Goal: Task Accomplishment & Management: Manage account settings

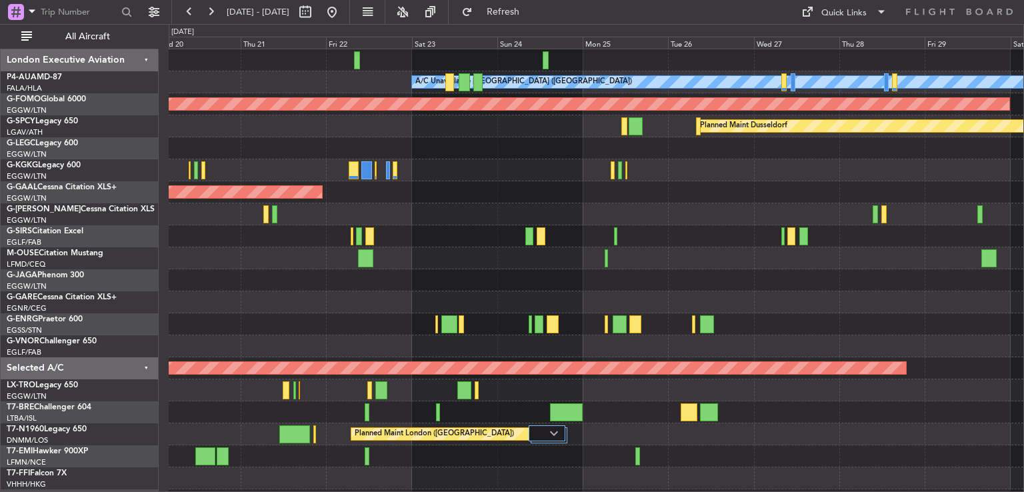
scroll to position [66, 0]
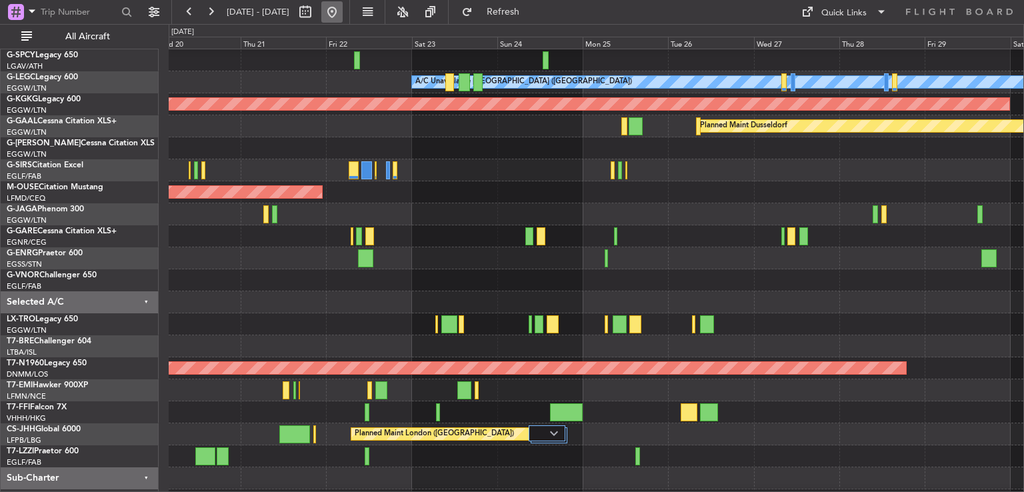
click at [343, 7] on button at bounding box center [331, 11] width 21 height 21
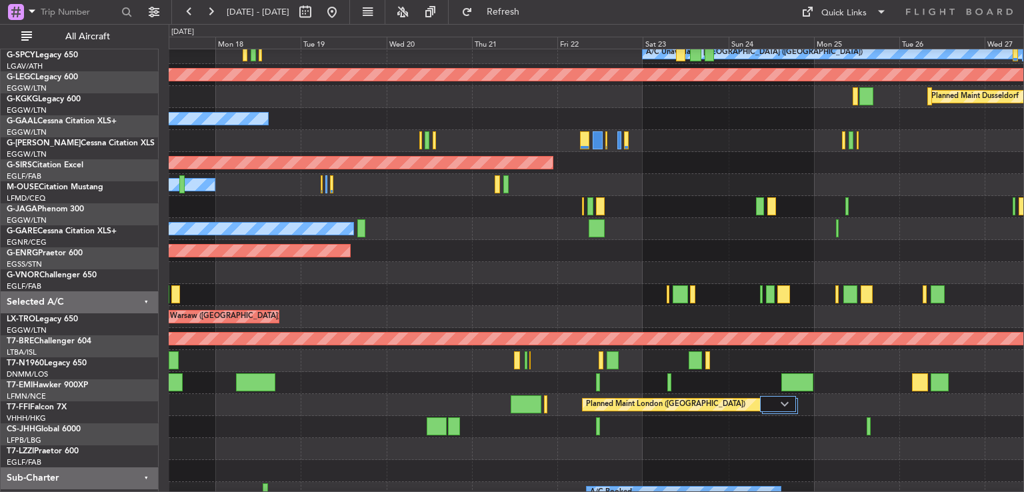
click at [357, 275] on div at bounding box center [596, 273] width 855 height 22
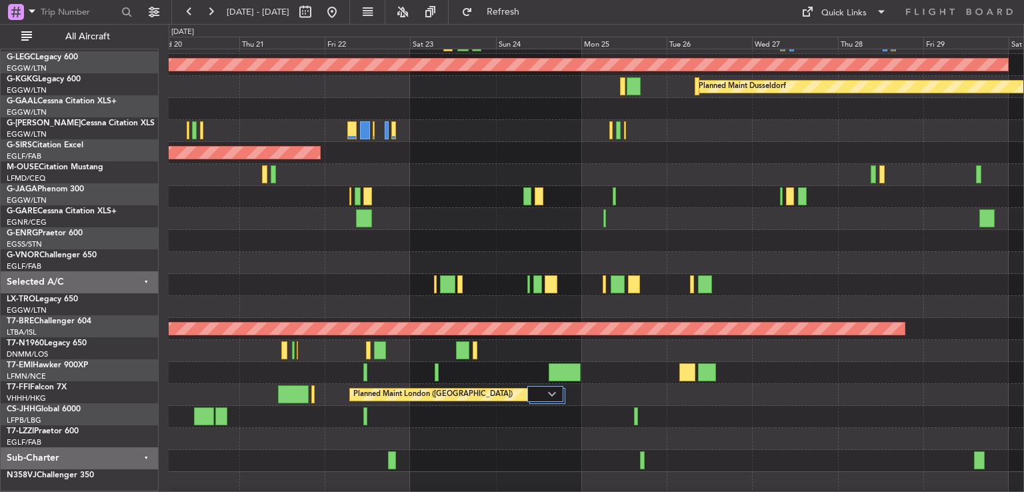
scroll to position [85, 0]
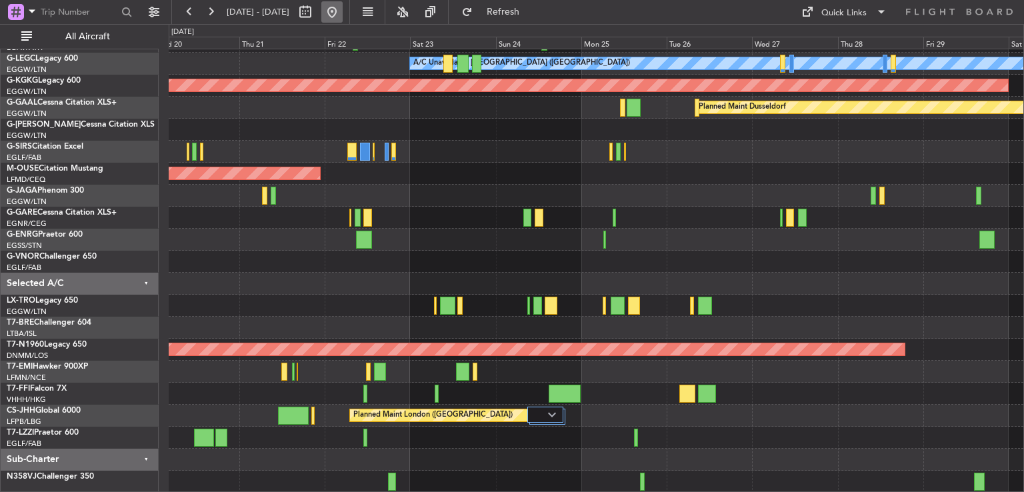
click at [343, 11] on button at bounding box center [331, 11] width 21 height 21
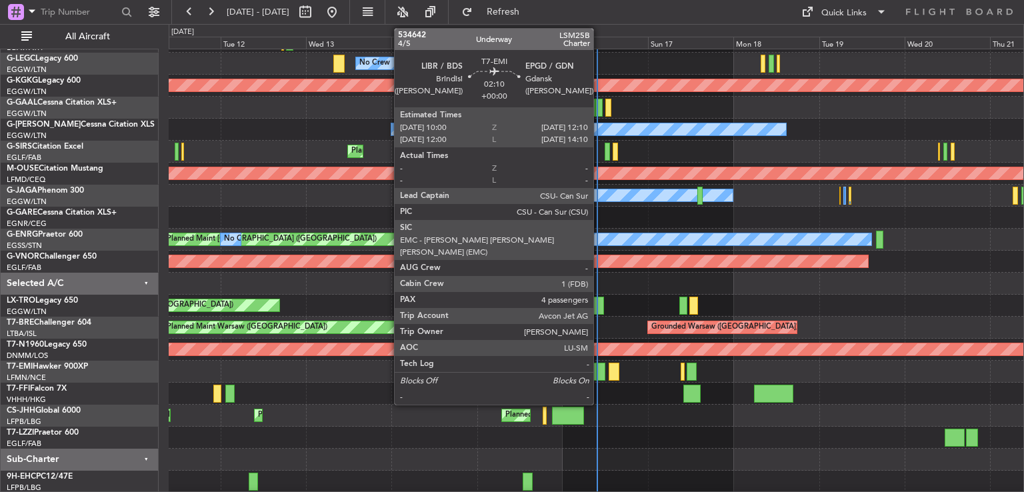
click at [599, 376] on div at bounding box center [601, 372] width 8 height 18
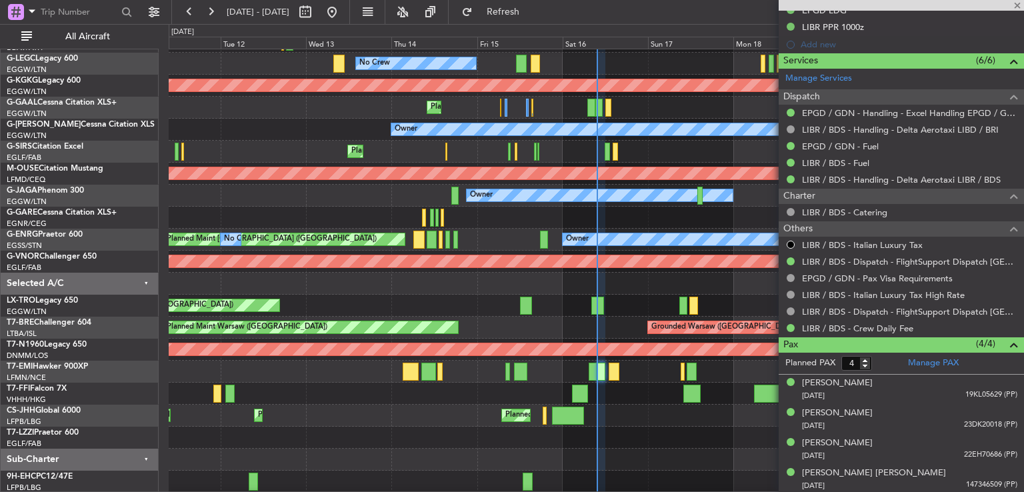
scroll to position [0, 0]
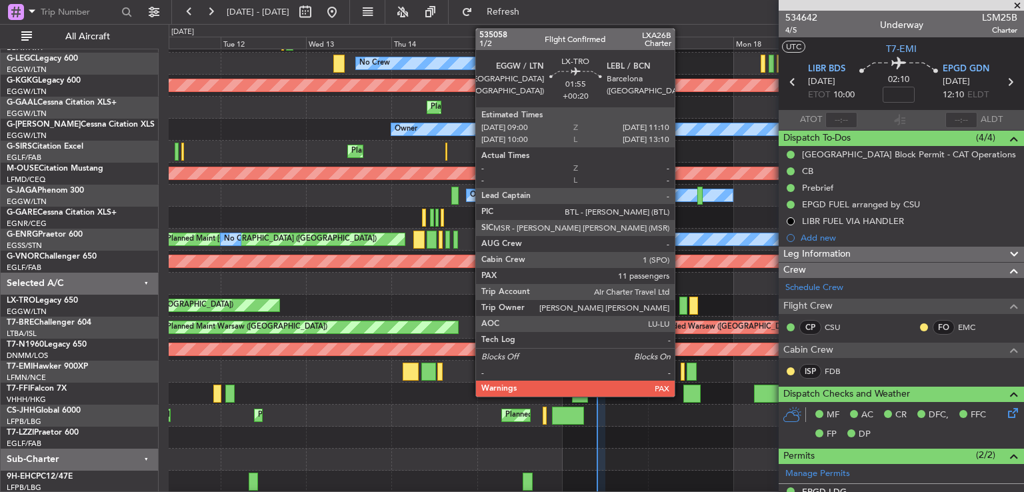
click at [681, 310] on div at bounding box center [683, 306] width 8 height 18
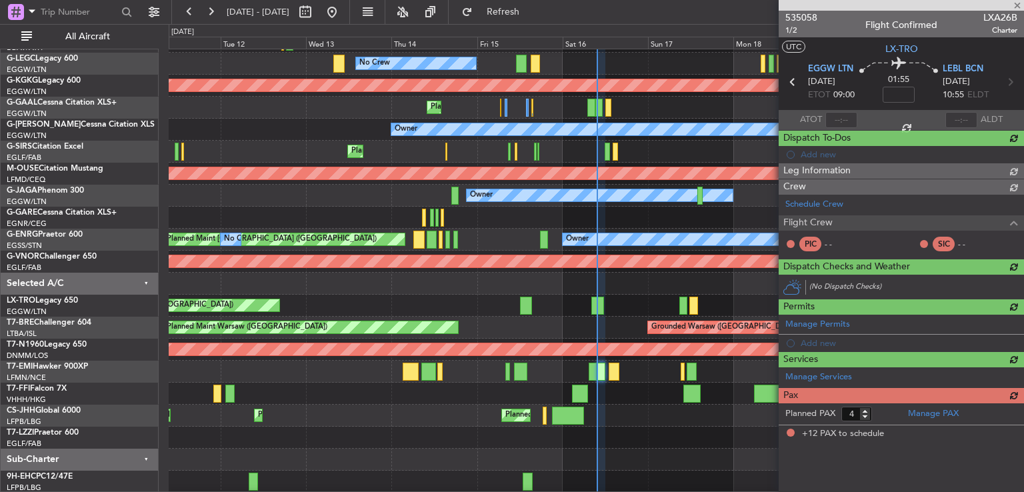
type input "+00:20"
type input "12"
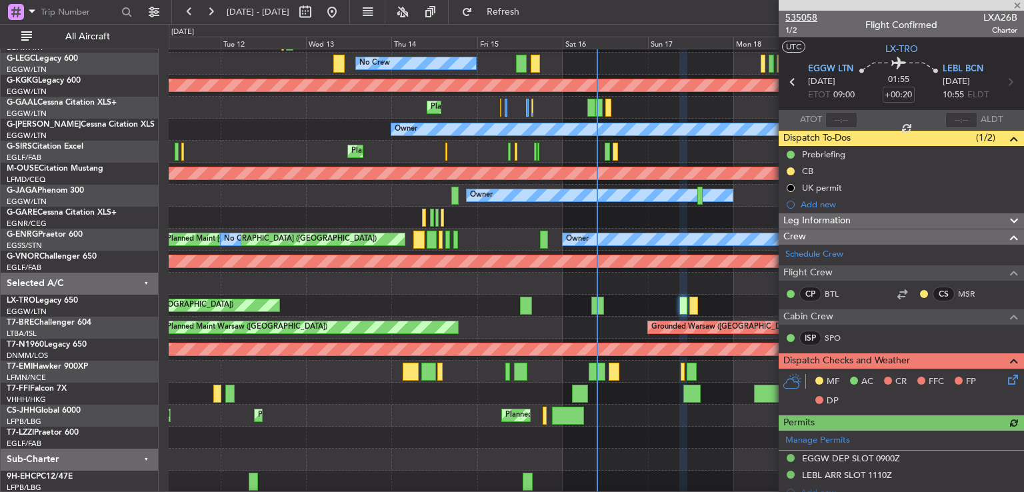
click at [796, 17] on span "535058" at bounding box center [801, 18] width 32 height 14
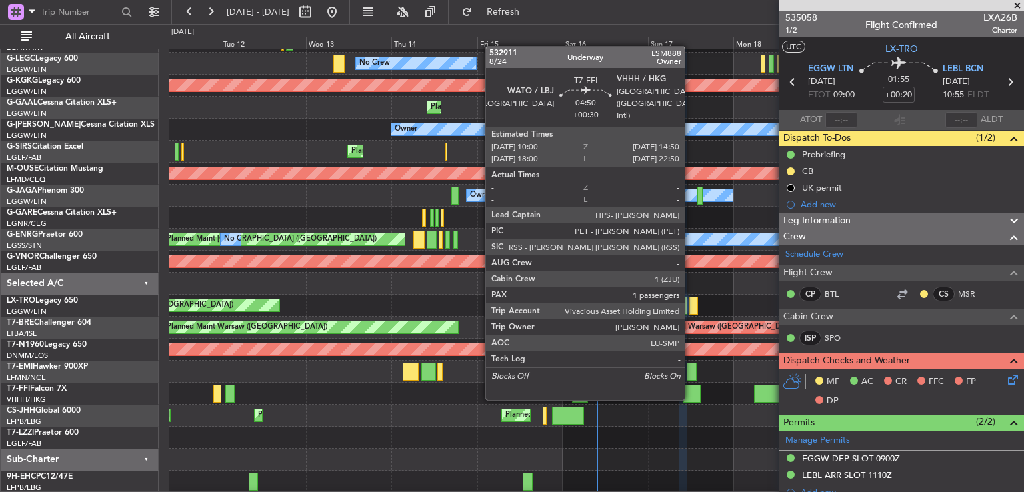
click at [691, 399] on div at bounding box center [691, 394] width 17 height 18
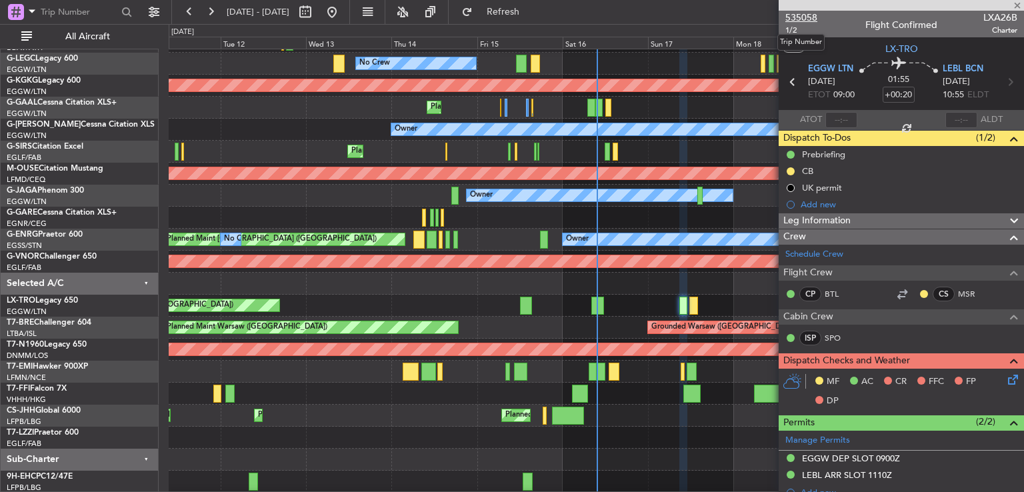
type input "+00:30"
type input "1"
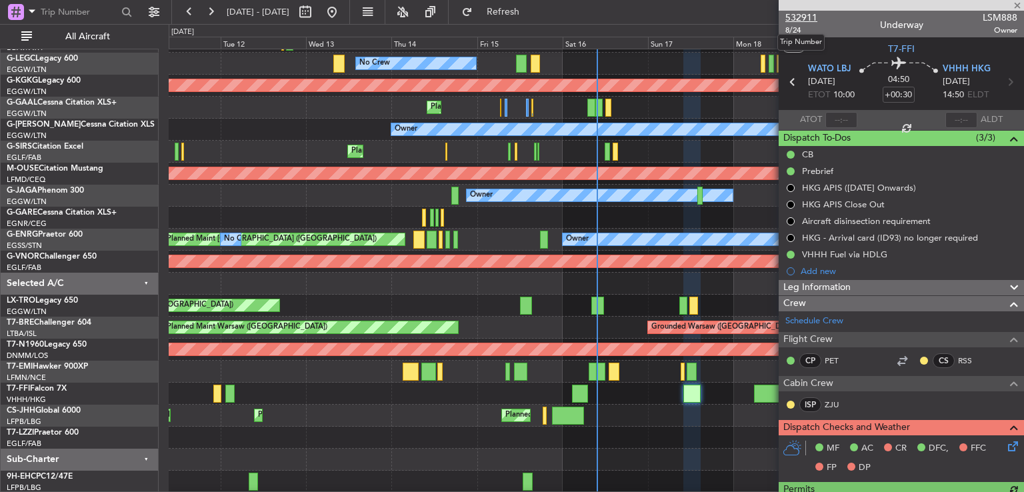
click at [805, 19] on span "532911" at bounding box center [801, 18] width 32 height 14
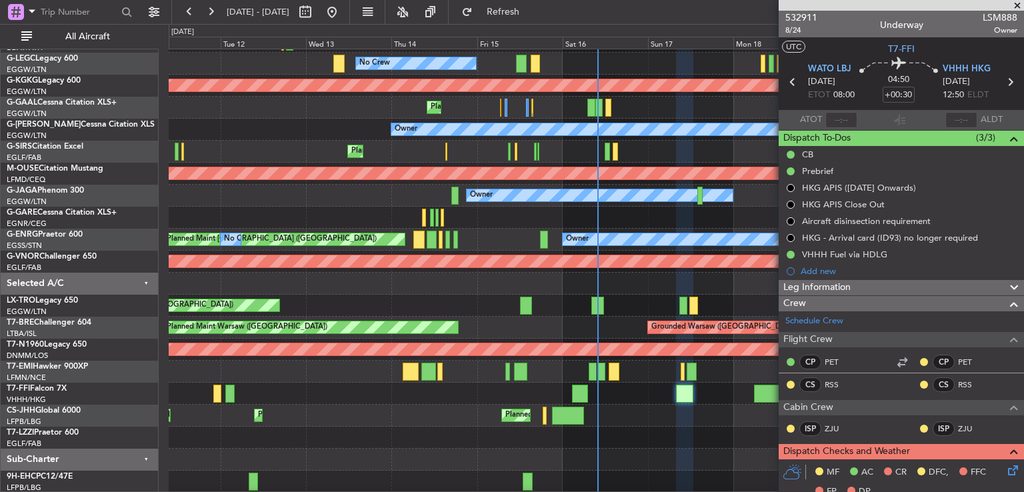
scroll to position [482, 0]
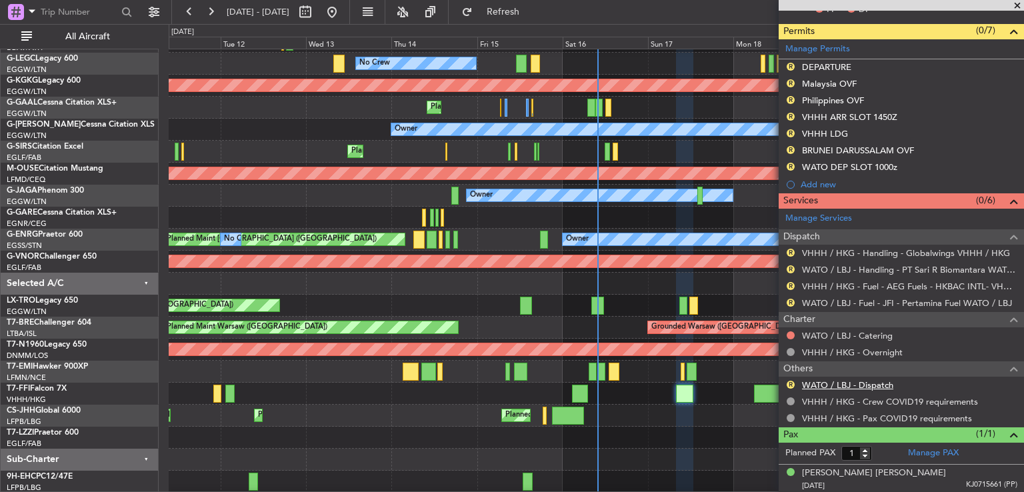
click at [841, 383] on link "WATO / LBJ - Dispatch" at bounding box center [847, 384] width 91 height 11
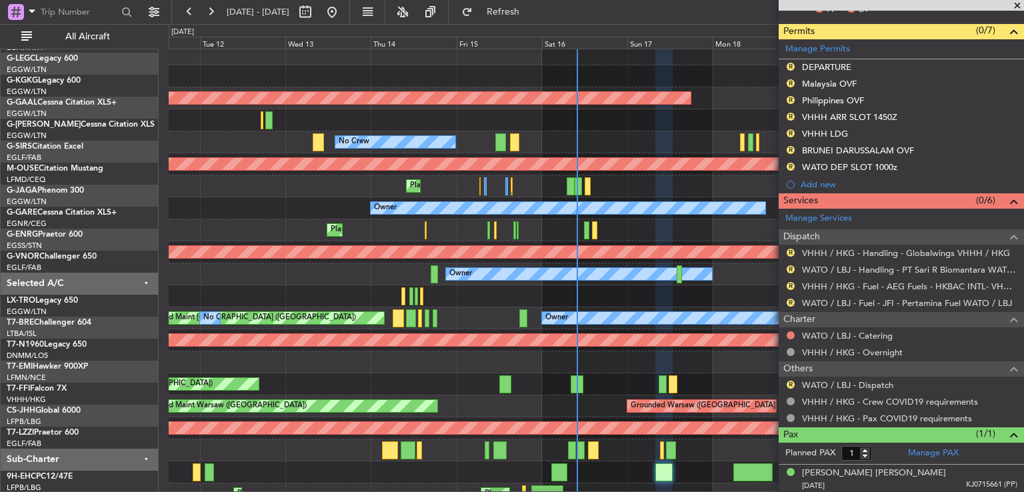
scroll to position [5, 0]
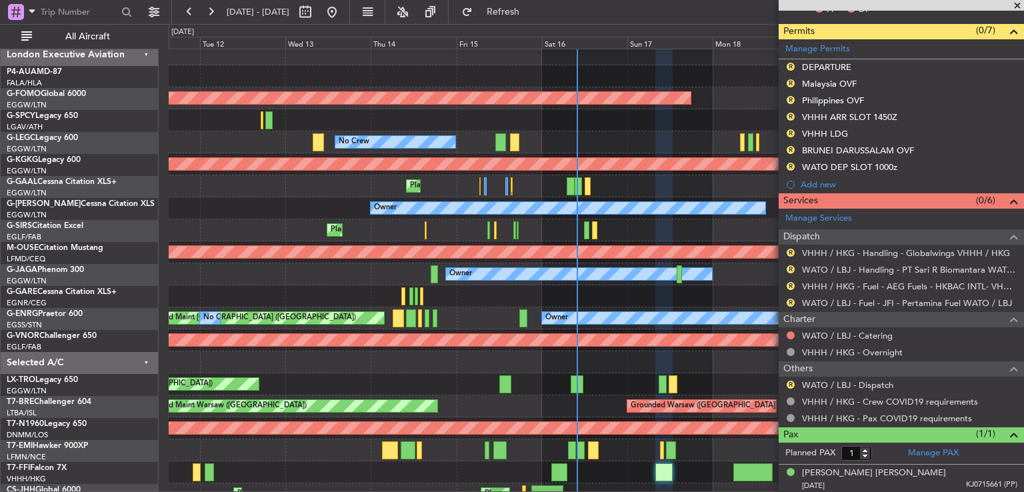
click at [703, 215] on div "Owner Owner" at bounding box center [596, 208] width 855 height 22
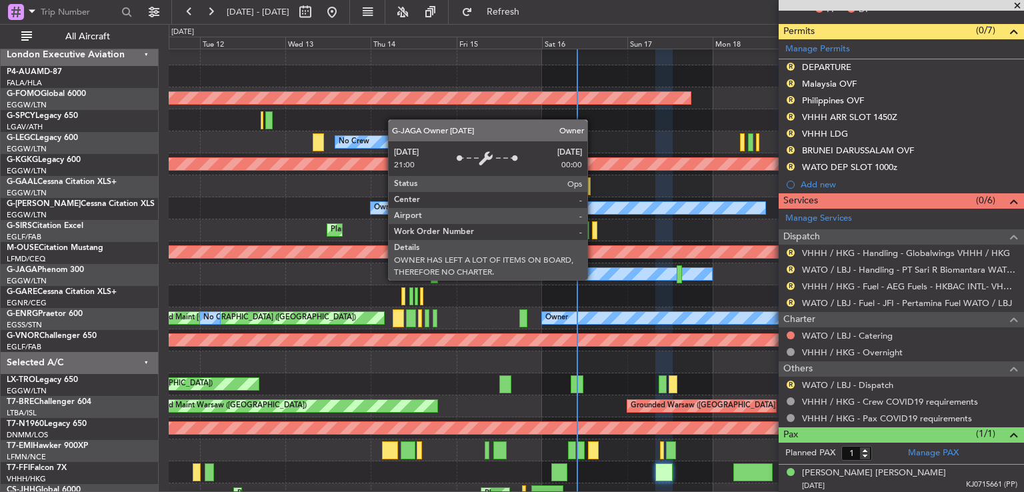
scroll to position [3, 0]
click at [446, 280] on div "Owner" at bounding box center [579, 274] width 266 height 12
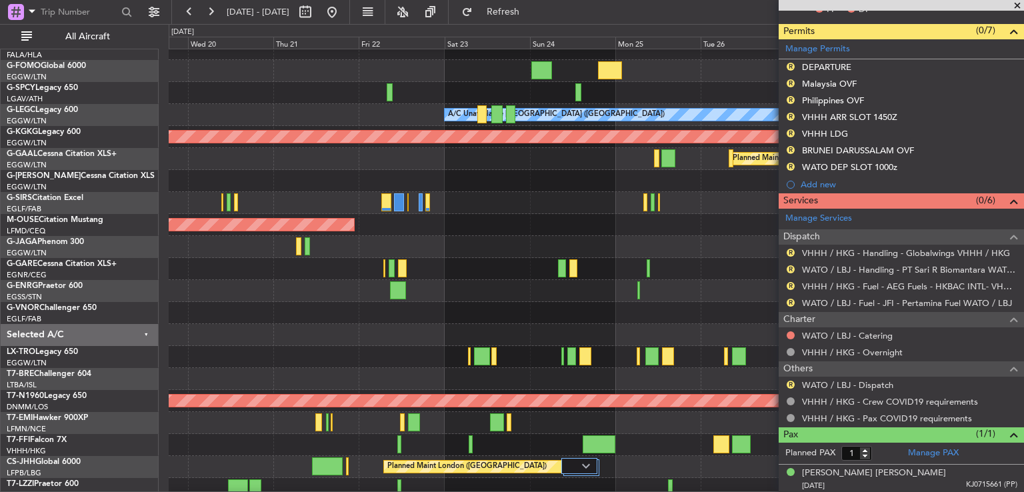
click at [267, 243] on div "Owner" at bounding box center [596, 247] width 855 height 22
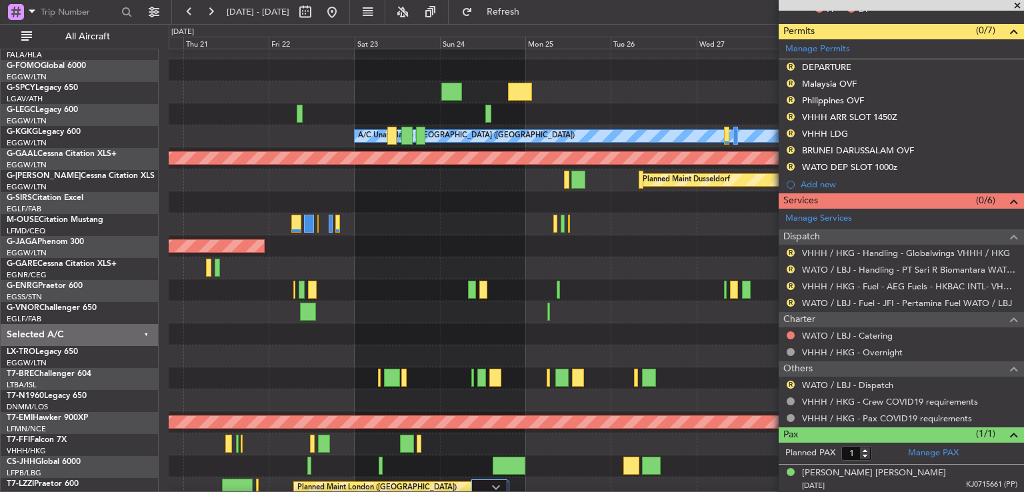
scroll to position [15, 0]
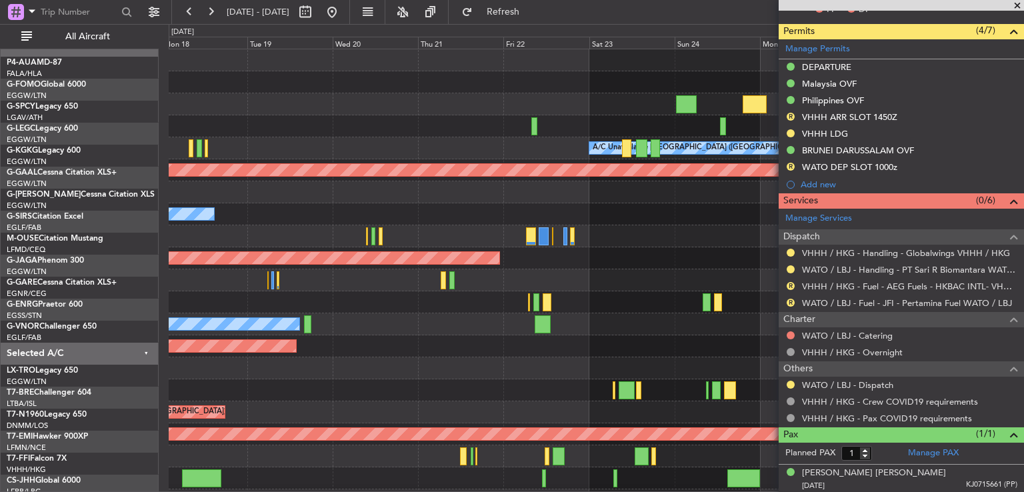
click at [561, 289] on div "Owner" at bounding box center [596, 280] width 855 height 22
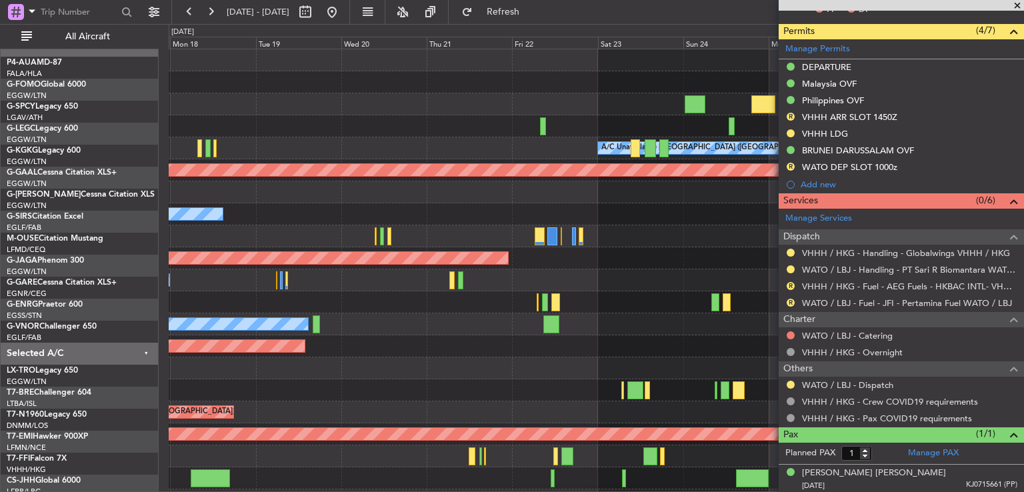
scroll to position [0, 0]
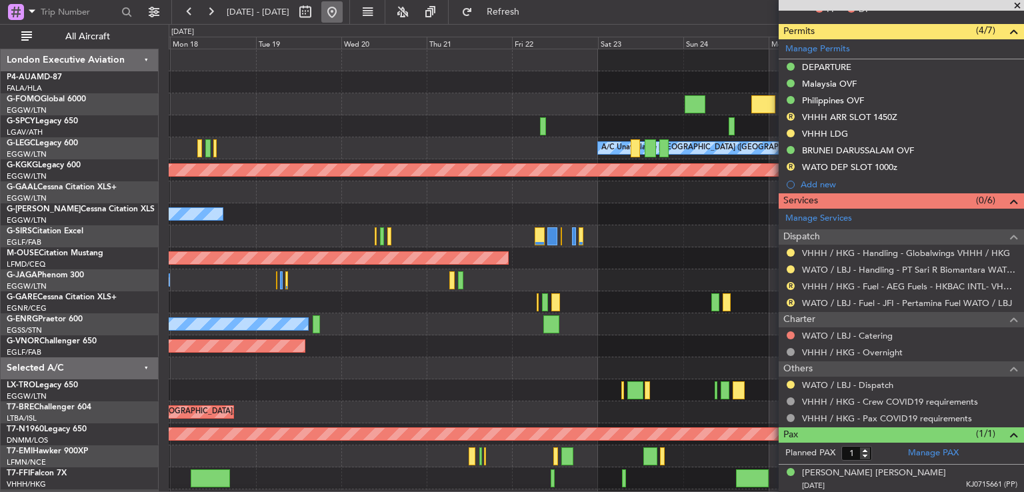
click at [343, 18] on button at bounding box center [331, 11] width 21 height 21
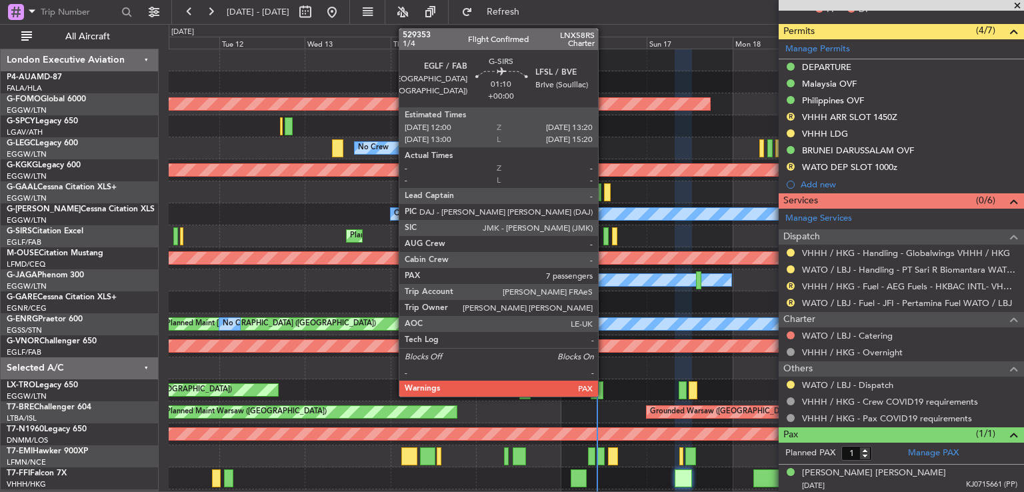
click at [604, 231] on div at bounding box center [605, 236] width 5 height 18
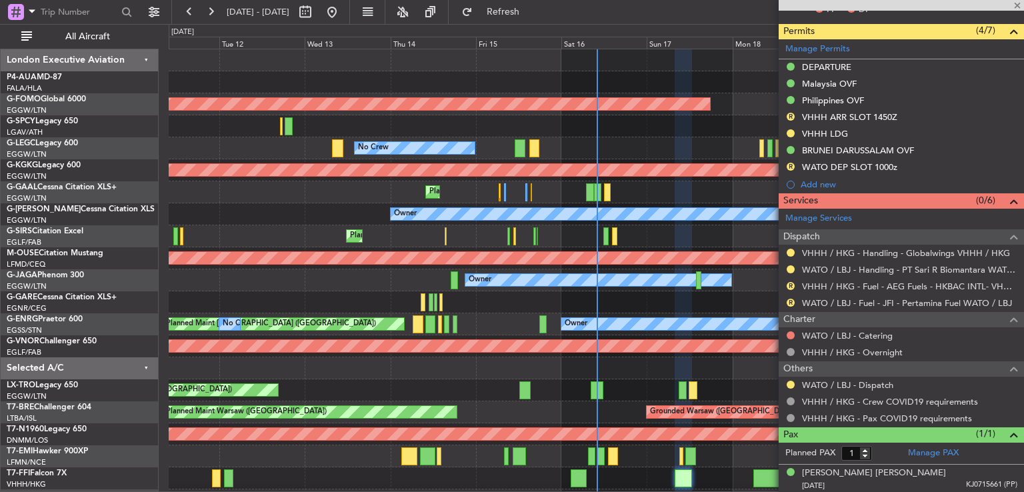
type input "7"
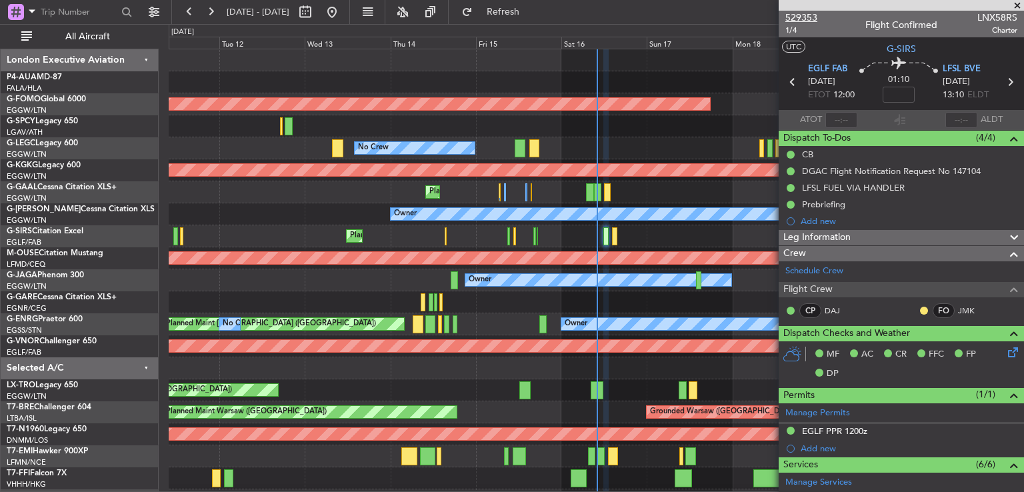
click at [800, 15] on span "529353" at bounding box center [801, 18] width 32 height 14
click at [531, 16] on span "Refresh" at bounding box center [503, 11] width 56 height 9
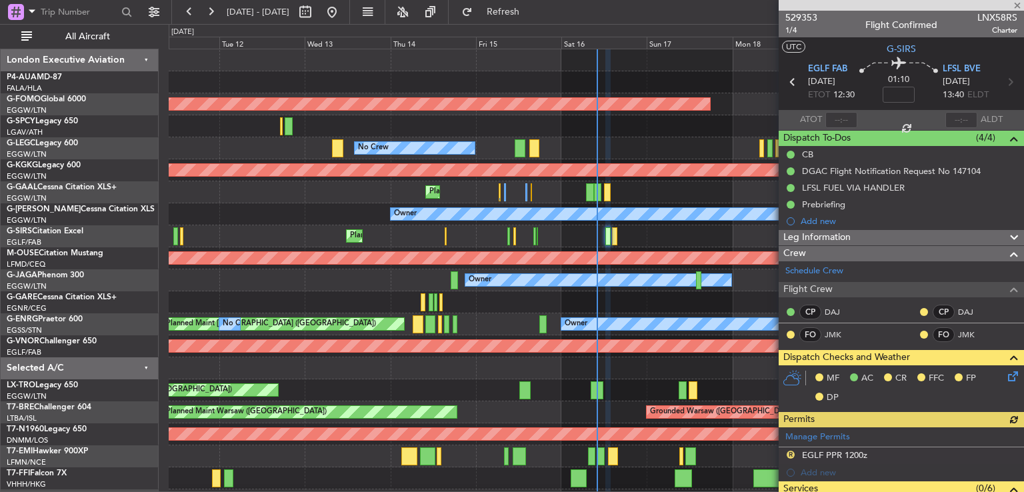
scroll to position [466, 0]
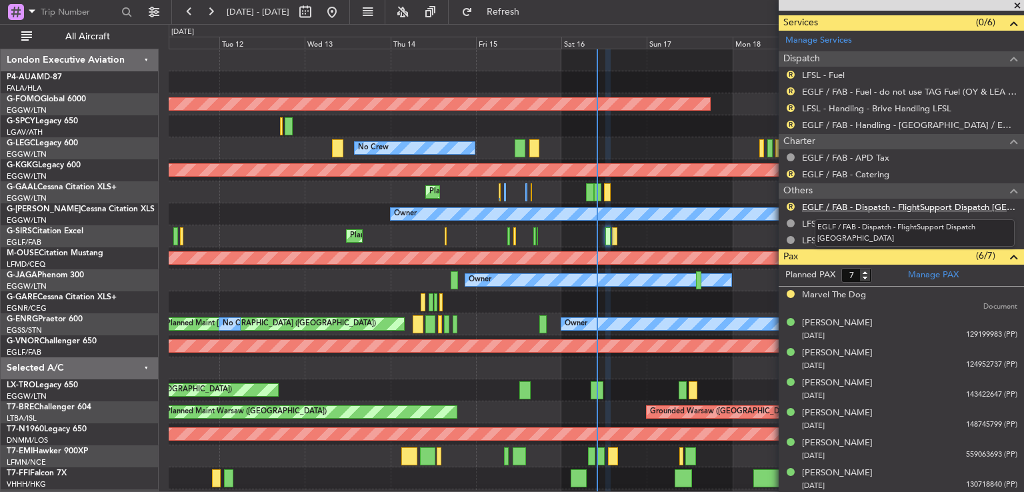
click at [855, 208] on link "EGLF / FAB - Dispatch - FlightSupport Dispatch [GEOGRAPHIC_DATA]" at bounding box center [909, 206] width 215 height 11
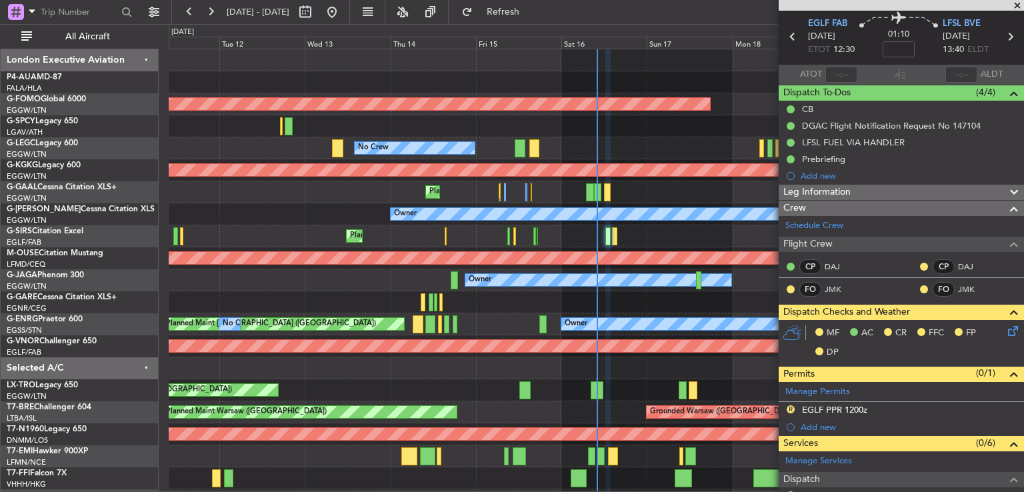
scroll to position [0, 0]
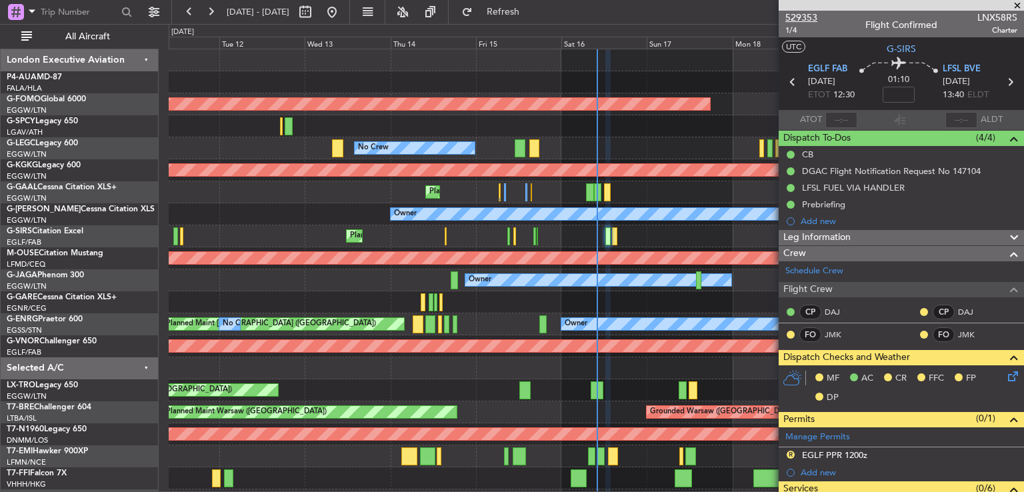
click at [795, 20] on span "529353" at bounding box center [801, 18] width 32 height 14
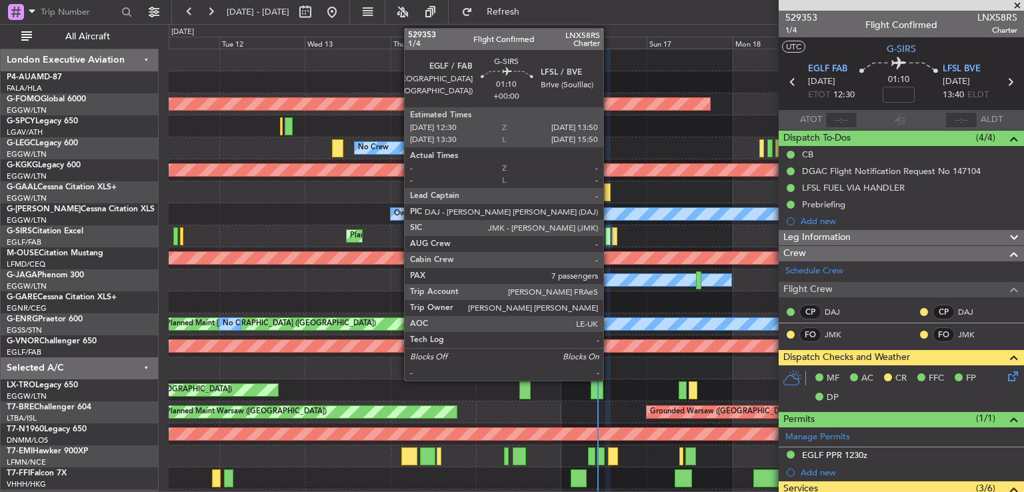
click at [609, 236] on div at bounding box center [607, 236] width 5 height 18
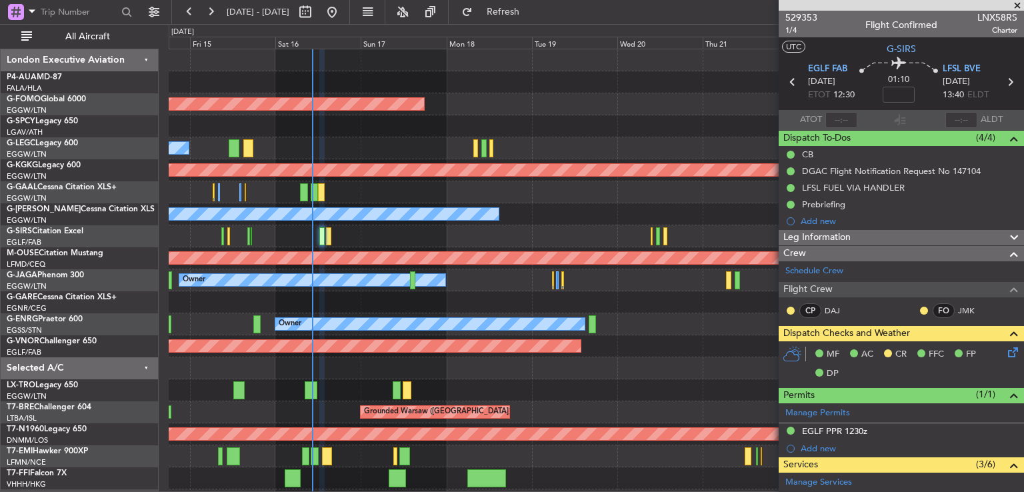
click at [291, 251] on div "Planned Maint Windsor Locks ([PERSON_NAME] Intl) No Crew A/C Unavailable [GEOGR…" at bounding box center [596, 324] width 855 height 550
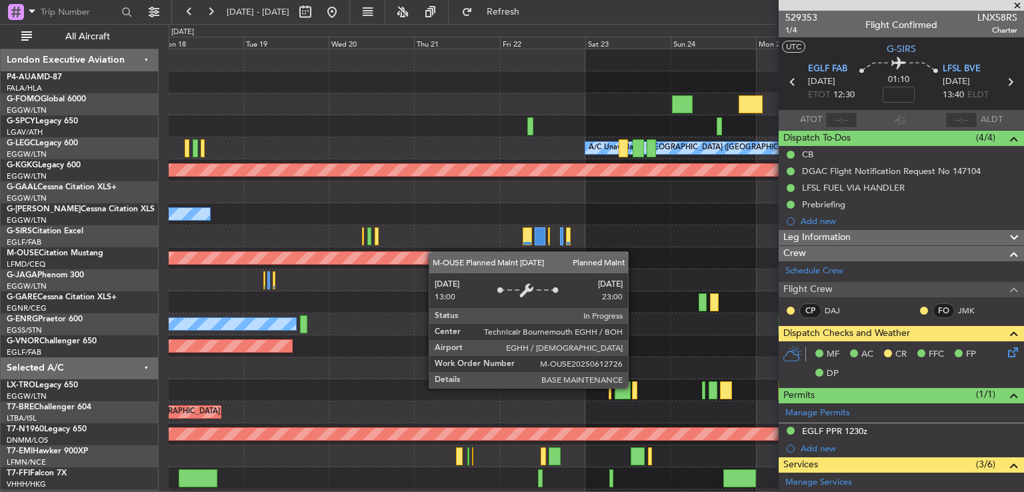
click at [404, 255] on div "Planned Maint Windsor Locks ([PERSON_NAME] Intl) A/C Unavailable [GEOGRAPHIC_DA…" at bounding box center [596, 324] width 855 height 550
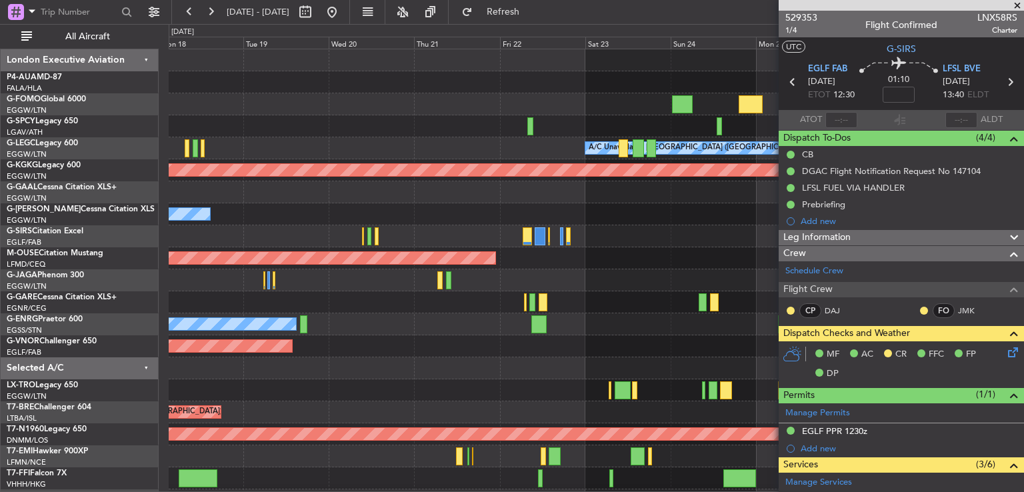
click at [463, 282] on div "Owner" at bounding box center [596, 280] width 855 height 22
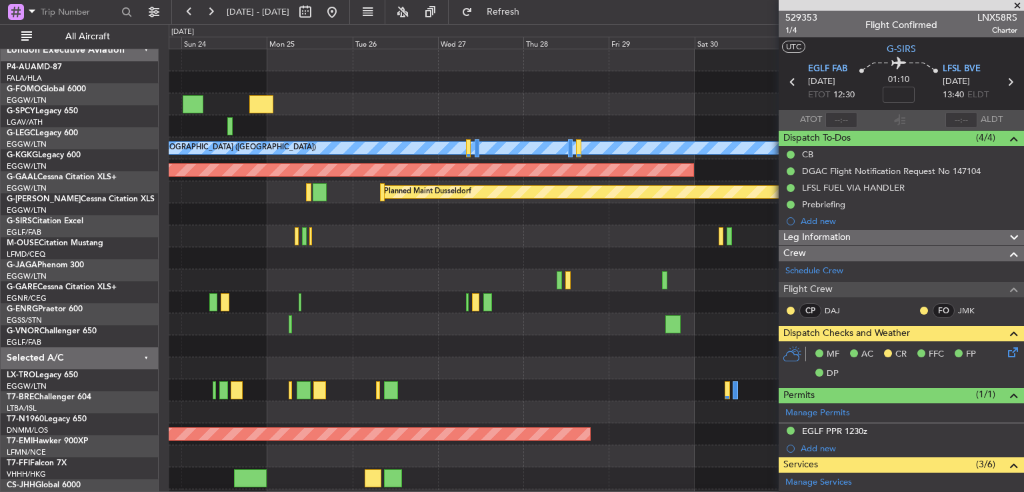
scroll to position [4, 0]
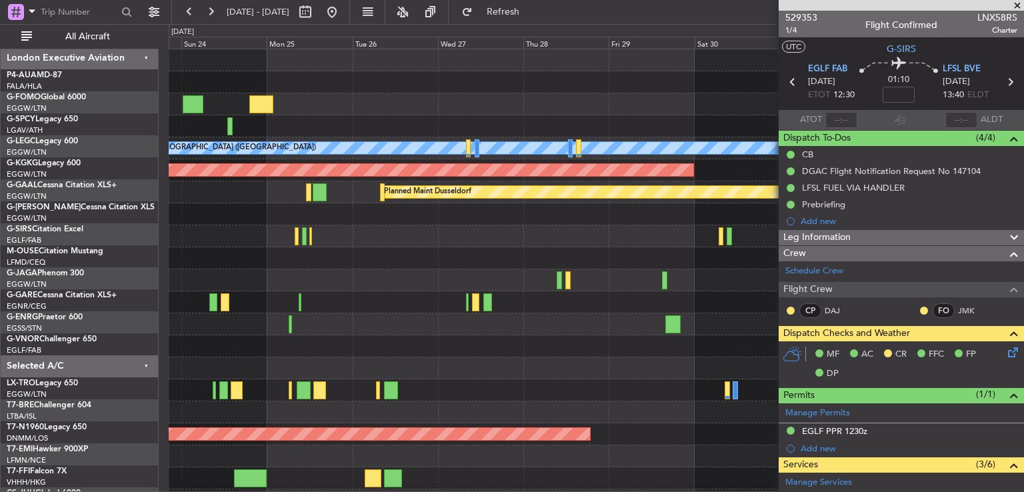
click at [405, 275] on div "Planned Maint [GEOGRAPHIC_DATA] ([GEOGRAPHIC_DATA])" at bounding box center [596, 280] width 855 height 22
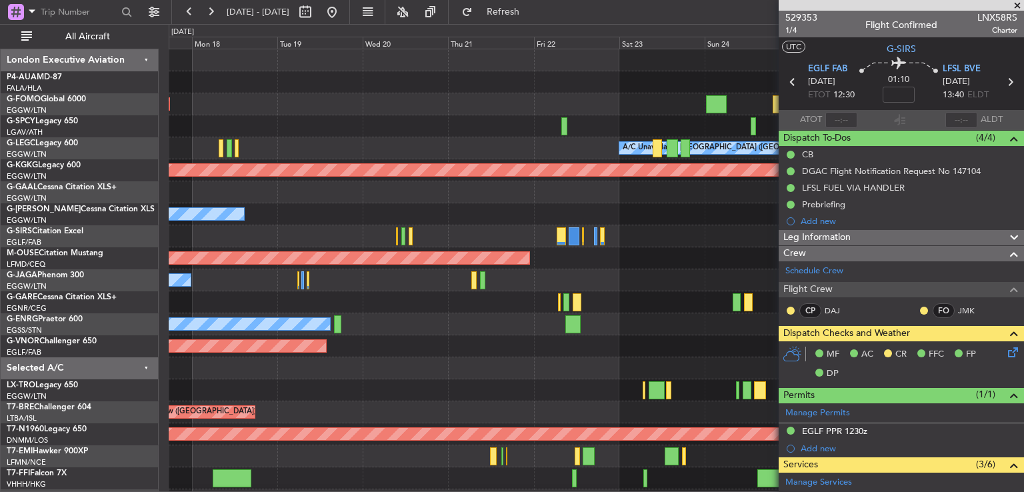
scroll to position [0, 0]
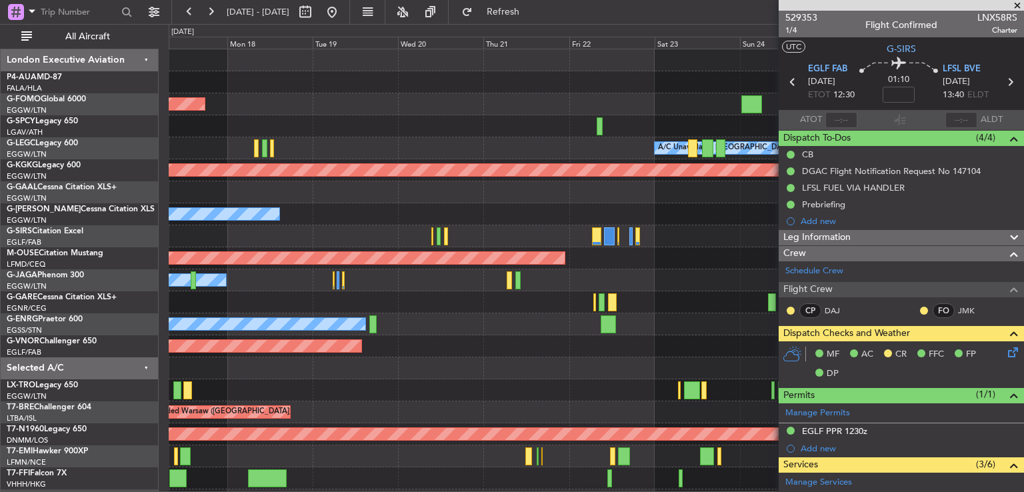
click at [659, 221] on div "Planned Maint Windsor Locks ([PERSON_NAME] Intl) A/C Unavailable [GEOGRAPHIC_DA…" at bounding box center [596, 313] width 855 height 528
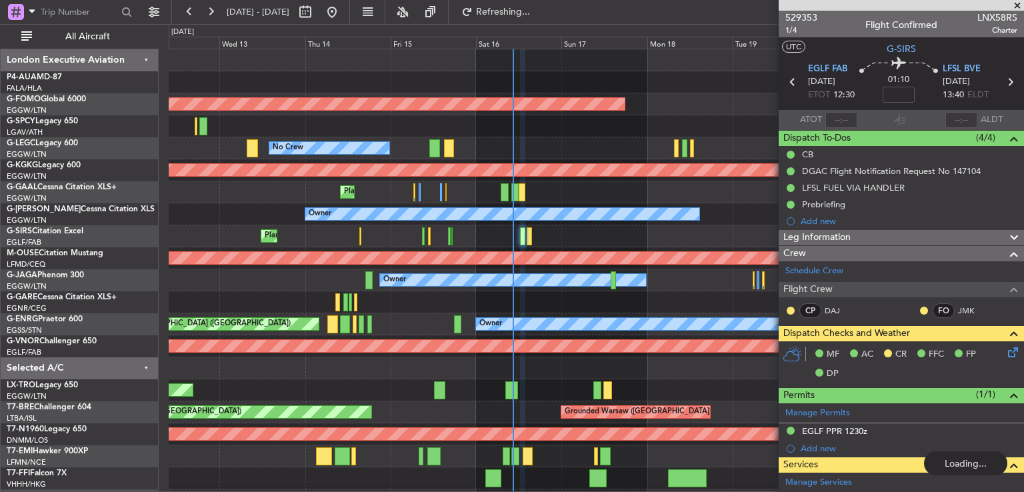
click at [663, 276] on div "Planned Maint Windsor Locks ([PERSON_NAME] Intl) No Crew A/C Unavailable [GEOGR…" at bounding box center [596, 324] width 855 height 550
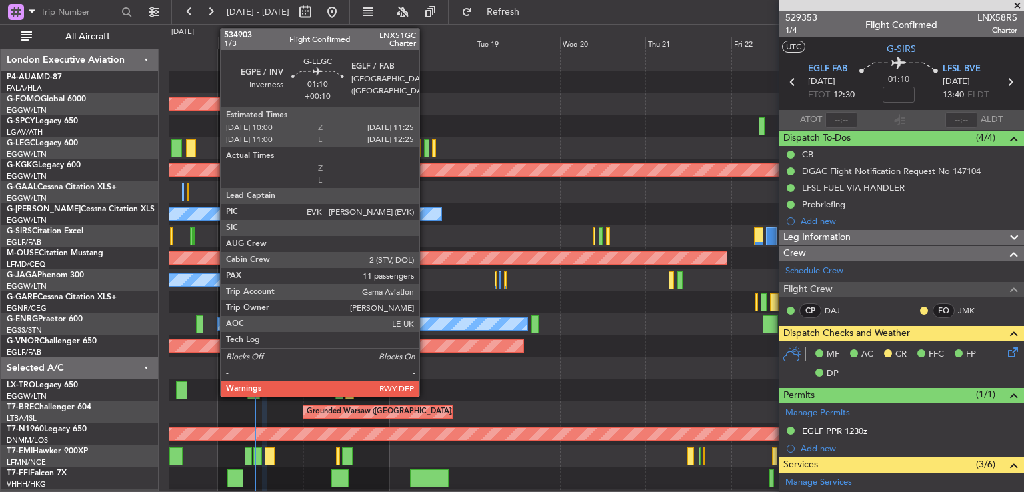
click at [425, 153] on div at bounding box center [426, 148] width 5 height 18
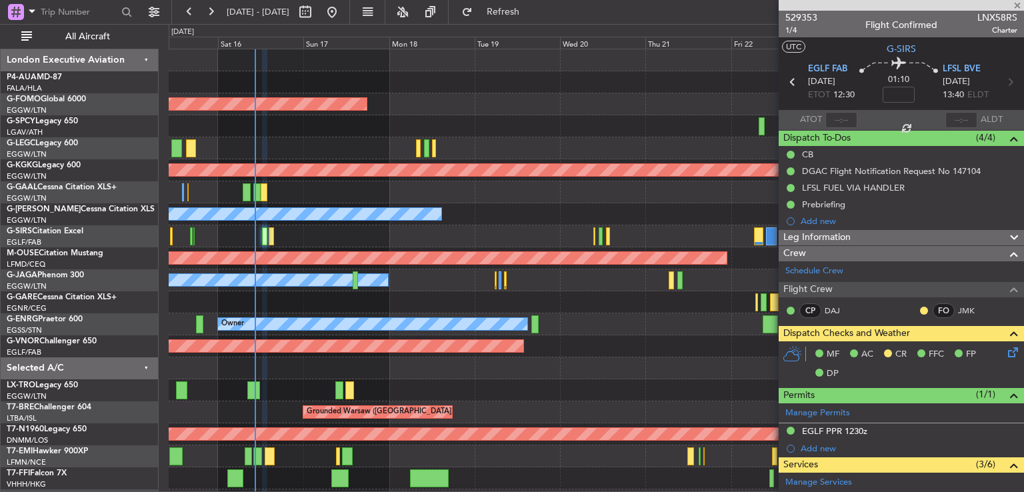
type input "+00:10"
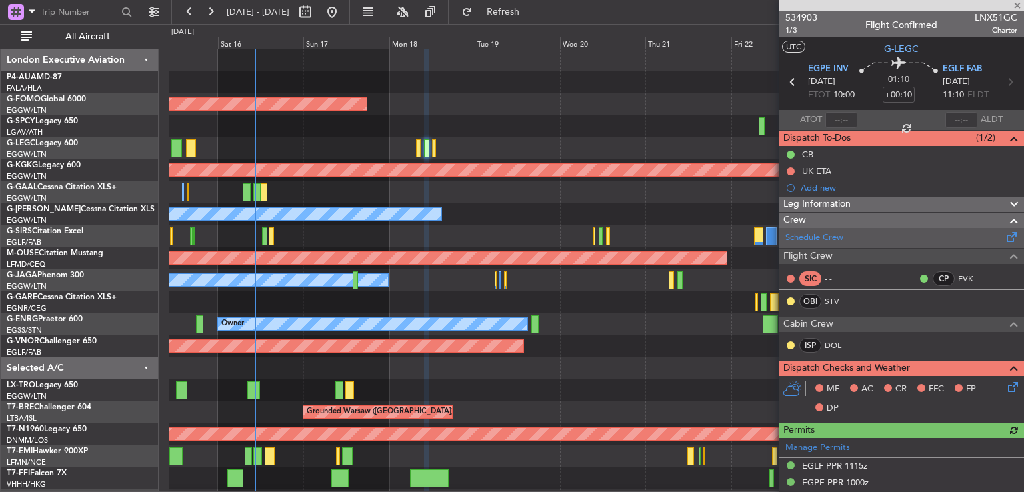
click at [819, 241] on link "Schedule Crew" at bounding box center [814, 237] width 58 height 13
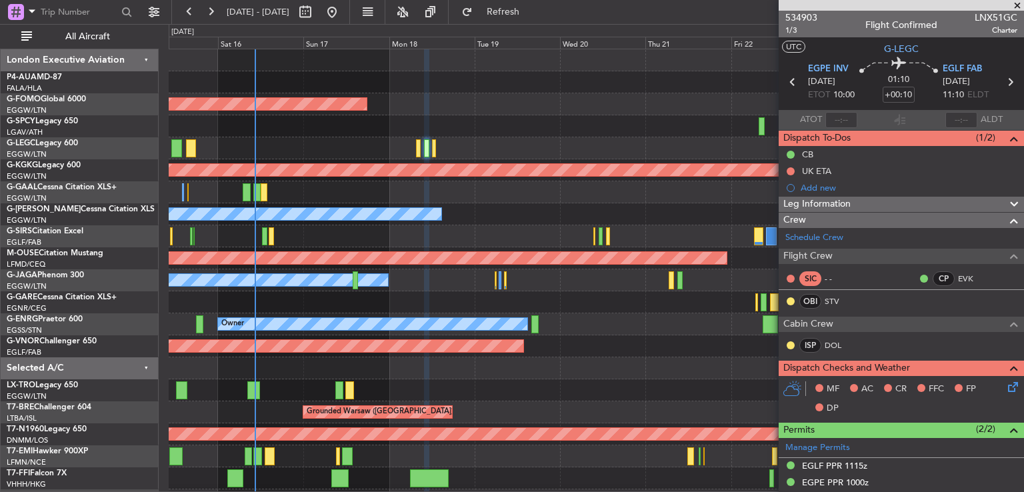
click at [1016, 4] on span at bounding box center [1016, 6] width 13 height 12
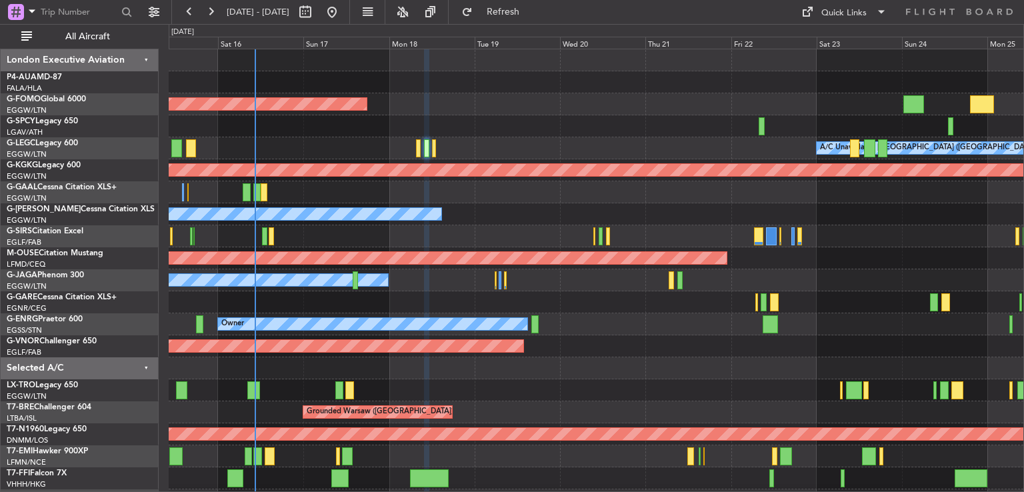
type input "0"
click at [488, 265] on div "Planned Maint Windsor Locks ([PERSON_NAME] Intl) A/C Unavailable [GEOGRAPHIC_DA…" at bounding box center [596, 335] width 855 height 572
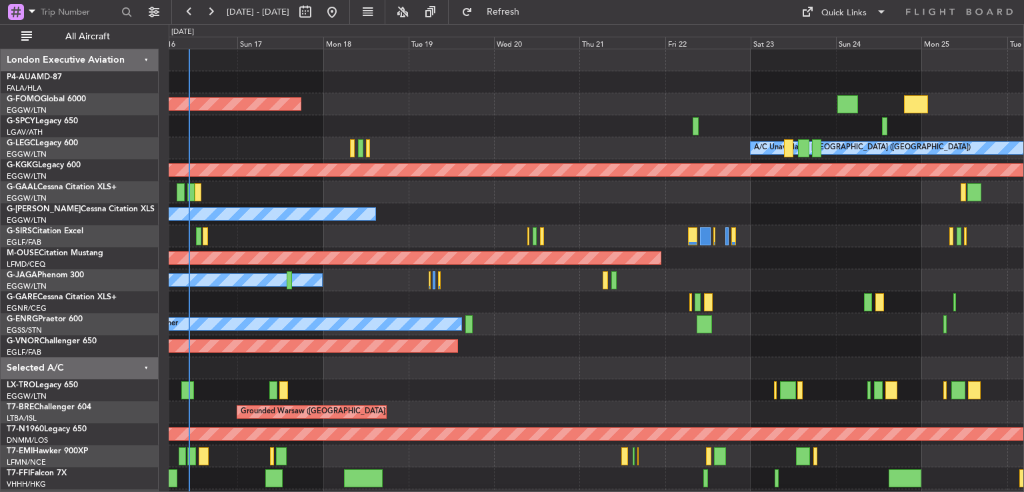
click at [775, 235] on div at bounding box center [596, 236] width 855 height 22
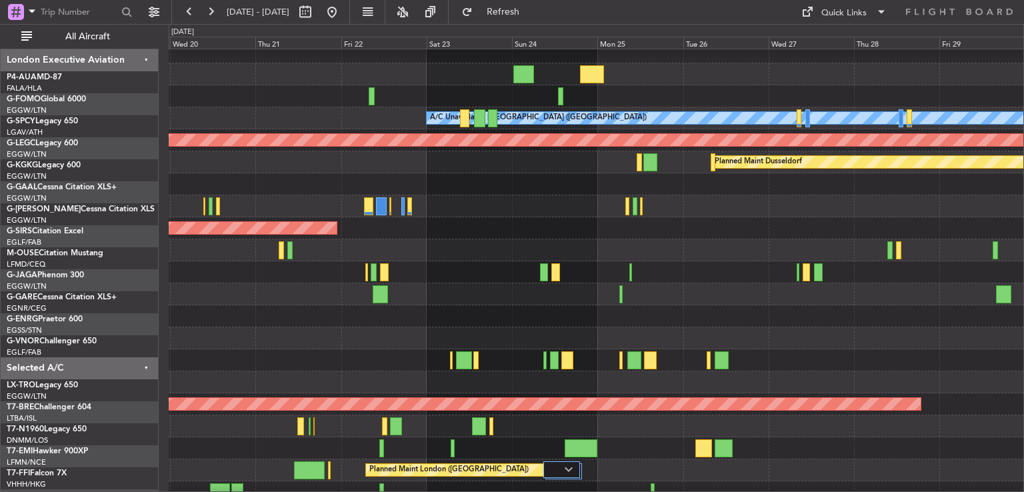
scroll to position [29, 0]
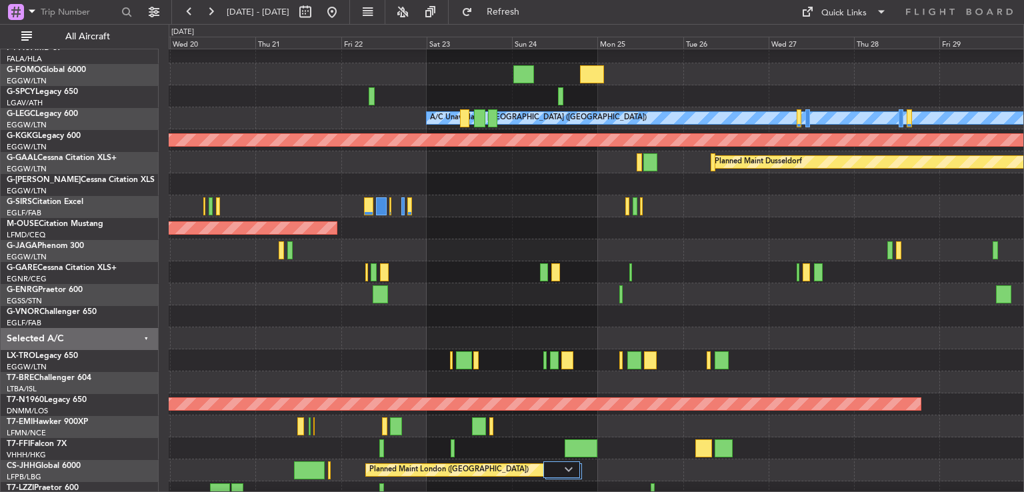
click at [281, 353] on div at bounding box center [596, 360] width 855 height 22
click at [343, 16] on button at bounding box center [331, 11] width 21 height 21
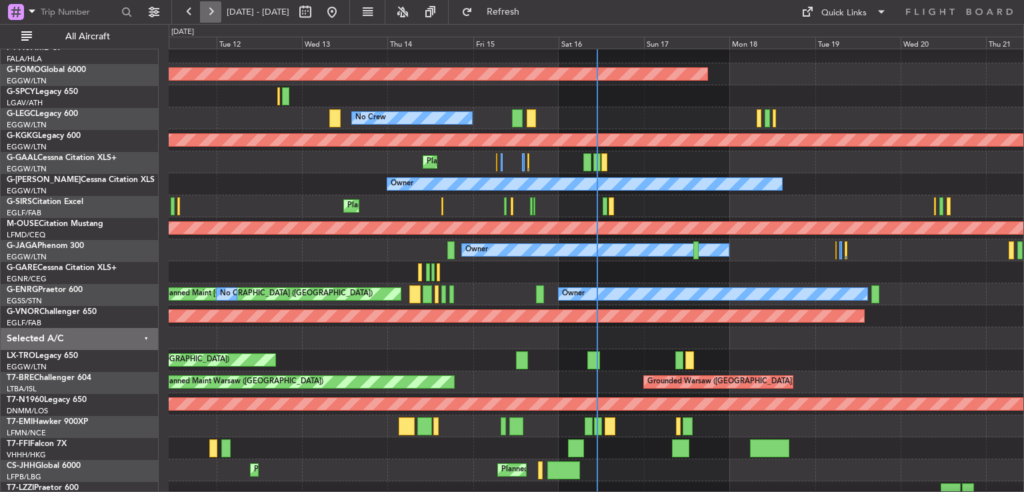
click at [211, 14] on button at bounding box center [210, 11] width 21 height 21
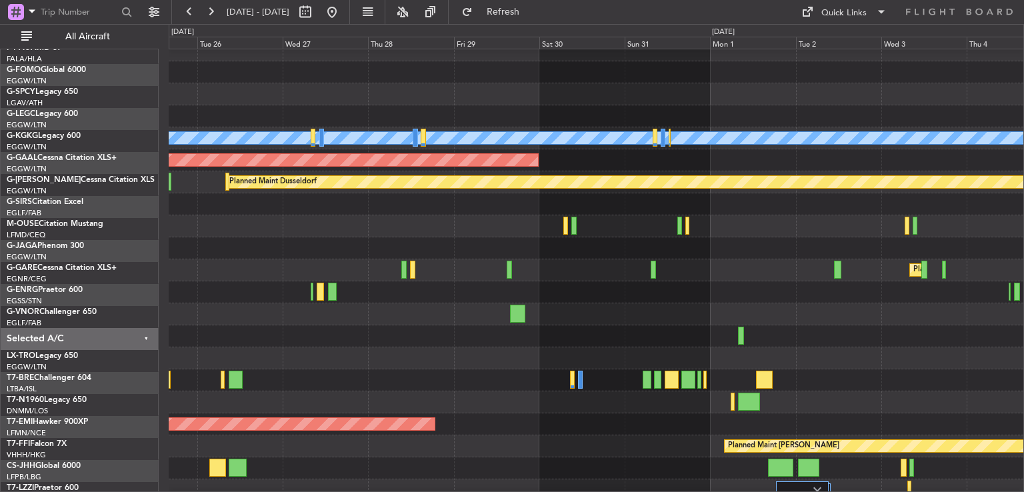
scroll to position [13, 0]
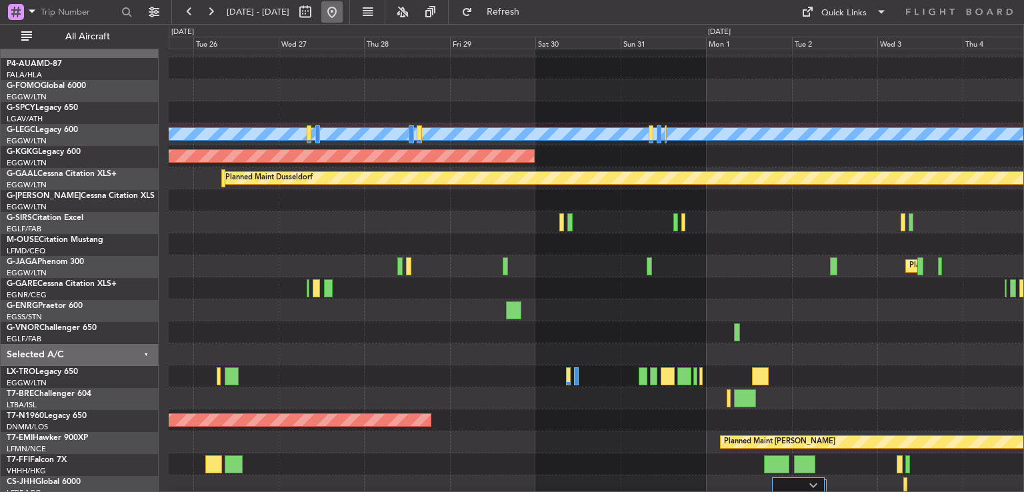
click at [343, 18] on button at bounding box center [331, 11] width 21 height 21
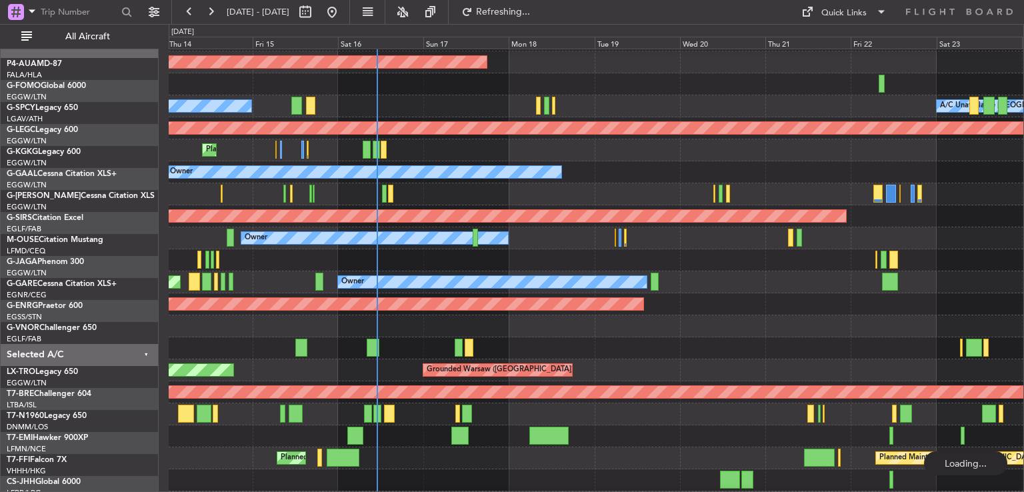
scroll to position [42, 0]
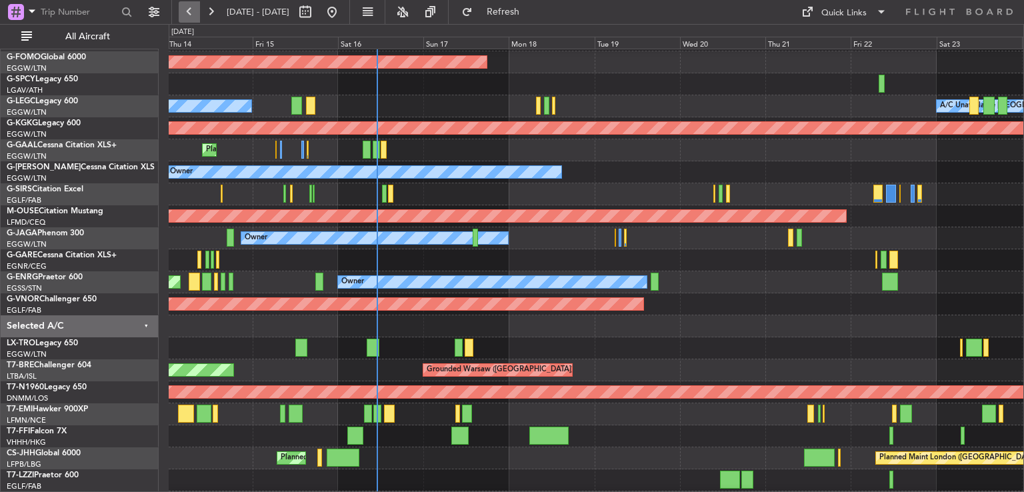
click at [190, 17] on button at bounding box center [189, 11] width 21 height 21
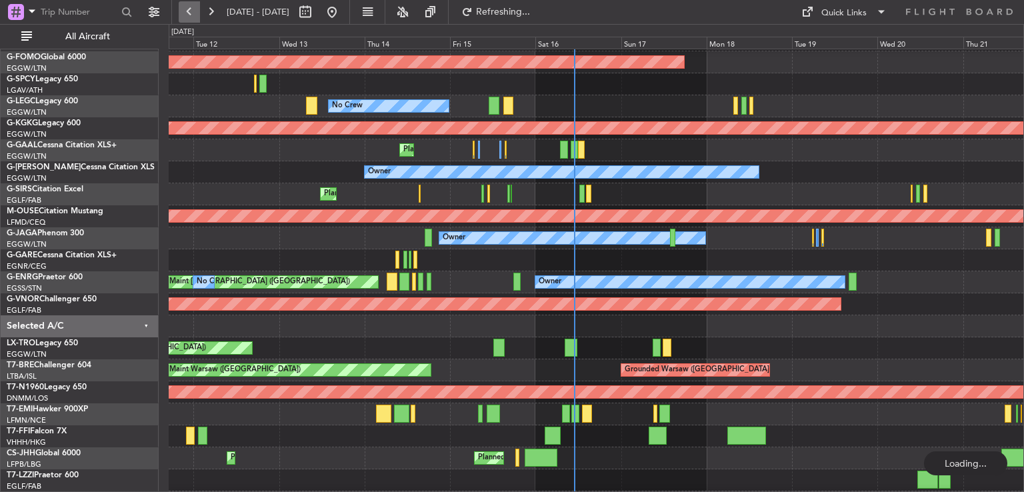
click at [190, 17] on button at bounding box center [189, 11] width 21 height 21
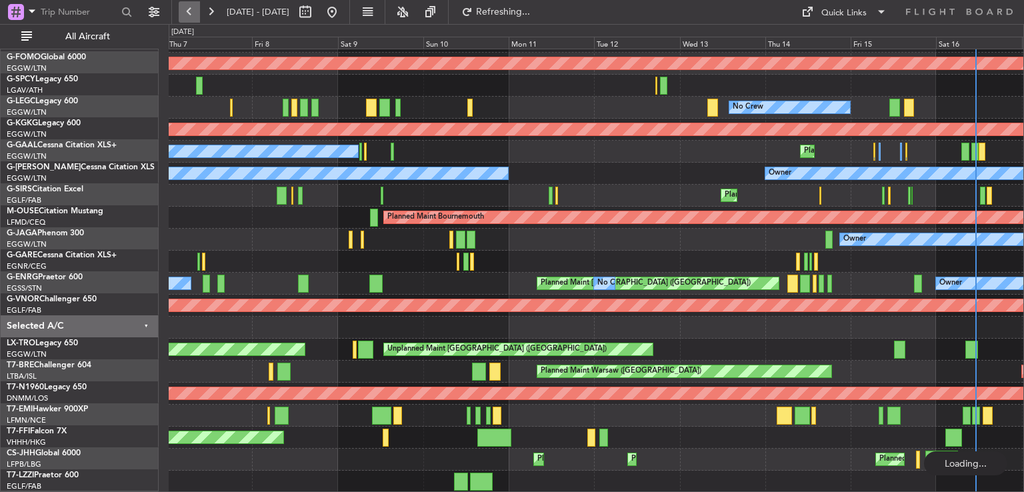
scroll to position [40, 0]
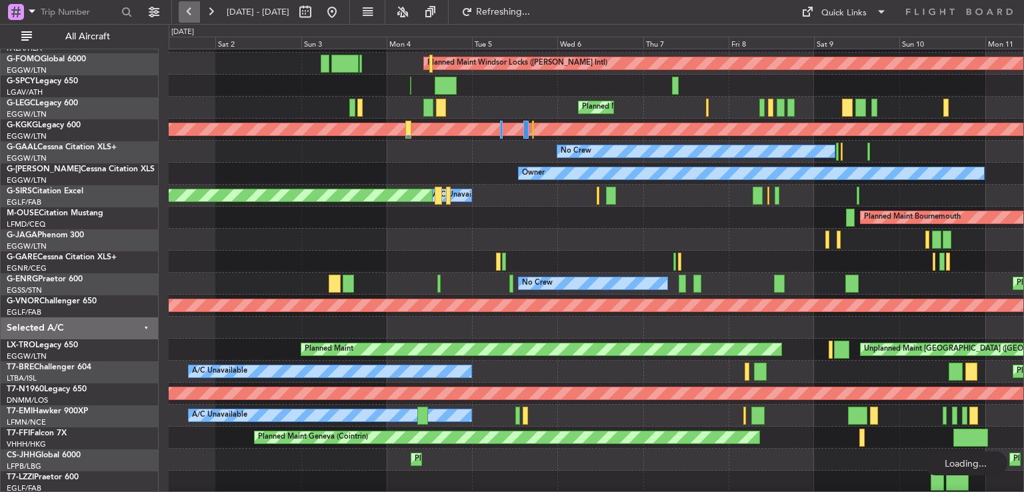
click at [190, 17] on button at bounding box center [189, 11] width 21 height 21
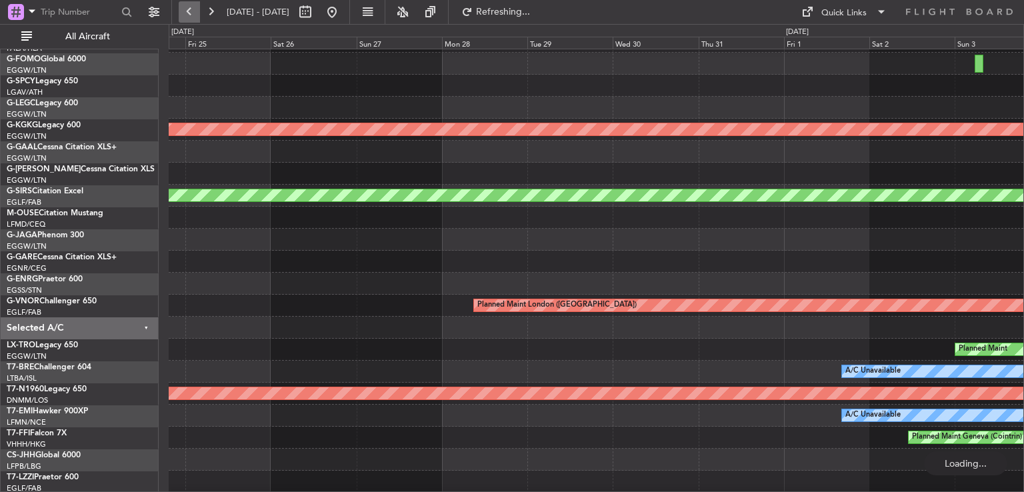
click at [190, 17] on button at bounding box center [189, 11] width 21 height 21
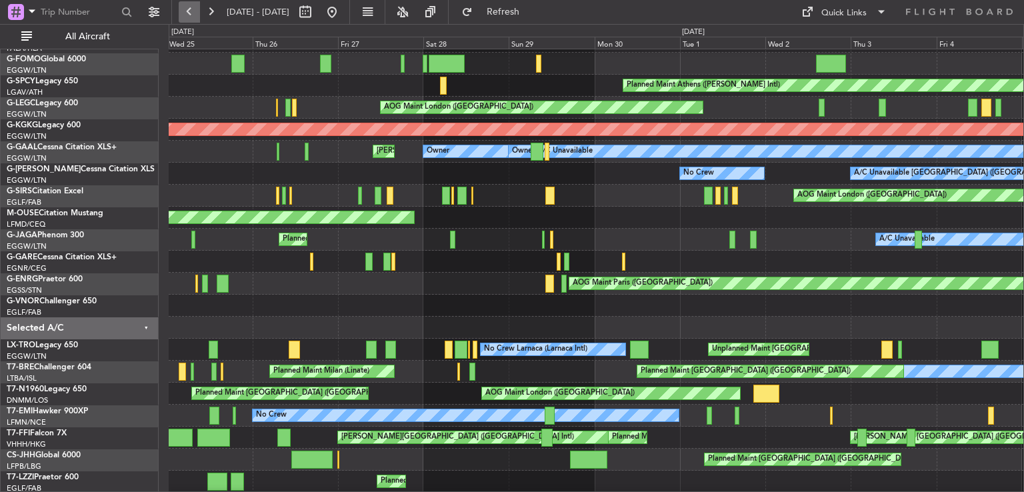
click at [195, 9] on button at bounding box center [189, 11] width 21 height 21
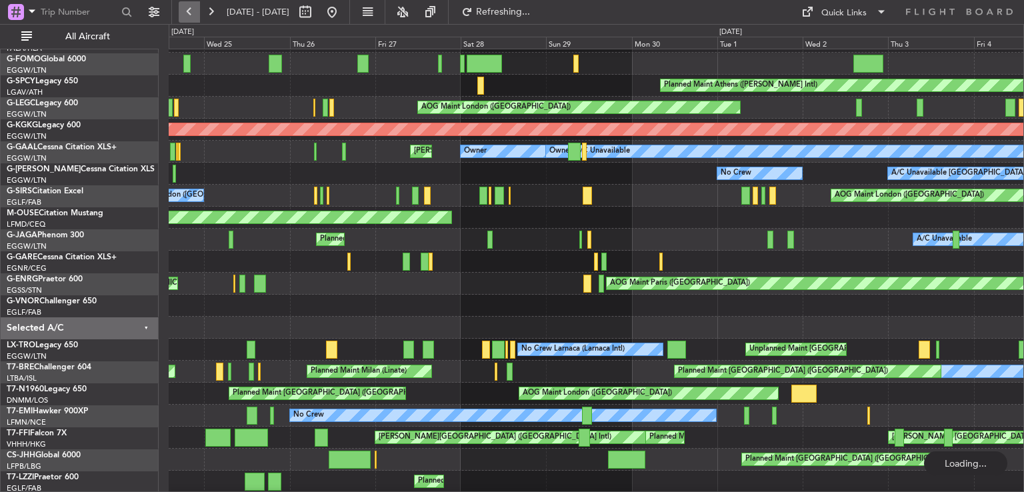
click at [195, 9] on button at bounding box center [189, 11] width 21 height 21
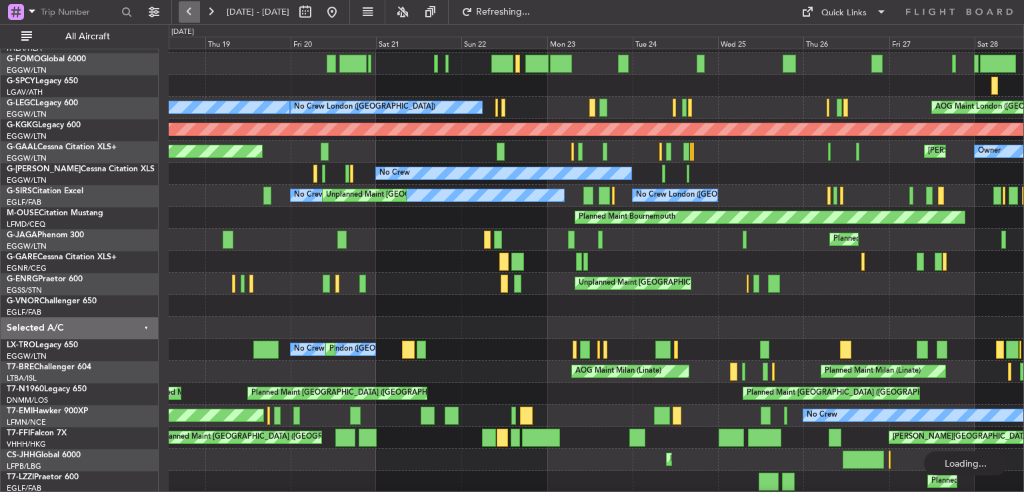
click at [195, 9] on button at bounding box center [189, 11] width 21 height 21
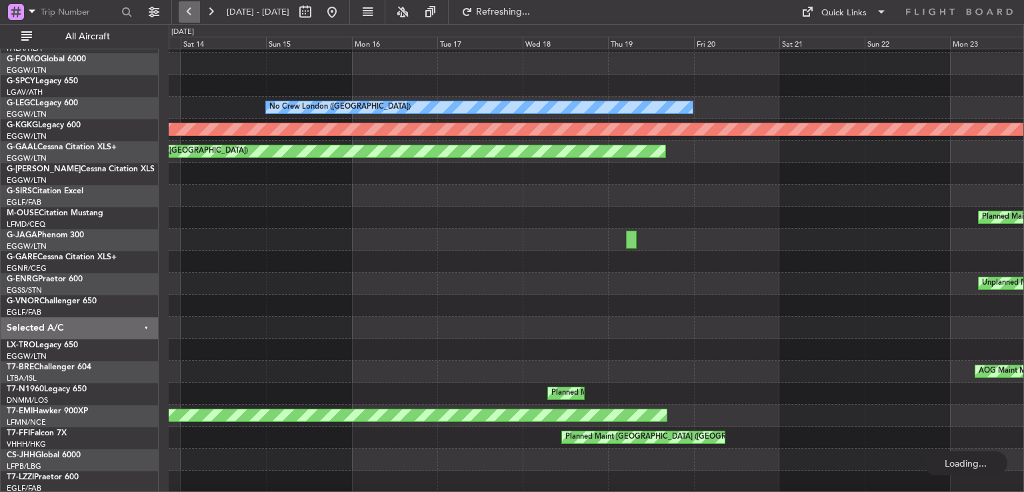
click at [195, 9] on button at bounding box center [189, 11] width 21 height 21
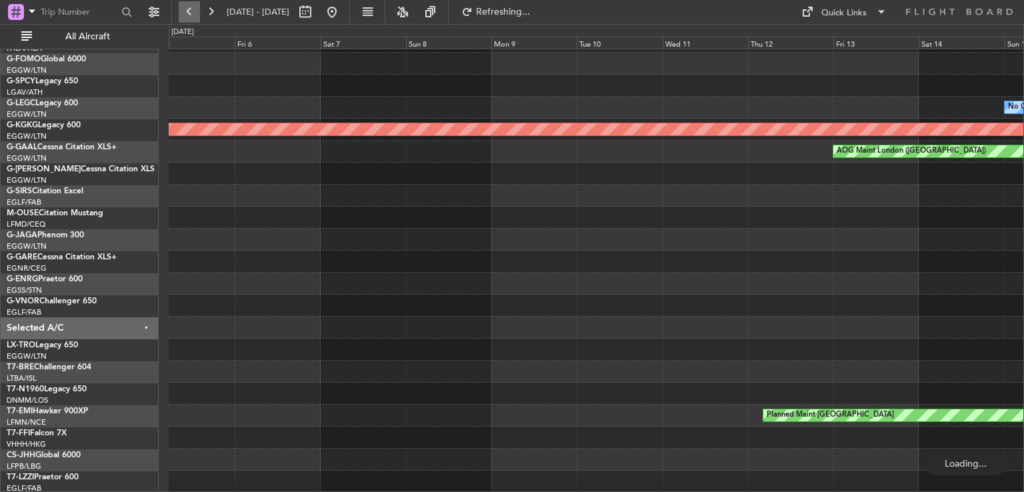
click at [195, 9] on button at bounding box center [189, 11] width 21 height 21
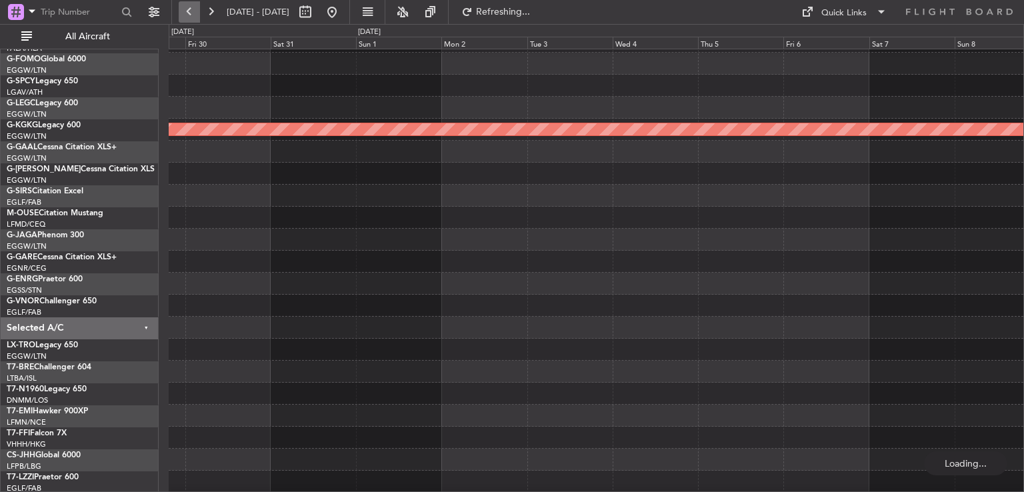
click at [195, 9] on button at bounding box center [189, 11] width 21 height 21
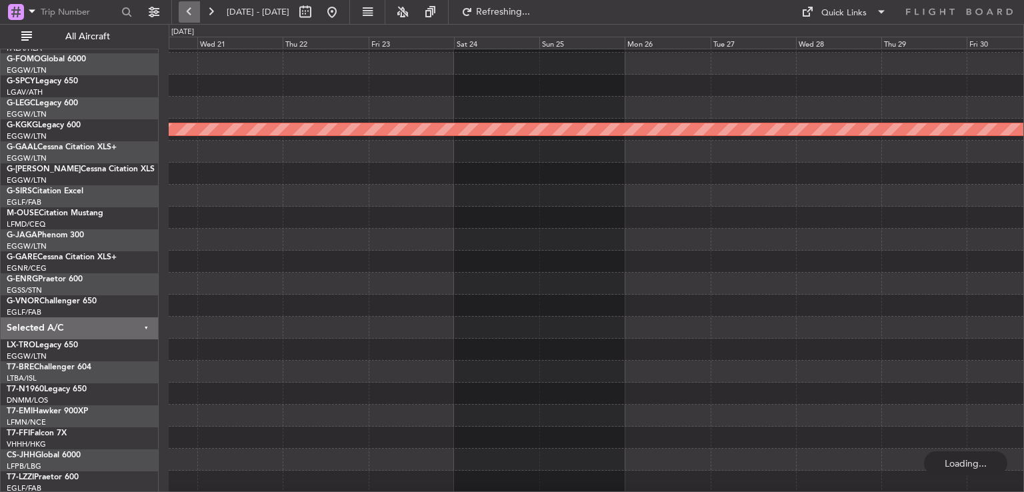
click at [195, 9] on button at bounding box center [189, 11] width 21 height 21
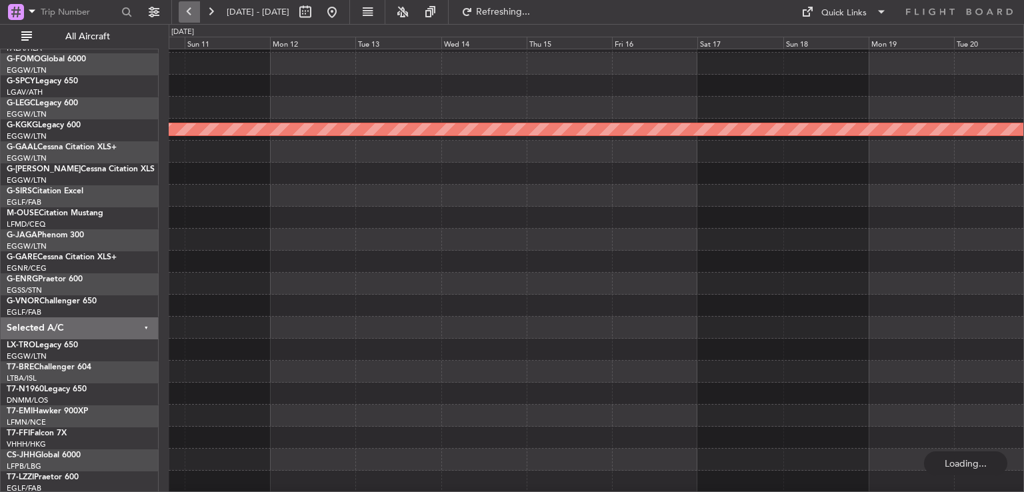
click at [195, 9] on button at bounding box center [189, 11] width 21 height 21
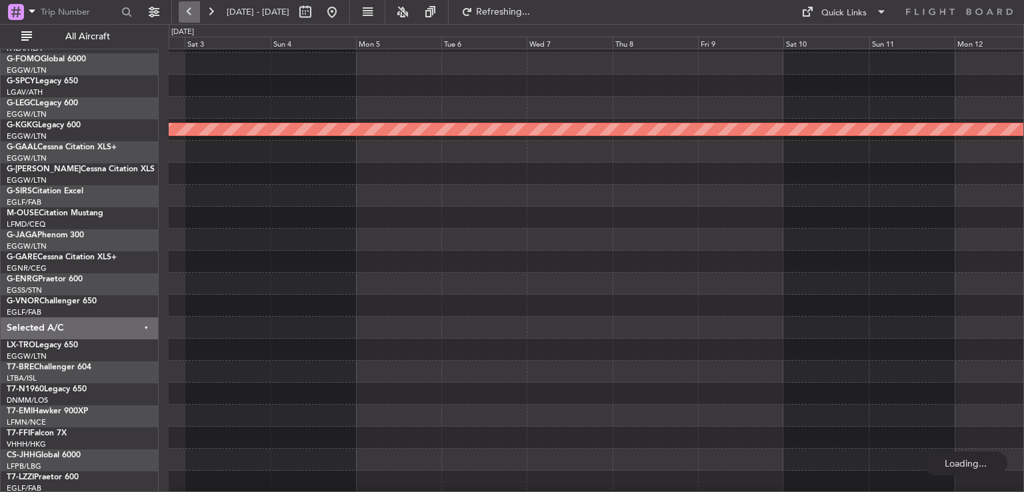
click at [195, 9] on button at bounding box center [189, 11] width 21 height 21
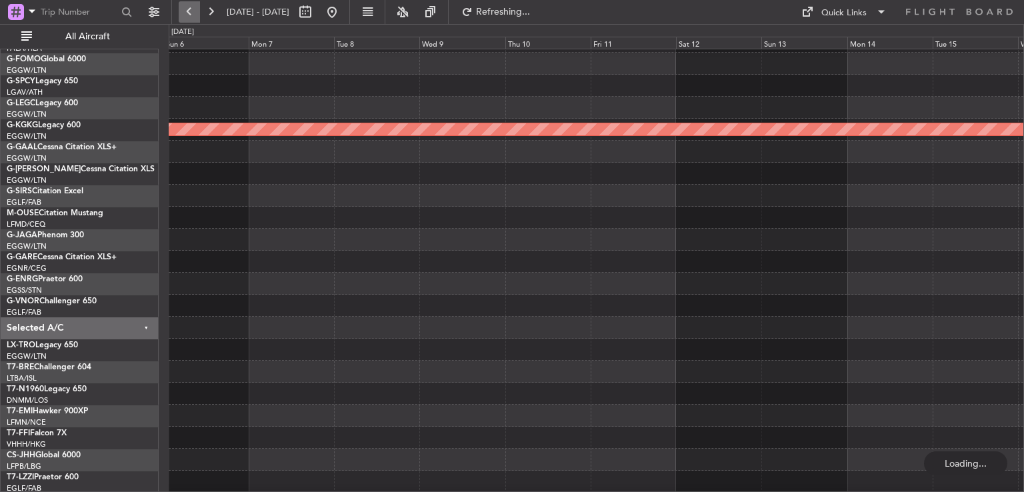
click at [195, 9] on button at bounding box center [189, 11] width 21 height 21
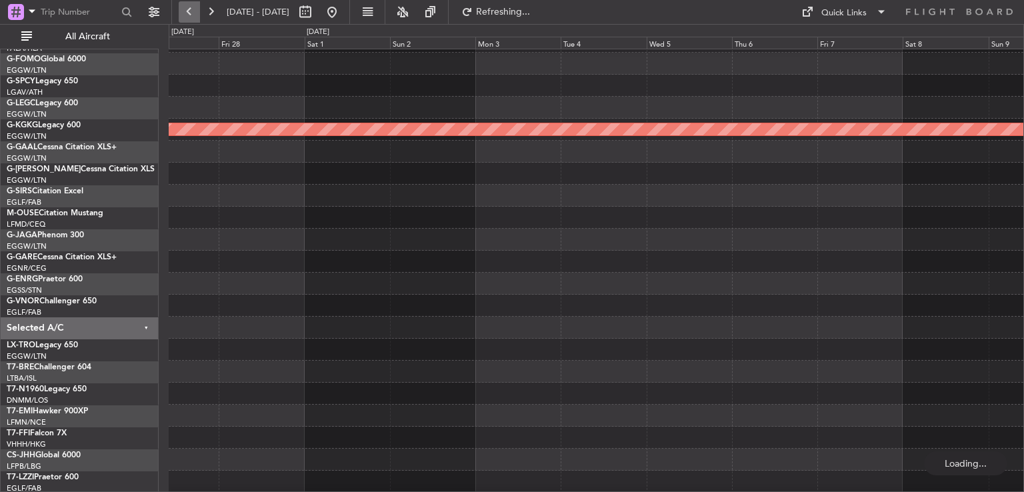
click at [195, 9] on button at bounding box center [189, 11] width 21 height 21
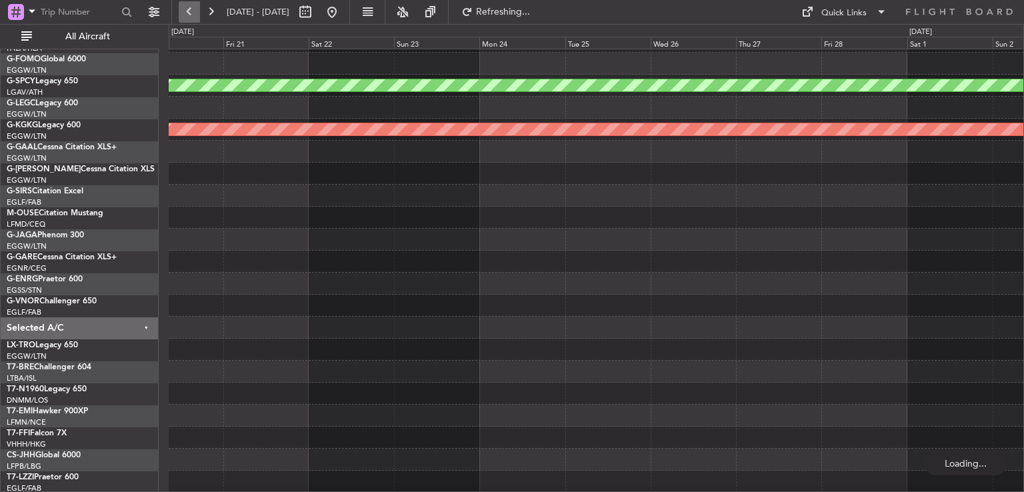
click at [195, 9] on button at bounding box center [189, 11] width 21 height 21
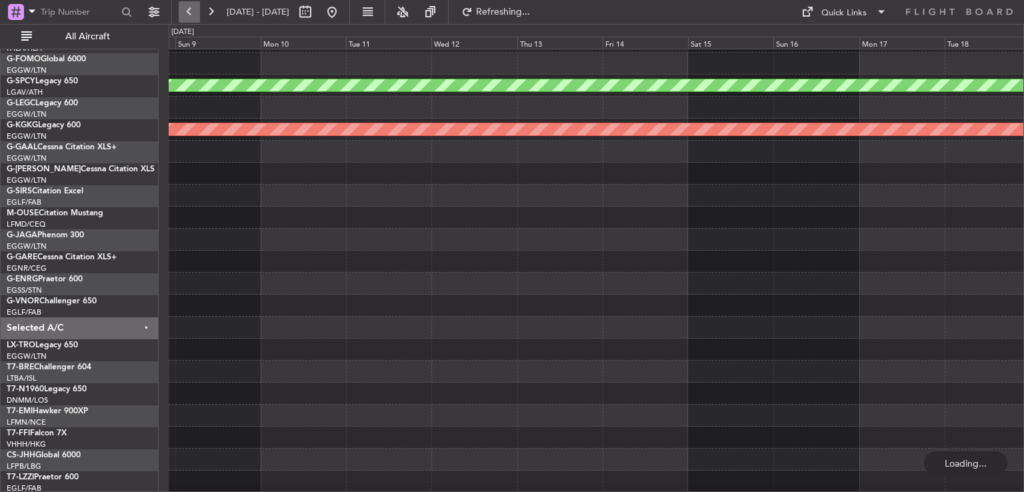
click at [195, 9] on button at bounding box center [189, 11] width 21 height 21
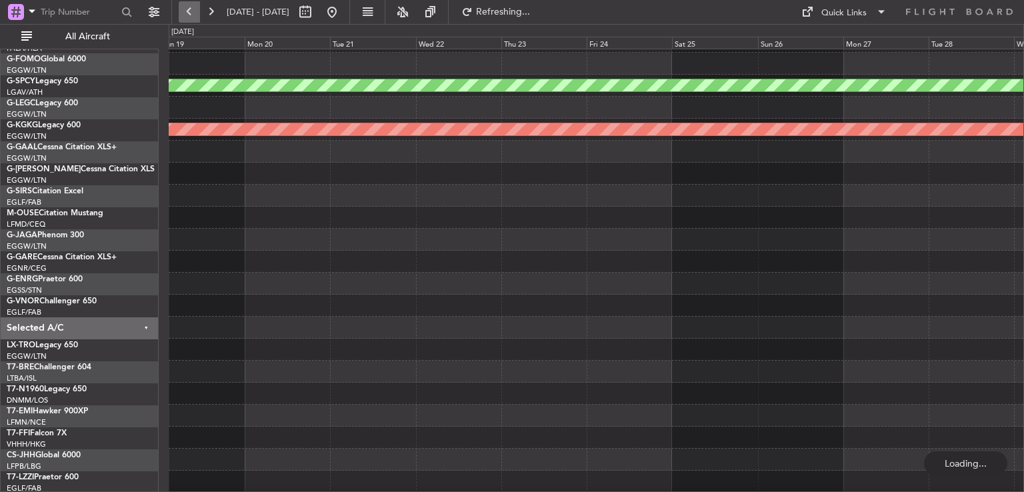
click at [195, 9] on button at bounding box center [189, 11] width 21 height 21
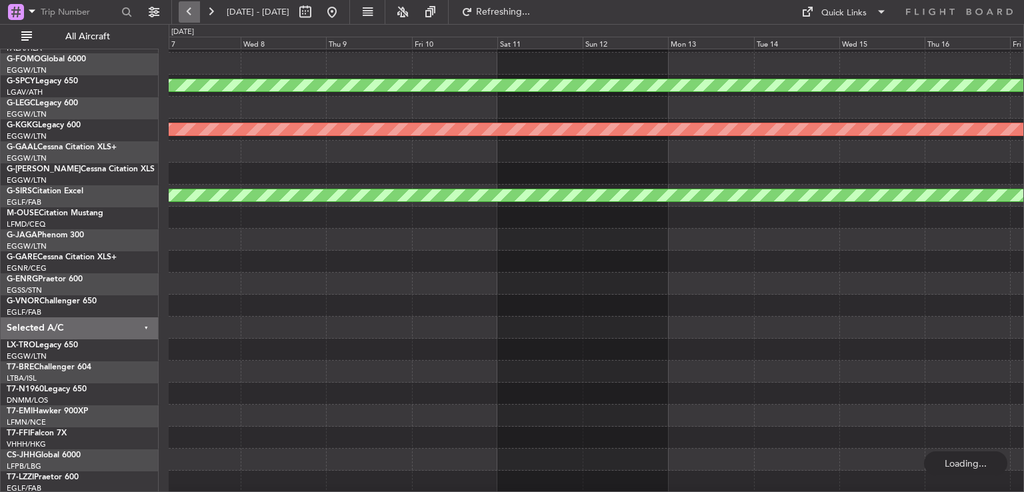
click at [195, 9] on button at bounding box center [189, 11] width 21 height 21
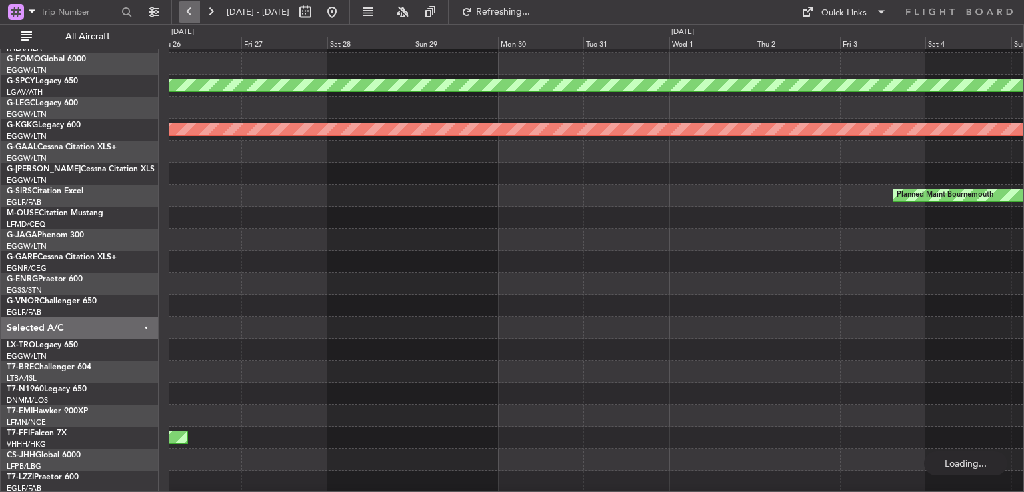
click at [195, 9] on button at bounding box center [189, 11] width 21 height 21
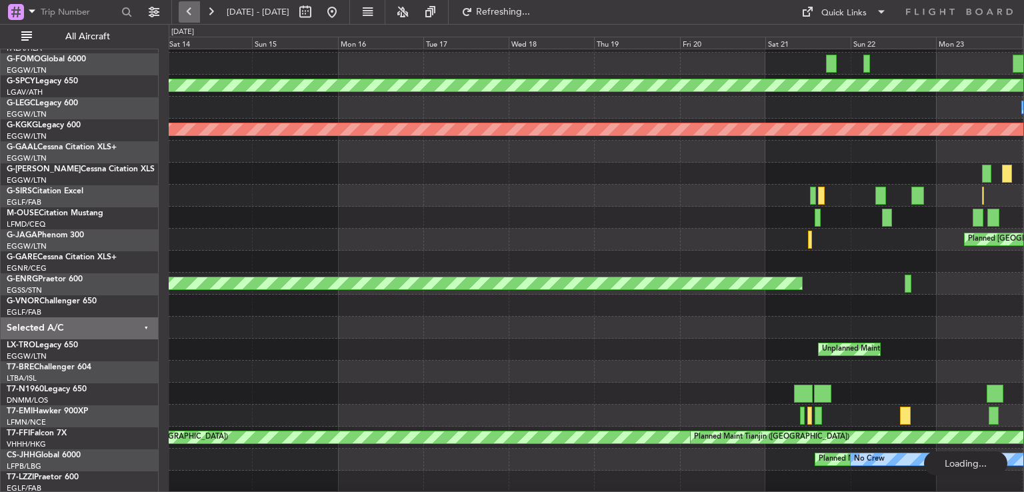
click at [195, 9] on button at bounding box center [189, 11] width 21 height 21
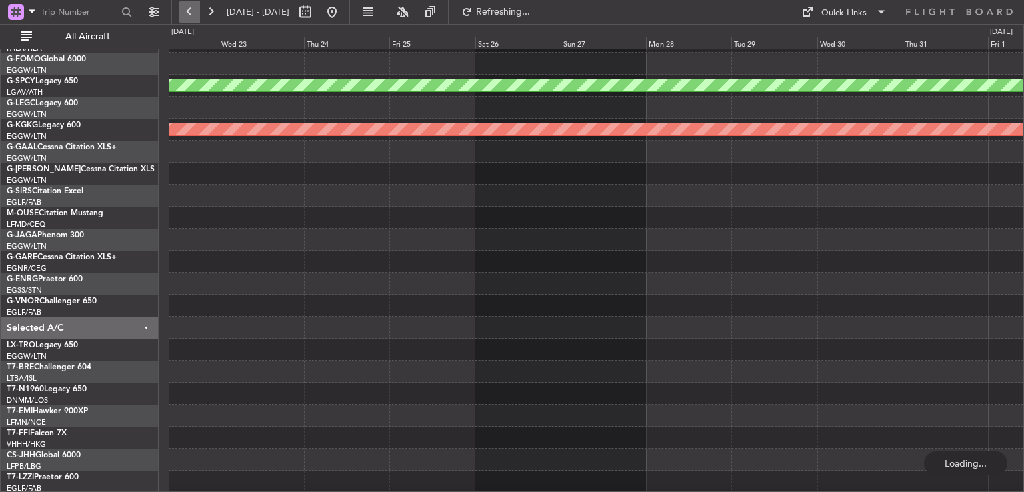
click at [195, 9] on button at bounding box center [189, 11] width 21 height 21
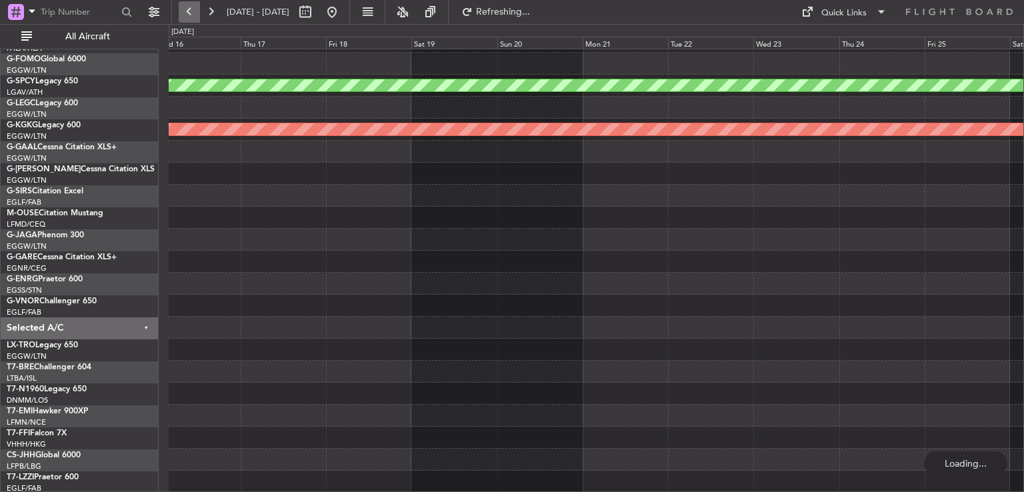
click at [195, 9] on button at bounding box center [189, 11] width 21 height 21
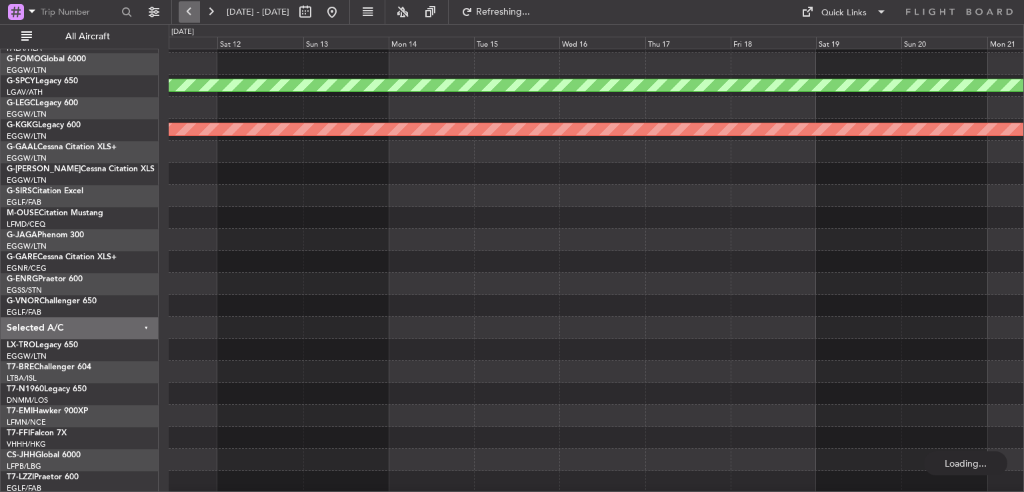
click at [195, 9] on button at bounding box center [189, 11] width 21 height 21
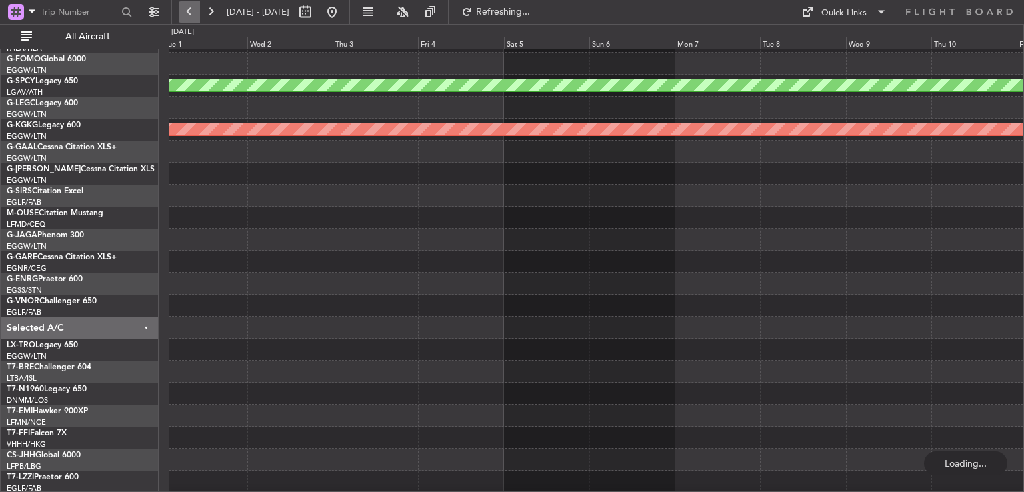
click at [195, 9] on button at bounding box center [189, 11] width 21 height 21
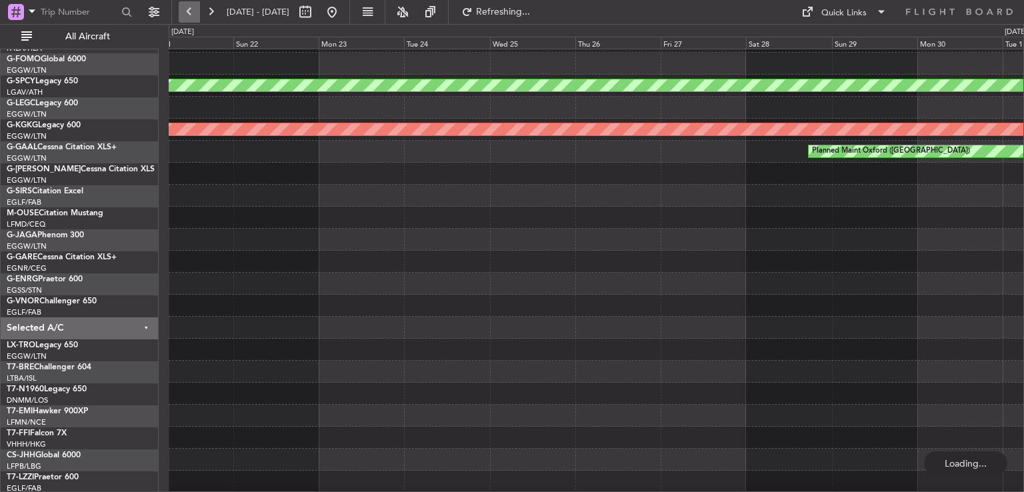
click at [195, 9] on button at bounding box center [189, 11] width 21 height 21
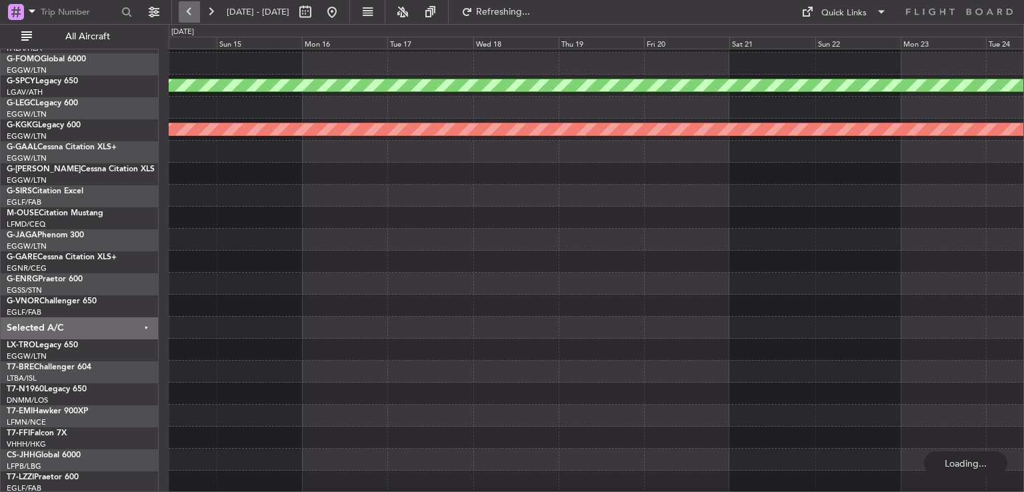
click at [195, 9] on button at bounding box center [189, 11] width 21 height 21
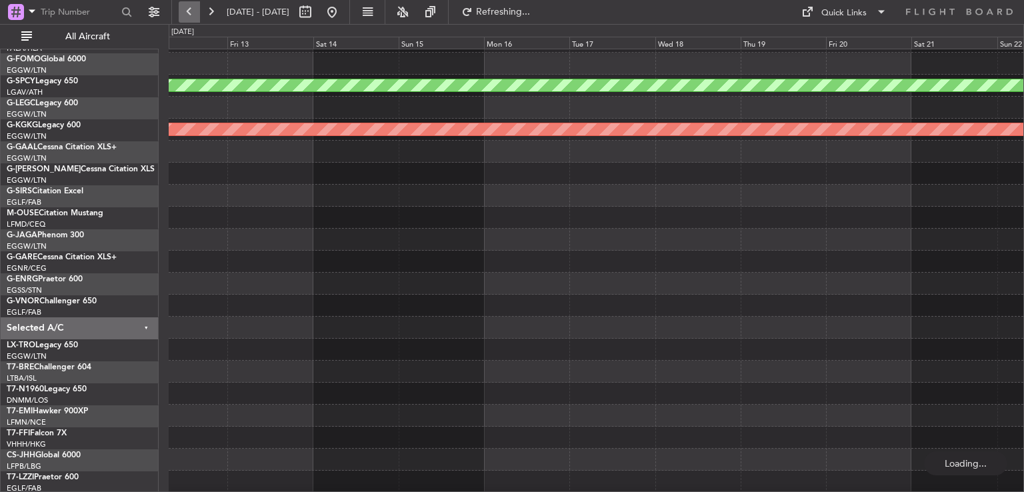
click at [195, 9] on button at bounding box center [189, 11] width 21 height 21
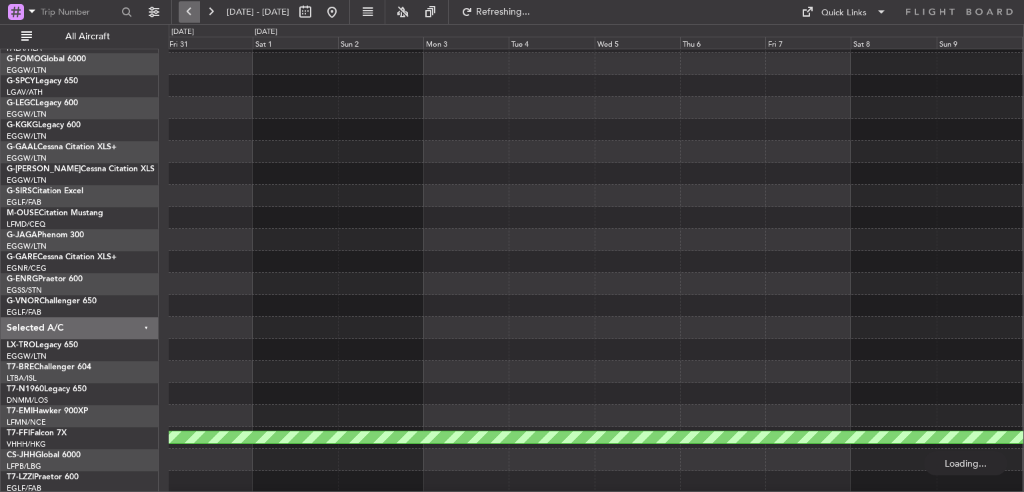
click at [195, 9] on button at bounding box center [189, 11] width 21 height 21
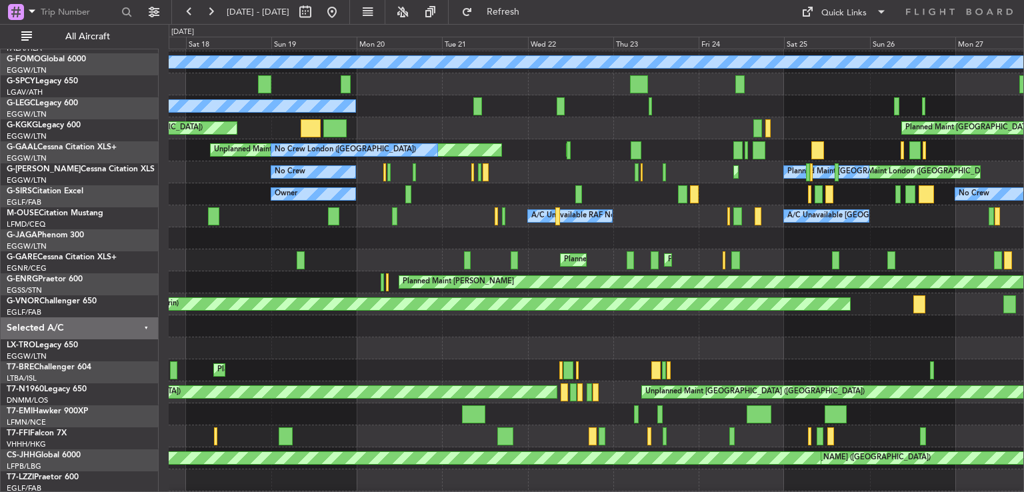
scroll to position [4, 0]
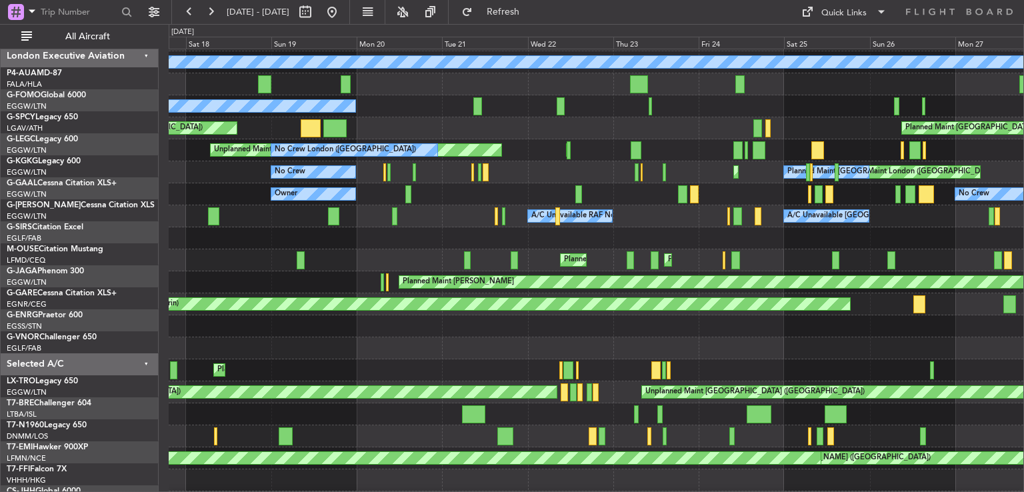
click at [570, 161] on div "Unplanned Maint London (Luton) Unplanned Maint London (Luton) No Crew London (L…" at bounding box center [596, 150] width 855 height 22
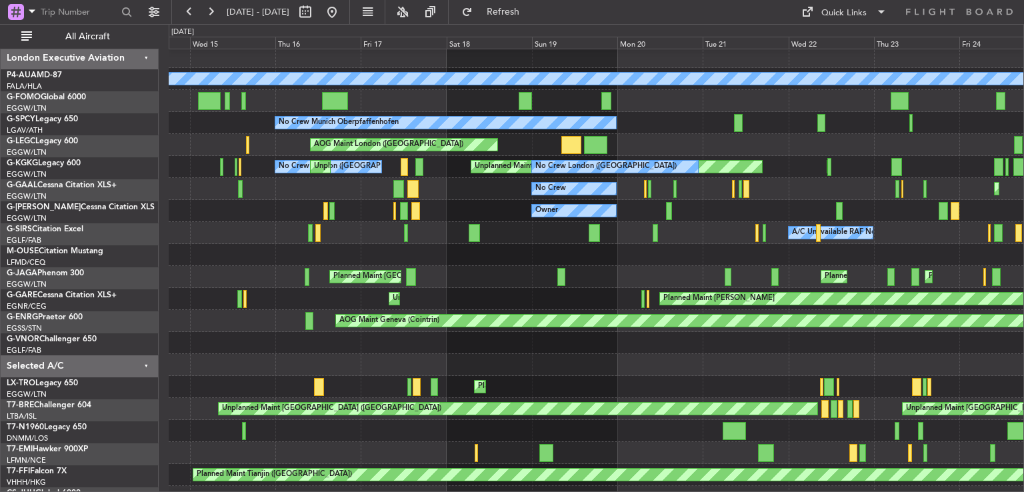
click at [510, 195] on div "No Crew Planned Maint London (Luton) AOG Maint London (Luton) Planned Maint Lon…" at bounding box center [596, 189] width 855 height 22
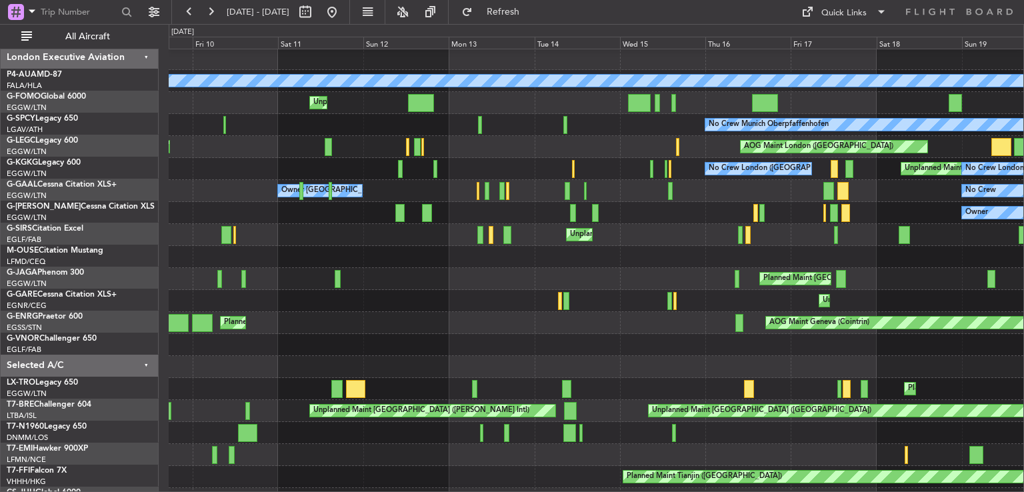
scroll to position [1, 0]
click at [658, 214] on div "Owner Planned Maint London (Luton)" at bounding box center [596, 213] width 855 height 22
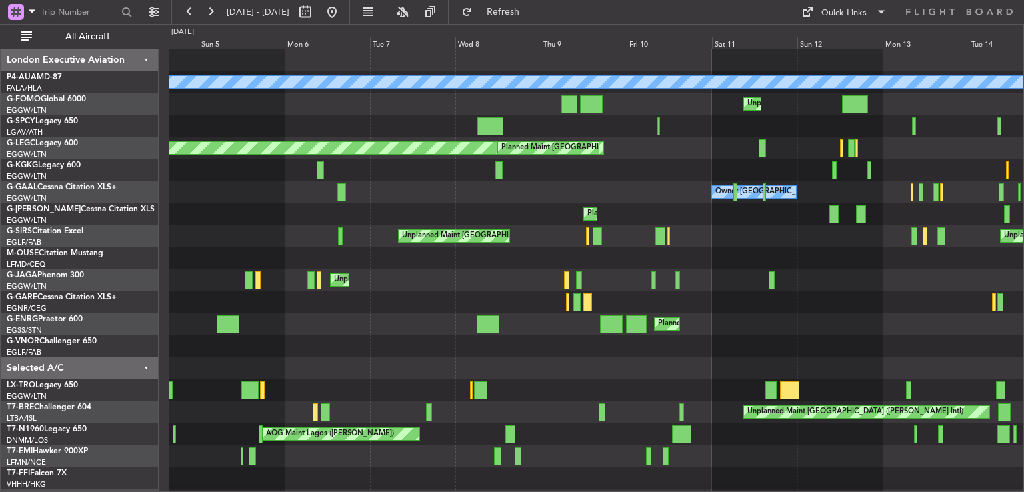
click at [688, 238] on div "Grounded Basel-Mulhouse Unplanned Maint London (Luton) No Crew Munich Oberpfaff…" at bounding box center [596, 291] width 855 height 484
click at [190, 16] on button at bounding box center [189, 11] width 21 height 21
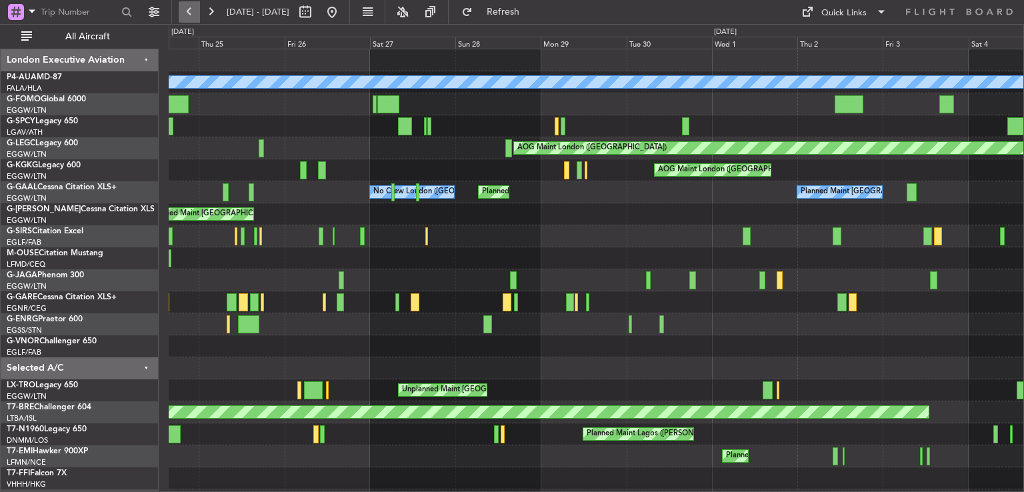
click at [187, 16] on button at bounding box center [189, 11] width 21 height 21
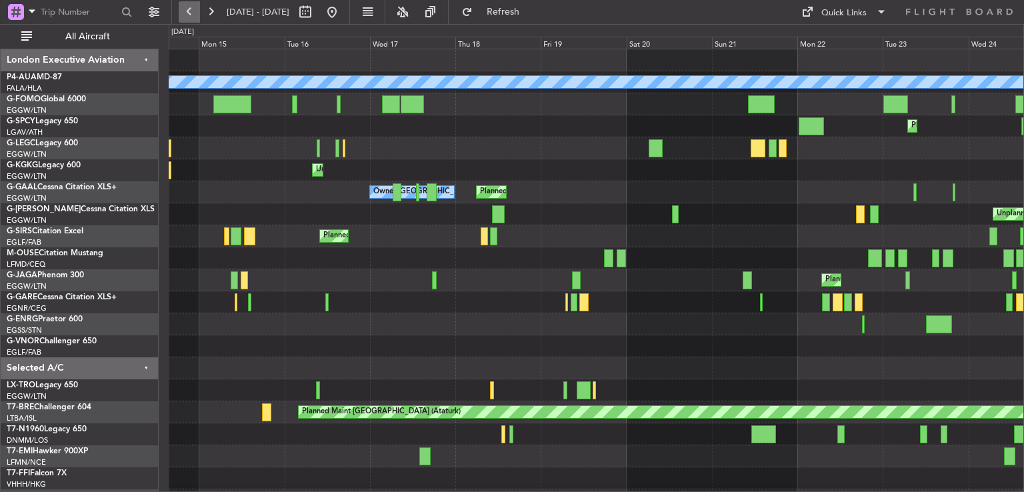
click at [187, 16] on button at bounding box center [189, 11] width 21 height 21
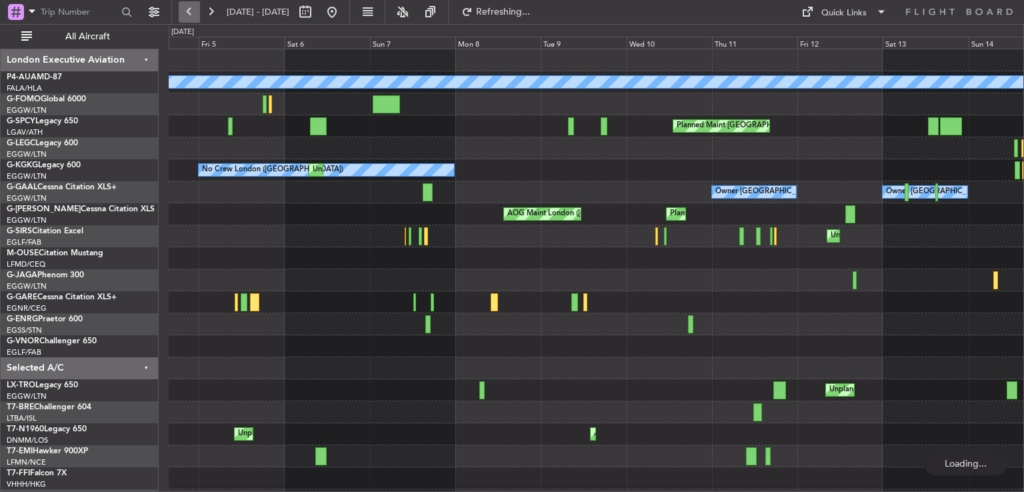
click at [187, 16] on button at bounding box center [189, 11] width 21 height 21
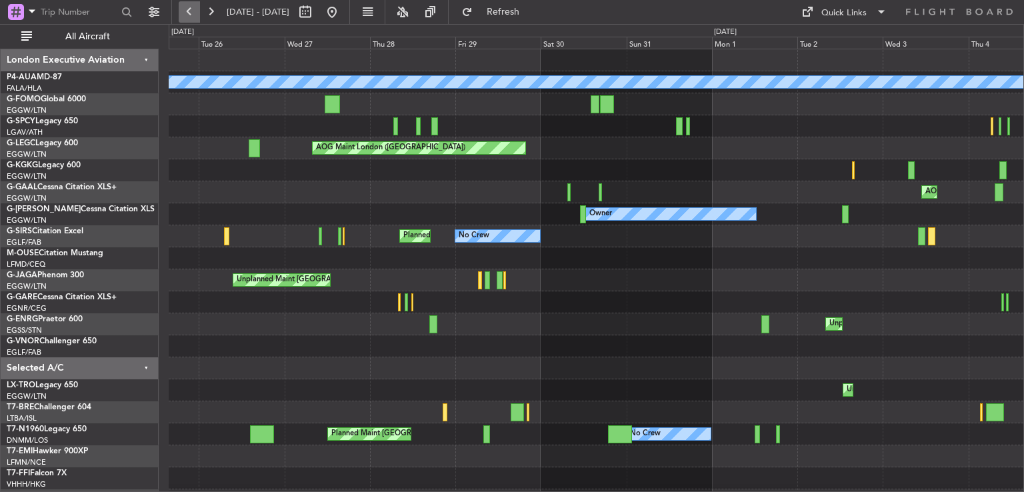
click at [187, 16] on button at bounding box center [189, 11] width 21 height 21
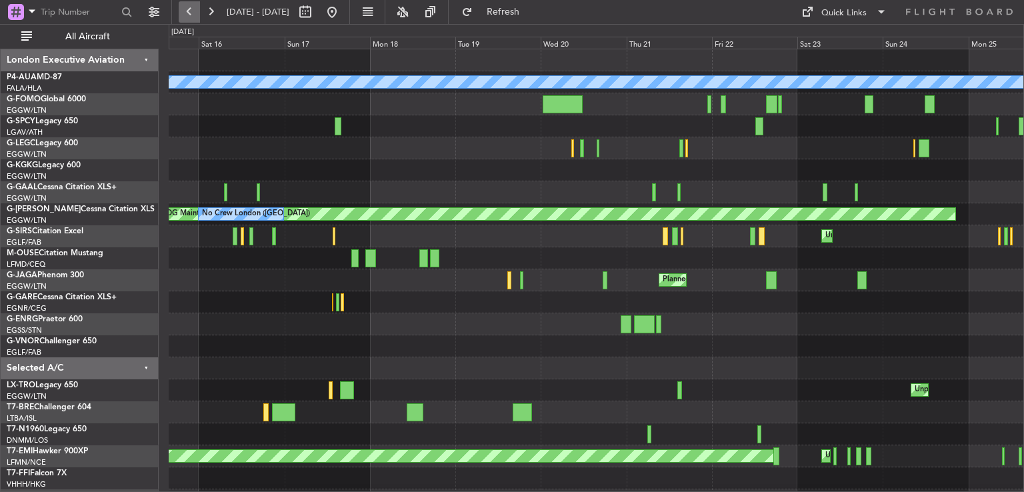
click at [187, 16] on button at bounding box center [189, 11] width 21 height 21
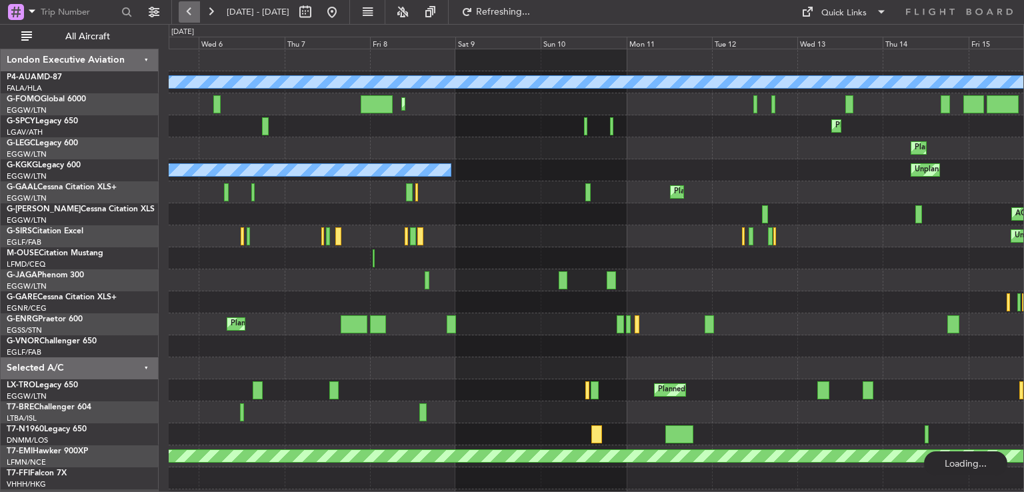
click at [187, 16] on button at bounding box center [189, 11] width 21 height 21
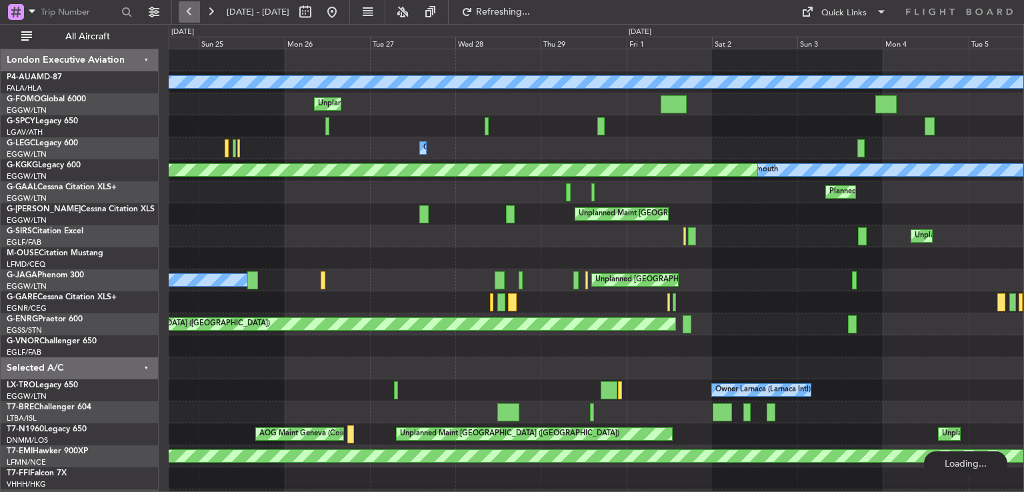
click at [187, 16] on button at bounding box center [189, 11] width 21 height 21
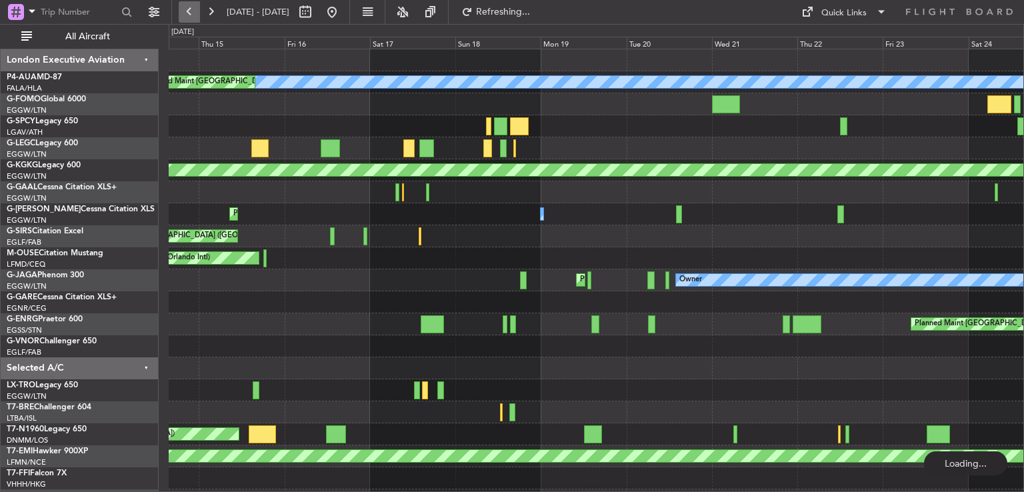
click at [187, 16] on button at bounding box center [189, 11] width 21 height 21
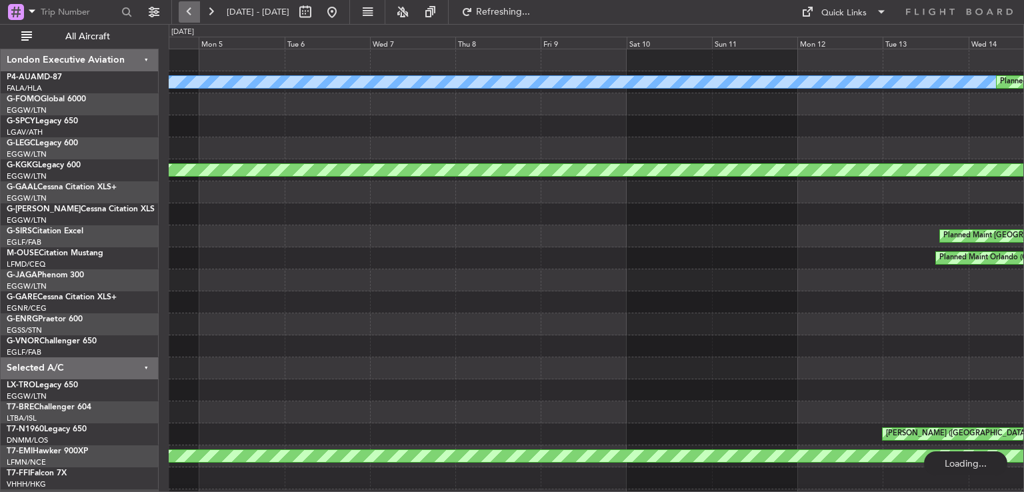
click at [187, 16] on button at bounding box center [189, 11] width 21 height 21
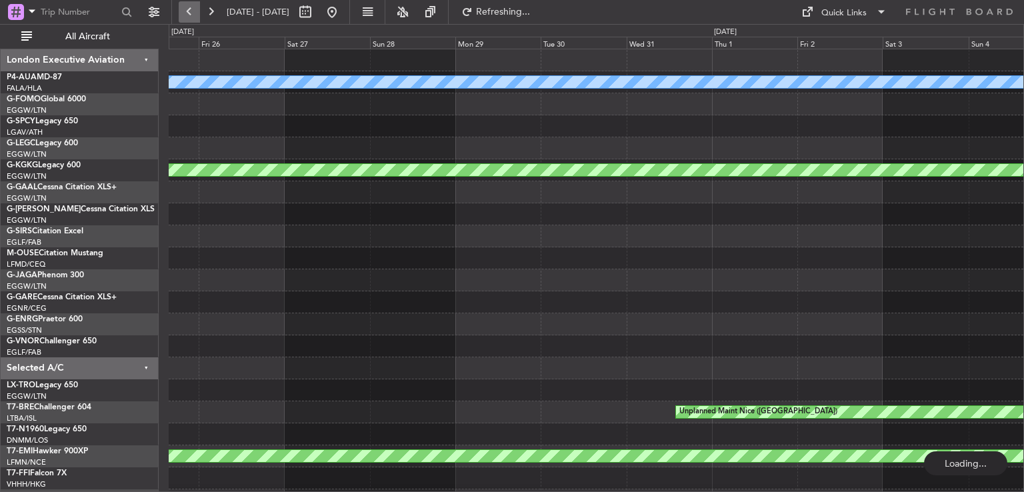
click at [187, 16] on button at bounding box center [189, 11] width 21 height 21
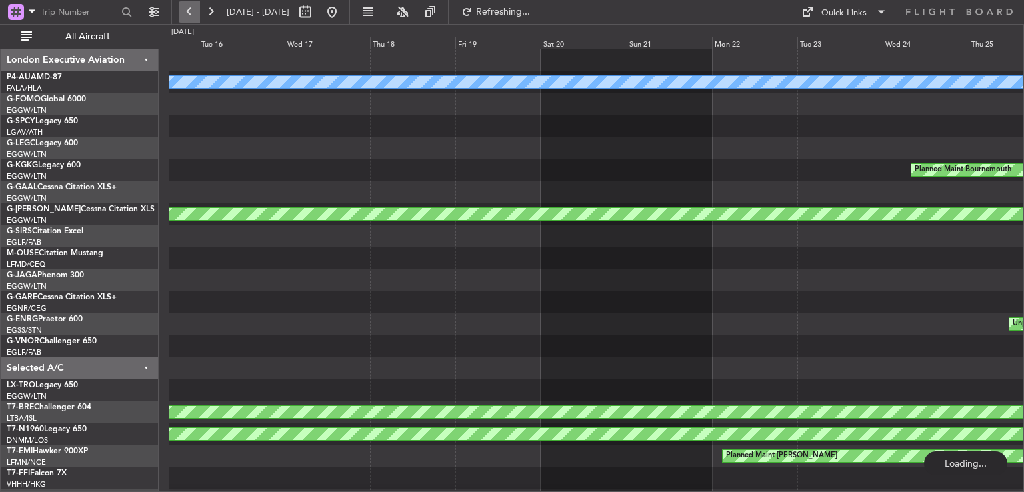
click at [187, 16] on button at bounding box center [189, 11] width 21 height 21
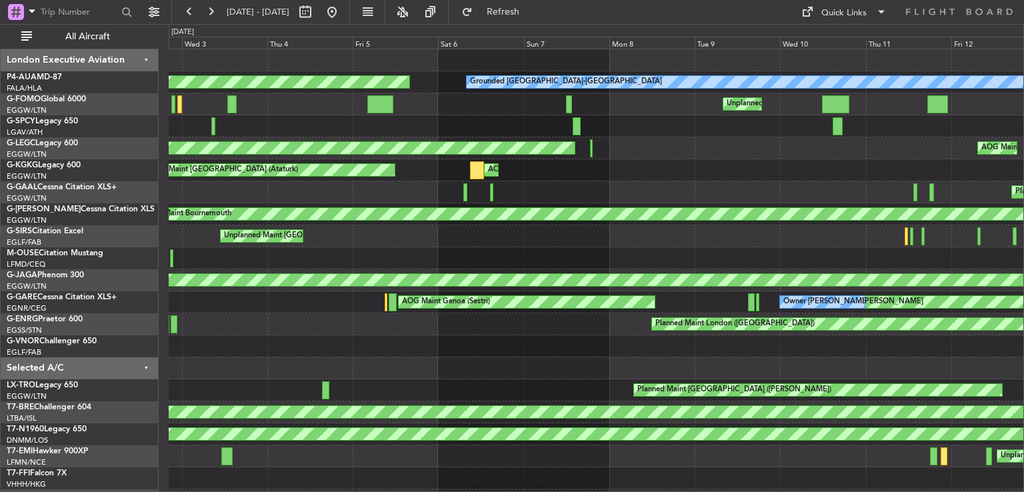
click at [655, 185] on div "Grounded Basel-Mulhouse Planned Maint Basel-Mulhouse Unplanned Maint London (Lu…" at bounding box center [596, 313] width 855 height 528
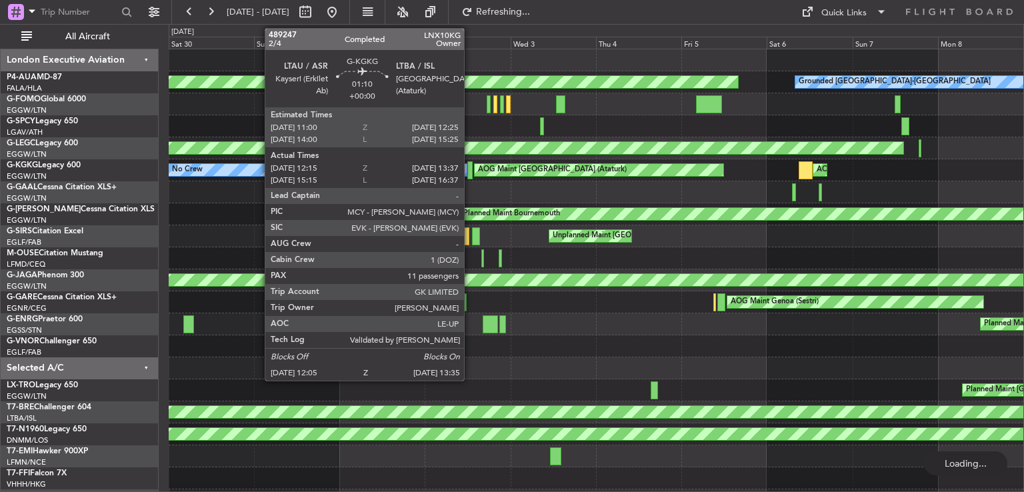
click at [470, 169] on div at bounding box center [470, 170] width 6 height 18
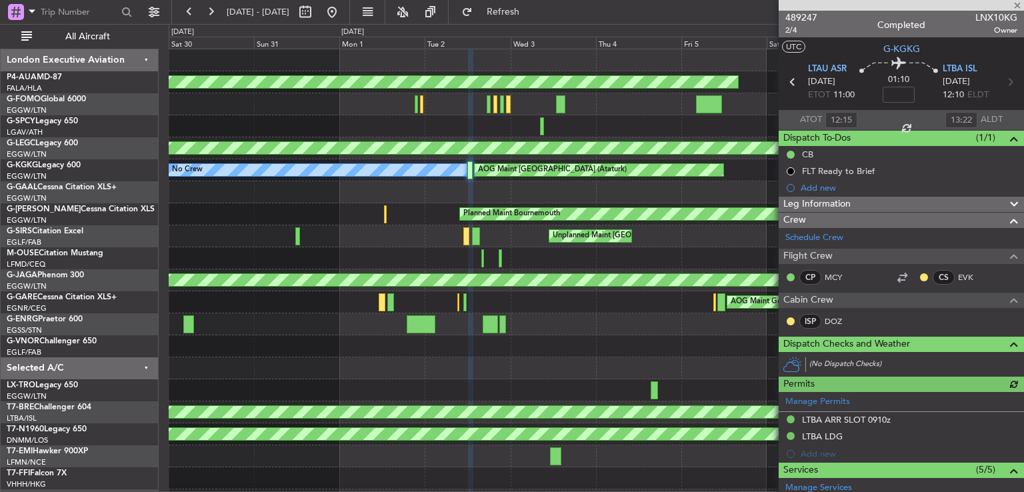
scroll to position [541, 0]
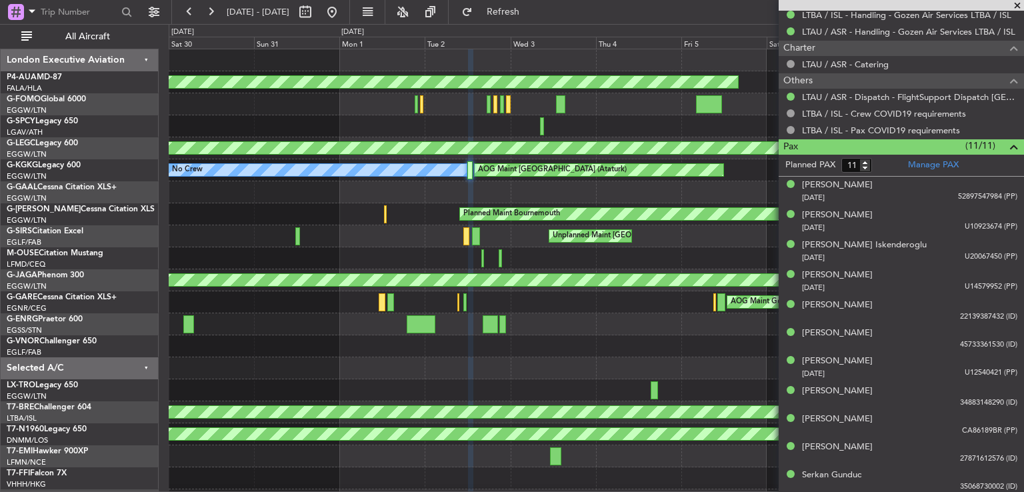
click at [1020, 4] on span at bounding box center [1016, 6] width 13 height 12
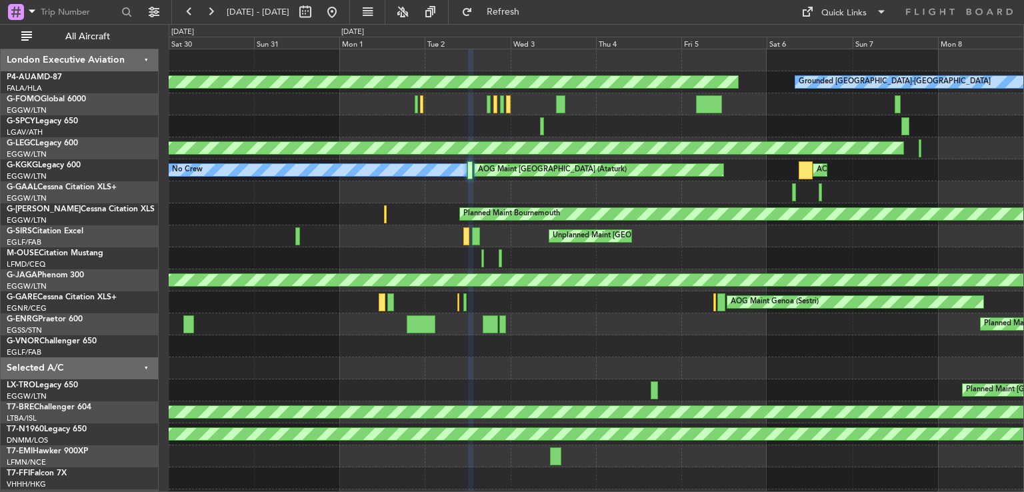
type input "0"
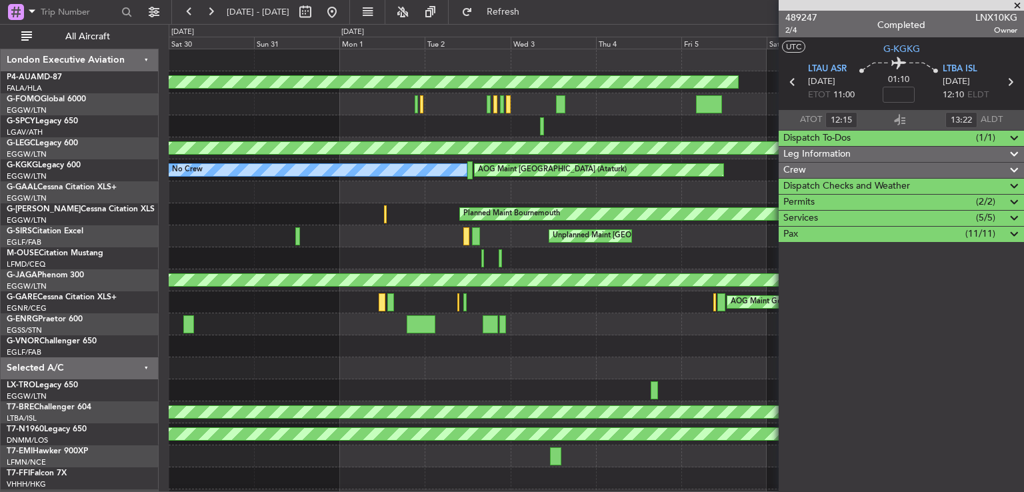
scroll to position [0, 0]
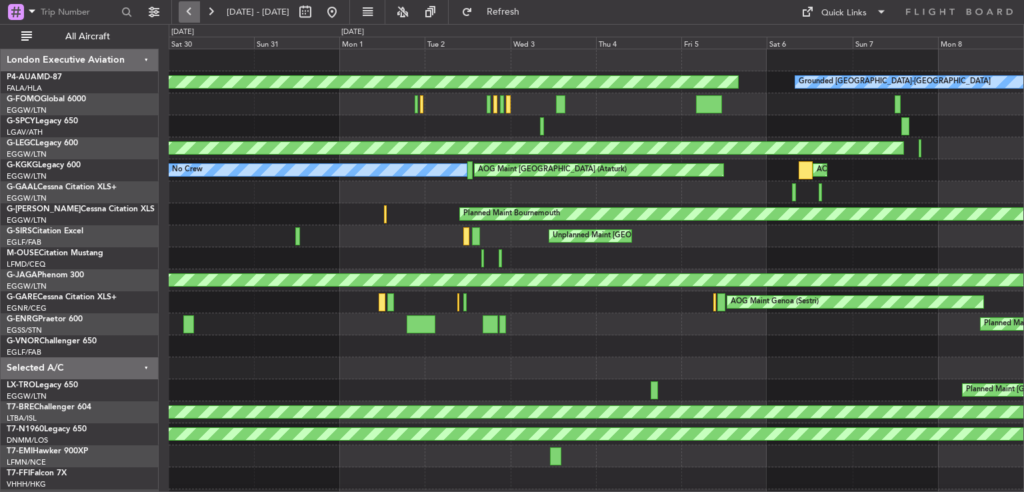
click at [189, 14] on button at bounding box center [189, 11] width 21 height 21
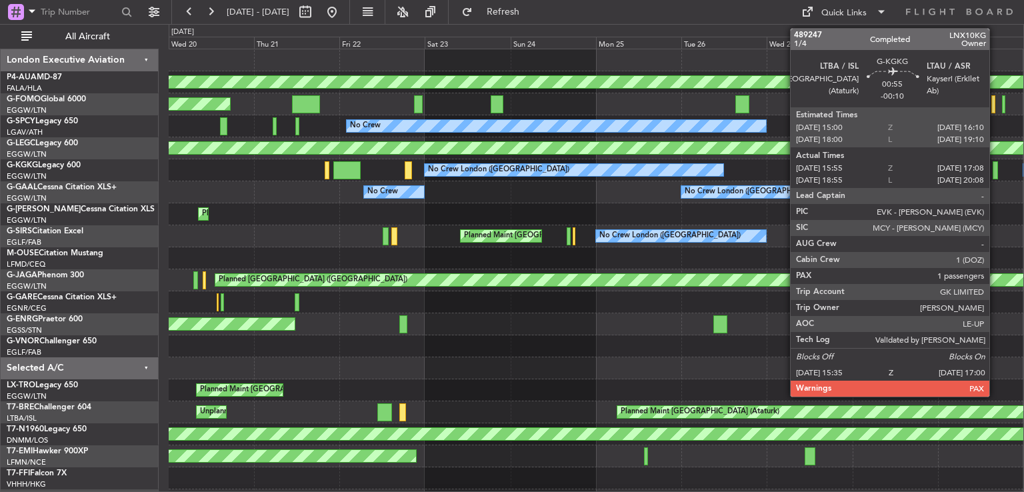
click at [995, 174] on div at bounding box center [994, 170] width 5 height 18
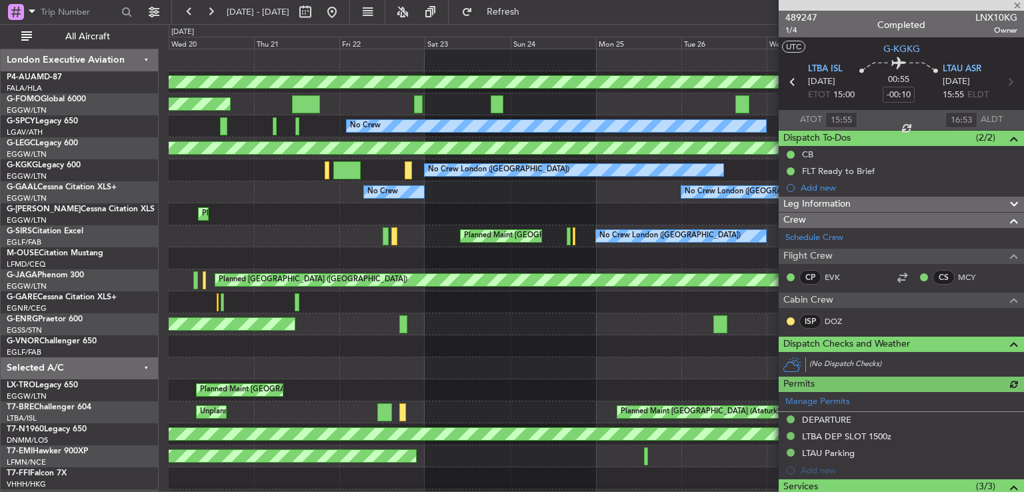
scroll to position [287, 0]
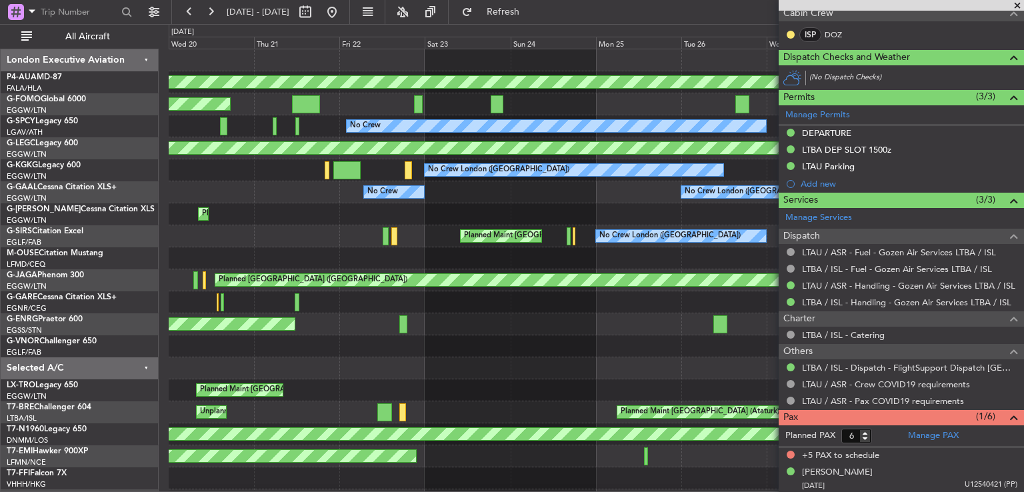
click at [1018, 1] on span at bounding box center [1016, 6] width 13 height 12
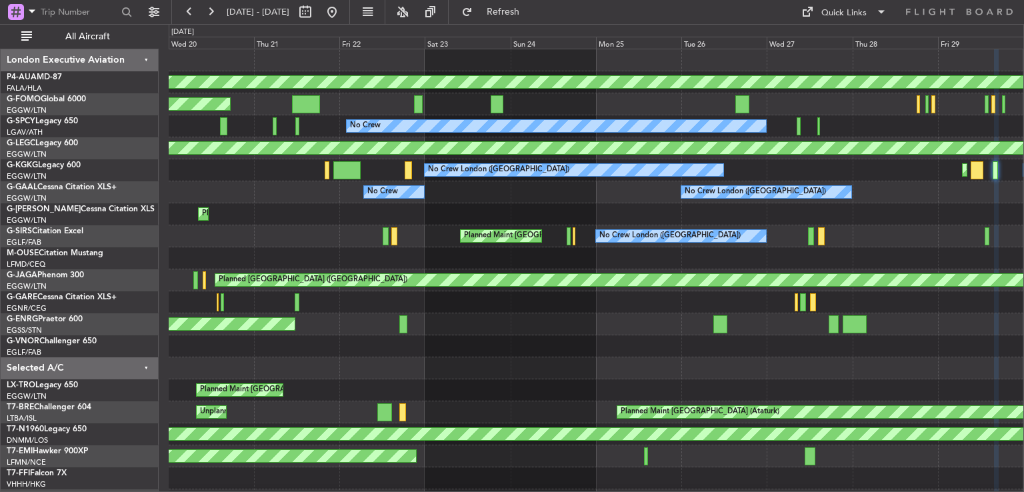
type input "0"
click at [190, 9] on button at bounding box center [189, 11] width 21 height 21
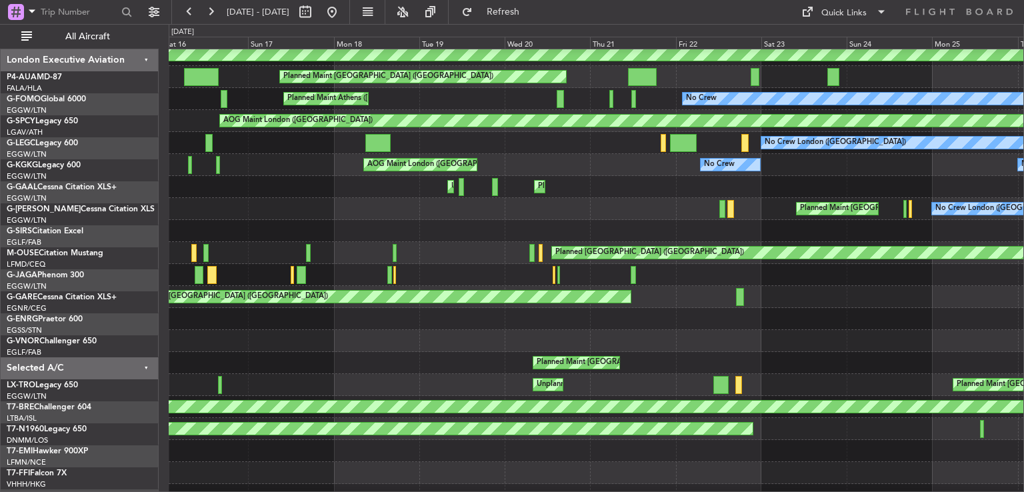
click at [237, 206] on div "Planned Maint London (Farnborough) No Crew London (Farnborough)" at bounding box center [596, 209] width 855 height 22
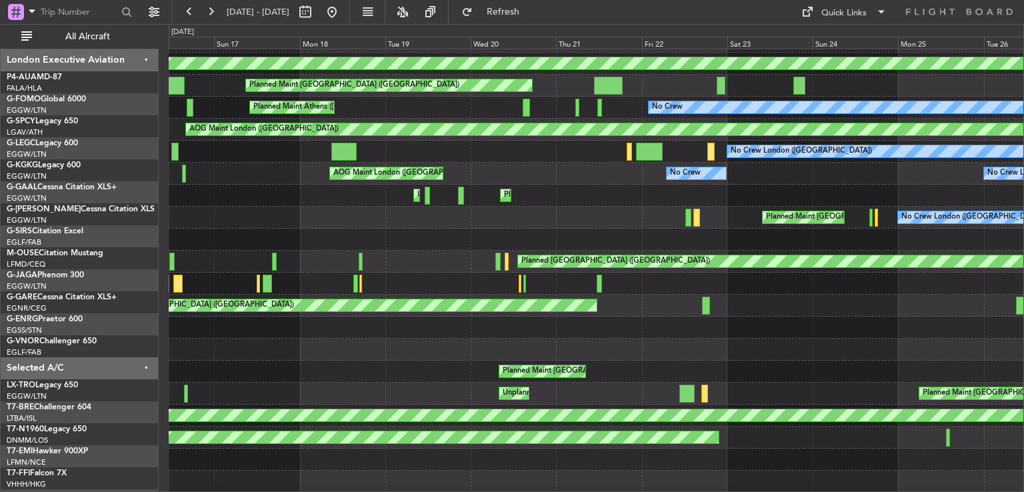
scroll to position [19, 0]
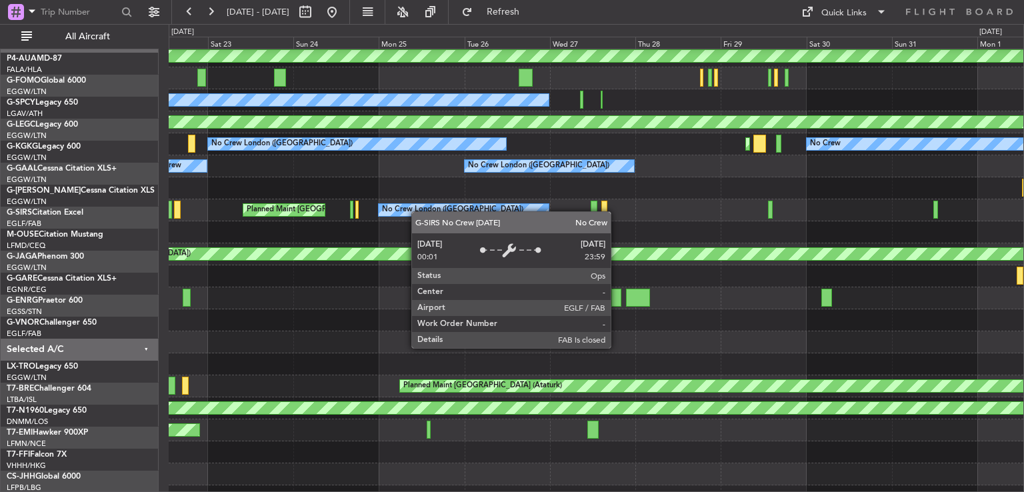
click at [387, 219] on div "No Crew London ([GEOGRAPHIC_DATA])" at bounding box center [452, 210] width 141 height 20
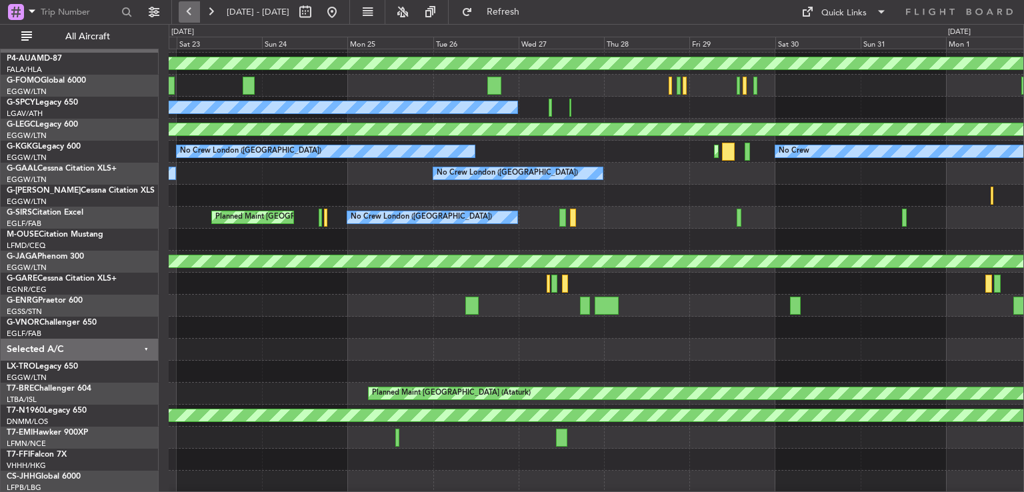
click at [192, 17] on button at bounding box center [189, 11] width 21 height 21
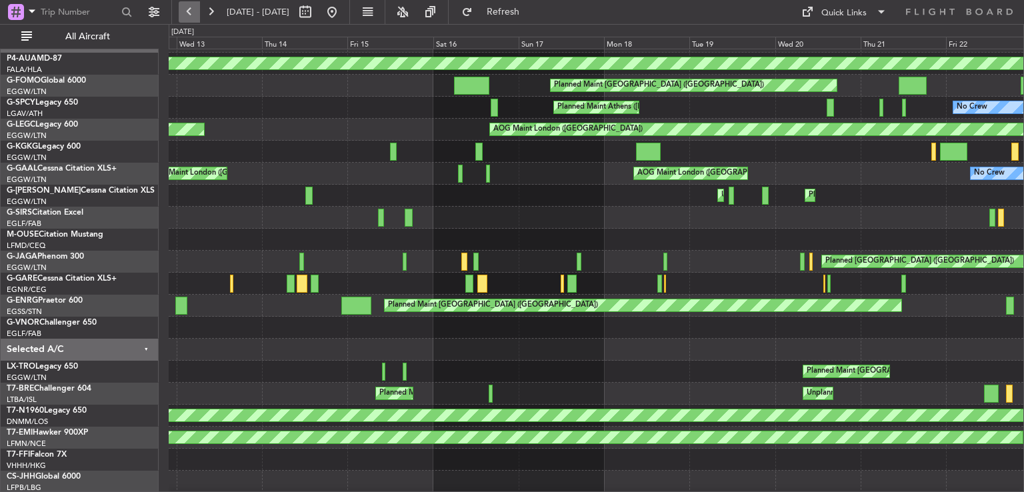
click at [192, 17] on button at bounding box center [189, 11] width 21 height 21
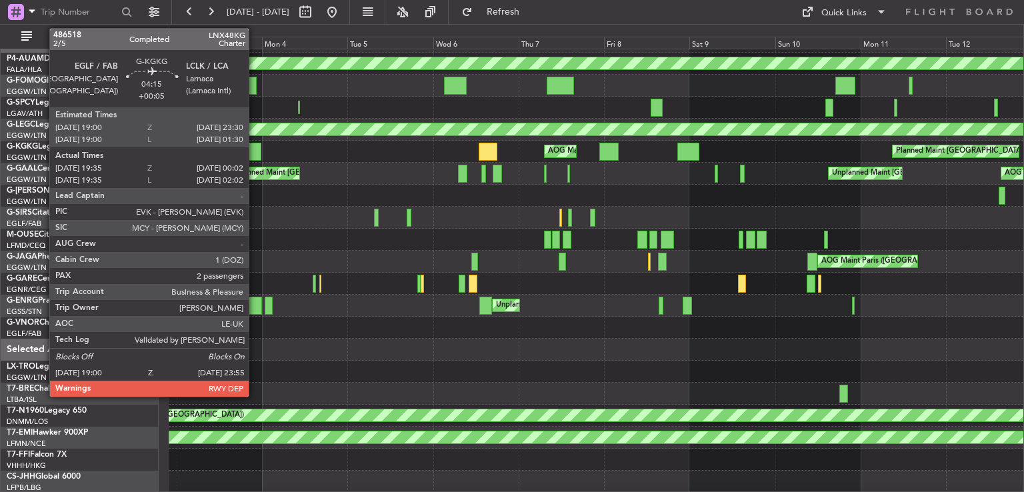
click at [255, 151] on div at bounding box center [252, 152] width 18 height 18
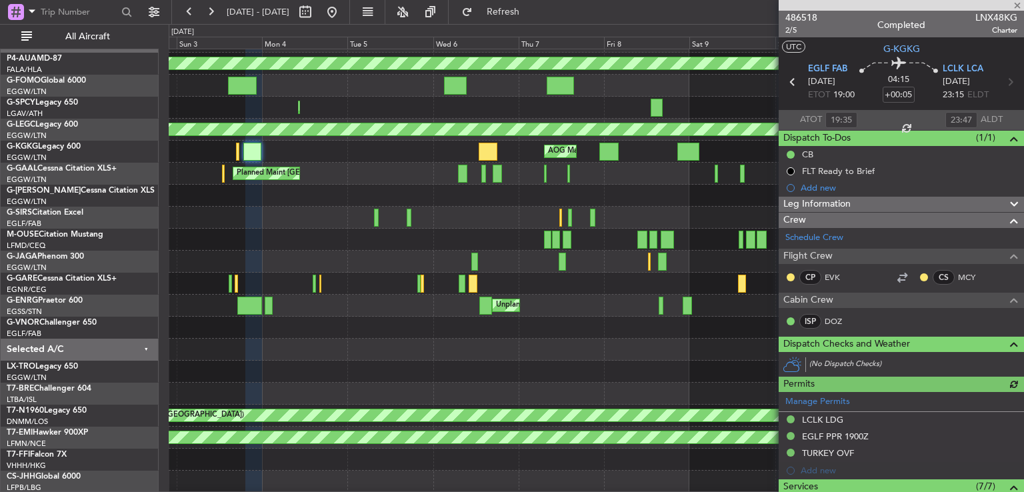
scroll to position [0, 0]
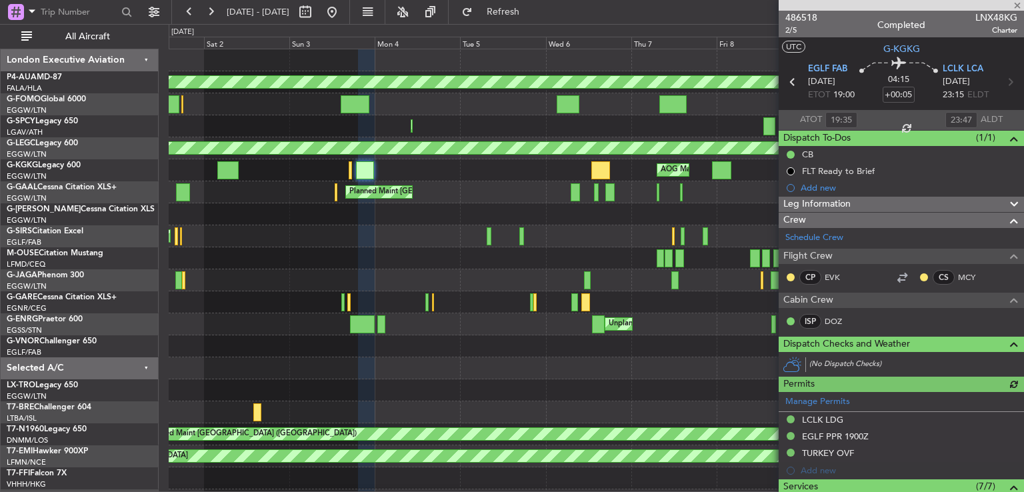
click at [461, 187] on div "Planned Maint London (Luton) Unplanned Maint London (Luton) AOG Maint London (L…" at bounding box center [596, 192] width 855 height 22
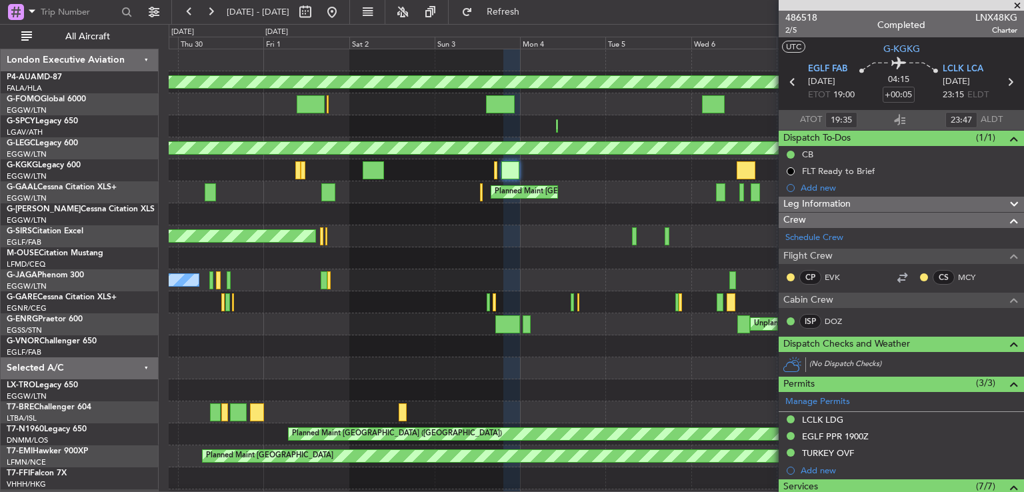
click at [409, 209] on div at bounding box center [596, 214] width 855 height 22
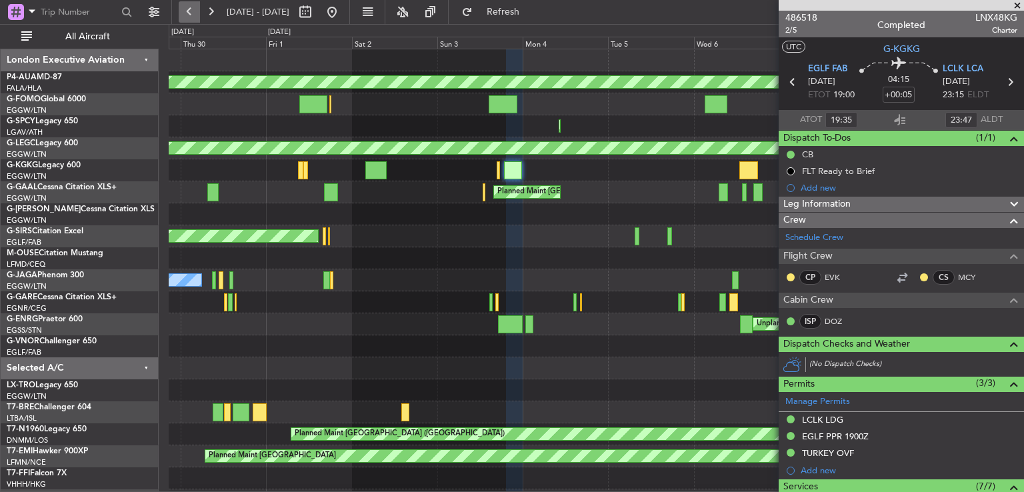
click at [189, 11] on button at bounding box center [189, 11] width 21 height 21
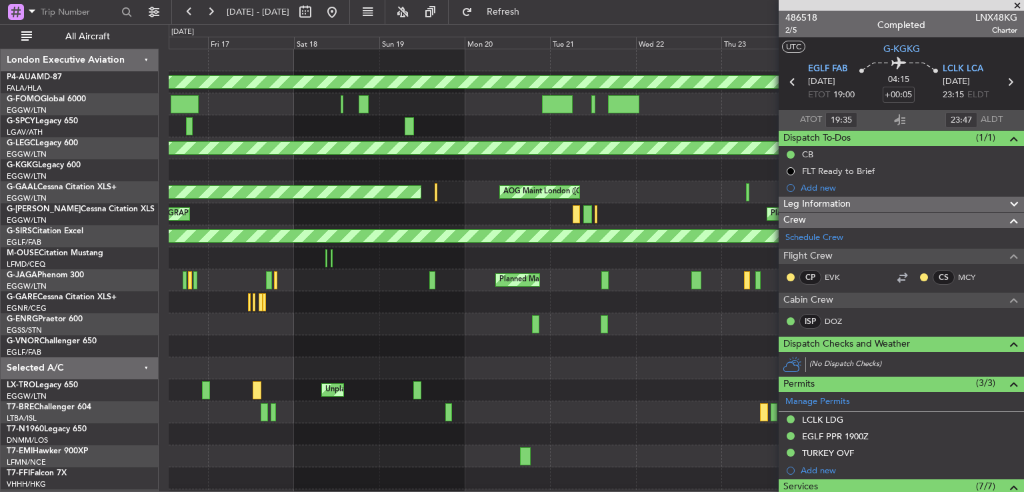
click at [653, 189] on div "Planned Maint Basel-Mulhouse Planned Maint London (Luton) Planned Maint London …" at bounding box center [596, 324] width 855 height 550
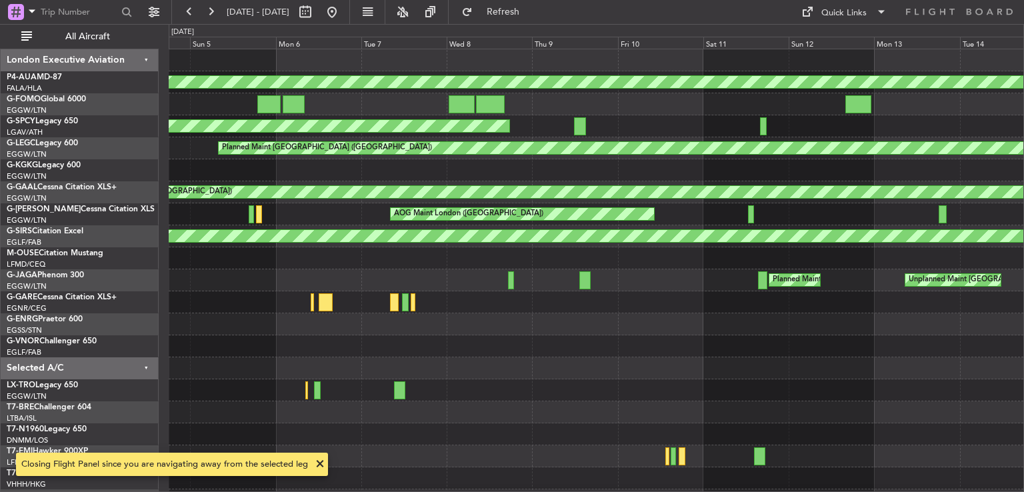
click at [718, 173] on div at bounding box center [596, 170] width 855 height 22
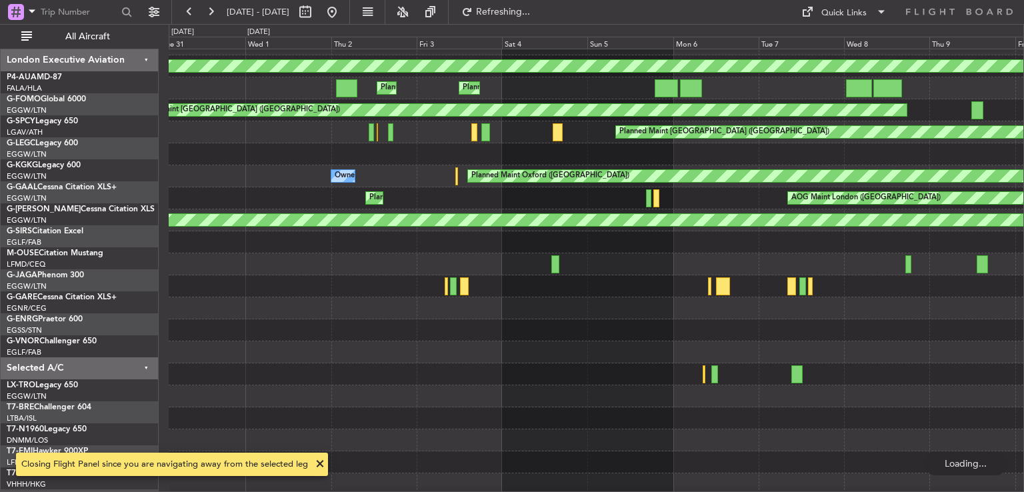
scroll to position [20, 0]
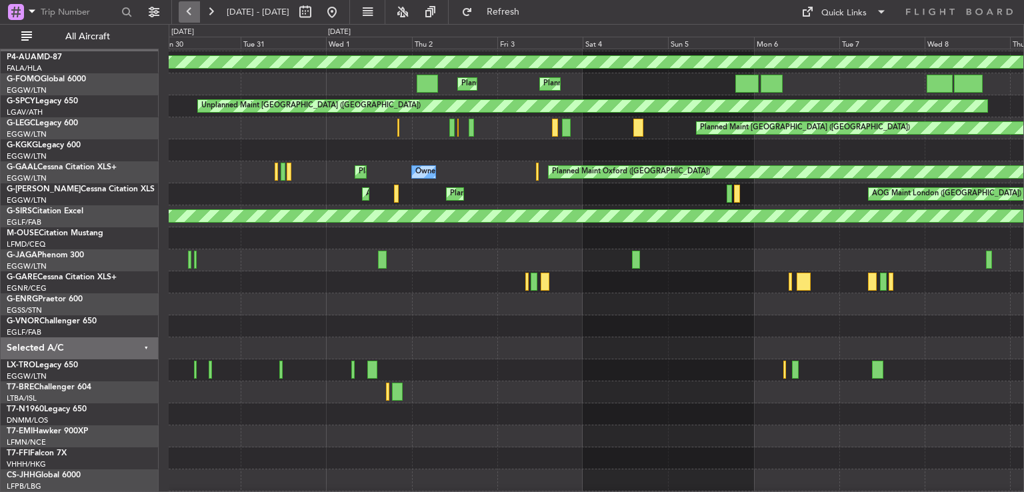
click at [189, 14] on button at bounding box center [189, 11] width 21 height 21
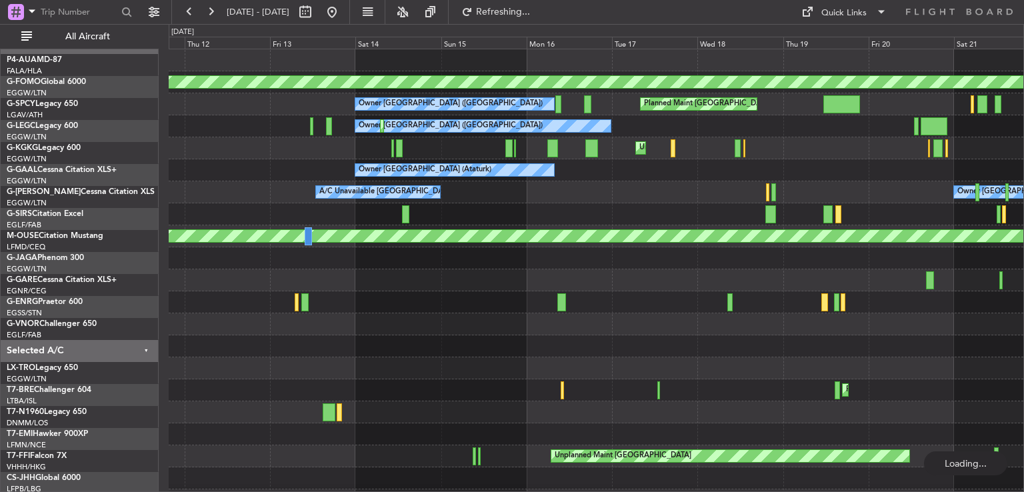
scroll to position [0, 0]
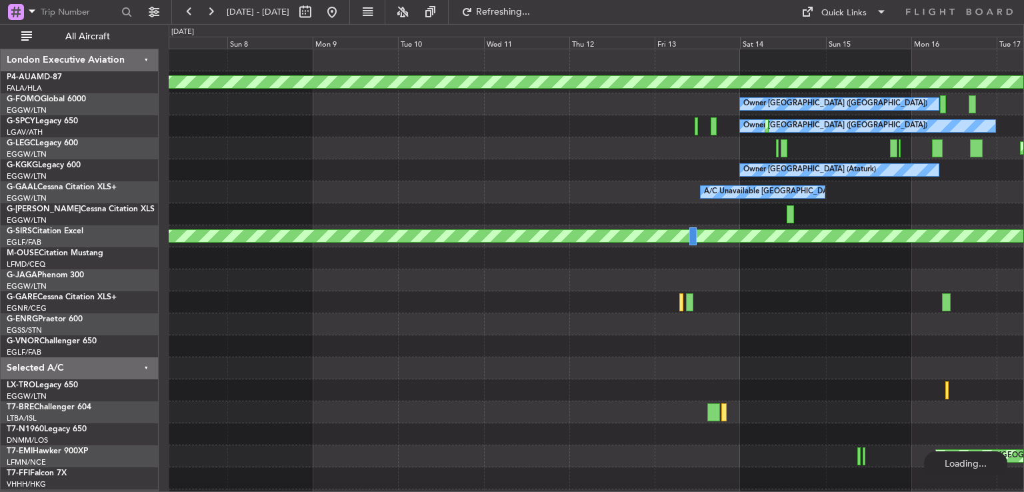
click at [688, 183] on div "Planned Maint Basel-Mulhouse Owner London (Luton) Planned Maint London (Luton) …" at bounding box center [596, 324] width 855 height 550
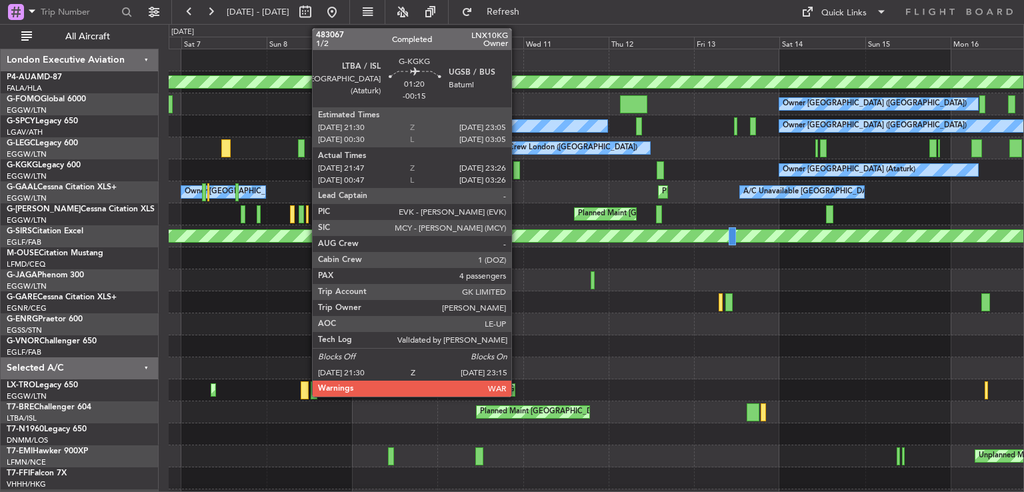
click at [517, 172] on div at bounding box center [516, 170] width 7 height 18
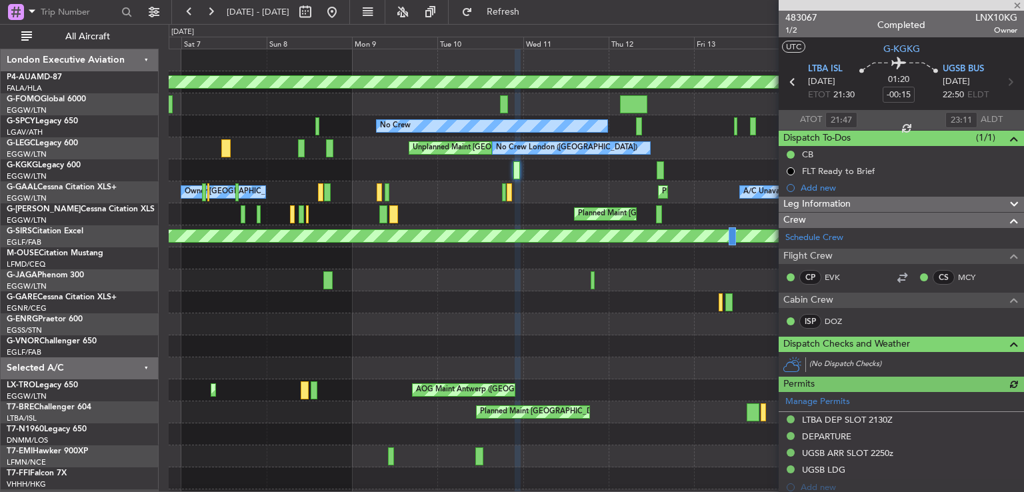
scroll to position [393, 0]
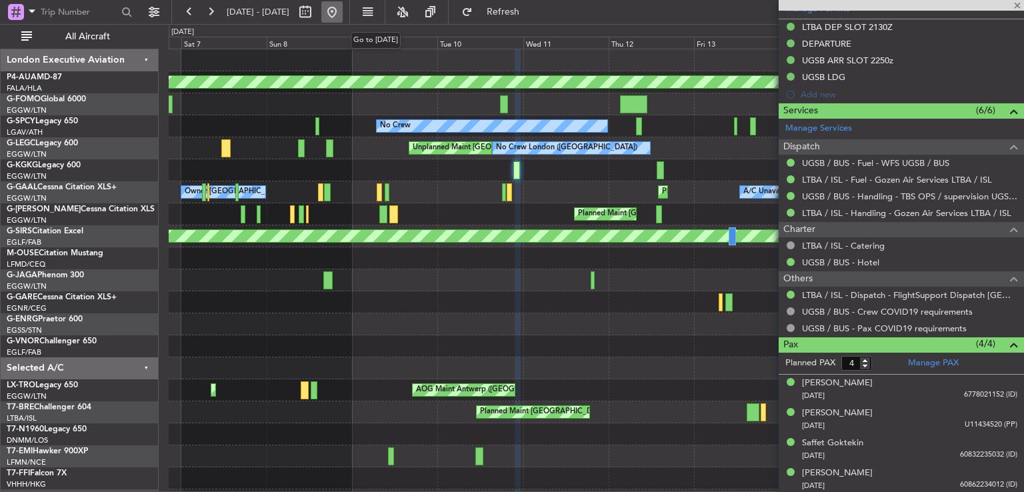
click at [343, 13] on button at bounding box center [331, 11] width 21 height 21
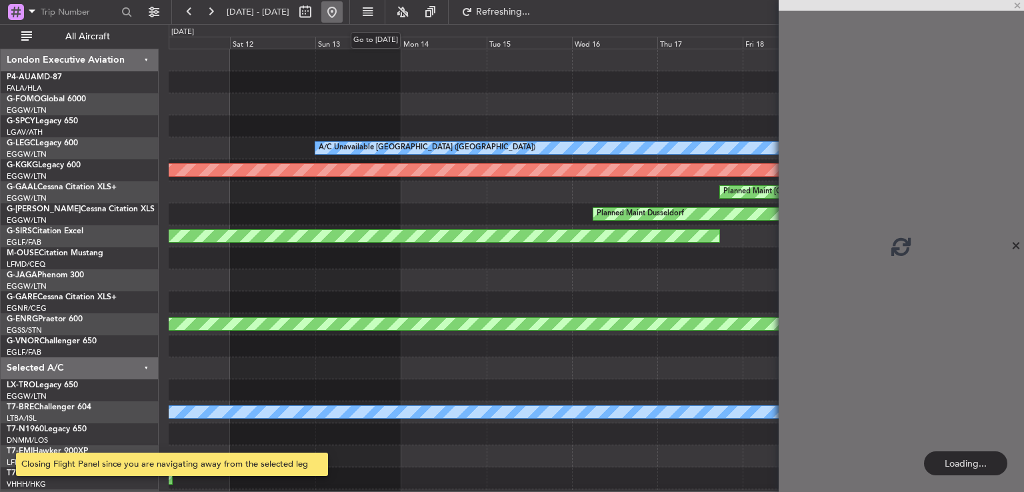
scroll to position [0, 0]
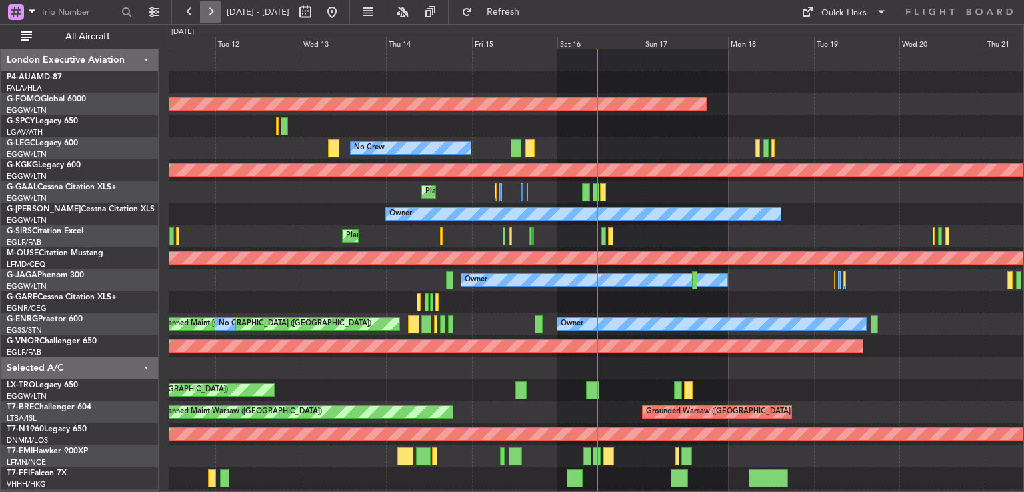
click at [205, 16] on button at bounding box center [210, 11] width 21 height 21
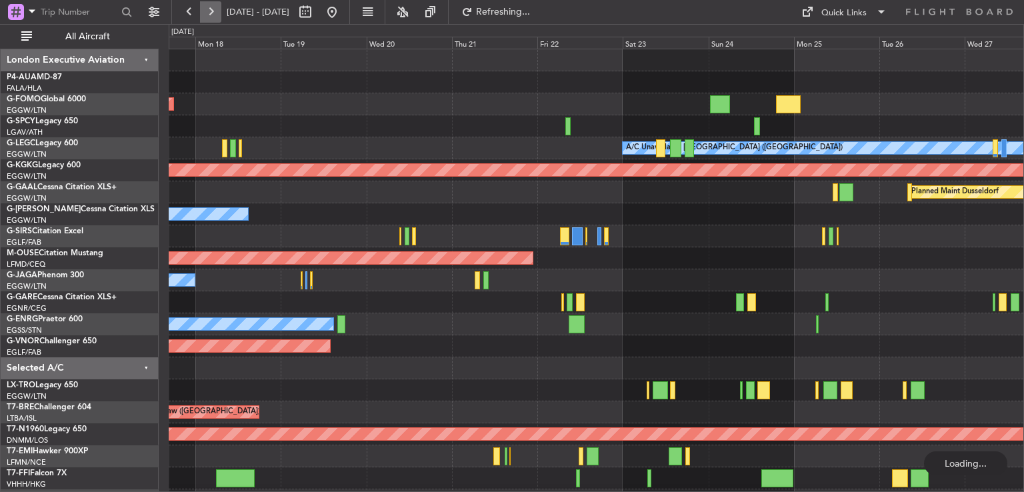
click at [205, 16] on button at bounding box center [210, 11] width 21 height 21
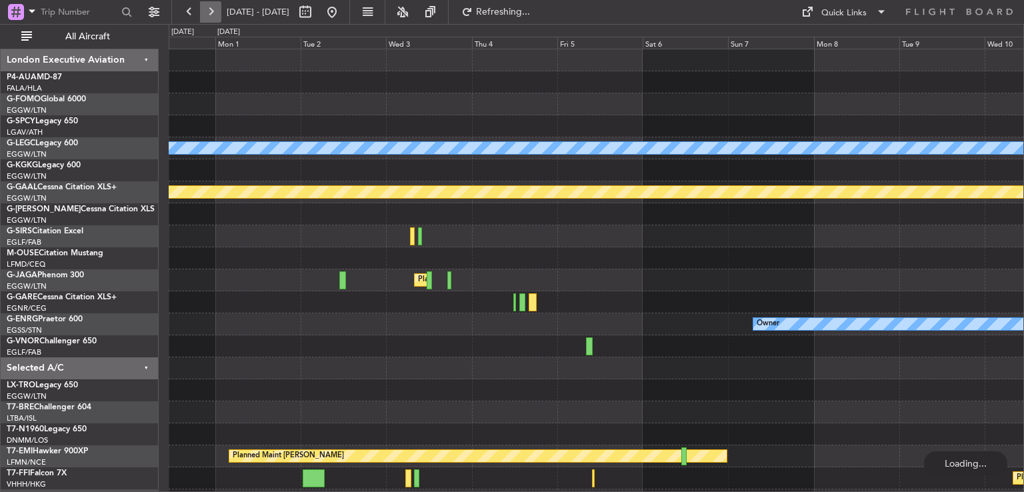
click at [205, 16] on button at bounding box center [210, 11] width 21 height 21
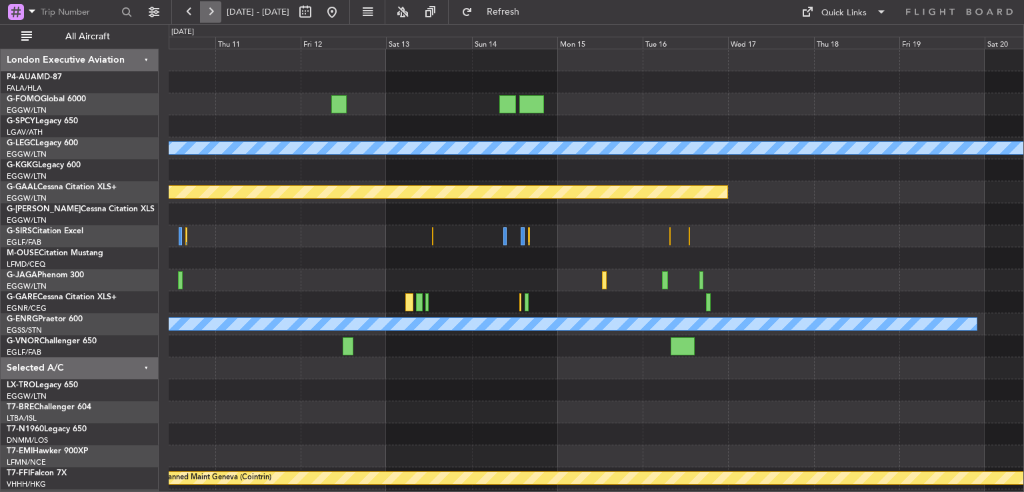
click at [205, 16] on button at bounding box center [210, 11] width 21 height 21
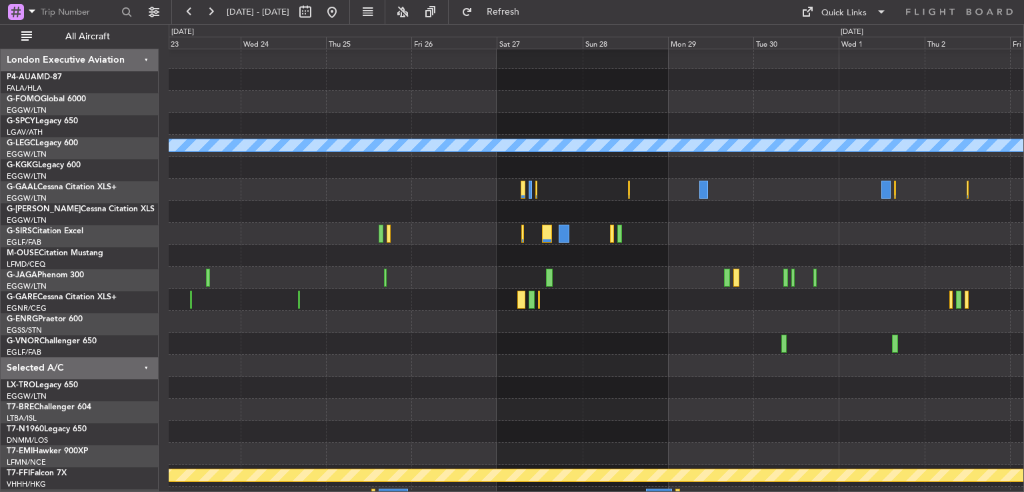
scroll to position [4, 0]
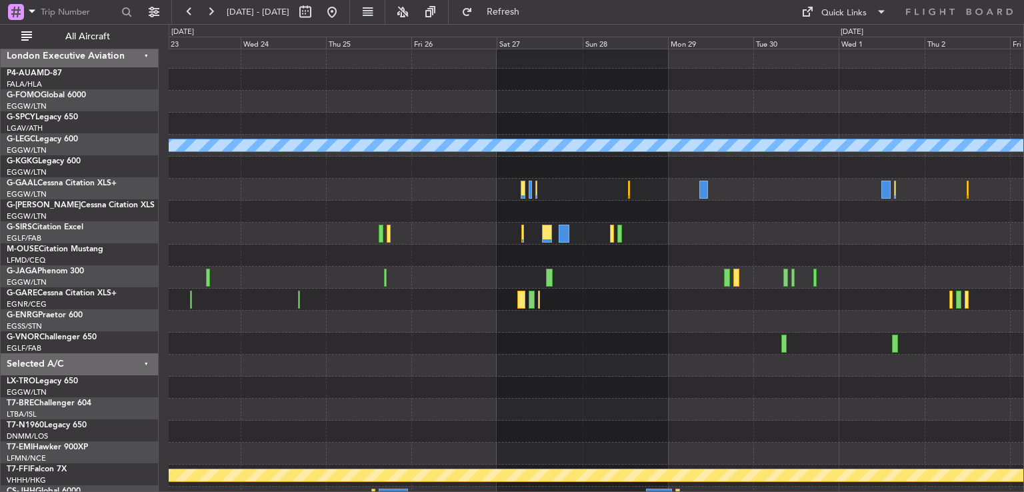
click at [510, 292] on div at bounding box center [596, 300] width 855 height 22
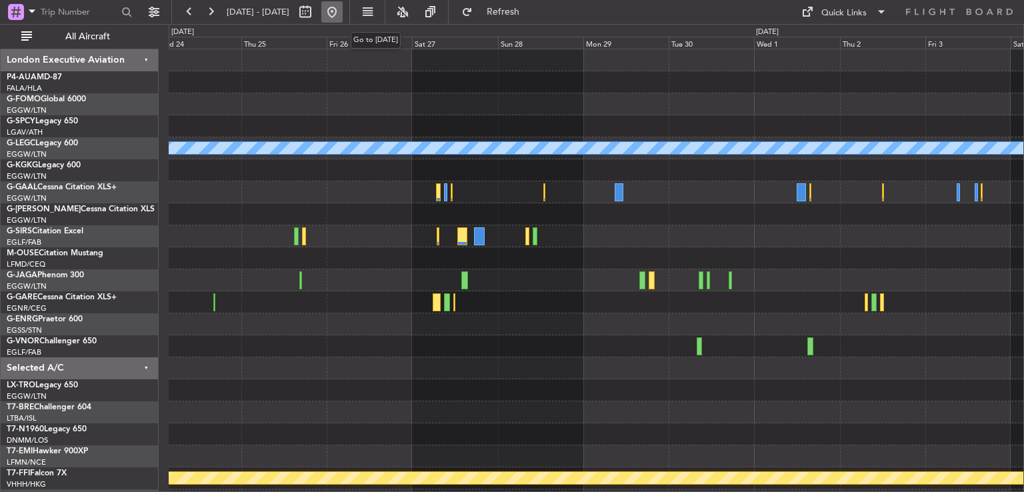
click at [343, 17] on button at bounding box center [331, 11] width 21 height 21
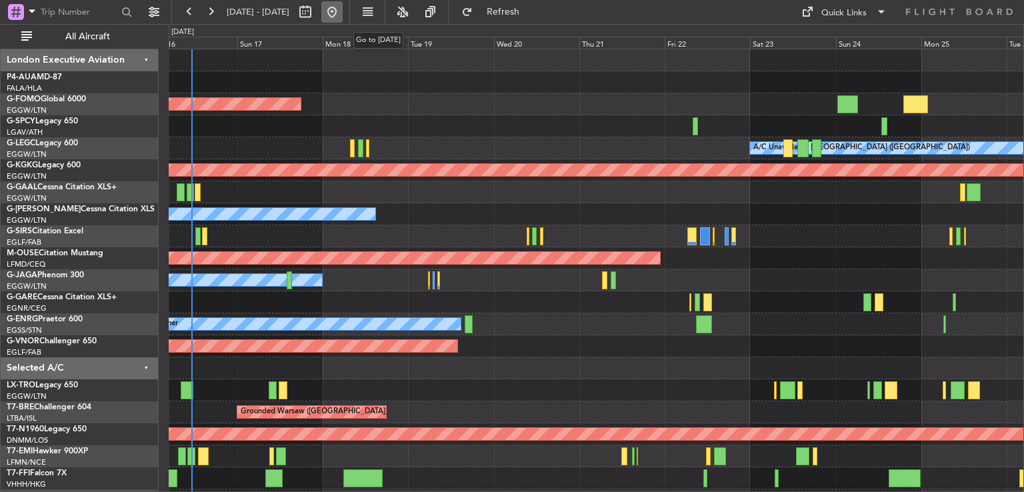
click at [343, 21] on button at bounding box center [331, 11] width 21 height 21
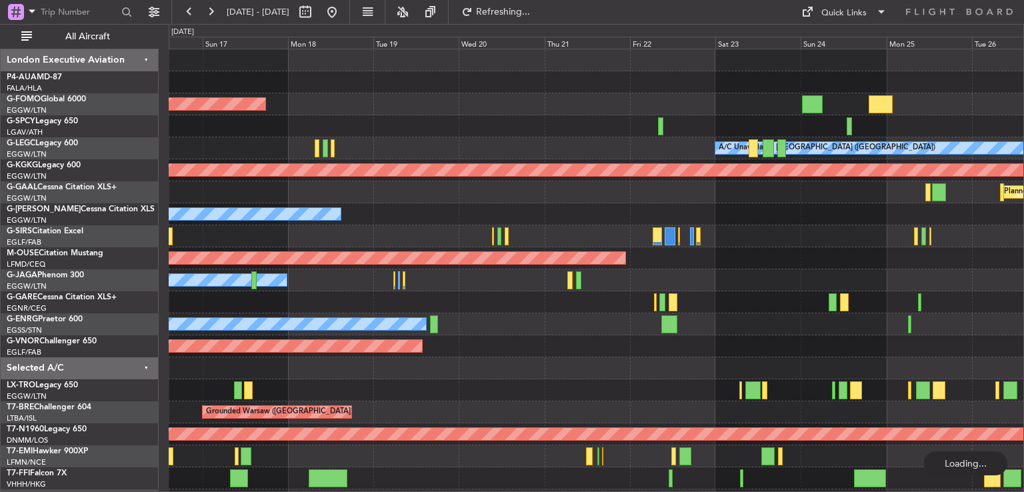
click at [397, 289] on div "Planned Maint Windsor Locks (Bradley Intl) A/C Unavailable London (Luton) No Cr…" at bounding box center [596, 324] width 855 height 550
click at [343, 19] on button at bounding box center [331, 11] width 21 height 21
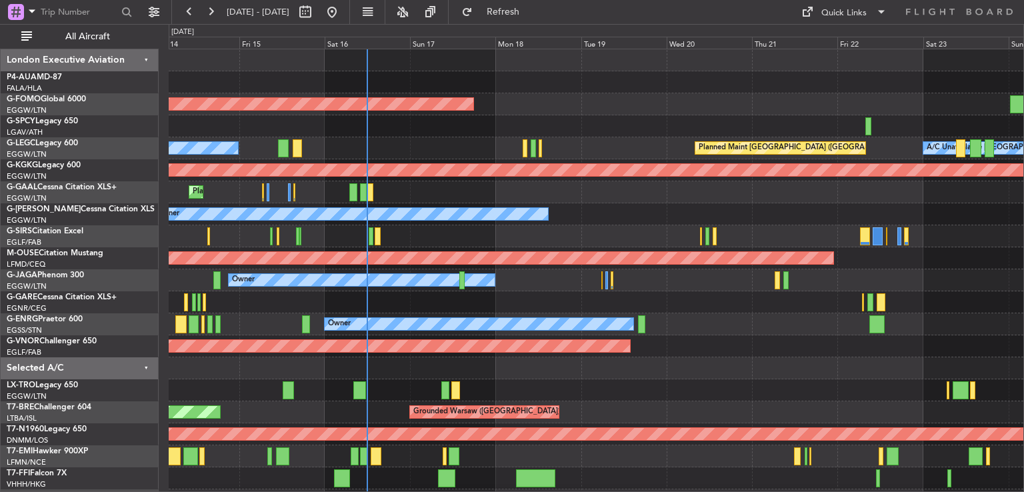
click at [643, 238] on div "Planned Maint [GEOGRAPHIC_DATA] ([GEOGRAPHIC_DATA])" at bounding box center [596, 236] width 855 height 22
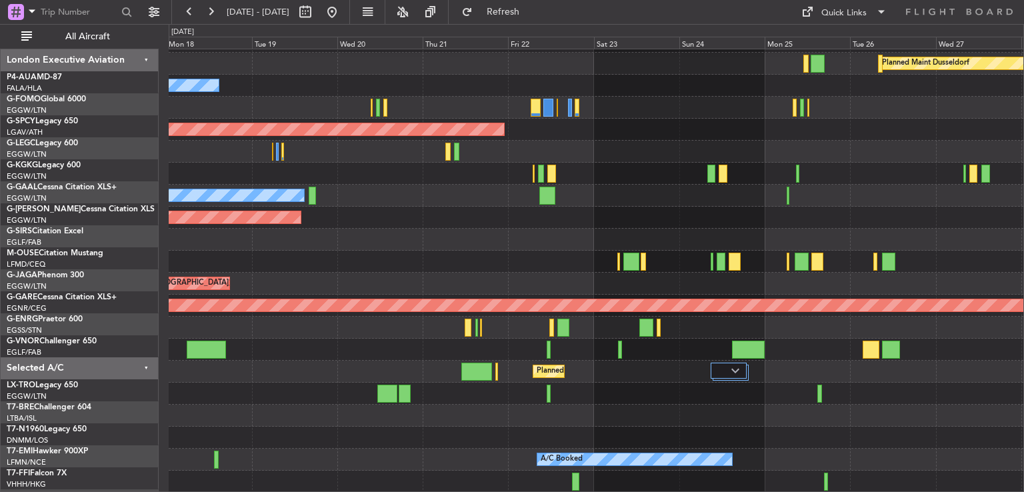
click at [305, 190] on div "AOG Maint Istanbul (Ataturk) Planned Maint Dusseldorf Owner Planned Maint Bourn…" at bounding box center [596, 207] width 855 height 572
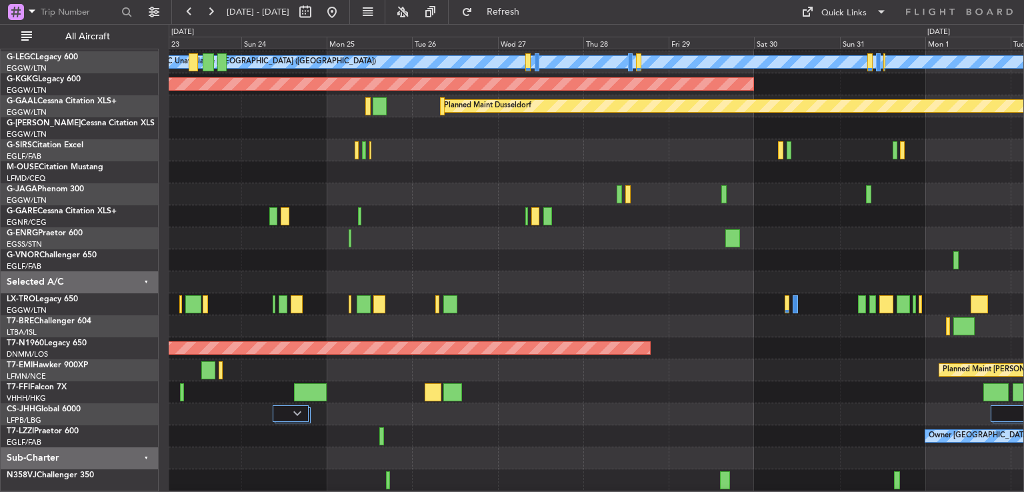
scroll to position [85, 0]
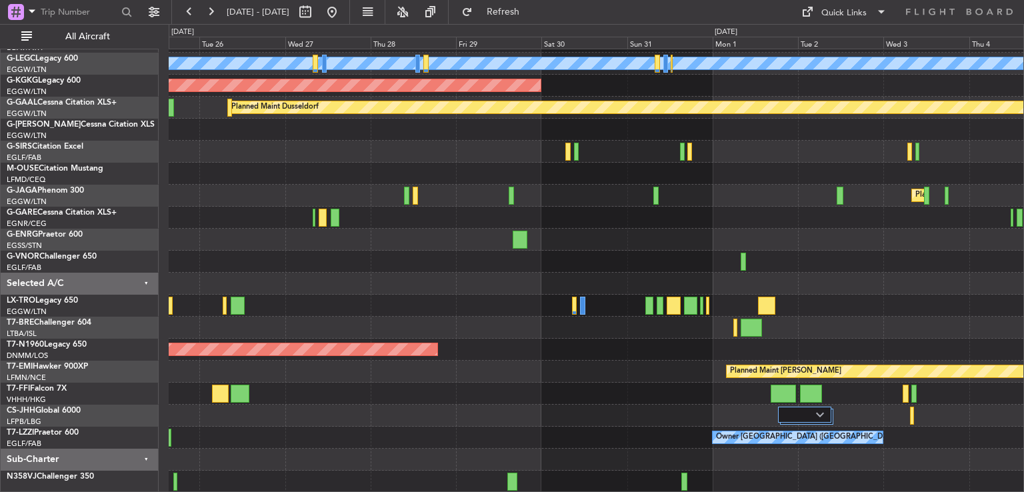
click at [495, 377] on div "A/C Unavailable London (Luton) AOG Maint Istanbul (Ataturk) Planned Maint Dusse…" at bounding box center [596, 229] width 855 height 528
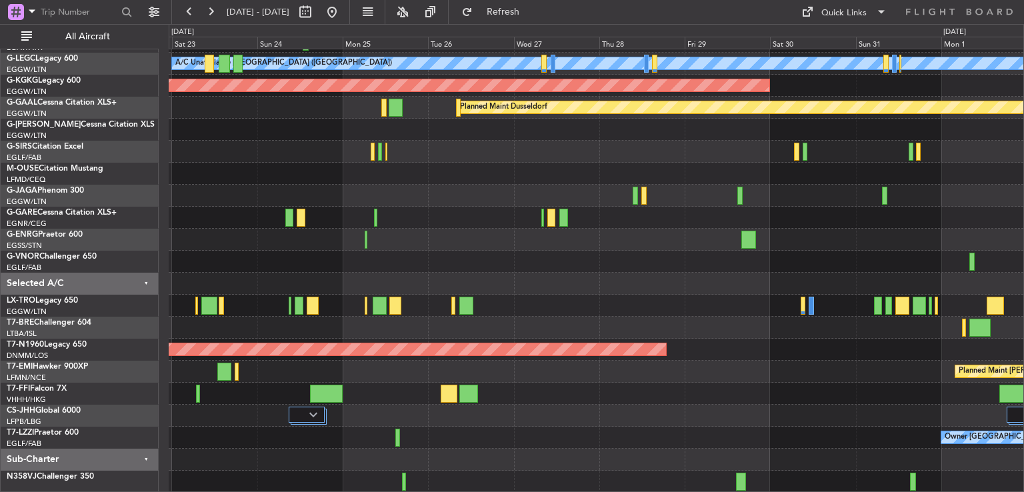
click at [758, 184] on div "A/C Unavailable London (Luton) Planned Maint London (Luton) AOG Maint Istanbul …" at bounding box center [596, 229] width 855 height 528
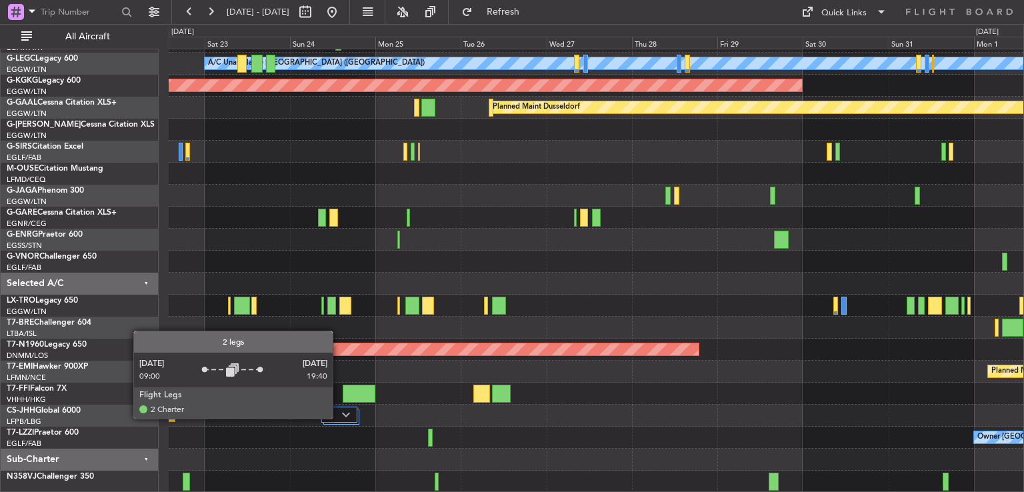
click at [339, 418] on div at bounding box center [339, 415] width 37 height 16
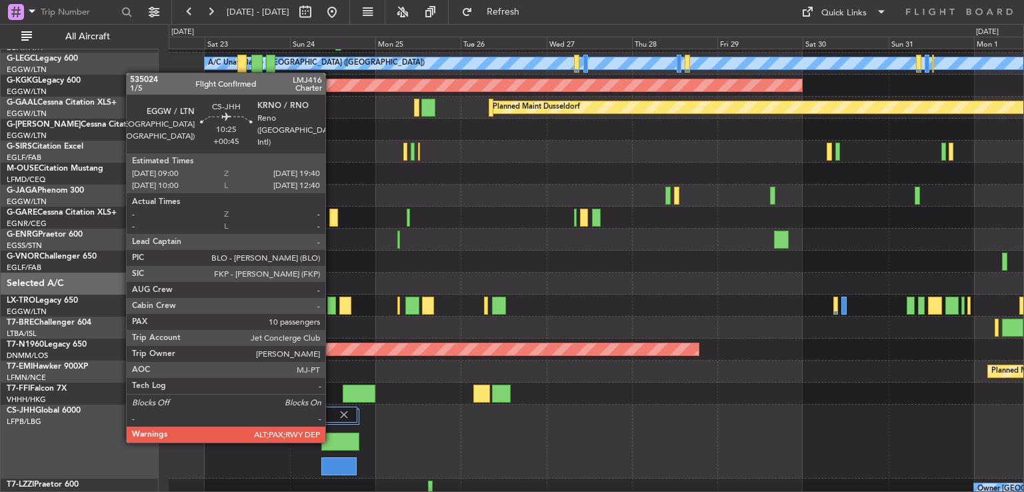
click at [331, 441] on div at bounding box center [340, 442] width 39 height 18
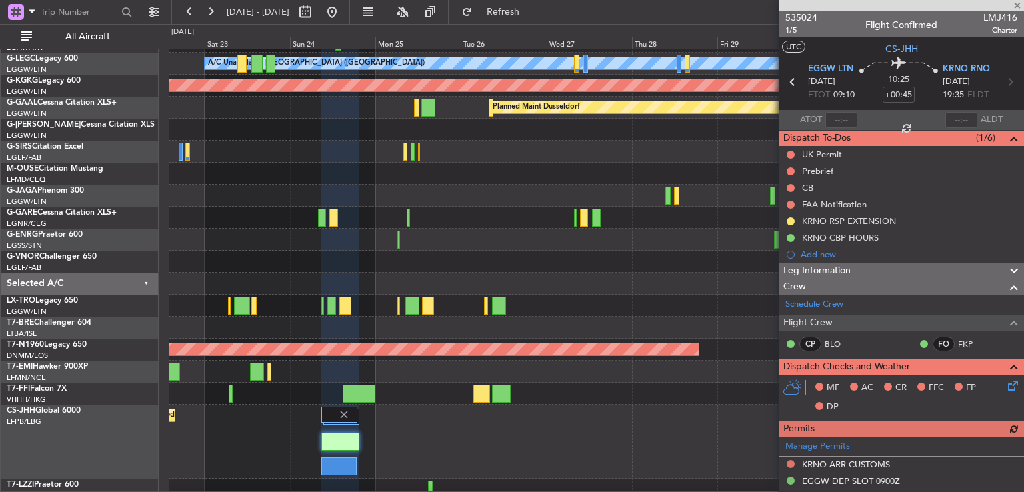
scroll to position [368, 0]
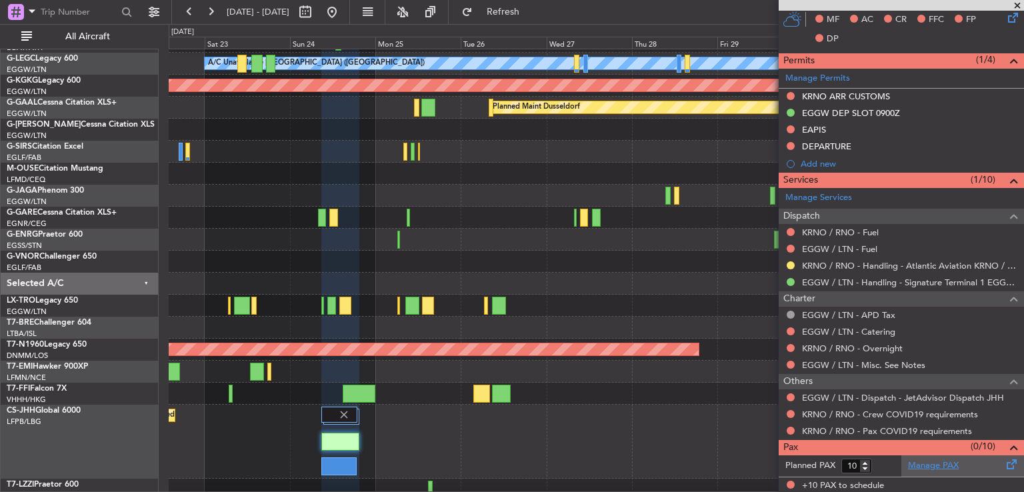
click at [921, 462] on link "Manage PAX" at bounding box center [933, 465] width 51 height 13
click at [518, 11] on span "Refresh" at bounding box center [503, 11] width 56 height 9
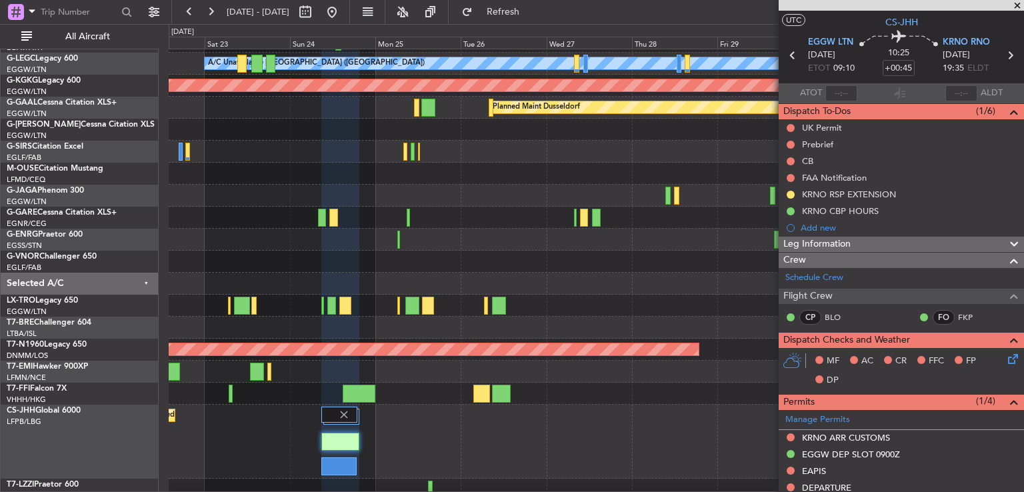
scroll to position [0, 0]
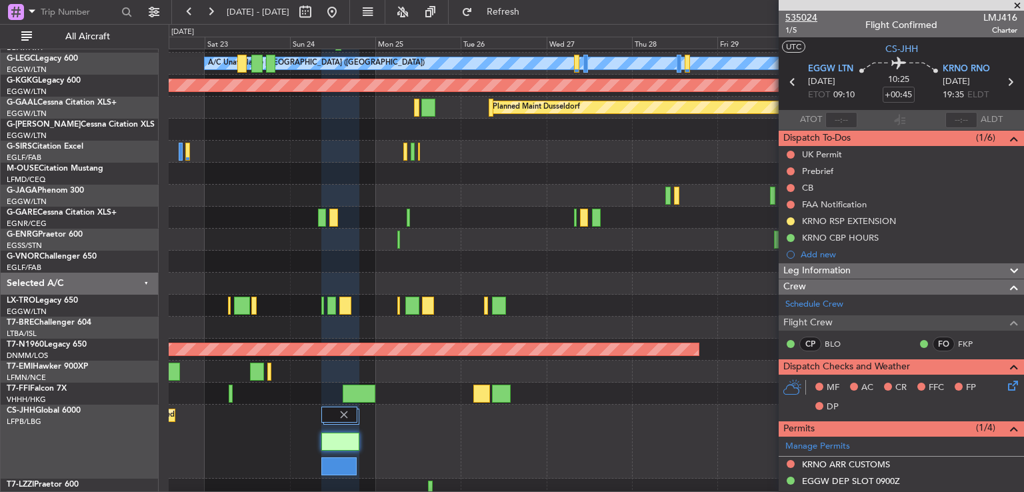
click at [804, 17] on span "535024" at bounding box center [801, 18] width 32 height 14
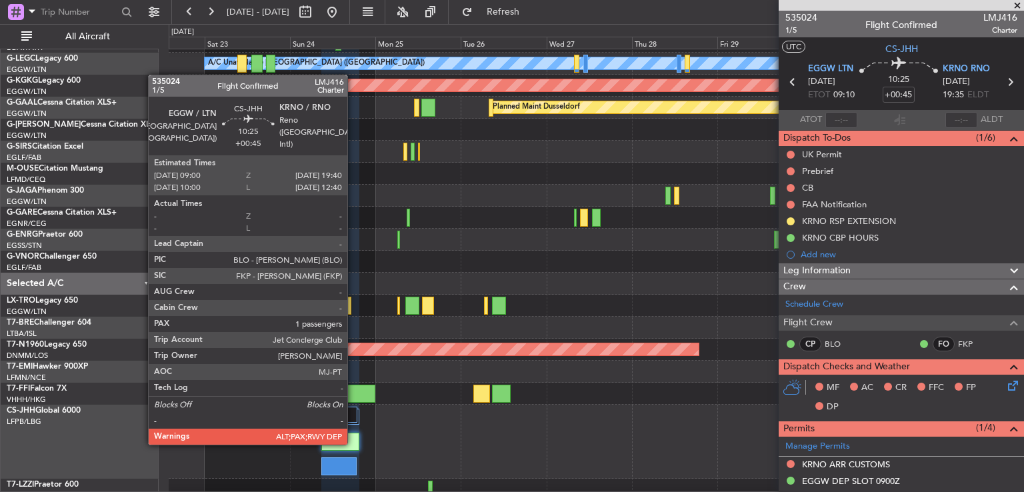
click at [353, 443] on div at bounding box center [340, 442] width 39 height 18
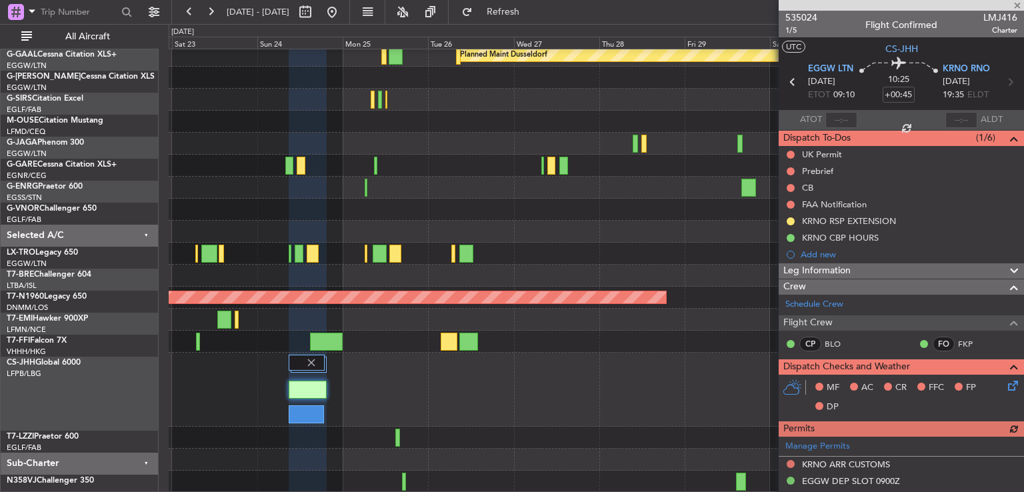
scroll to position [136, 0]
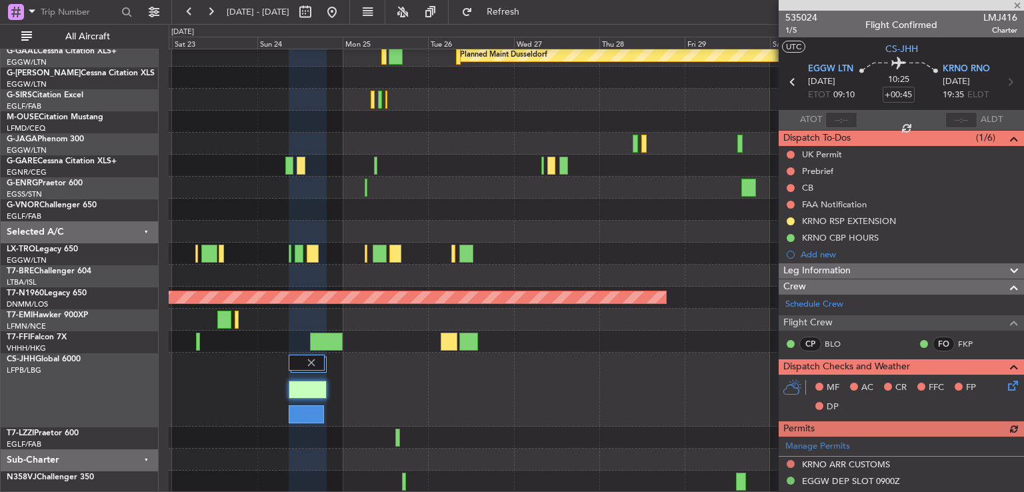
click at [607, 401] on div "Planned Maint [GEOGRAPHIC_DATA] ([GEOGRAPHIC_DATA])" at bounding box center [596, 390] width 855 height 74
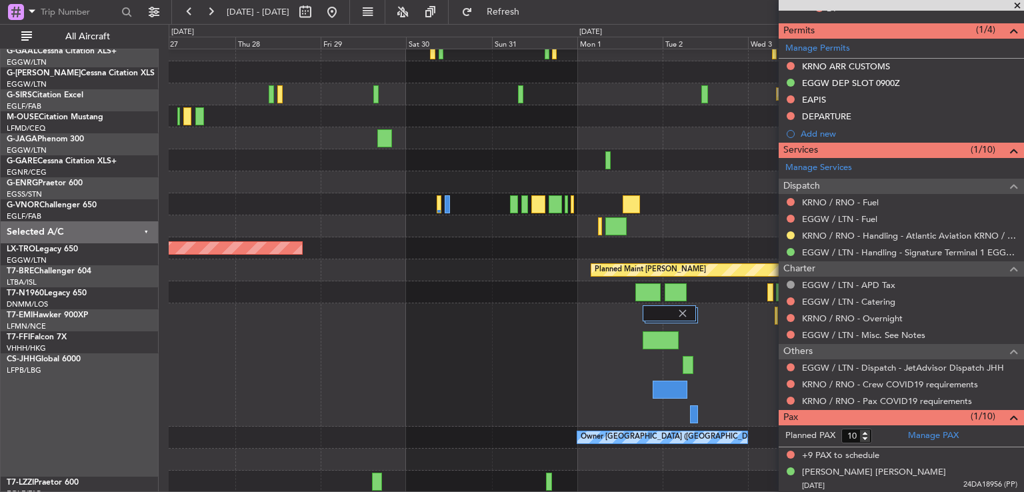
scroll to position [186, 0]
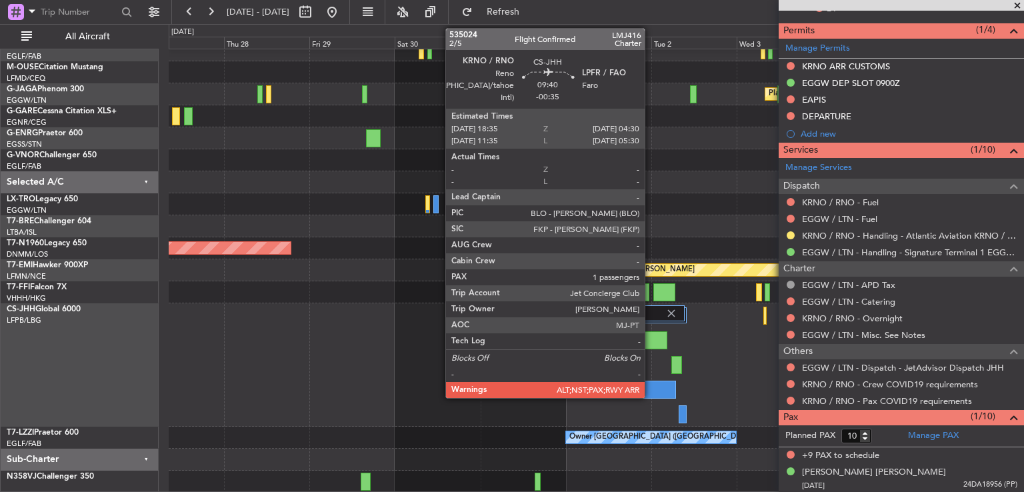
click at [651, 339] on div at bounding box center [648, 340] width 35 height 18
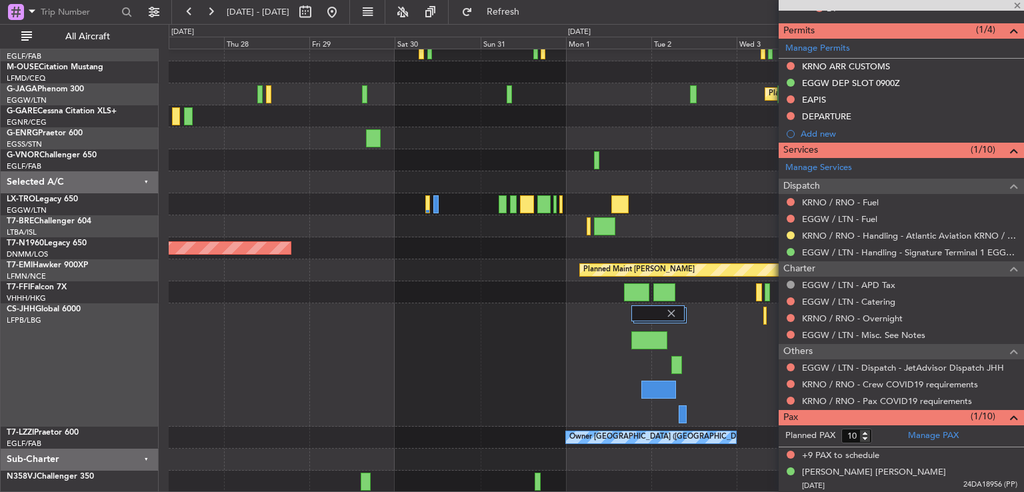
type input "-00:35"
type input "6"
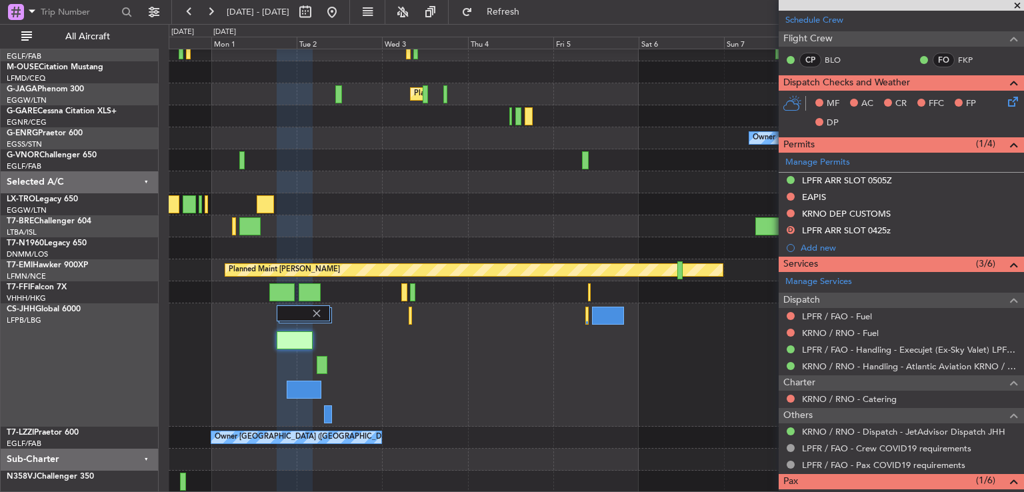
click at [196, 349] on div at bounding box center [596, 364] width 855 height 123
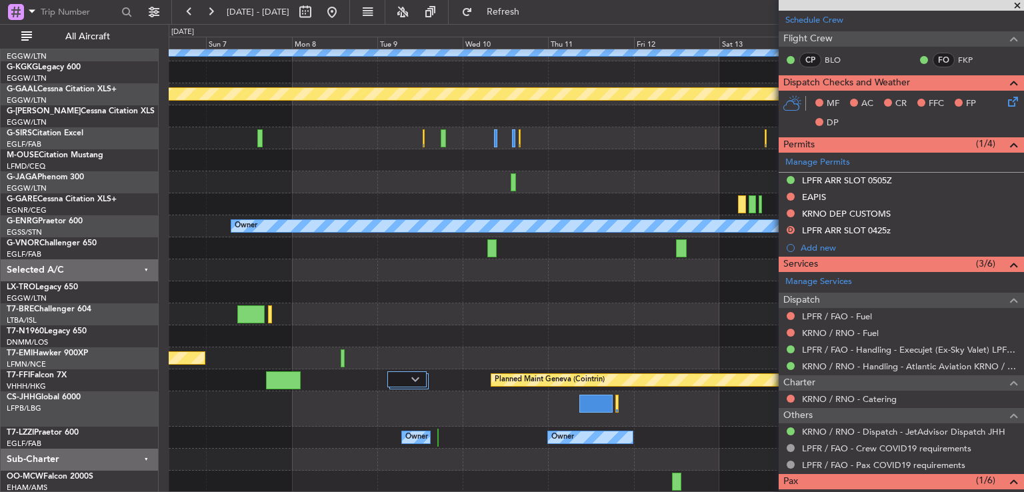
scroll to position [98, 0]
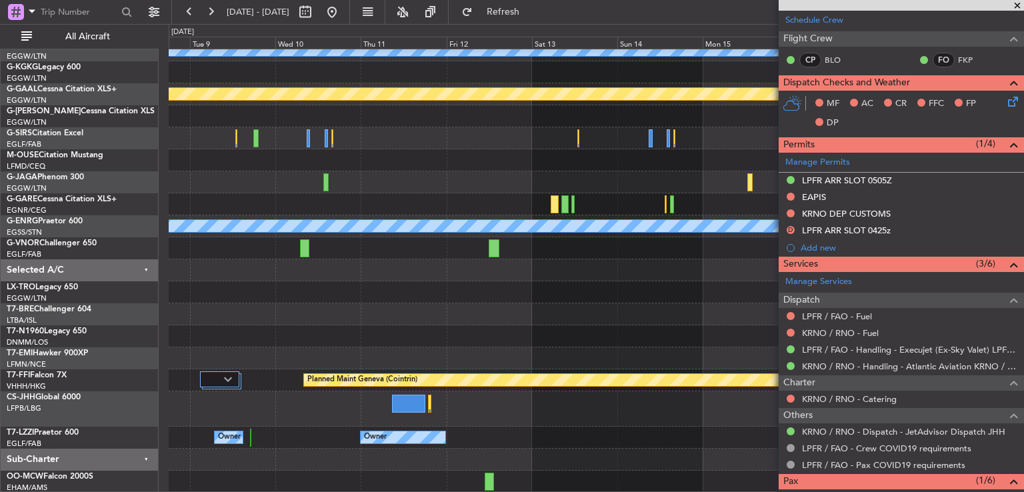
click at [93, 423] on div "A/C Unavailable London (Luton) Planned Maint Dusseldorf Owner Planned Maint Che…" at bounding box center [512, 258] width 1024 height 468
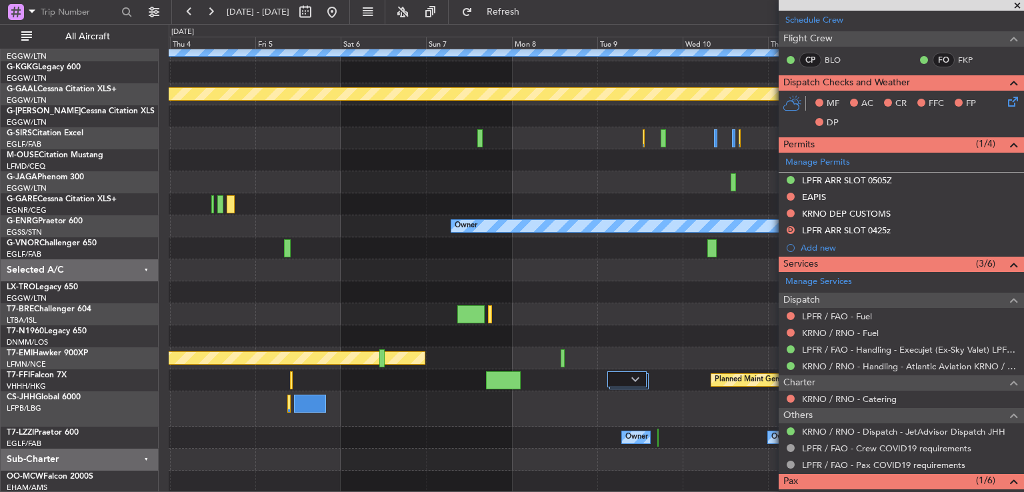
click at [729, 267] on div "A/C Unavailable London (Luton) Planned Maint Dusseldorf Planned Maint London (L…" at bounding box center [596, 221] width 855 height 541
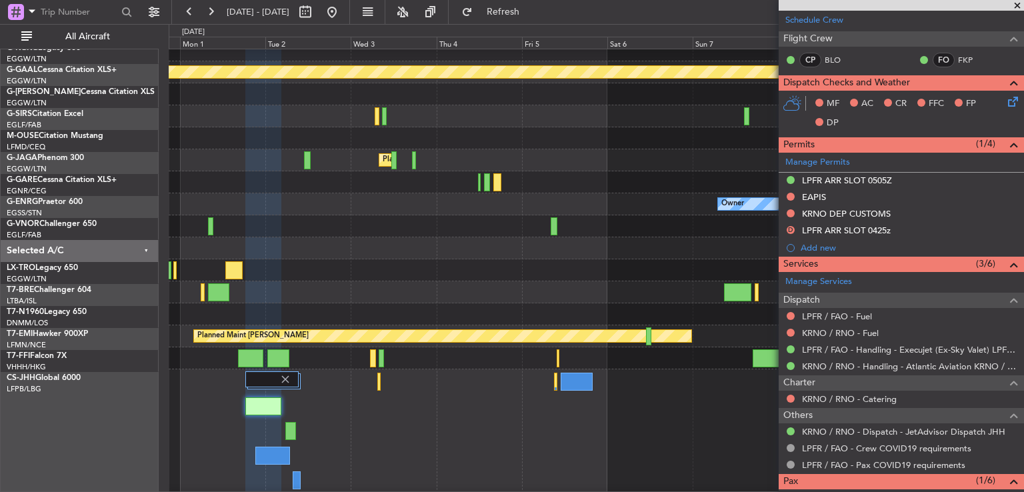
scroll to position [120, 0]
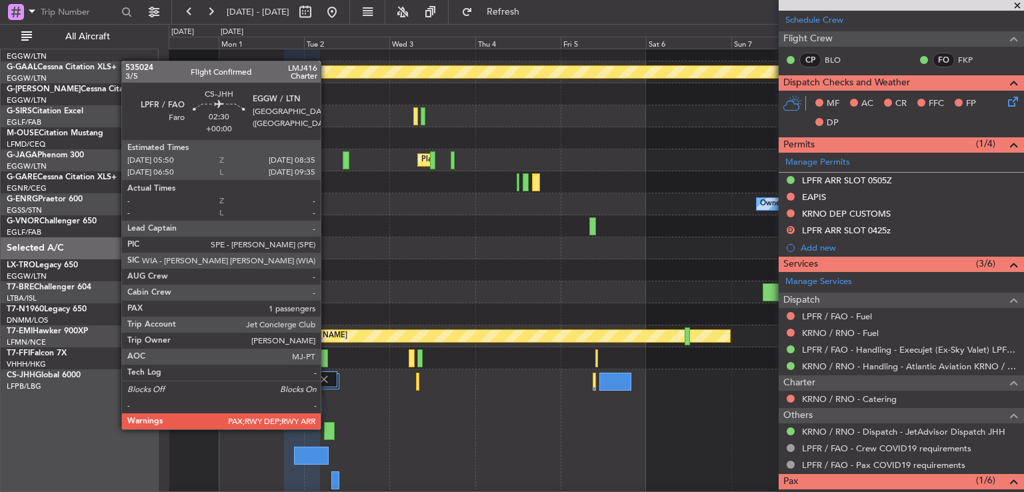
click at [327, 428] on div at bounding box center [329, 431] width 10 height 18
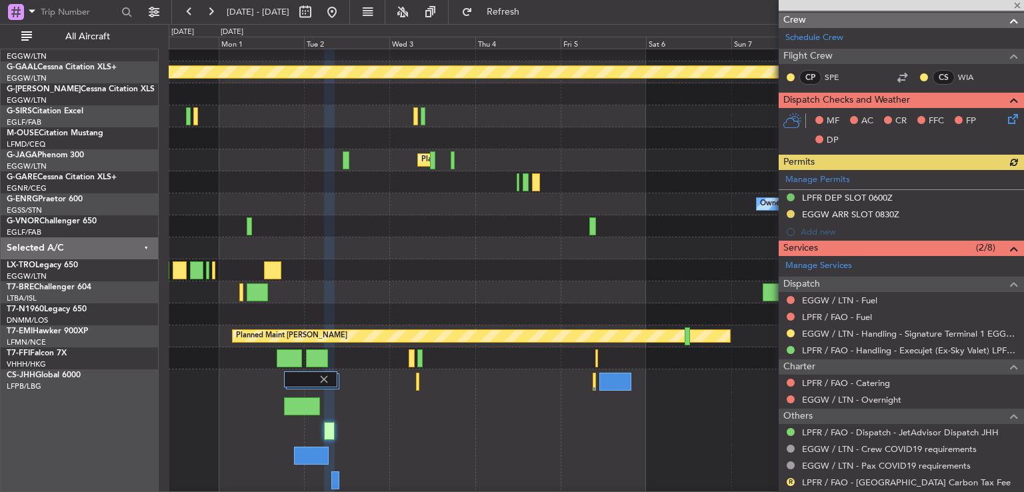
scroll to position [235, 0]
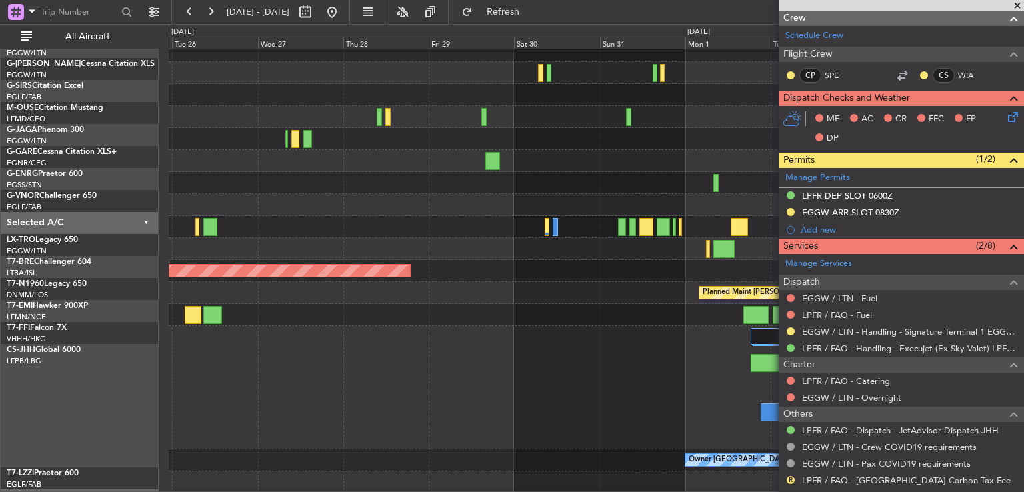
click at [704, 385] on div at bounding box center [596, 387] width 855 height 123
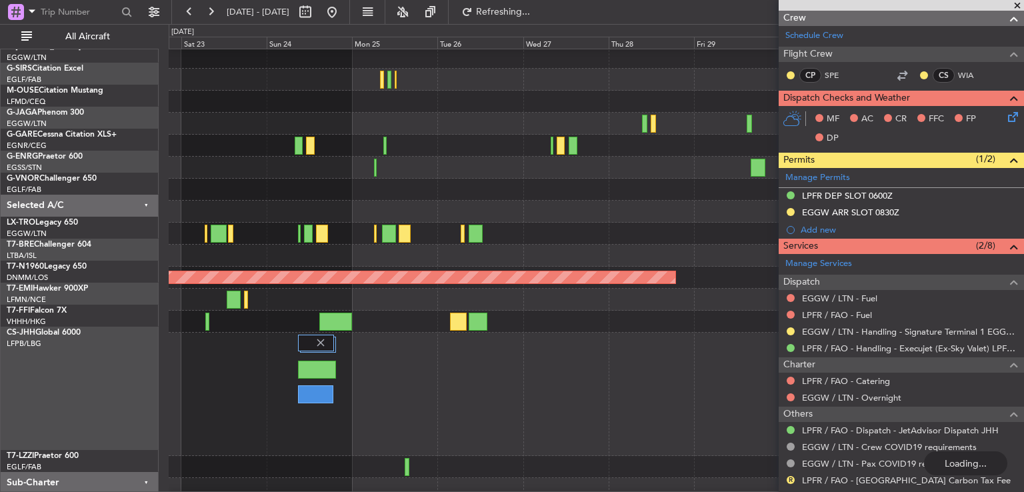
click at [603, 380] on div at bounding box center [596, 394] width 855 height 123
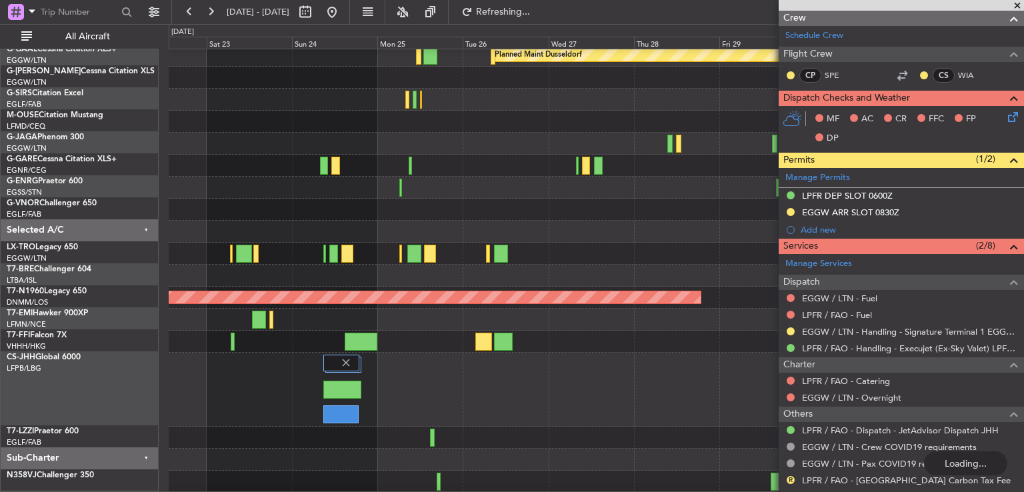
scroll to position [136, 0]
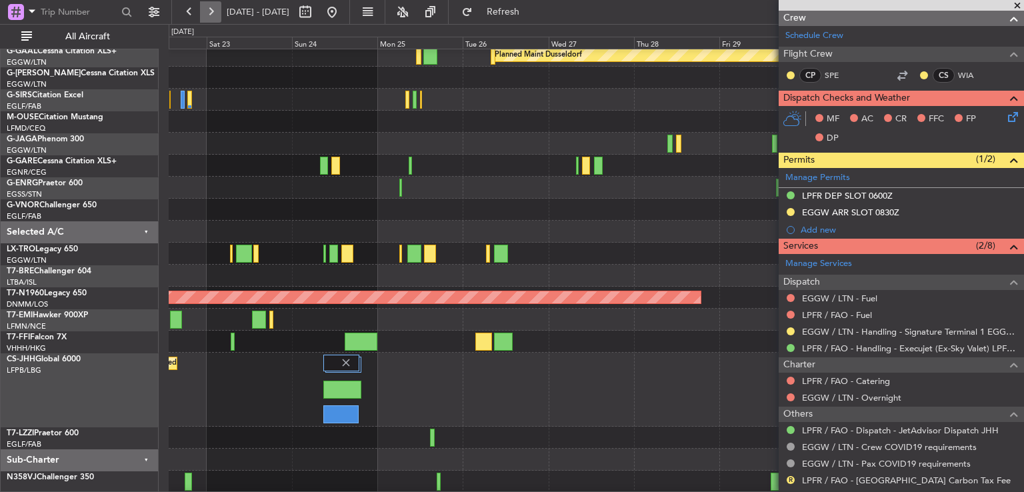
click at [208, 9] on button at bounding box center [210, 11] width 21 height 21
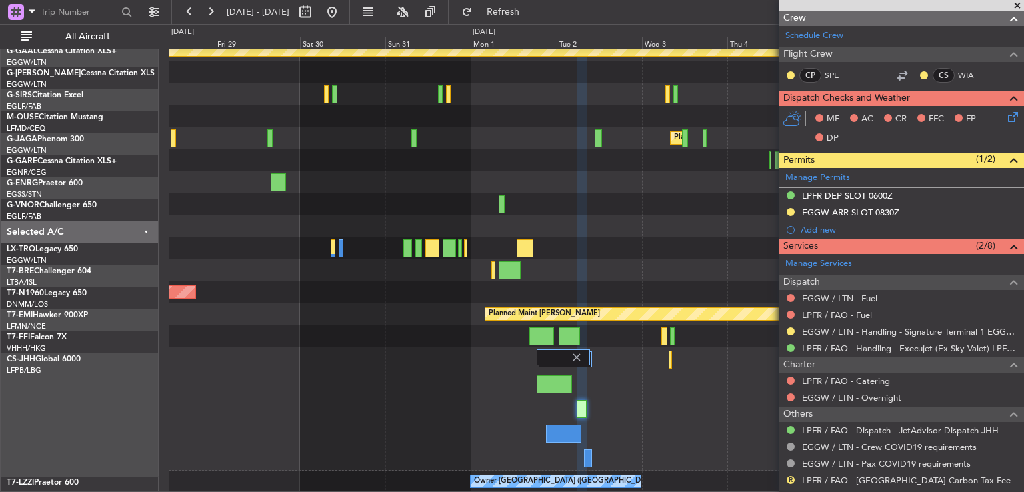
scroll to position [141, 0]
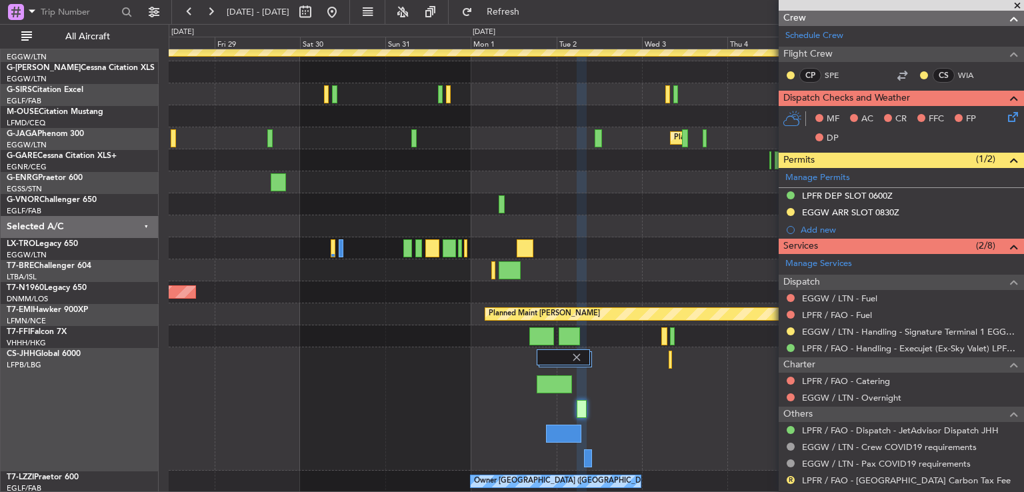
click at [647, 222] on div at bounding box center [596, 226] width 855 height 22
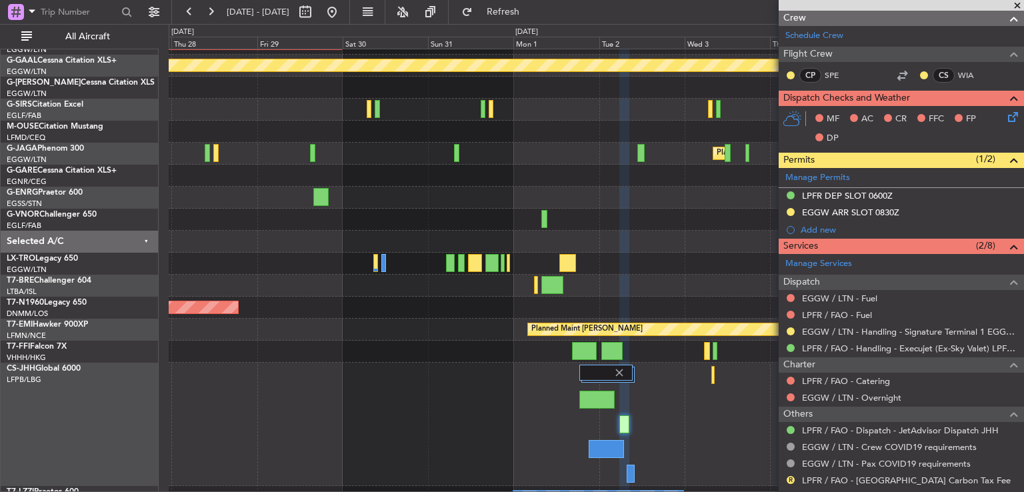
scroll to position [127, 0]
click at [426, 339] on div "Planned Maint [PERSON_NAME]" at bounding box center [596, 330] width 855 height 22
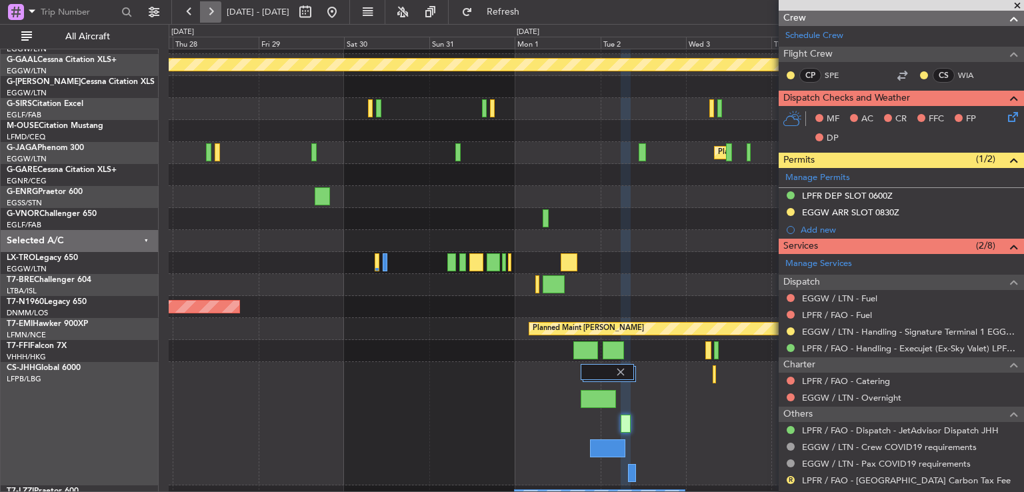
click at [206, 17] on button at bounding box center [210, 11] width 21 height 21
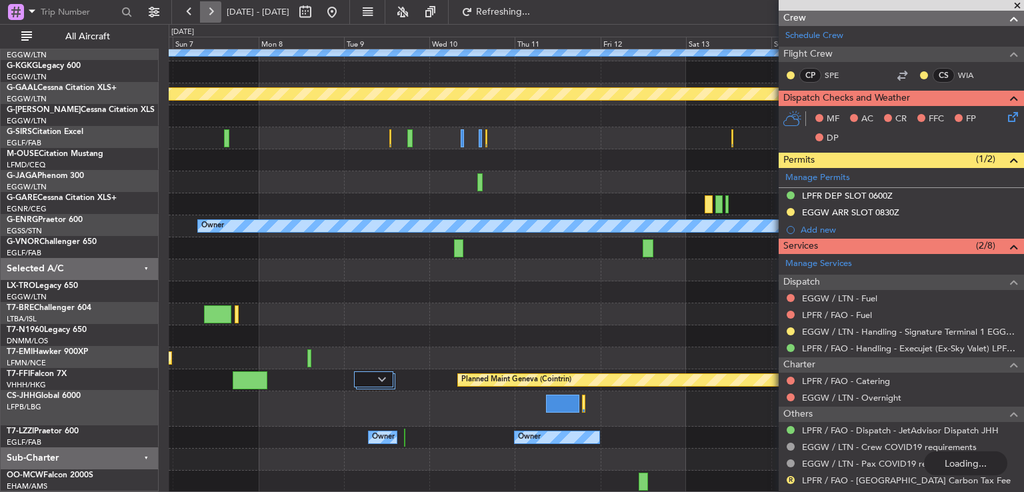
scroll to position [98, 0]
click at [206, 17] on button at bounding box center [210, 11] width 21 height 21
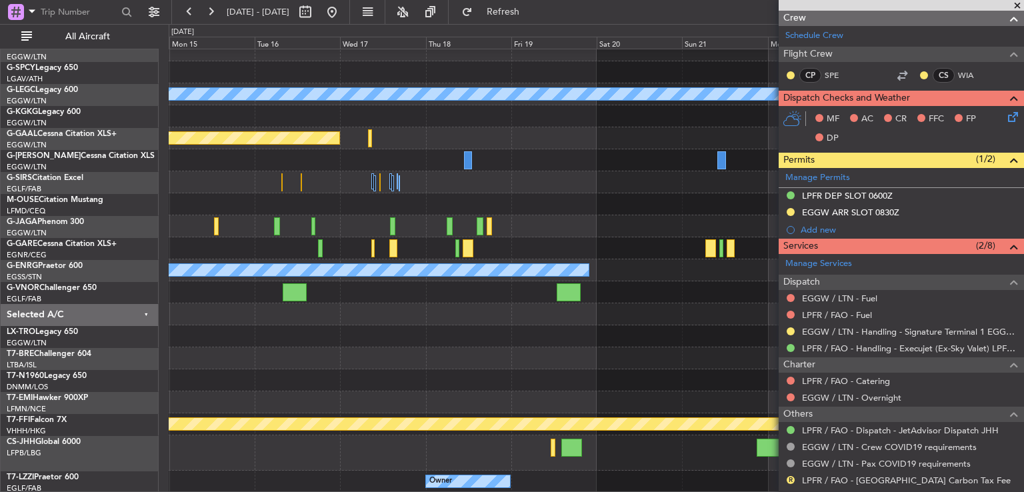
click at [715, 322] on div at bounding box center [596, 314] width 855 height 22
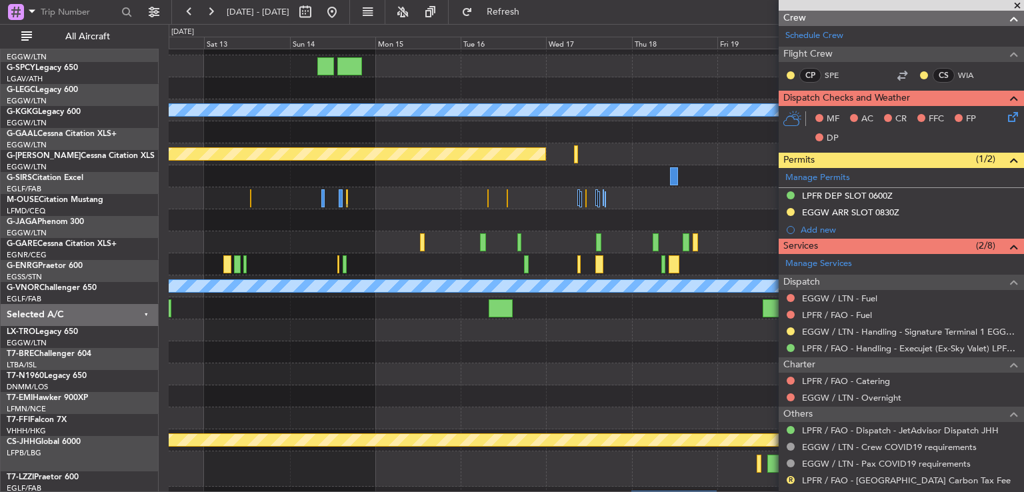
scroll to position [37, 0]
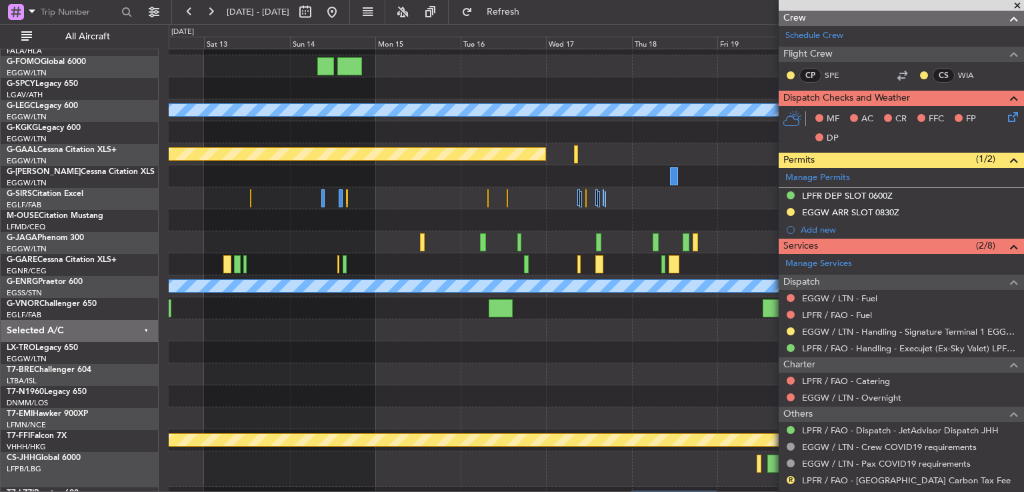
click at [1017, 6] on span at bounding box center [1016, 6] width 13 height 12
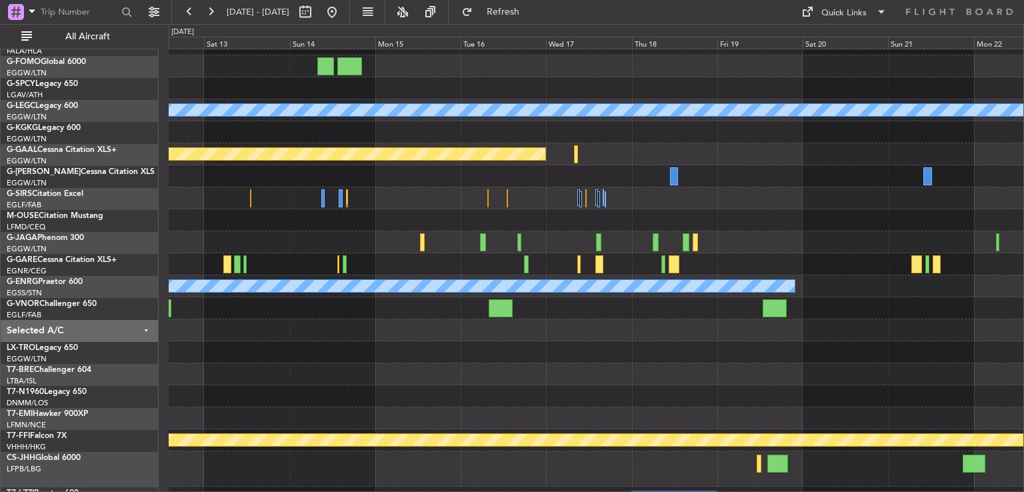
type input "0"
click at [343, 17] on button at bounding box center [331, 11] width 21 height 21
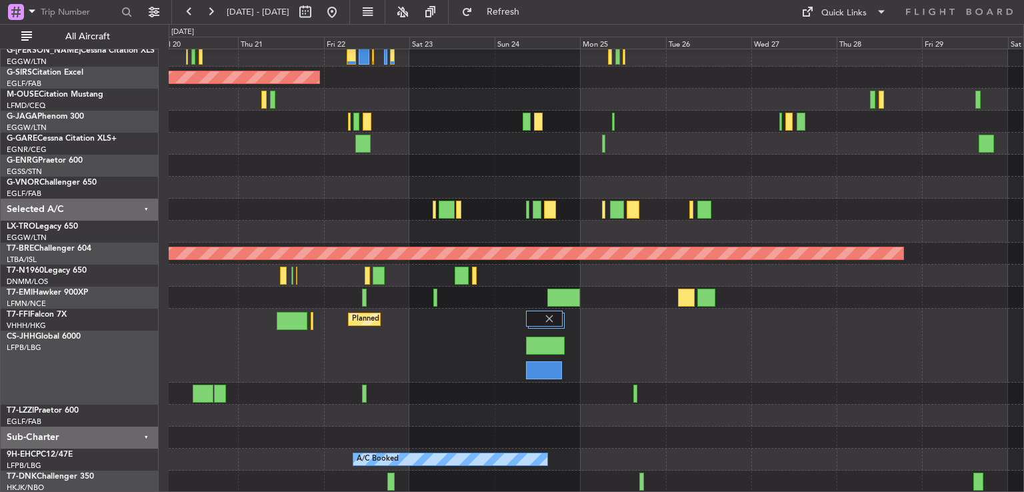
scroll to position [181, 0]
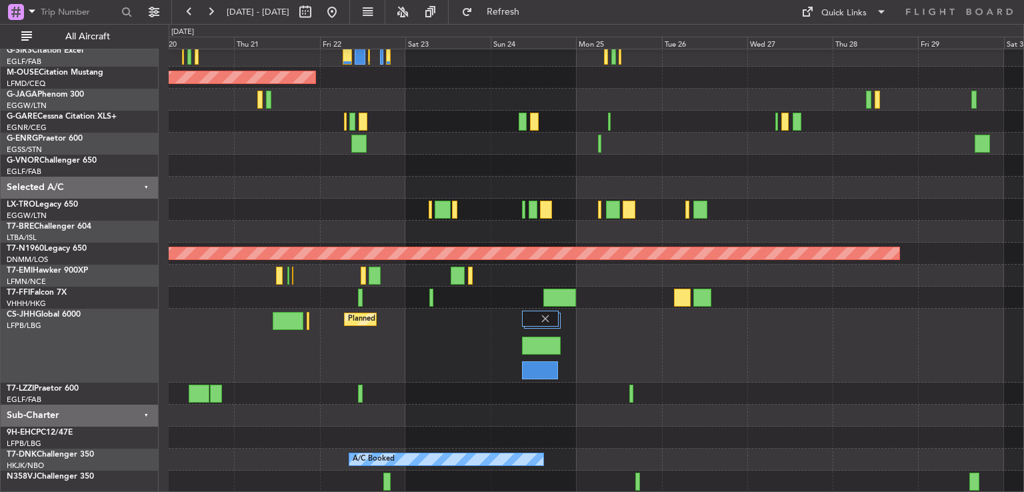
click at [424, 358] on div "Planned Maint [GEOGRAPHIC_DATA] ([GEOGRAPHIC_DATA])" at bounding box center [596, 346] width 855 height 74
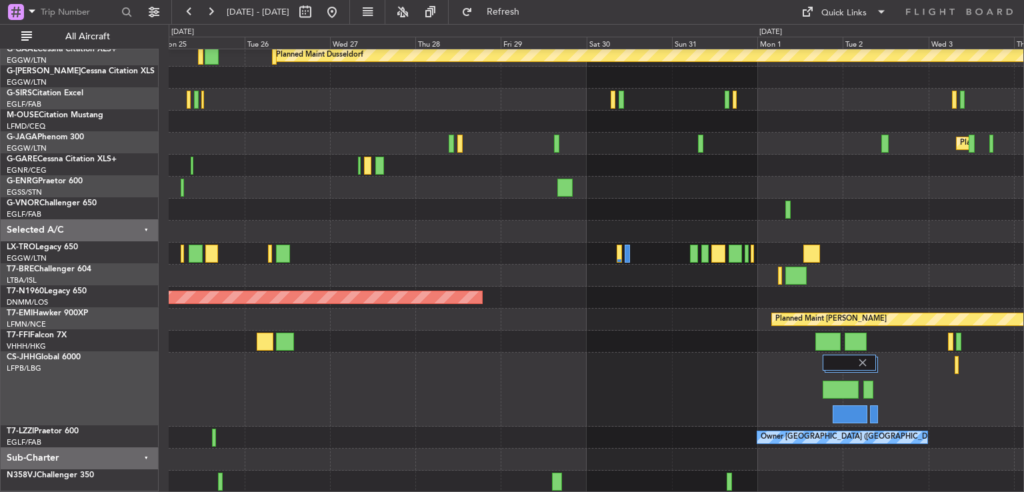
scroll to position [136, 0]
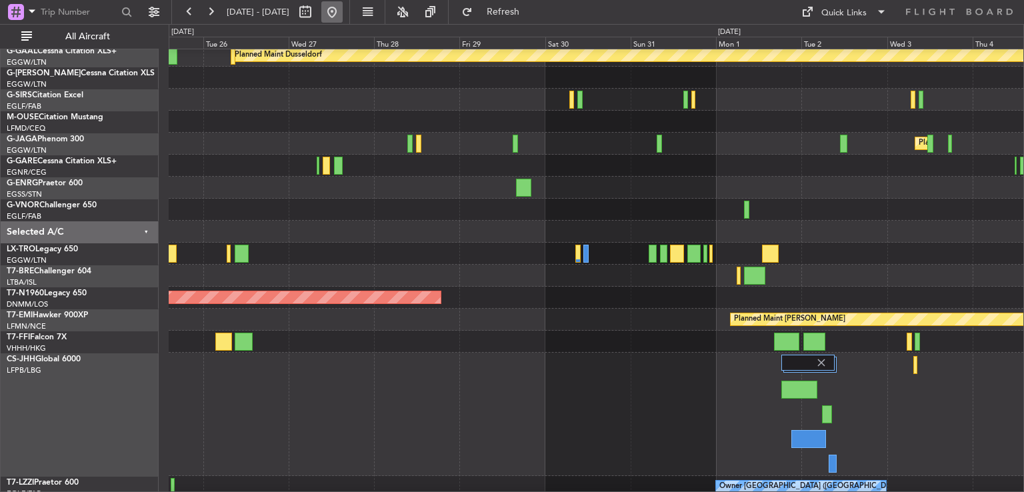
click at [343, 15] on button at bounding box center [331, 11] width 21 height 21
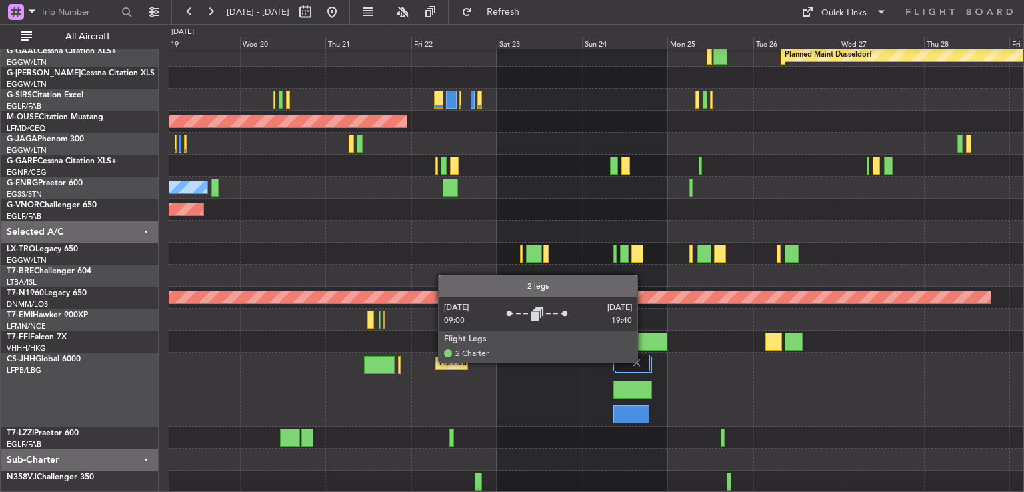
click at [643, 362] on div at bounding box center [631, 363] width 37 height 16
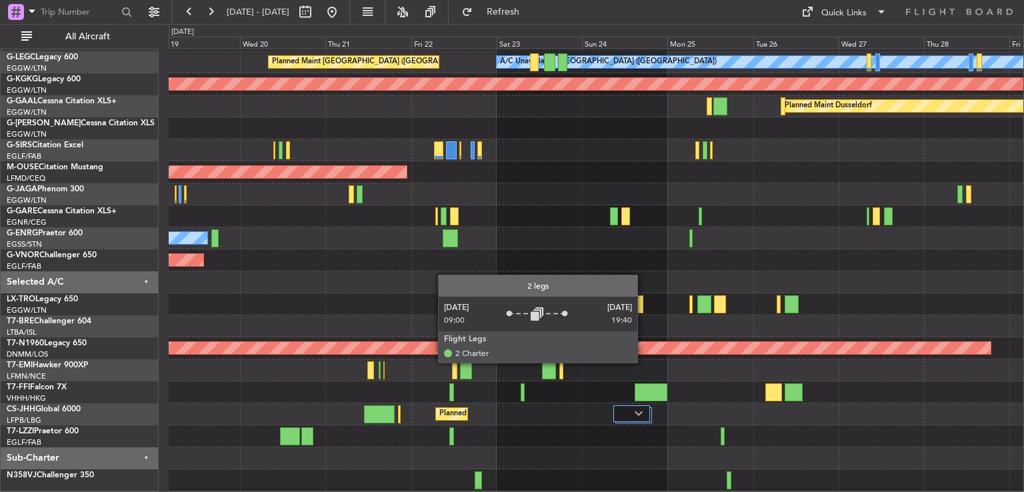
scroll to position [85, 0]
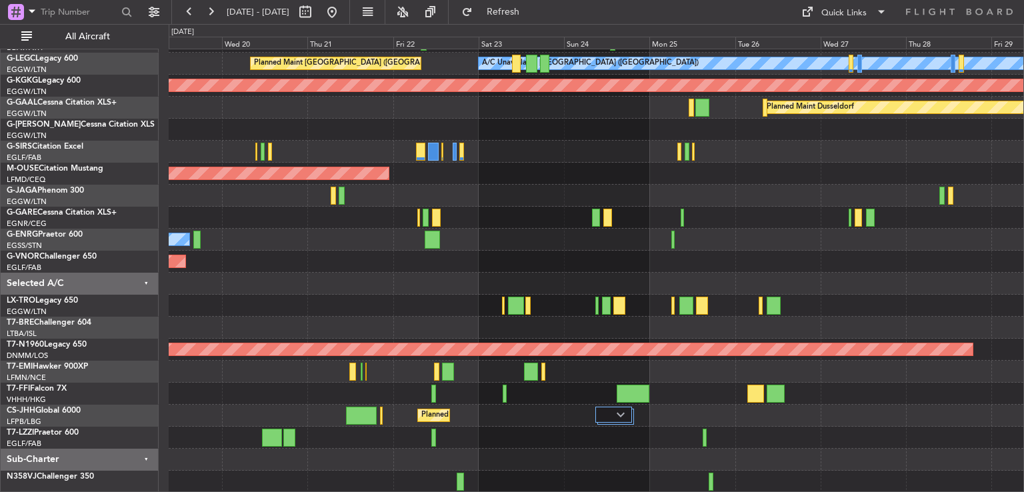
click at [311, 289] on div "A/C Unavailable London (Luton) Planned Maint London (Luton) AOG Maint Istanbul …" at bounding box center [596, 229] width 855 height 528
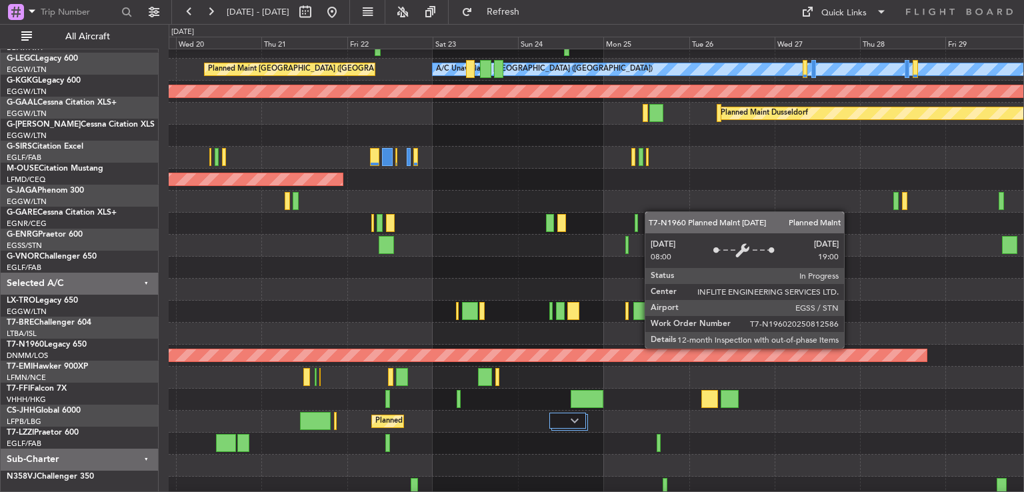
scroll to position [36, 0]
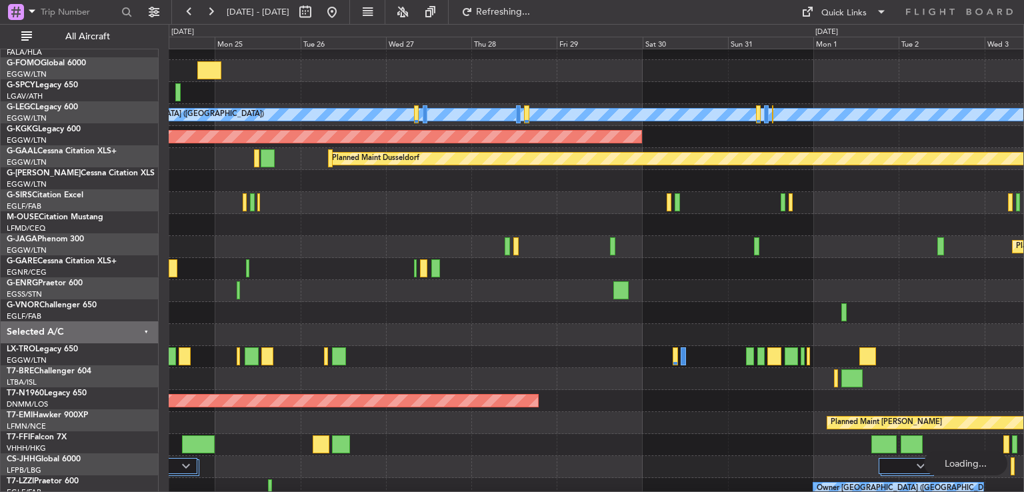
click at [640, 390] on div "Planned Maint [GEOGRAPHIC_DATA] ([GEOGRAPHIC_DATA])" at bounding box center [596, 401] width 855 height 22
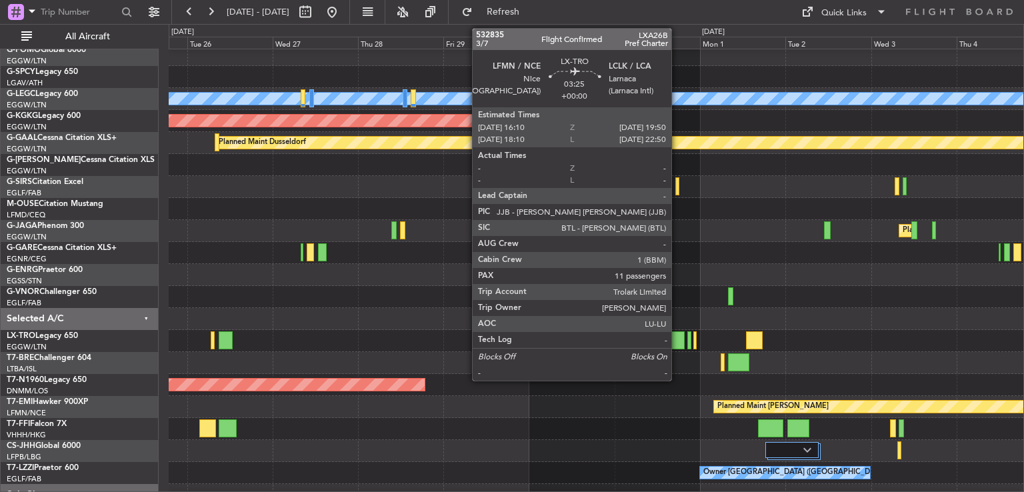
click at [677, 342] on div at bounding box center [677, 340] width 13 height 18
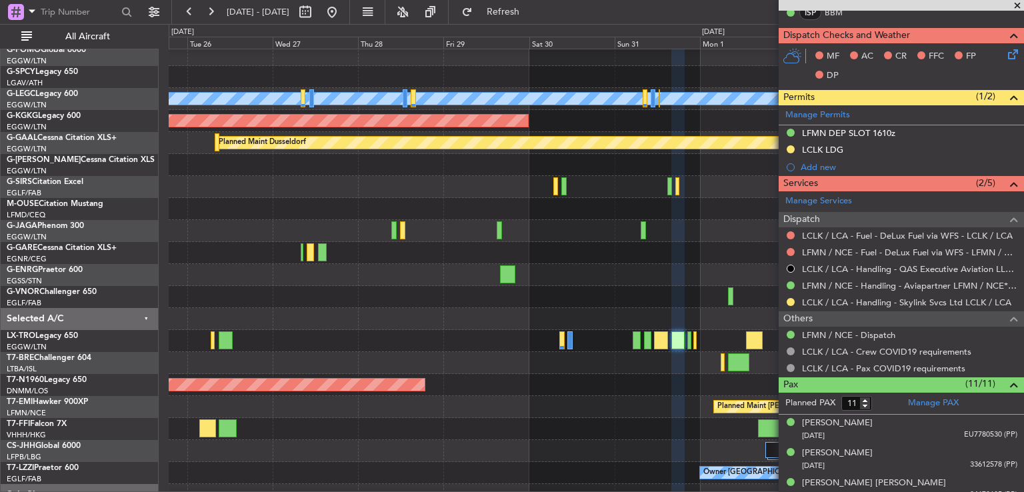
scroll to position [307, 0]
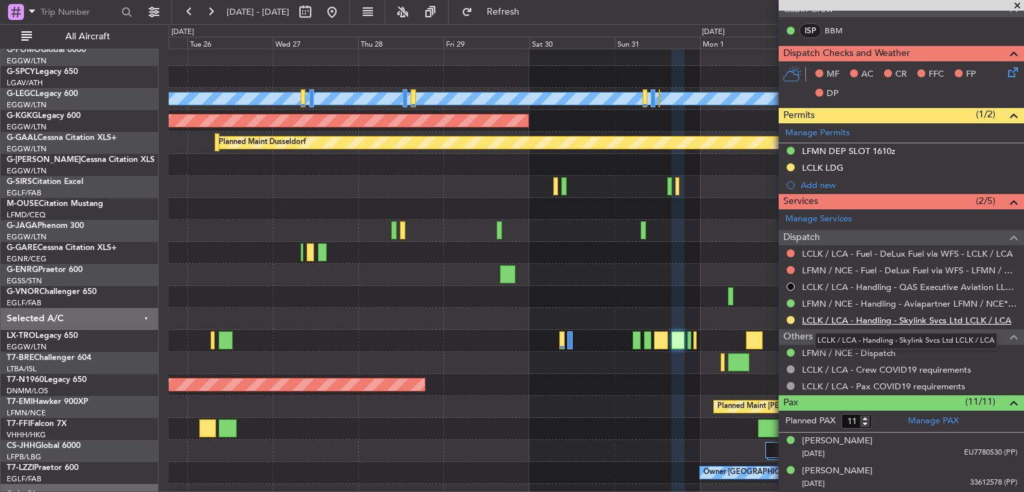
click at [887, 318] on link "LCLK / LCA - Handling - Skylink Svcs Ltd LCLK / LCA" at bounding box center [906, 320] width 209 height 11
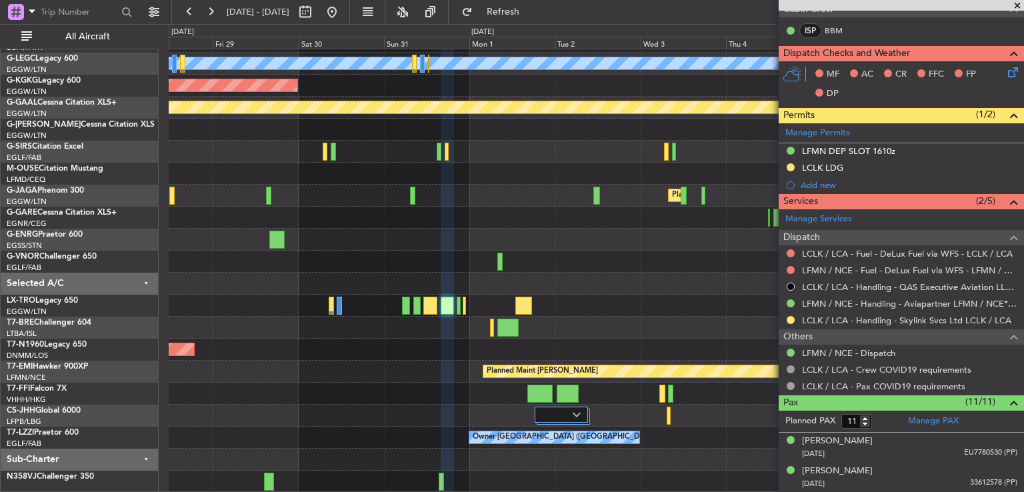
click at [368, 342] on div "A/C Unavailable London (Luton) AOG Maint Istanbul (Ataturk) Planned Maint Dusse…" at bounding box center [596, 229] width 855 height 528
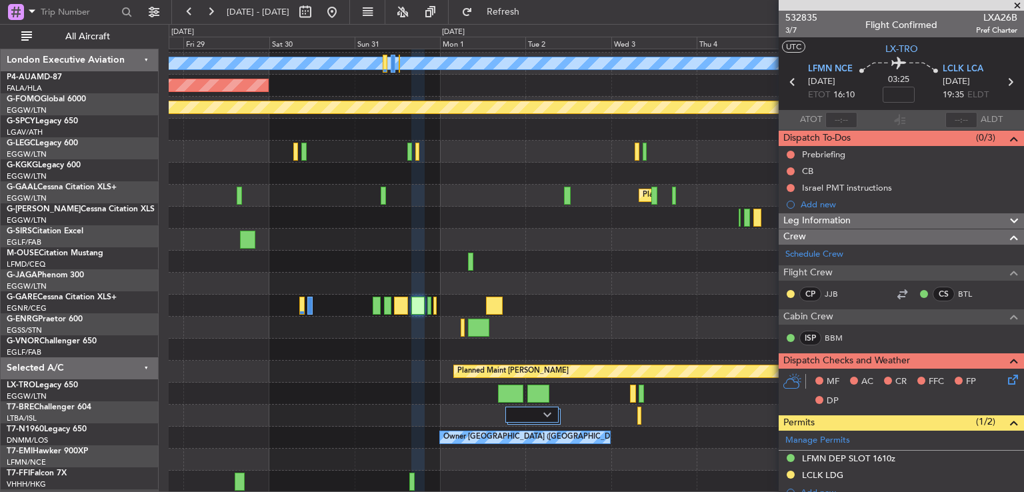
scroll to position [307, 0]
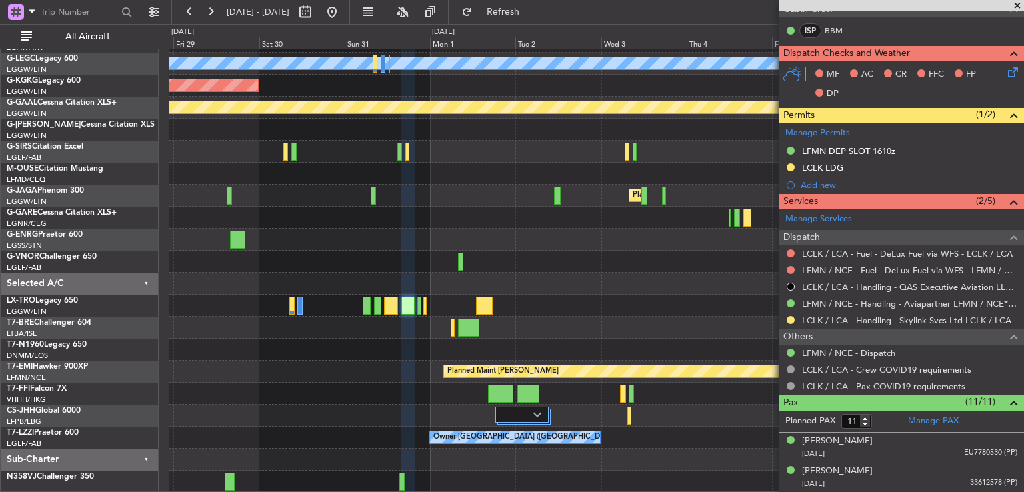
click at [595, 222] on div "A/C Unavailable London (Luton) AOG Maint Istanbul (Ataturk) Planned Maint Dusse…" at bounding box center [596, 229] width 855 height 528
drag, startPoint x: 1016, startPoint y: 3, endPoint x: 701, endPoint y: 147, distance: 346.6
click at [1016, 3] on span at bounding box center [1016, 6] width 13 height 12
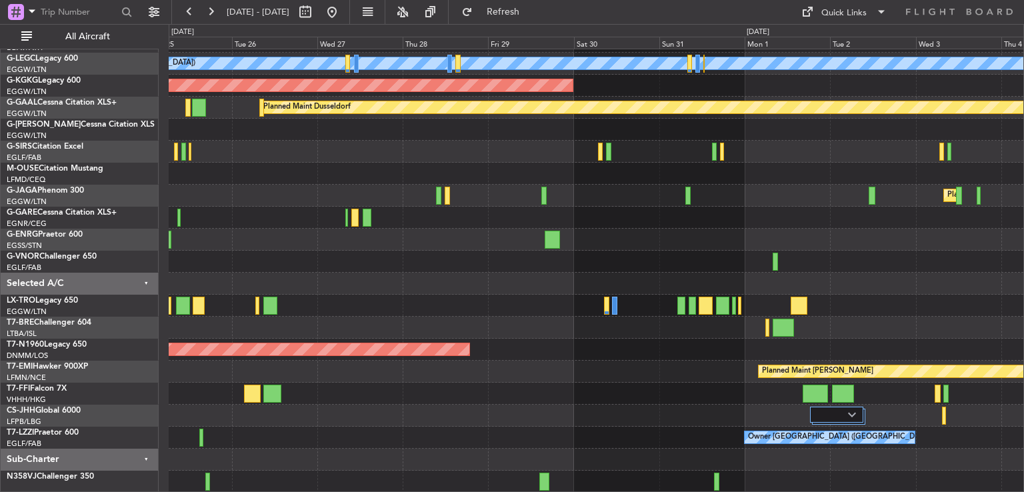
click at [690, 265] on div "A/C Unavailable London (Luton) AOG Maint Istanbul (Ataturk) Planned Maint Dusse…" at bounding box center [596, 229] width 855 height 528
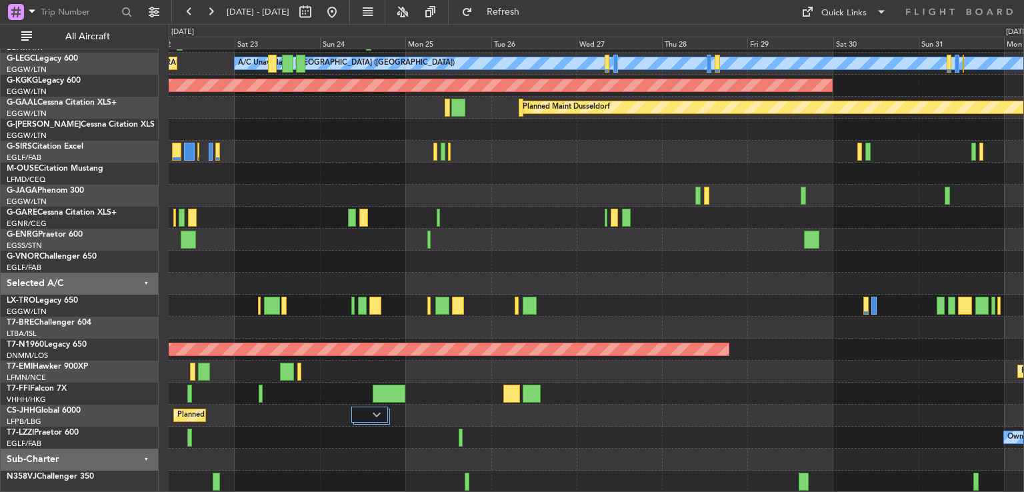
click at [567, 401] on div "A/C Unavailable London (Luton) Planned Maint London (Luton) AOG Maint Istanbul …" at bounding box center [596, 229] width 855 height 528
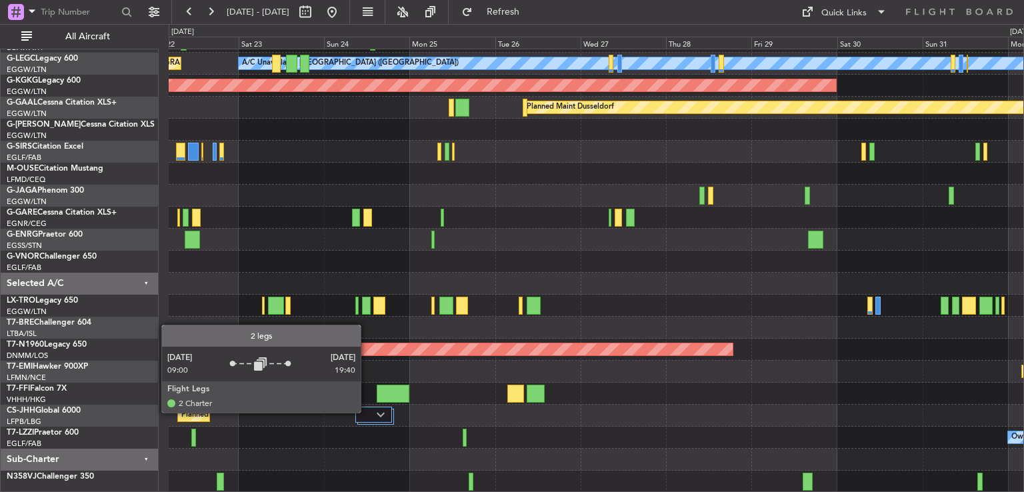
click at [367, 412] on div at bounding box center [373, 415] width 37 height 16
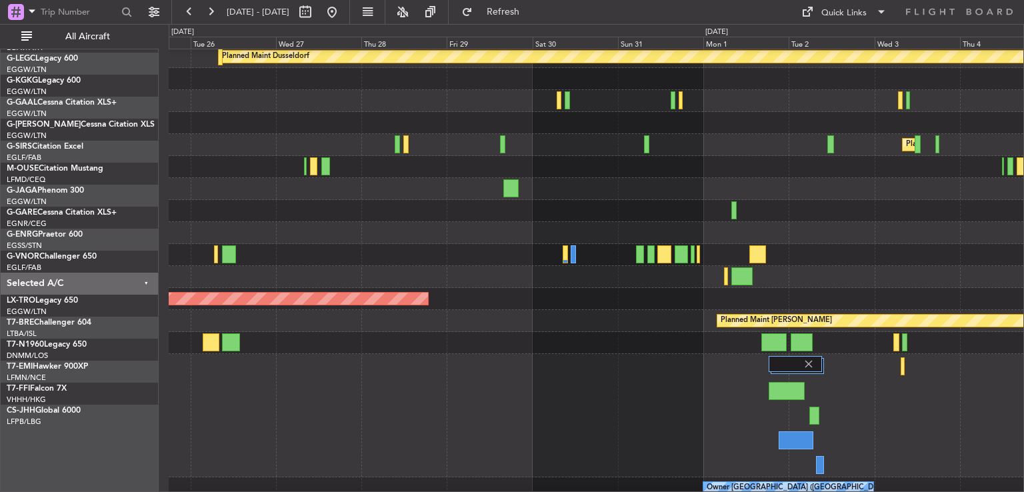
scroll to position [140, 0]
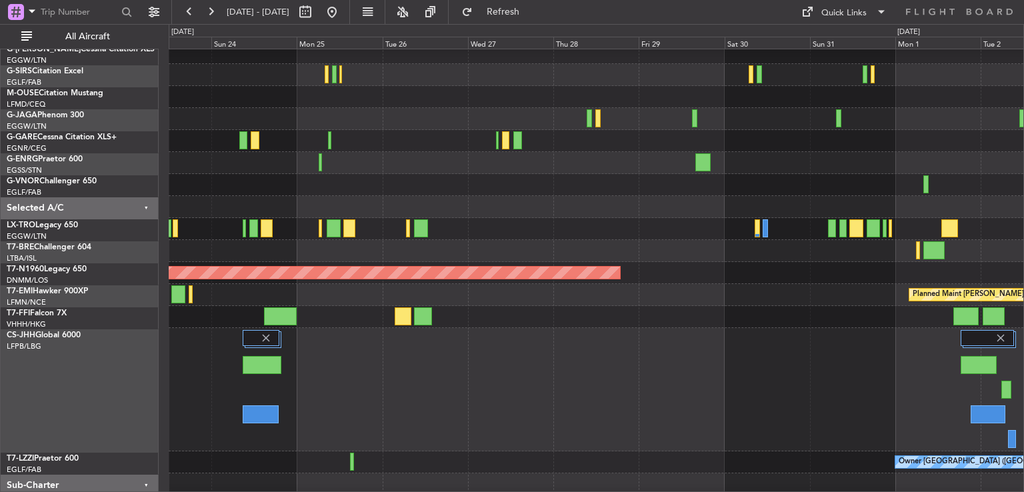
click at [780, 407] on div "Planned Maint [GEOGRAPHIC_DATA] ([GEOGRAPHIC_DATA])" at bounding box center [596, 389] width 855 height 123
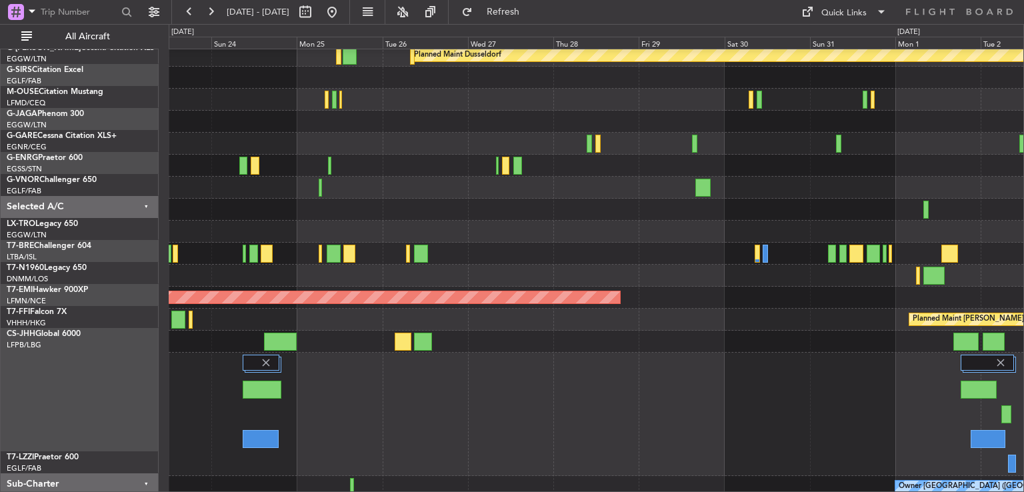
scroll to position [136, 0]
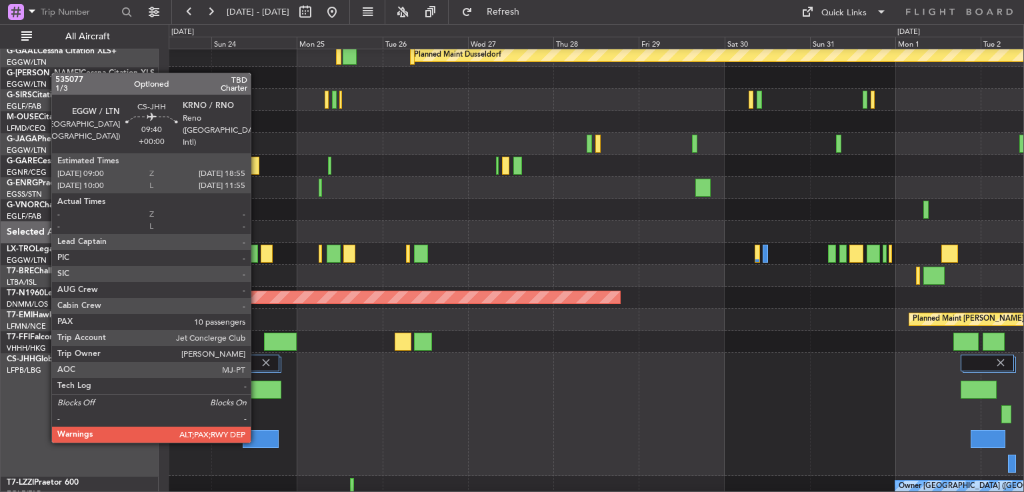
click at [257, 441] on div at bounding box center [260, 439] width 35 height 18
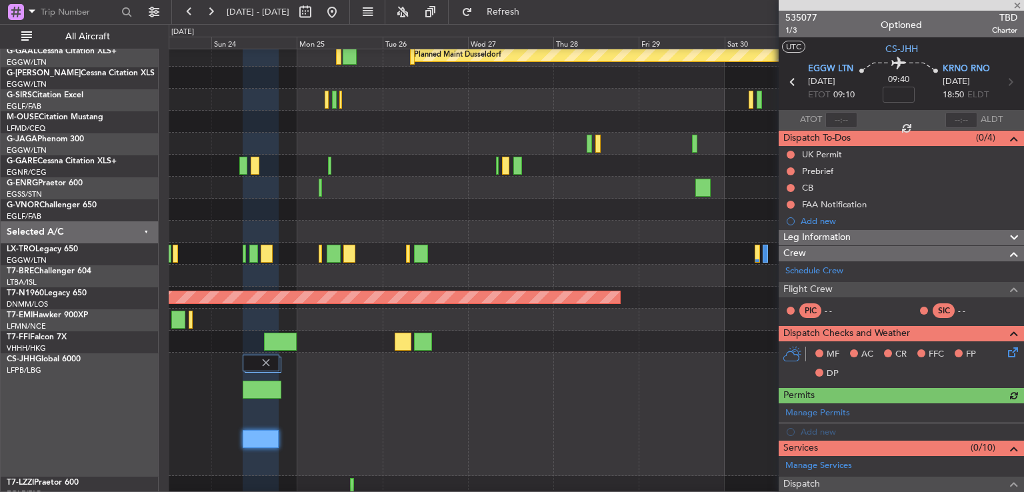
scroll to position [268, 0]
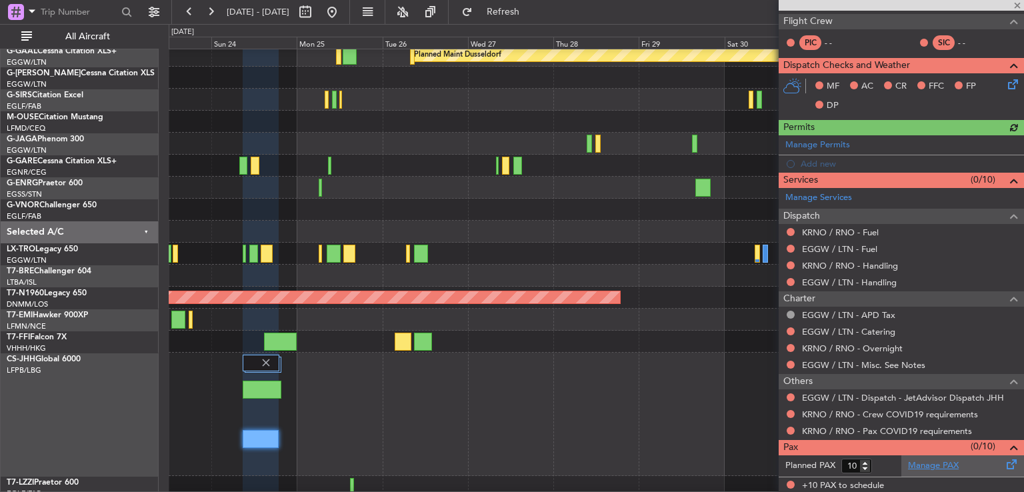
click at [946, 463] on link "Manage PAX" at bounding box center [933, 465] width 51 height 13
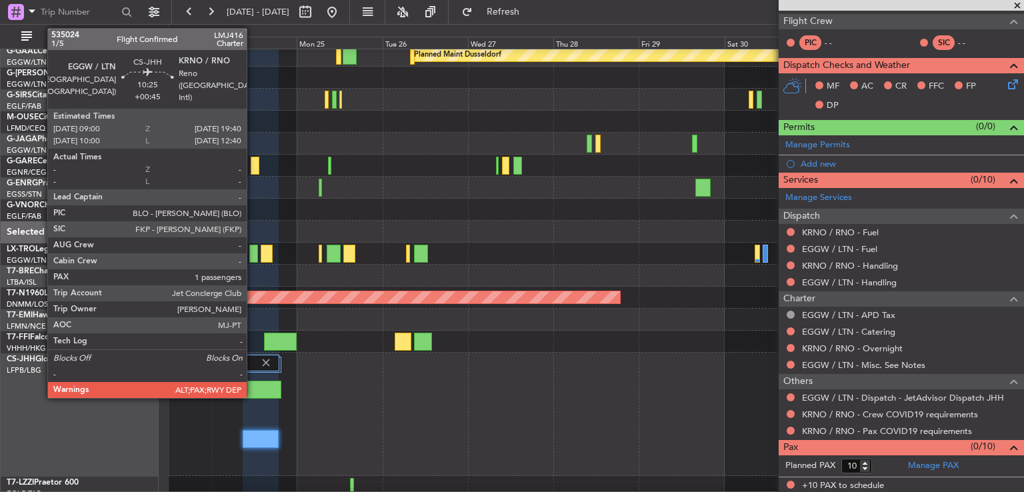
click at [253, 389] on div at bounding box center [262, 390] width 39 height 18
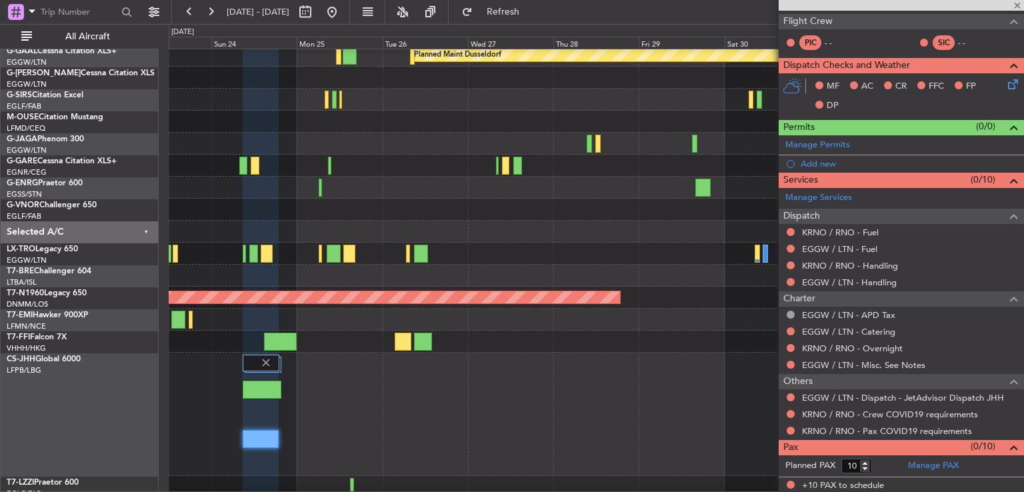
type input "+00:45"
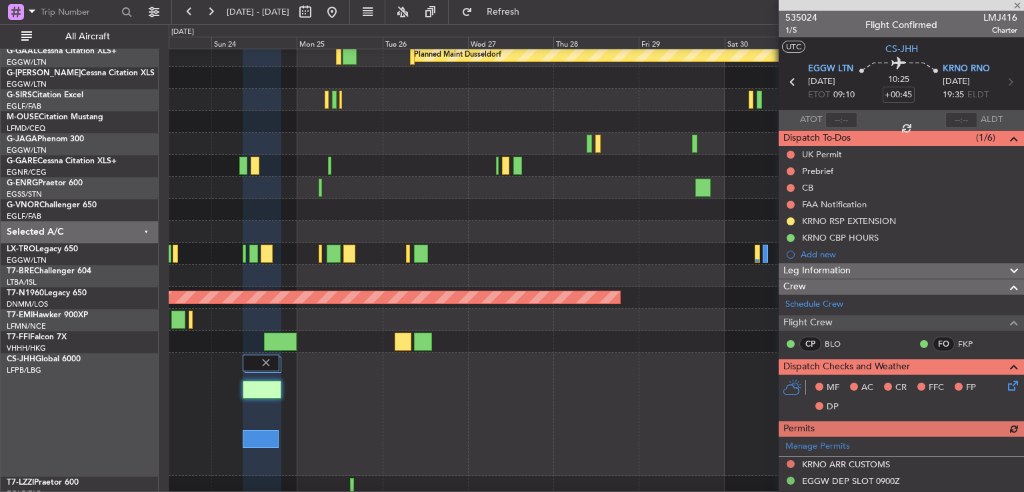
scroll to position [398, 0]
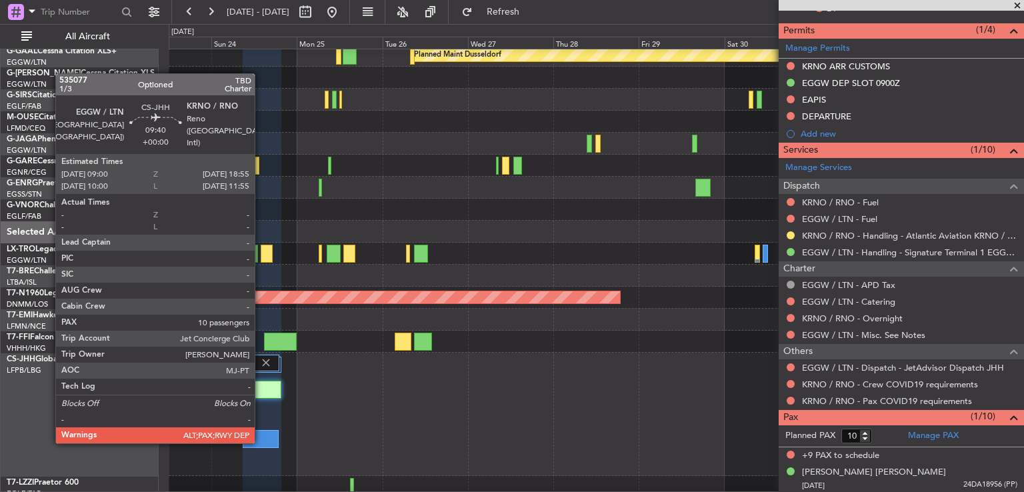
click at [261, 441] on div at bounding box center [260, 439] width 35 height 18
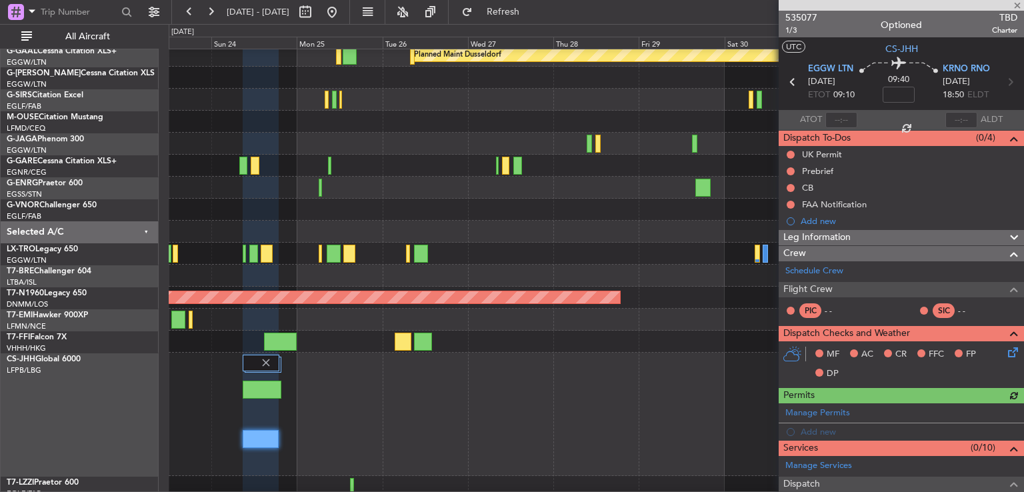
scroll to position [268, 0]
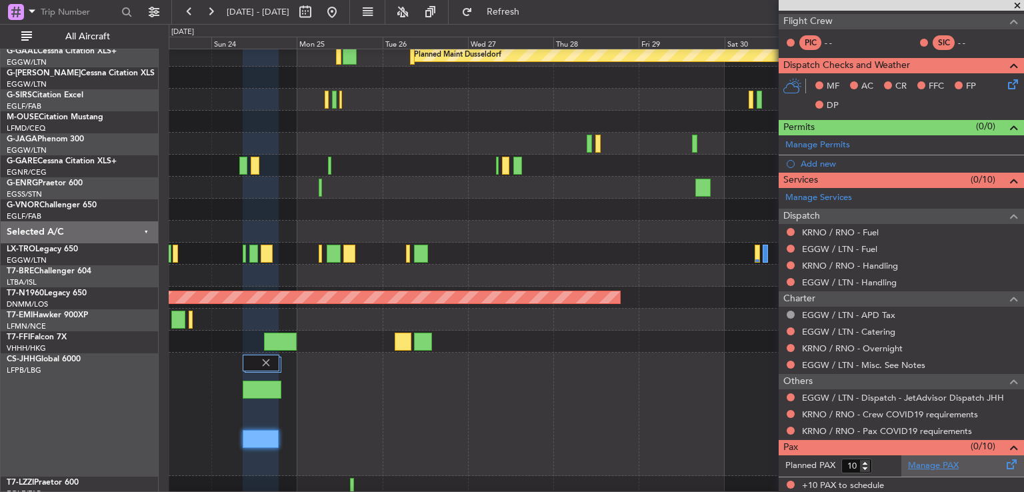
click at [942, 466] on link "Manage PAX" at bounding box center [933, 465] width 51 height 13
click at [527, 14] on span "Refresh" at bounding box center [503, 11] width 56 height 9
click at [875, 282] on link "EGGW / LTN - Handling" at bounding box center [849, 282] width 95 height 11
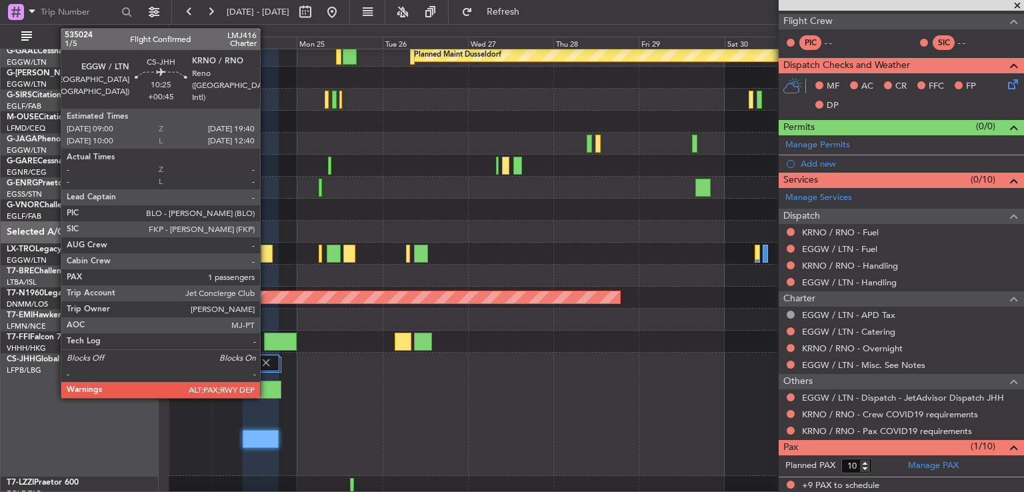
click at [267, 393] on div at bounding box center [262, 390] width 39 height 18
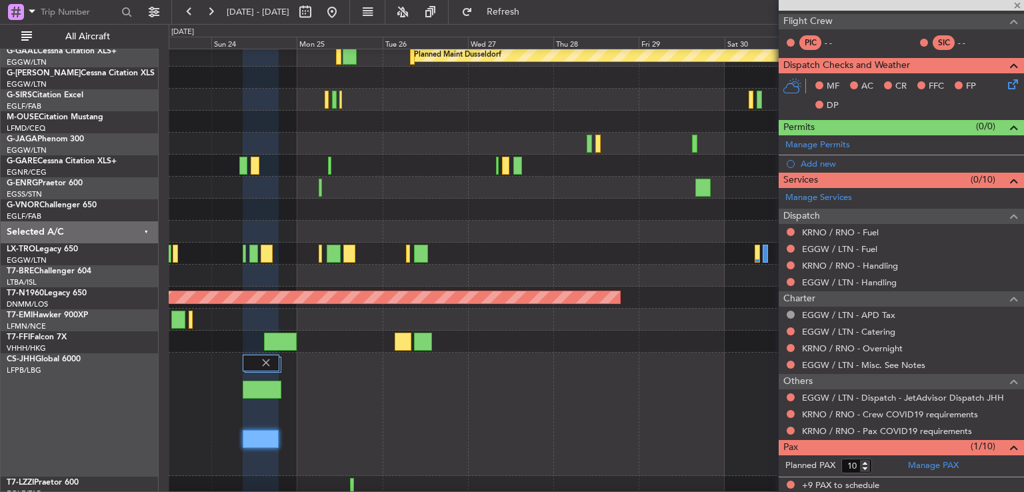
type input "+00:45"
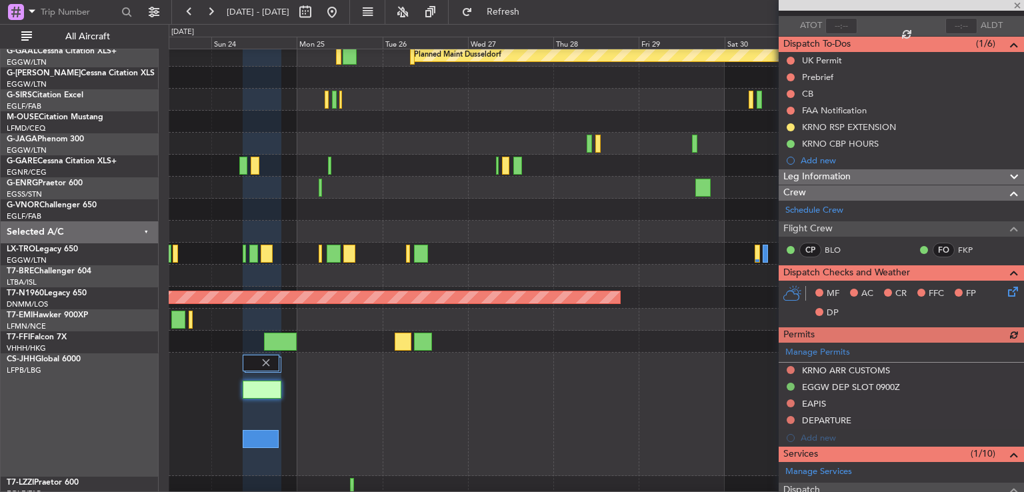
scroll to position [398, 0]
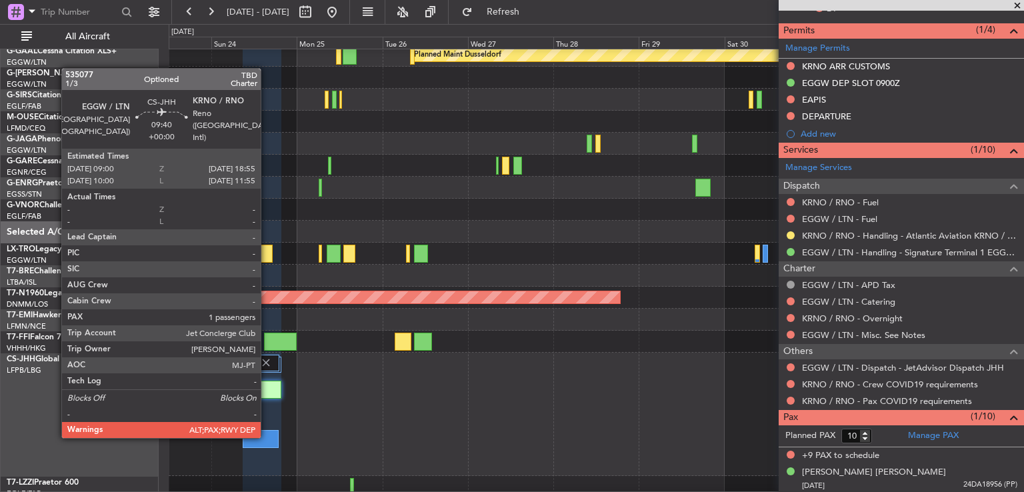
click at [267, 437] on div at bounding box center [260, 439] width 35 height 18
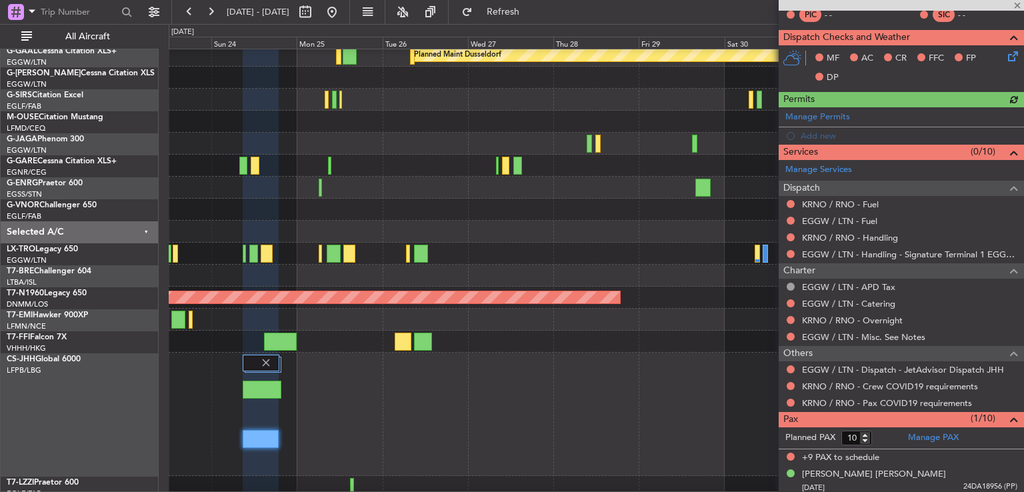
scroll to position [298, 0]
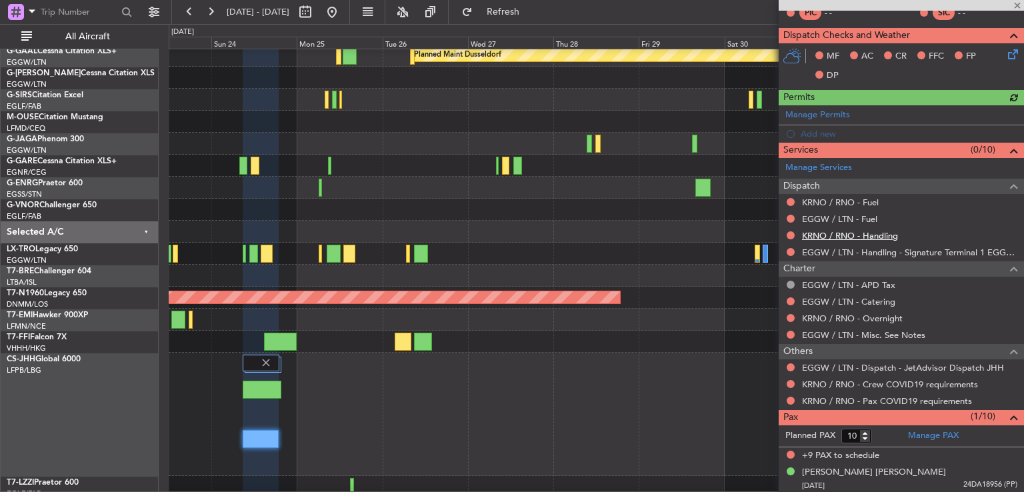
click at [861, 235] on link "KRNO / RNO - Handling" at bounding box center [850, 235] width 96 height 11
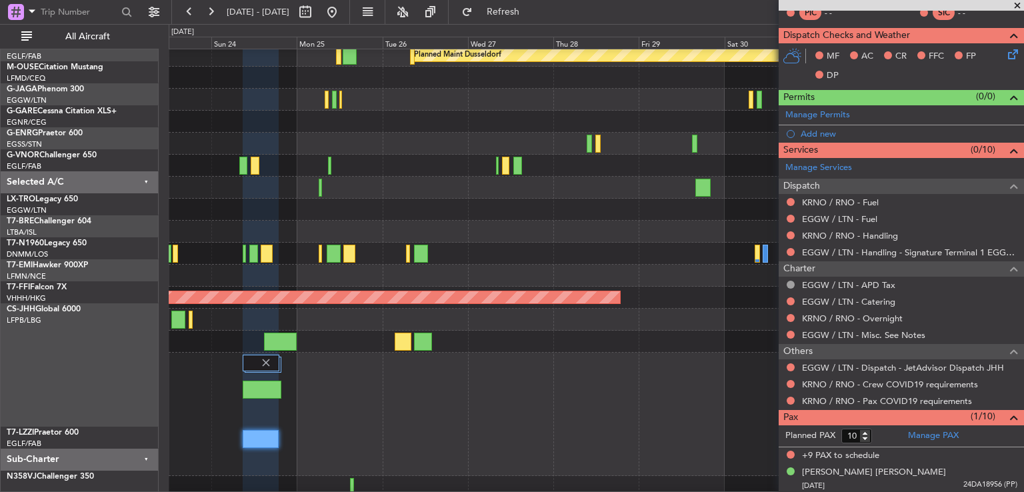
click at [279, 361] on div "Planned Maint [GEOGRAPHIC_DATA] ([GEOGRAPHIC_DATA])" at bounding box center [596, 414] width 855 height 123
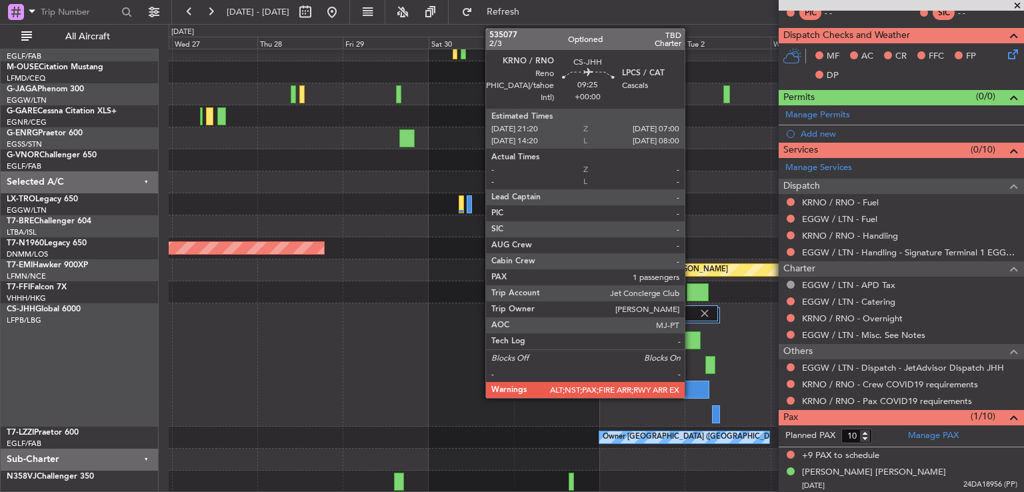
click at [691, 391] on div at bounding box center [692, 390] width 35 height 18
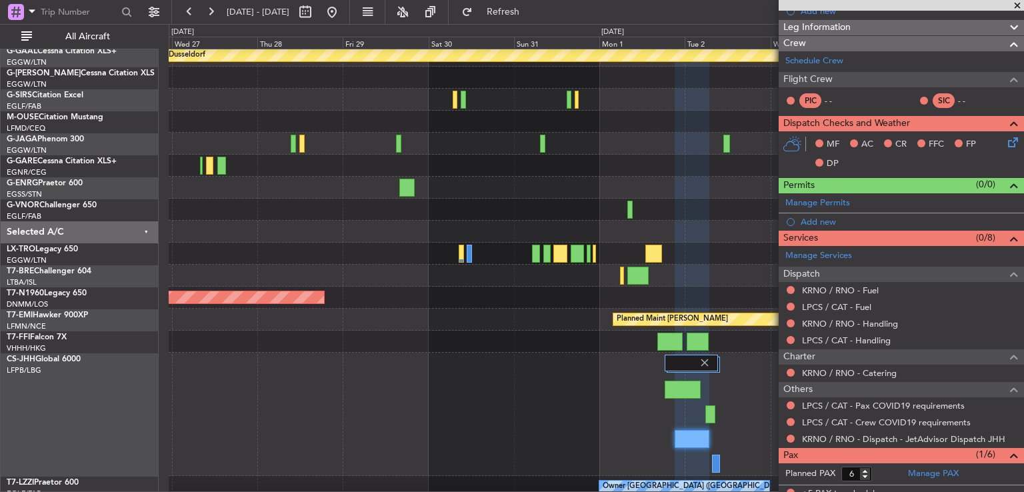
scroll to position [213, 0]
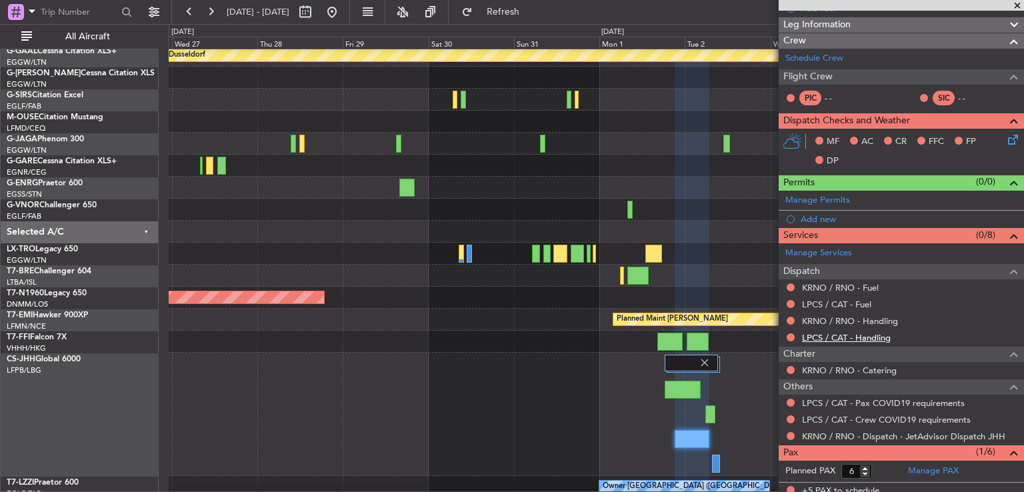
click at [838, 339] on link "LPCS / CAT - Handling" at bounding box center [846, 337] width 89 height 11
click at [837, 321] on link "KRNO / RNO - Handling" at bounding box center [850, 320] width 96 height 11
click at [531, 11] on span "Refresh" at bounding box center [503, 11] width 56 height 9
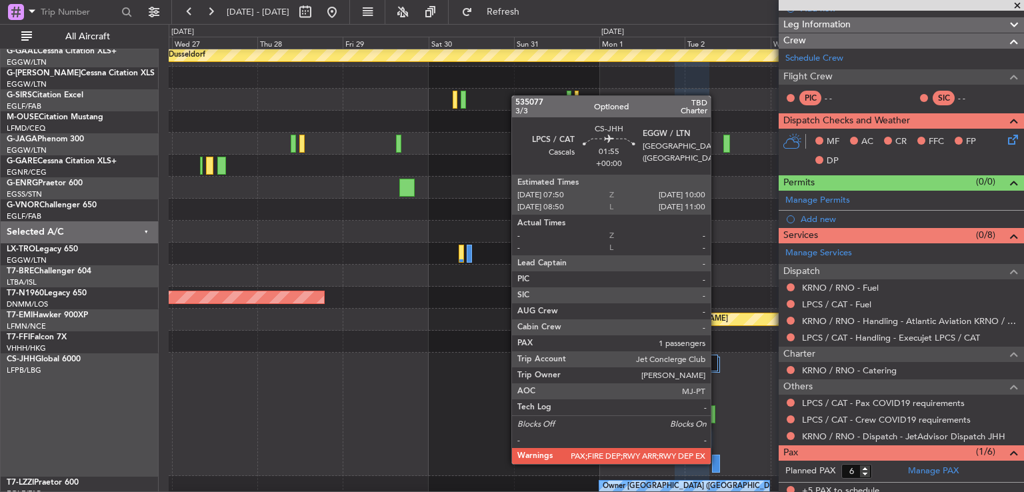
click at [717, 463] on div at bounding box center [716, 464] width 8 height 18
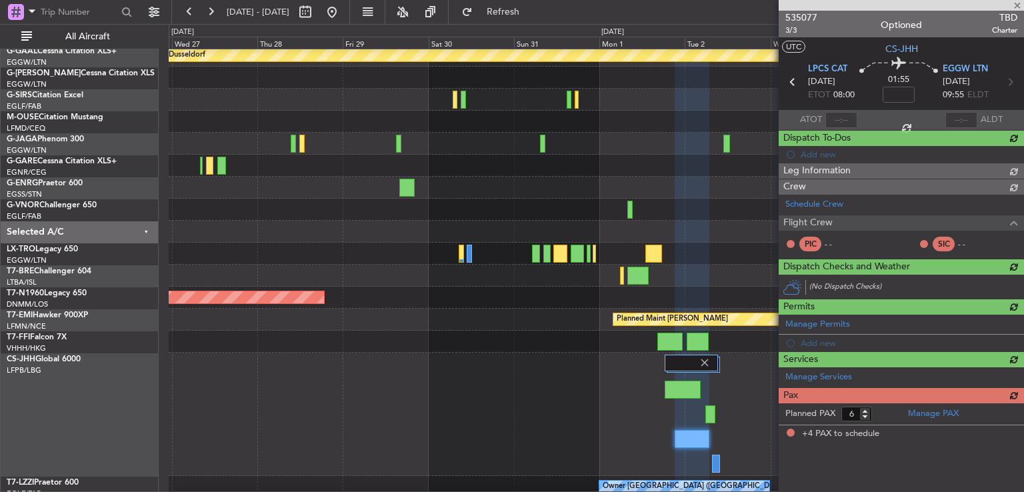
type input "4"
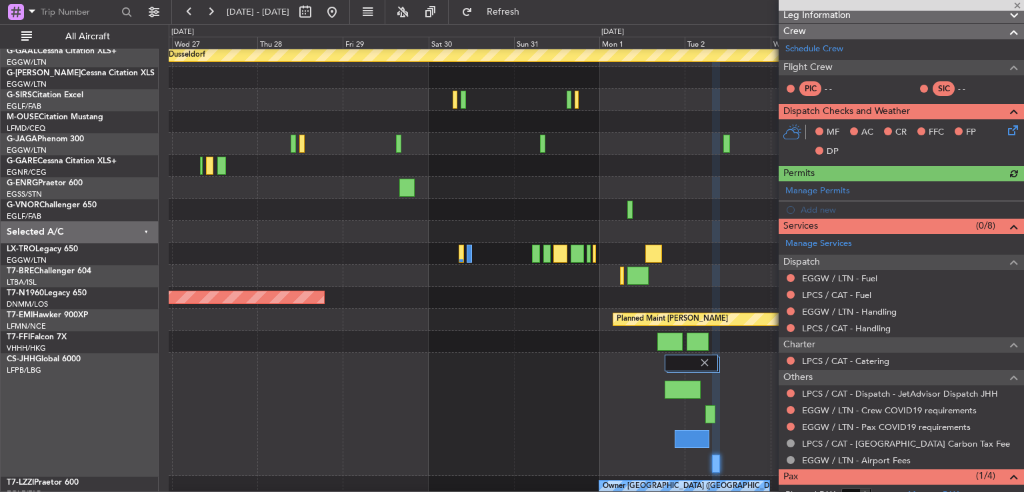
scroll to position [225, 0]
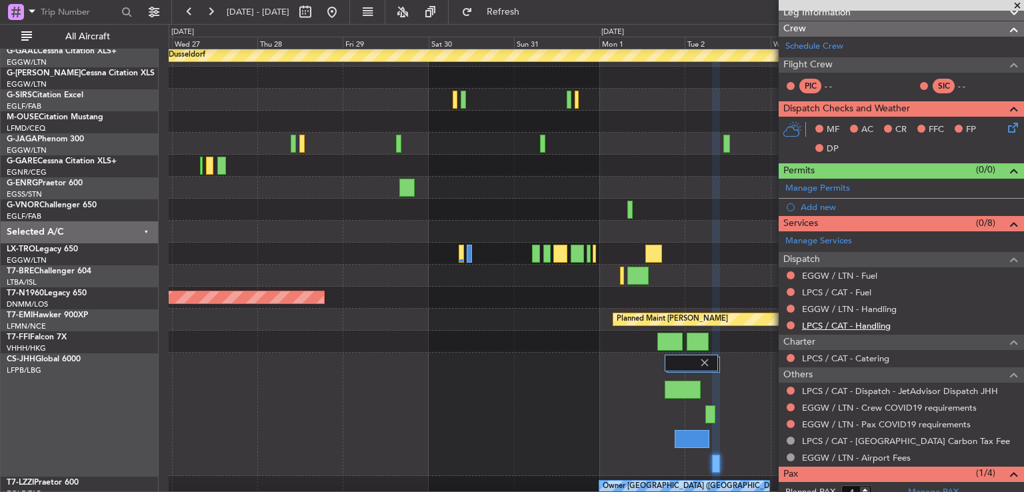
click at [869, 325] on link "LPCS / CAT - Handling" at bounding box center [846, 325] width 89 height 11
click at [848, 309] on link "EGGW / LTN - Handling" at bounding box center [849, 308] width 95 height 11
click at [535, 17] on button "Refresh" at bounding box center [495, 11] width 80 height 21
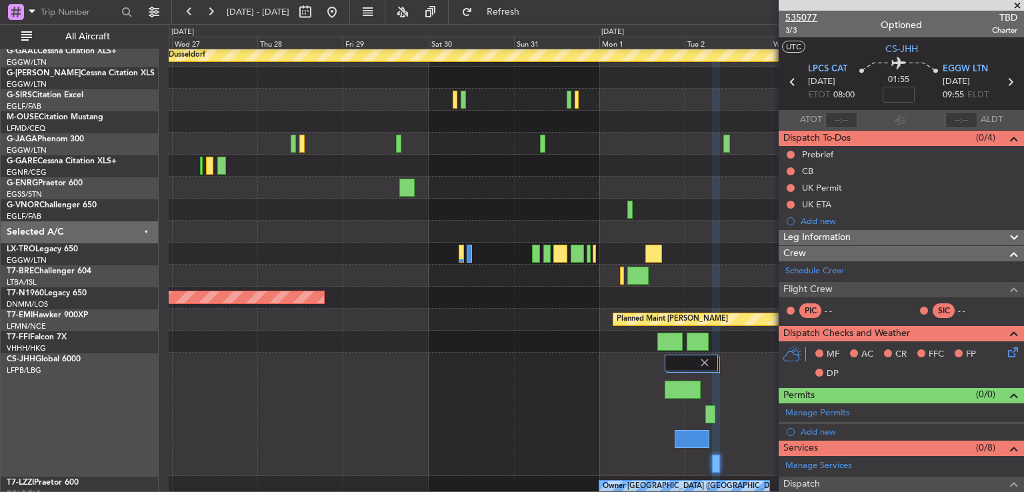
click at [807, 17] on span "535077" at bounding box center [801, 18] width 32 height 14
click at [528, 14] on span "Refresh" at bounding box center [503, 11] width 56 height 9
click at [797, 15] on span "535077" at bounding box center [801, 18] width 32 height 14
click at [343, 11] on button at bounding box center [331, 11] width 21 height 21
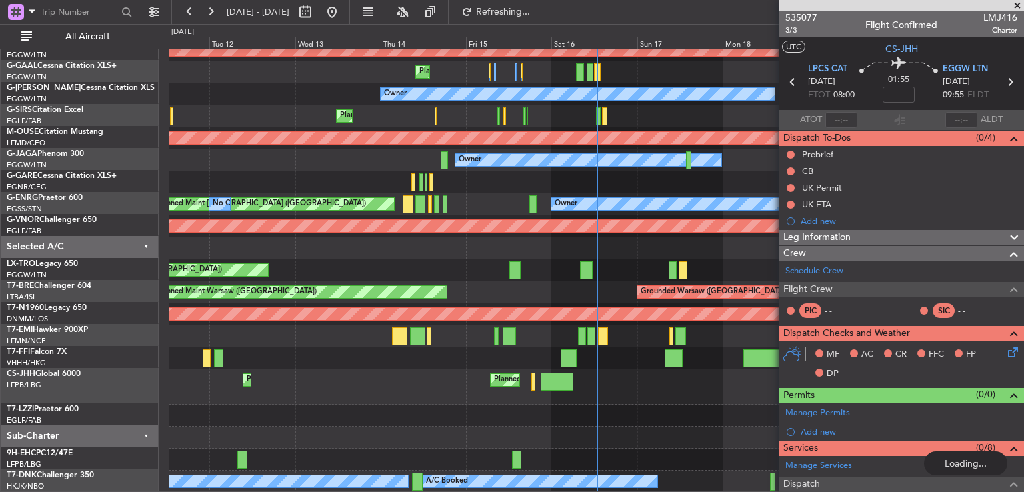
scroll to position [120, 0]
click at [1018, 3] on span at bounding box center [1016, 6] width 13 height 12
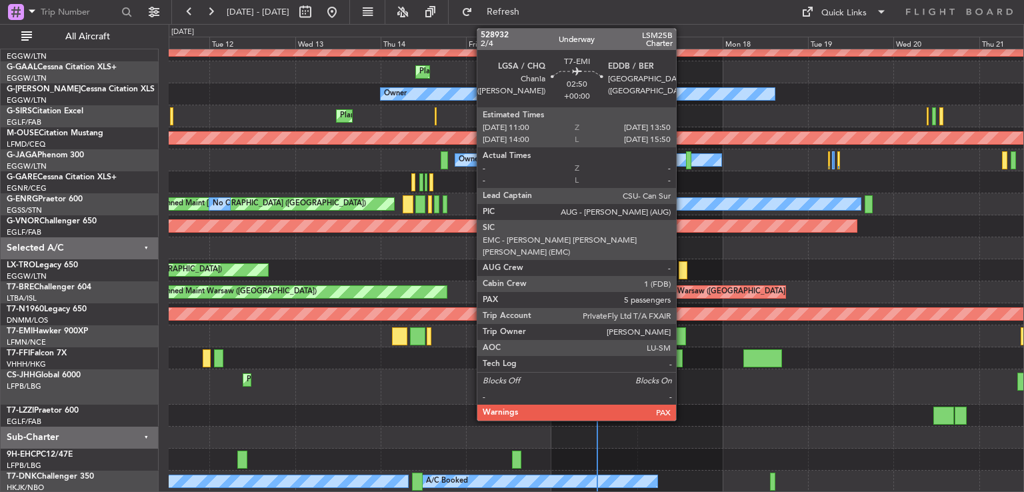
click at [682, 337] on div at bounding box center [680, 336] width 11 height 18
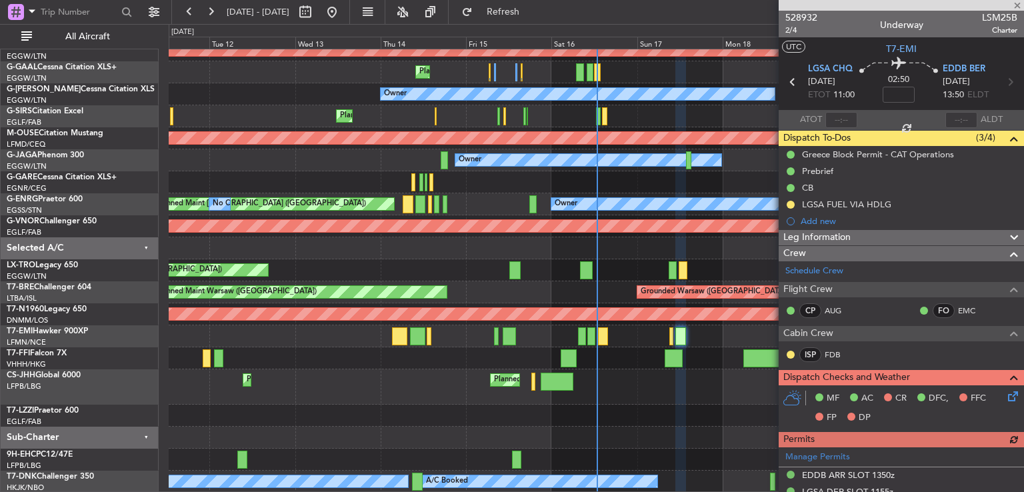
scroll to position [123, 0]
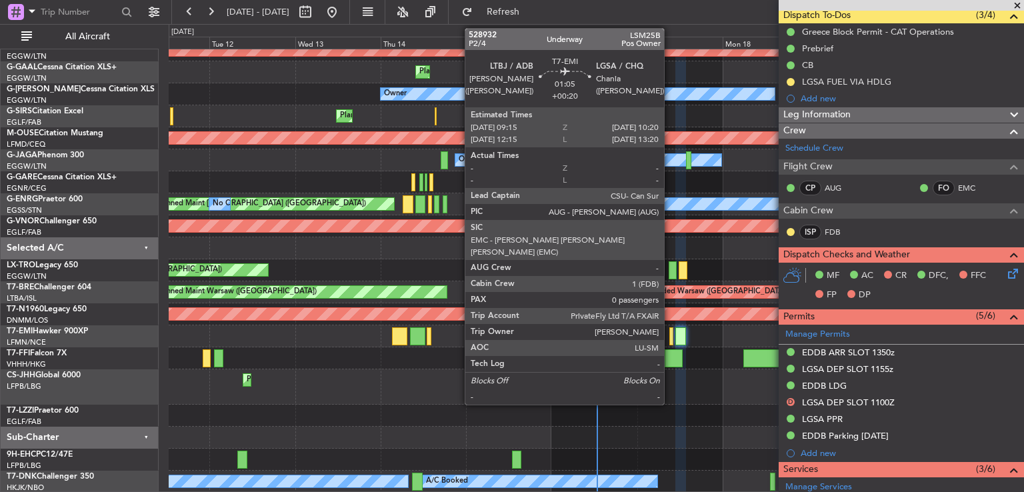
click at [670, 335] on div at bounding box center [671, 336] width 4 height 18
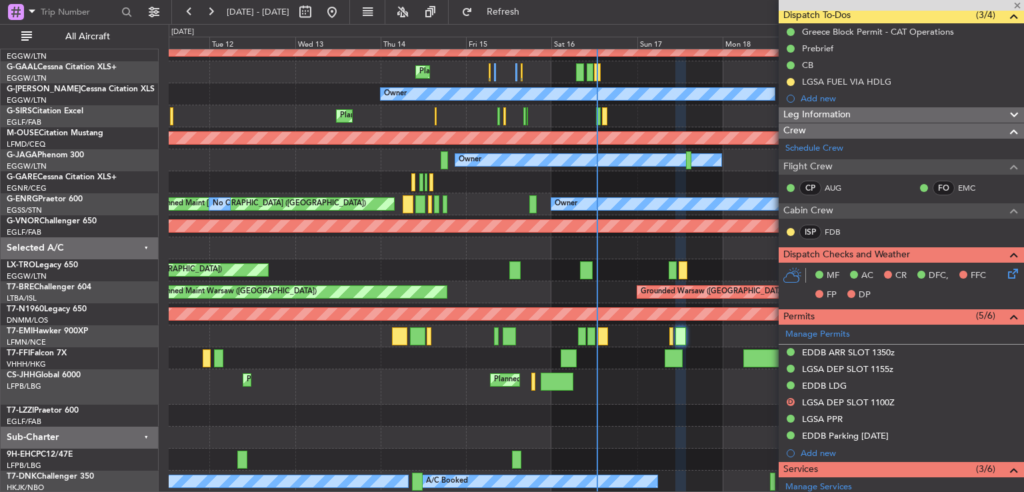
type input "+00:20"
type input "0"
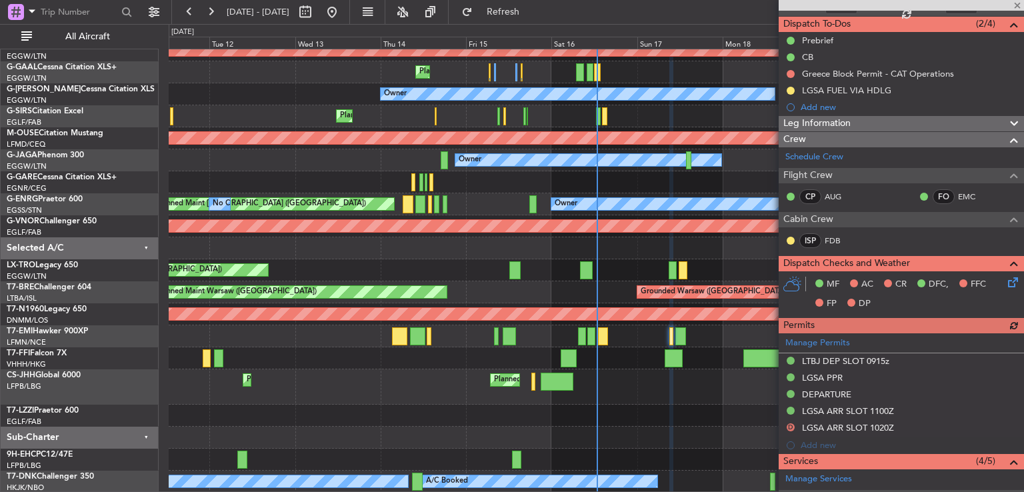
scroll to position [121, 0]
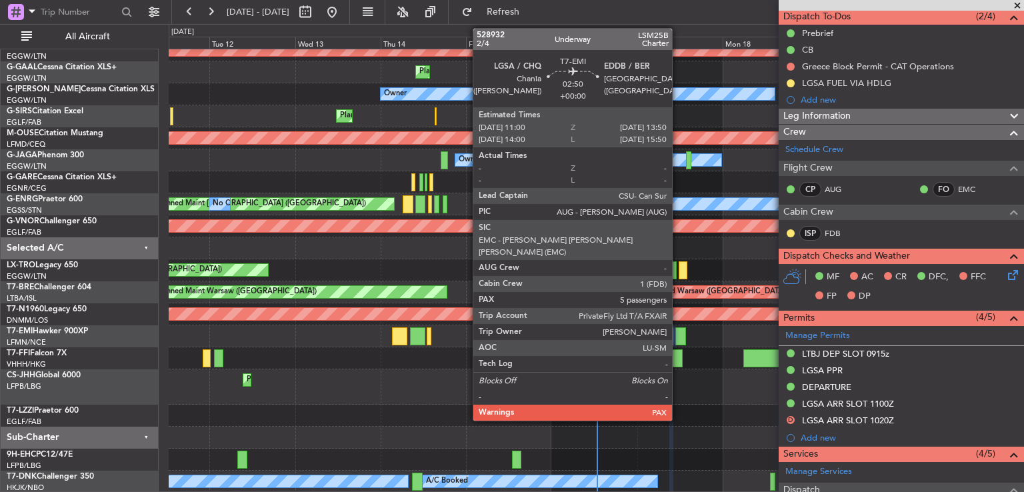
click at [678, 336] on div at bounding box center [680, 336] width 11 height 18
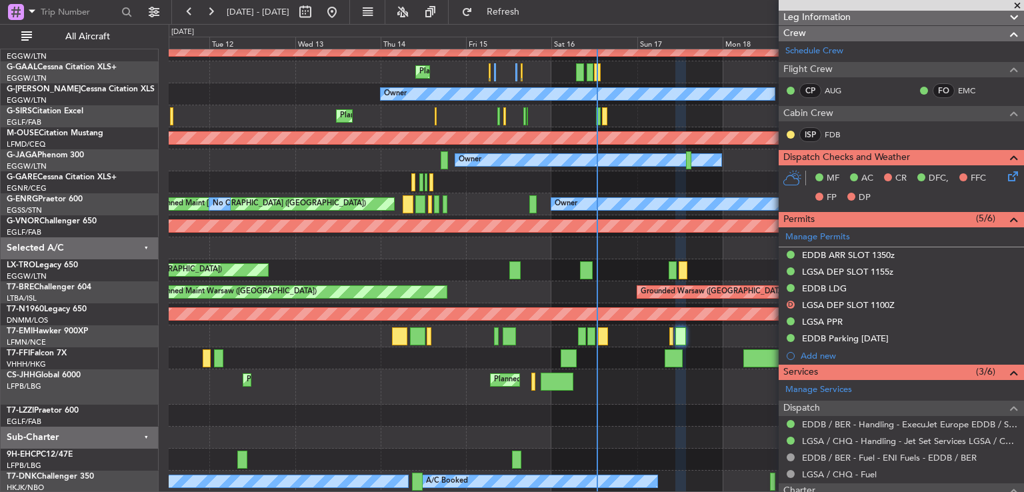
scroll to position [493, 0]
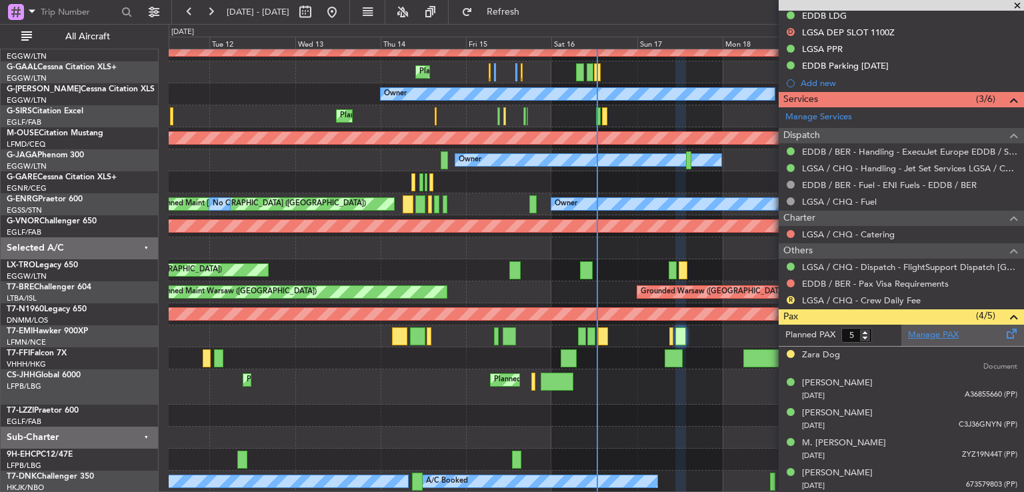
click at [935, 330] on link "Manage PAX" at bounding box center [933, 335] width 51 height 13
click at [531, 17] on span "Refresh" at bounding box center [503, 11] width 56 height 9
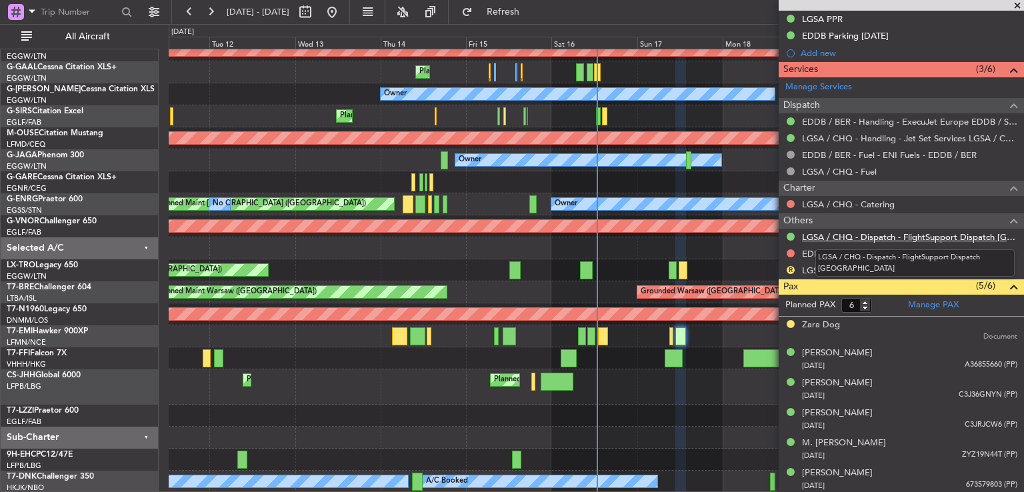
click at [864, 235] on link "LGSA / CHQ - Dispatch - FlightSupport Dispatch UK" at bounding box center [909, 236] width 215 height 11
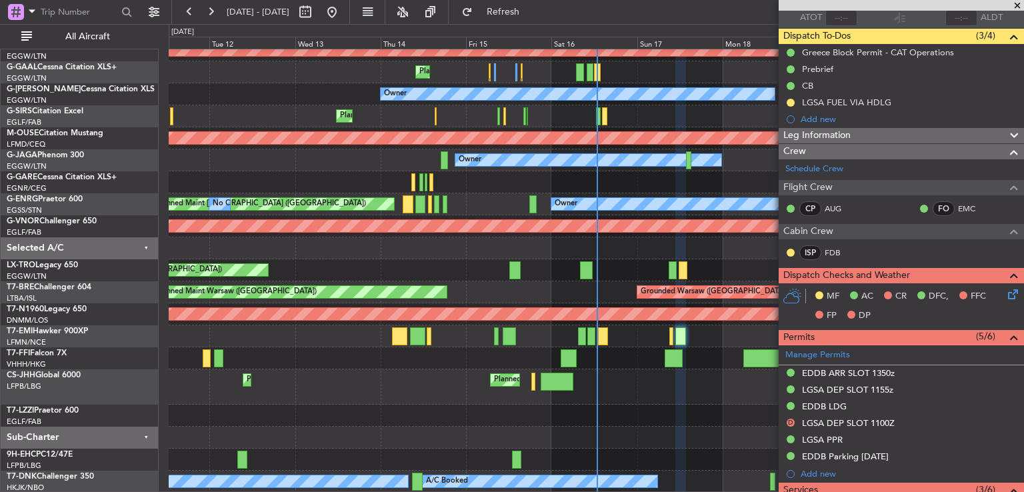
scroll to position [0, 0]
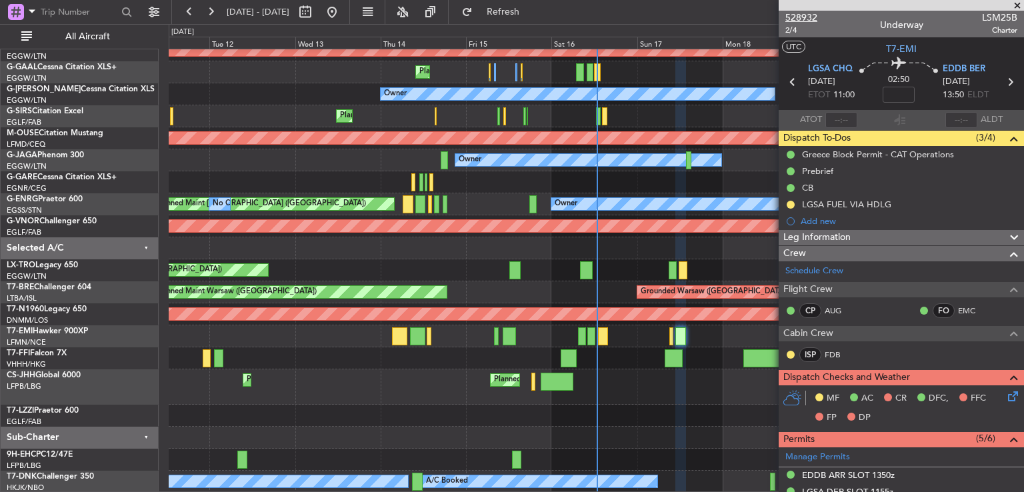
click at [804, 14] on span "528932" at bounding box center [801, 18] width 32 height 14
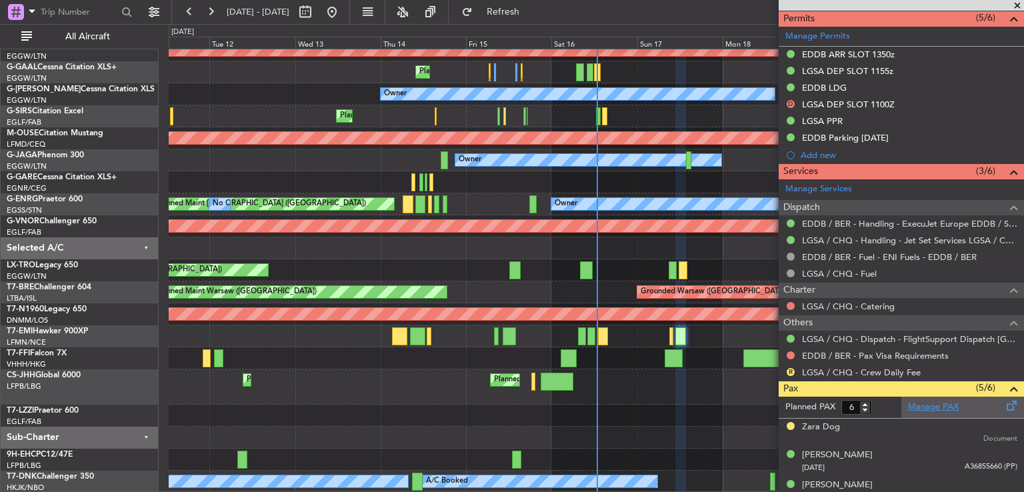
click at [921, 402] on link "Manage PAX" at bounding box center [933, 407] width 51 height 13
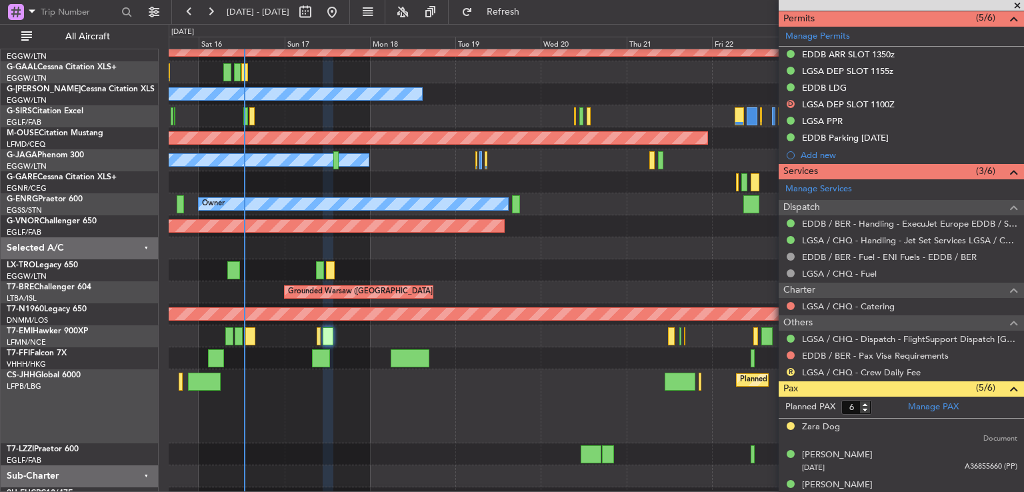
scroll to position [136, 0]
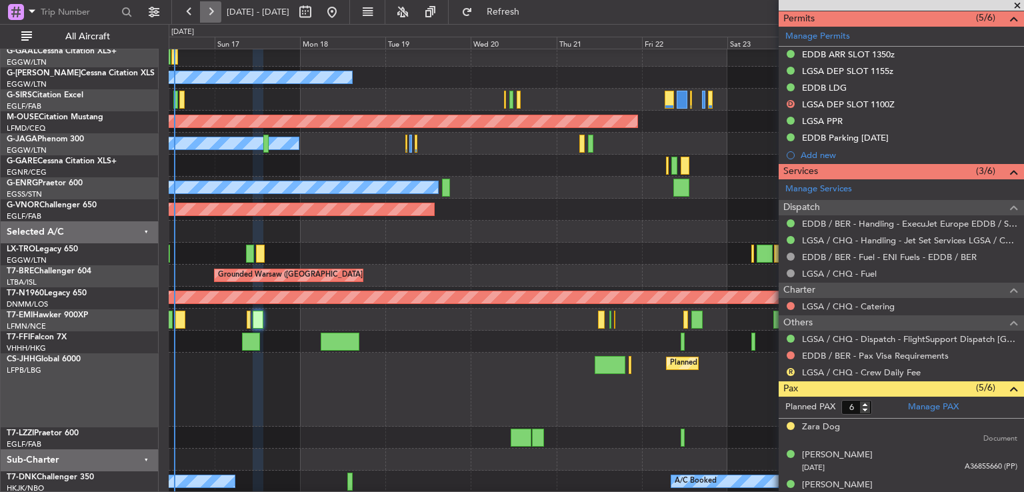
click at [208, 11] on button at bounding box center [210, 11] width 21 height 21
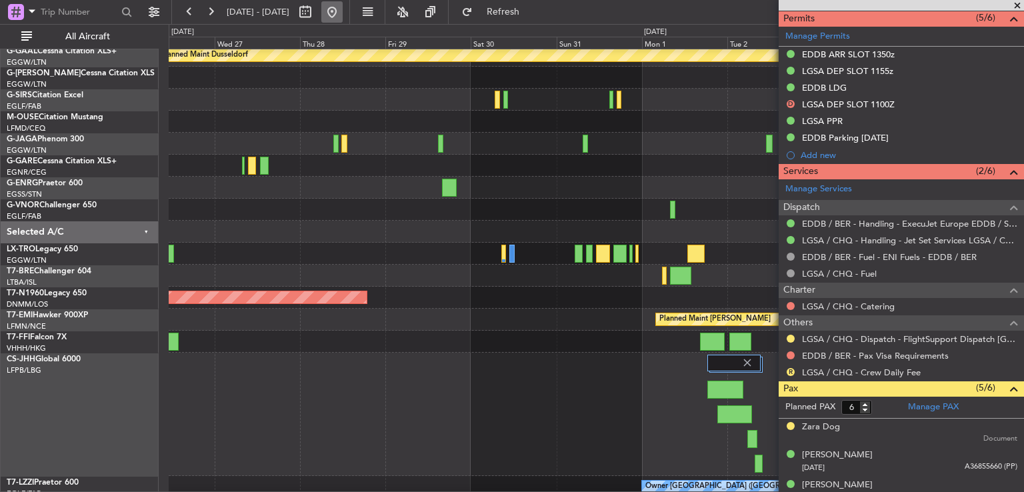
click at [343, 11] on button at bounding box center [331, 11] width 21 height 21
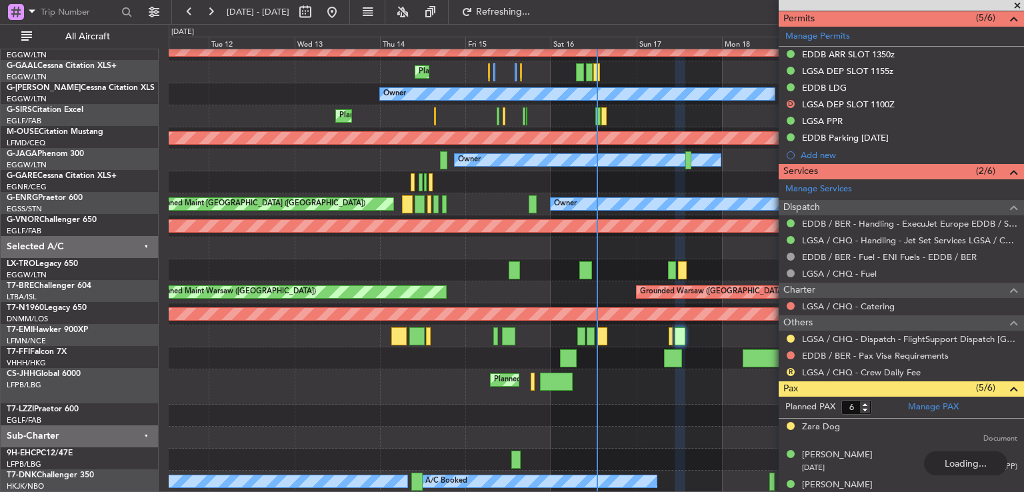
scroll to position [120, 0]
click at [1018, 3] on span at bounding box center [1016, 6] width 13 height 12
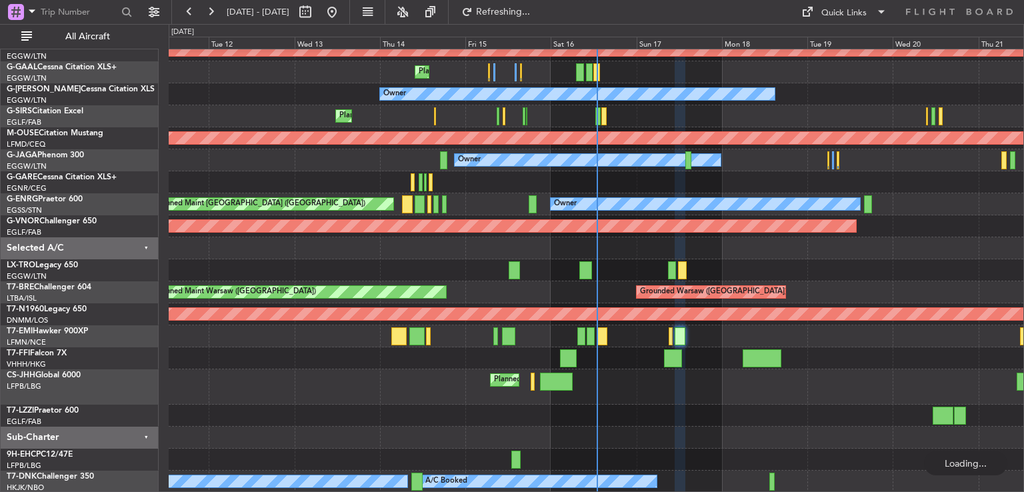
type input "0"
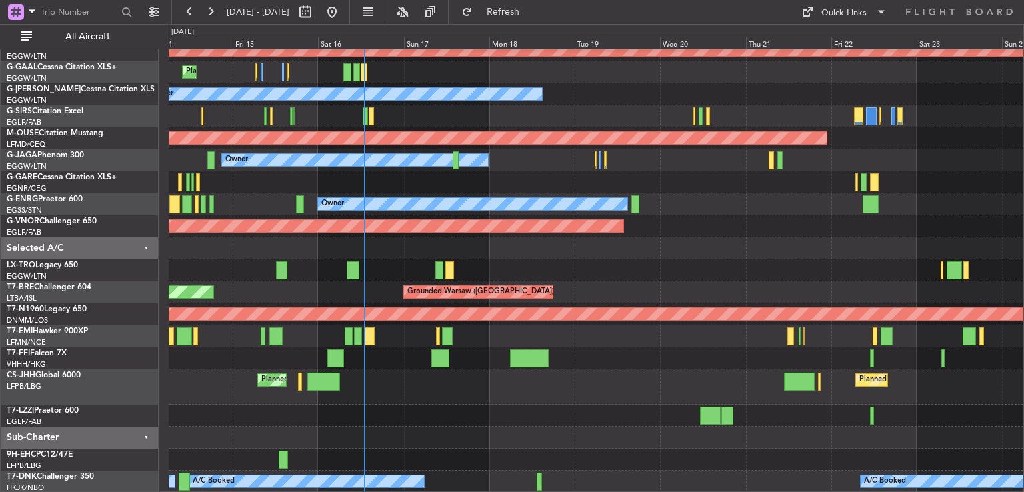
click at [523, 277] on div "Planned Maint London (Luton) No Crew A/C Unavailable London (Luton) AOG Maint I…" at bounding box center [596, 210] width 855 height 563
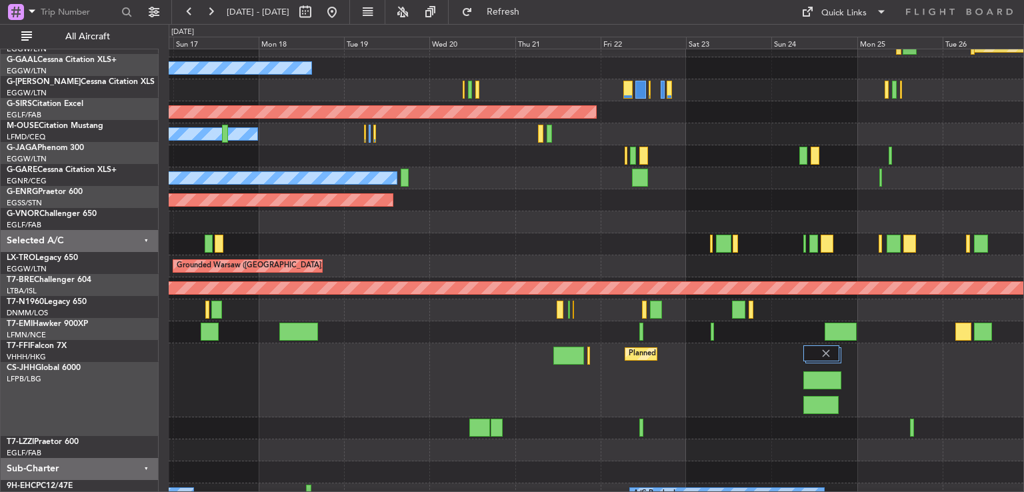
scroll to position [146, 0]
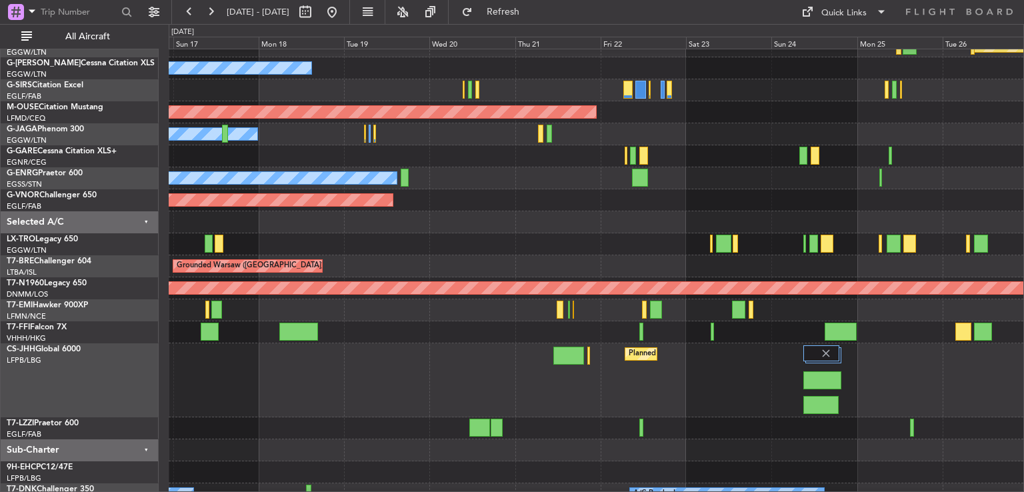
click at [615, 385] on div "Planned Maint London (Luton) Planned Maint Paris (Le Bourget)" at bounding box center [596, 380] width 855 height 74
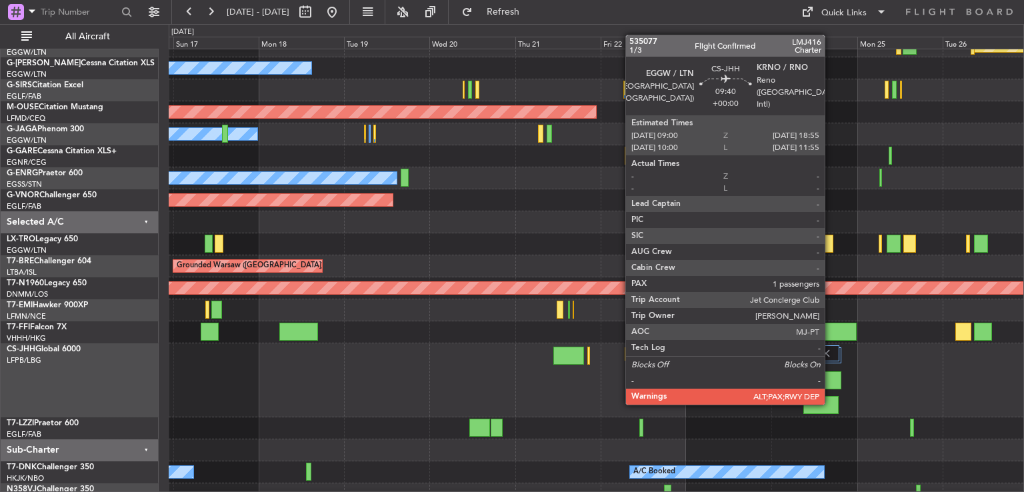
click at [831, 403] on div at bounding box center [820, 405] width 35 height 18
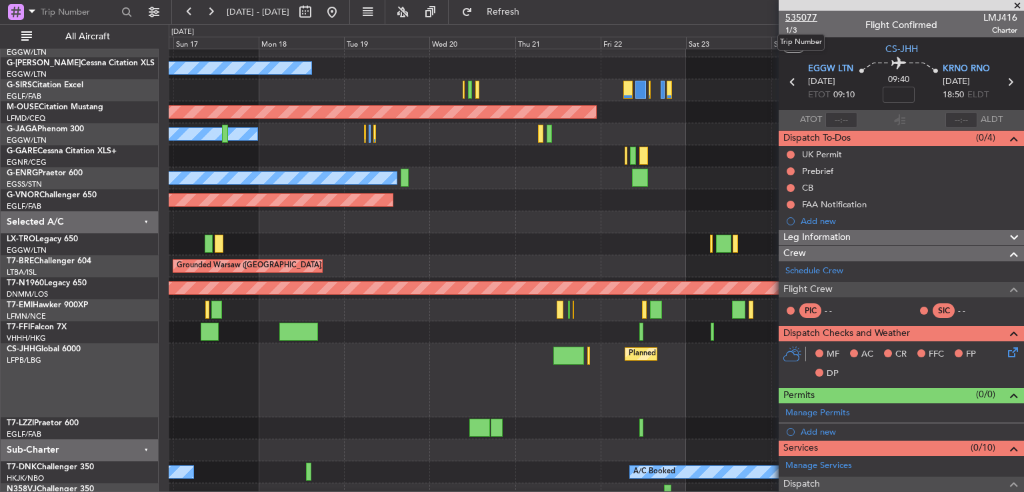
click at [806, 18] on span "535077" at bounding box center [801, 18] width 32 height 14
click at [208, 19] on button at bounding box center [210, 11] width 21 height 21
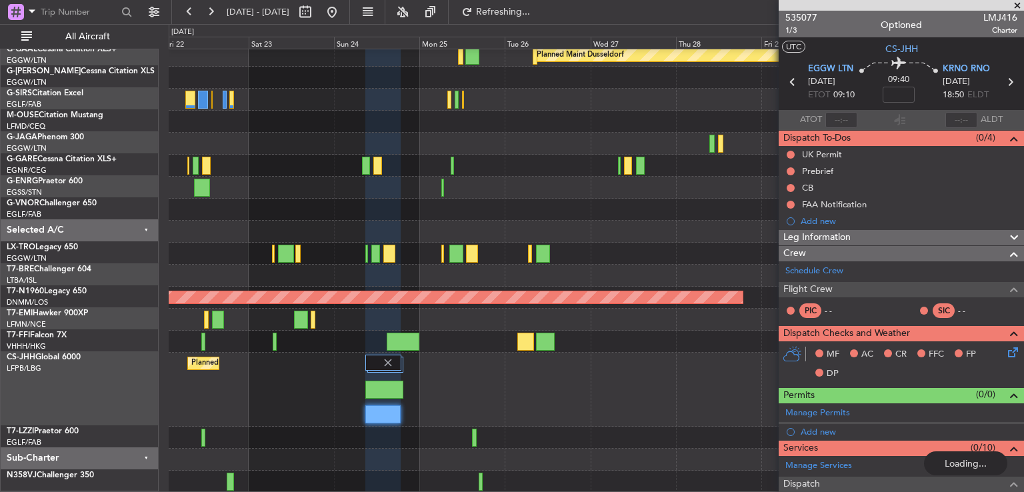
scroll to position [136, 0]
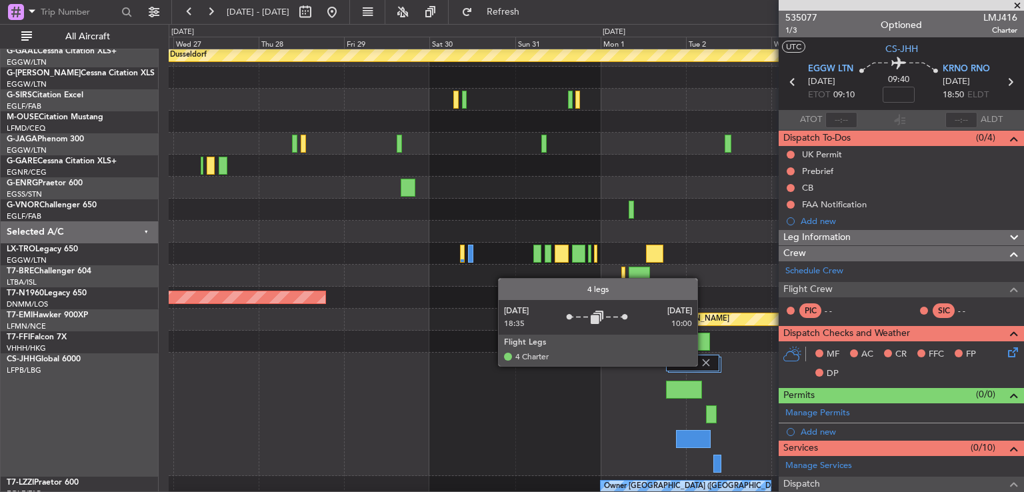
click at [703, 365] on img at bounding box center [706, 363] width 12 height 12
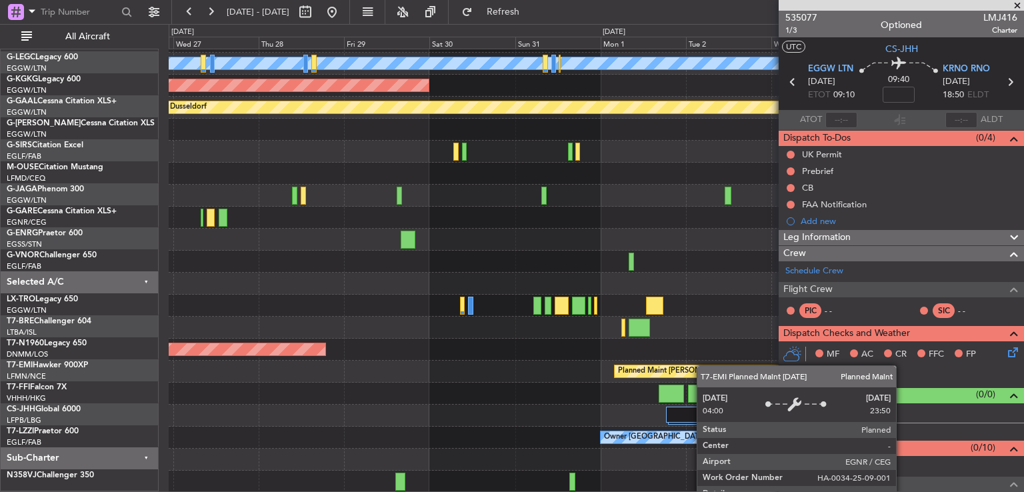
scroll to position [85, 0]
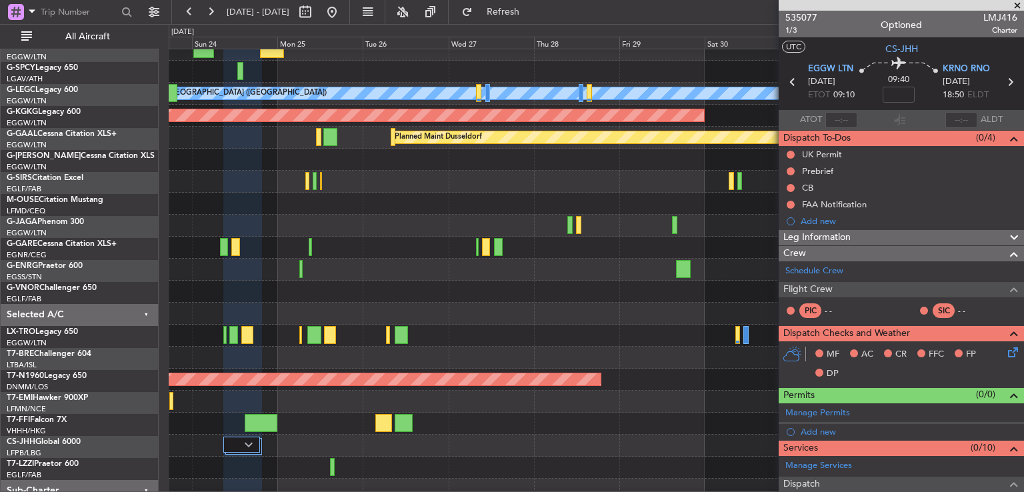
click at [631, 334] on div at bounding box center [596, 336] width 855 height 22
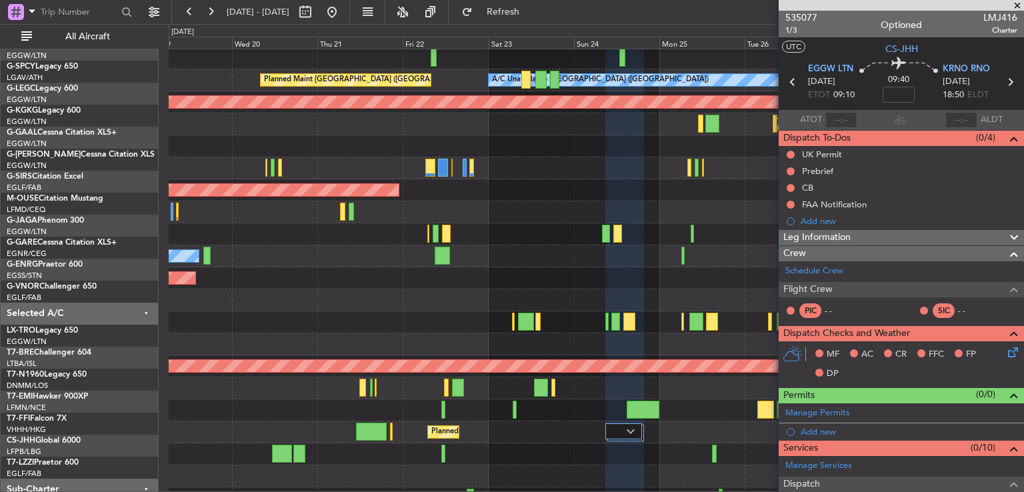
scroll to position [69, 0]
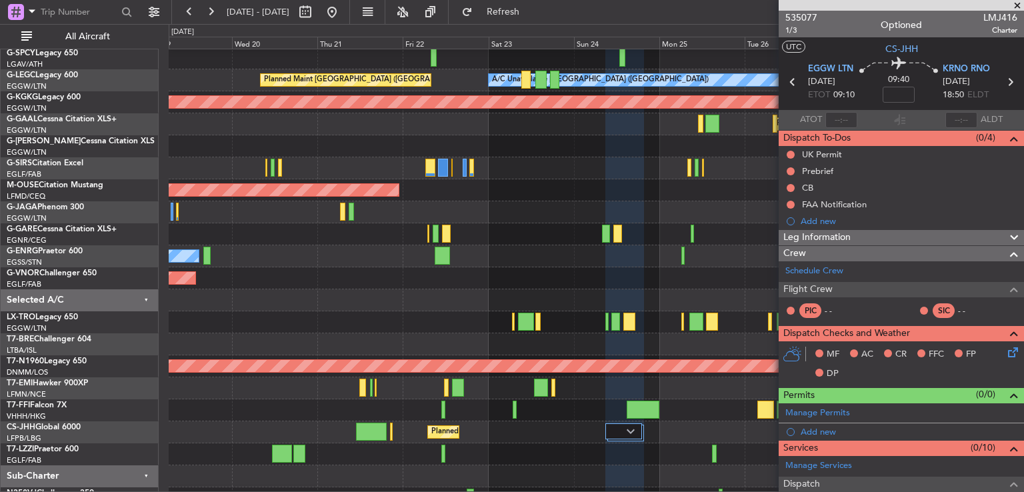
click at [766, 246] on div "Owner" at bounding box center [596, 256] width 855 height 22
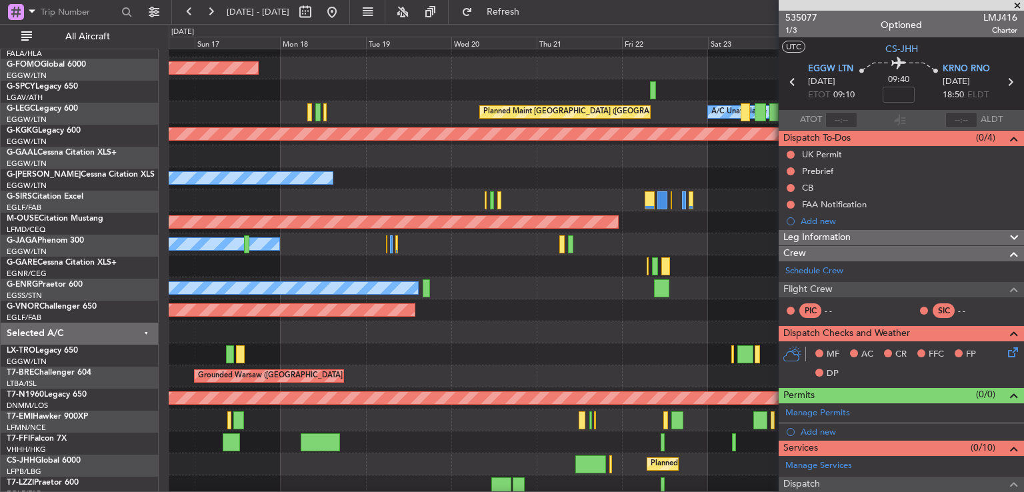
scroll to position [37, 0]
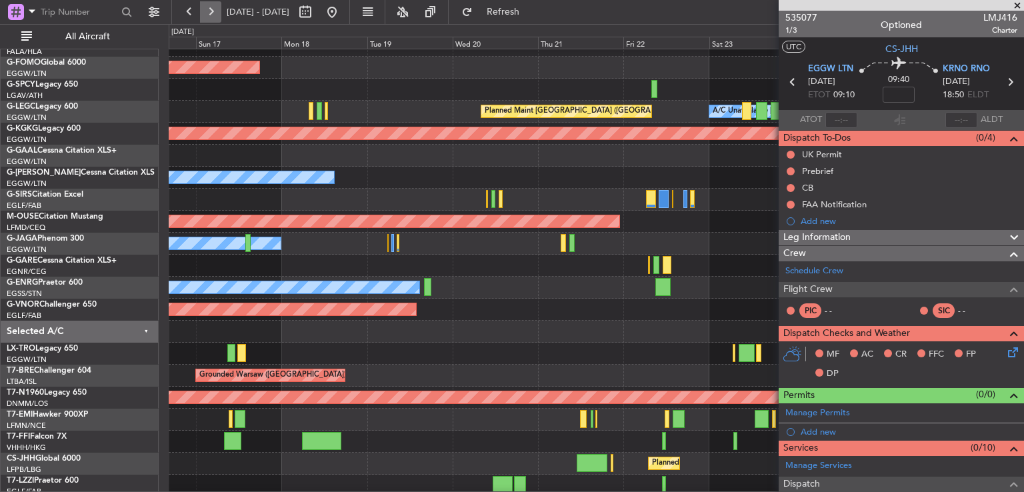
click at [213, 14] on button at bounding box center [210, 11] width 21 height 21
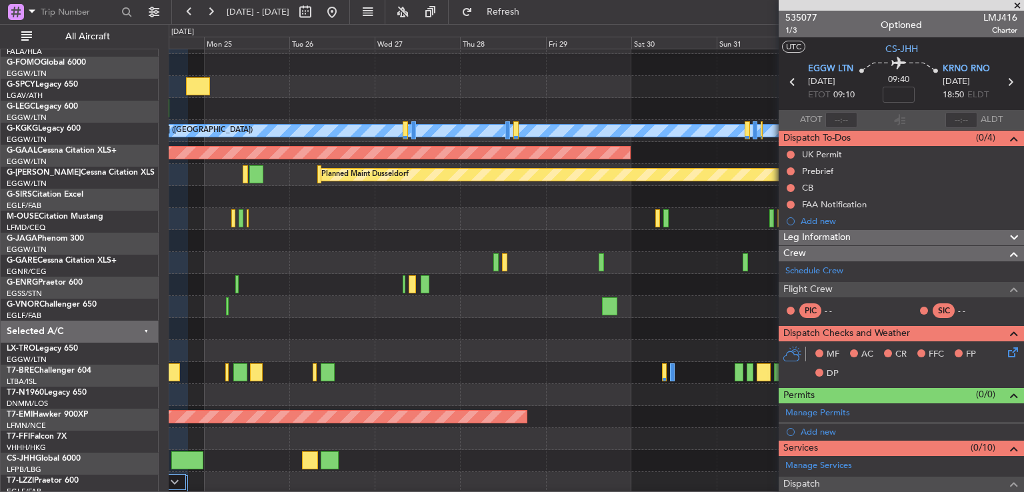
scroll to position [19, 0]
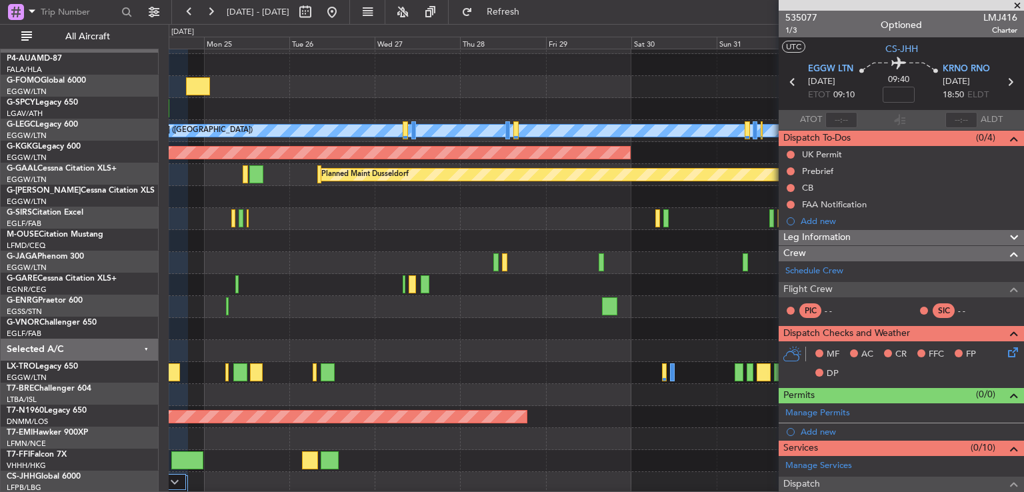
click at [439, 275] on div at bounding box center [596, 285] width 855 height 22
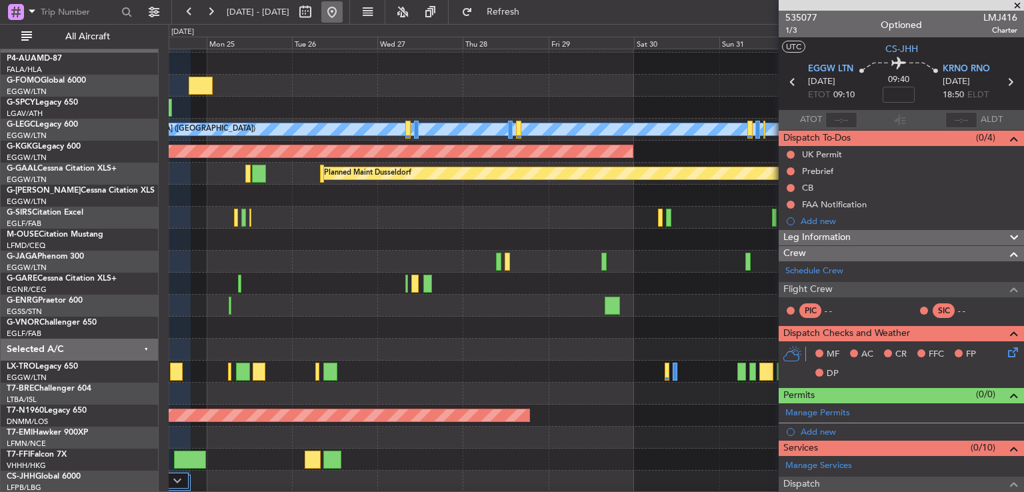
click at [343, 16] on button at bounding box center [331, 11] width 21 height 21
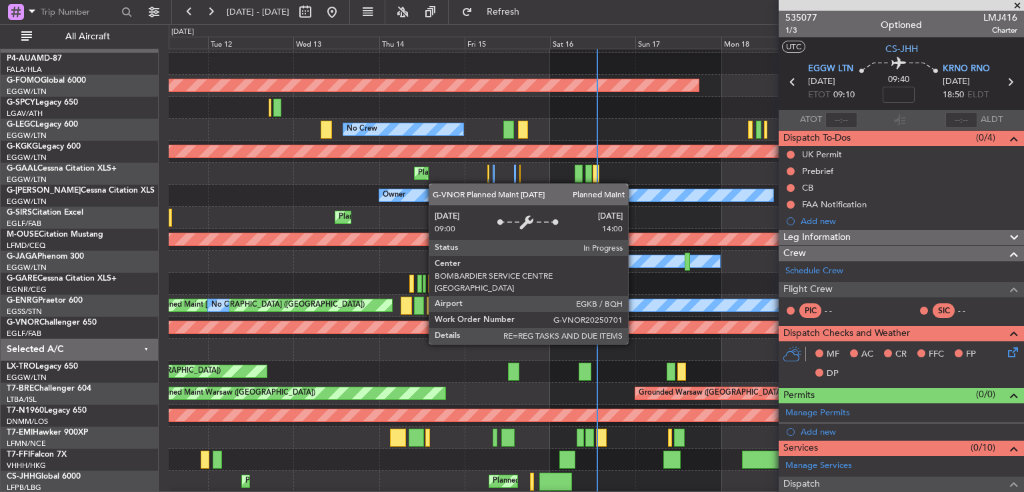
click at [214, 321] on div "Planned Maint London ([GEOGRAPHIC_DATA])" at bounding box center [85, 327] width 1540 height 12
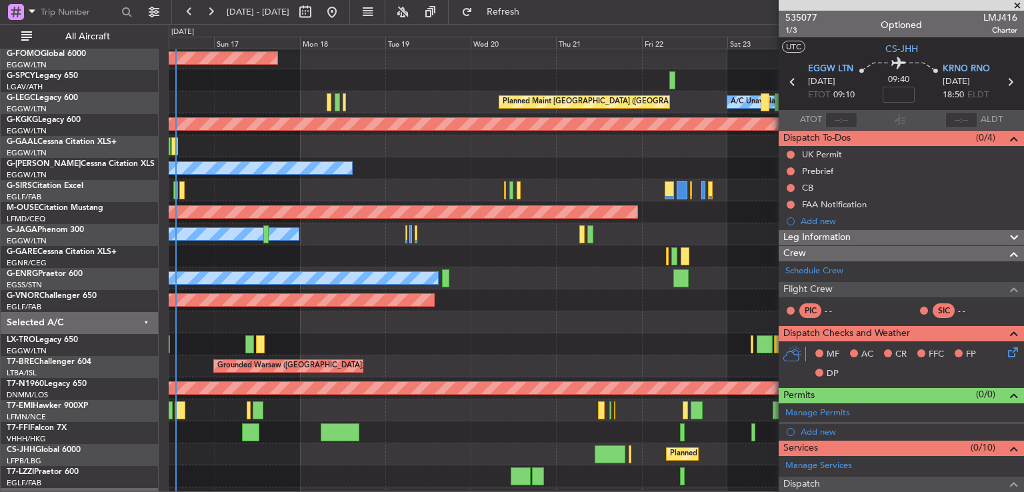
click at [1016, 6] on span at bounding box center [1016, 6] width 13 height 12
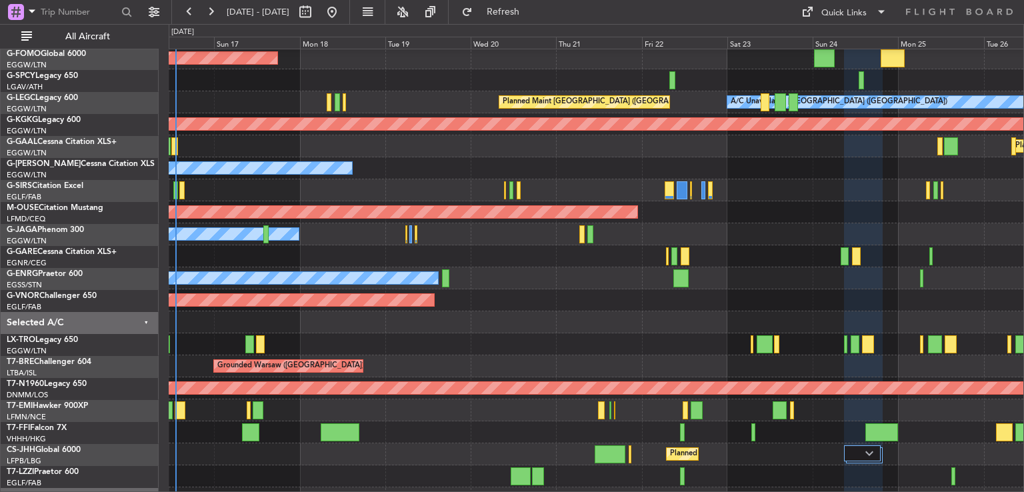
type input "0"
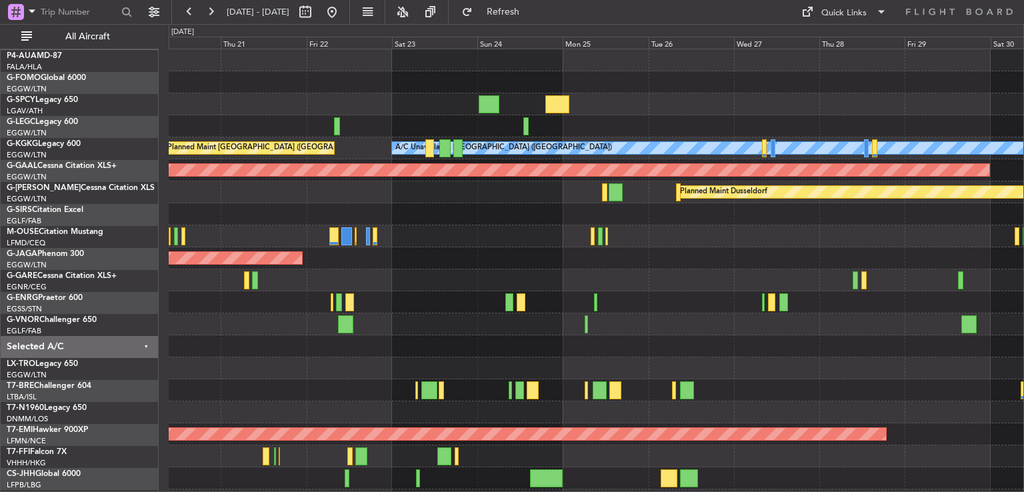
scroll to position [0, 0]
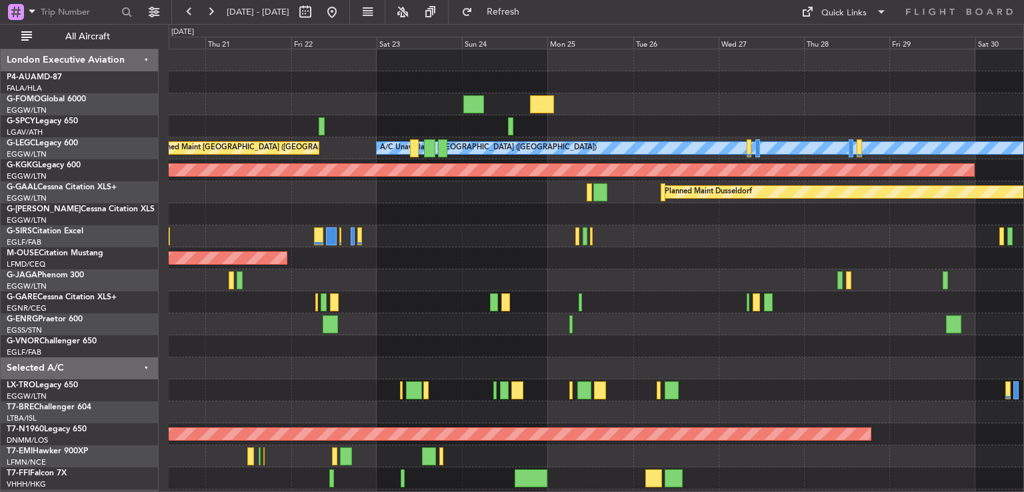
click at [440, 233] on div "A/C Unavailable London (Luton) Planned Maint London (Luton) AOG Maint Istanbul …" at bounding box center [596, 313] width 855 height 528
click at [343, 19] on button at bounding box center [331, 11] width 21 height 21
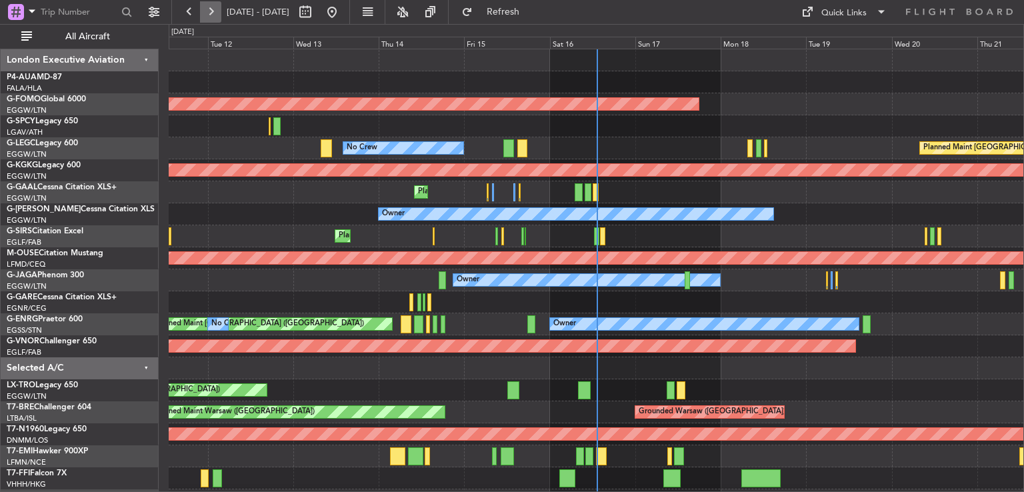
click at [206, 12] on button at bounding box center [210, 11] width 21 height 21
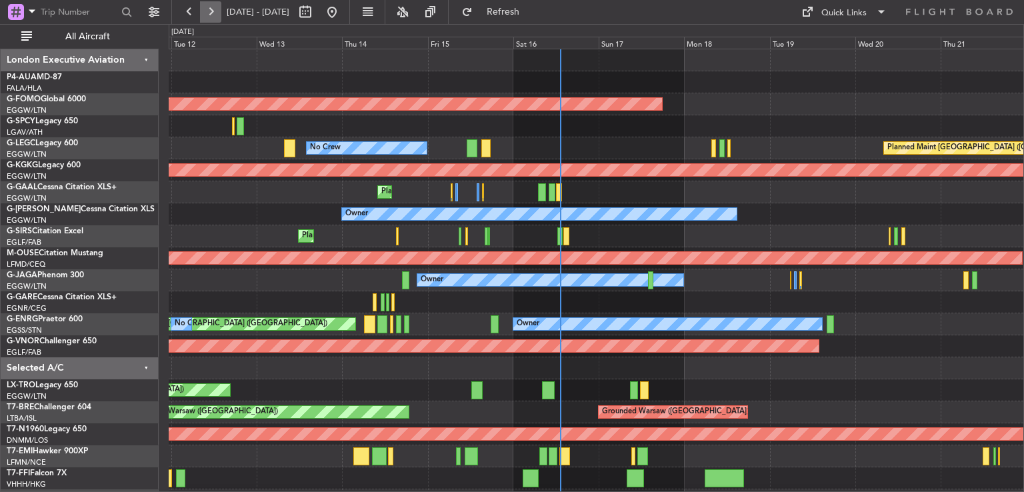
click at [206, 12] on button at bounding box center [210, 11] width 21 height 21
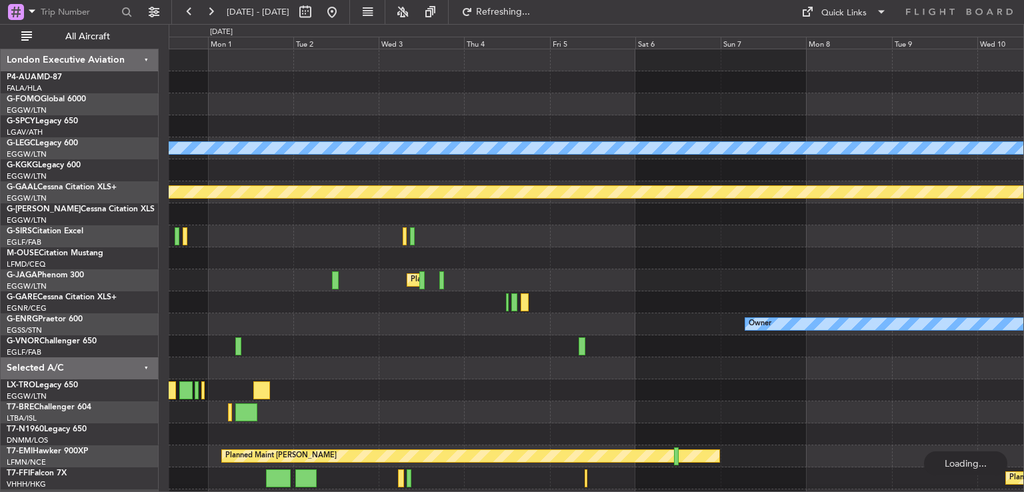
click at [319, 86] on div at bounding box center [596, 82] width 855 height 22
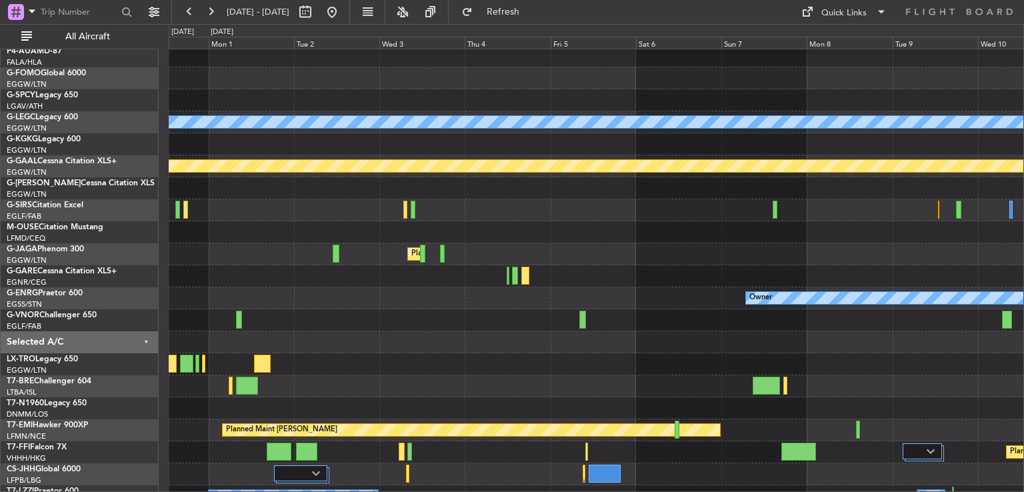
scroll to position [27, 0]
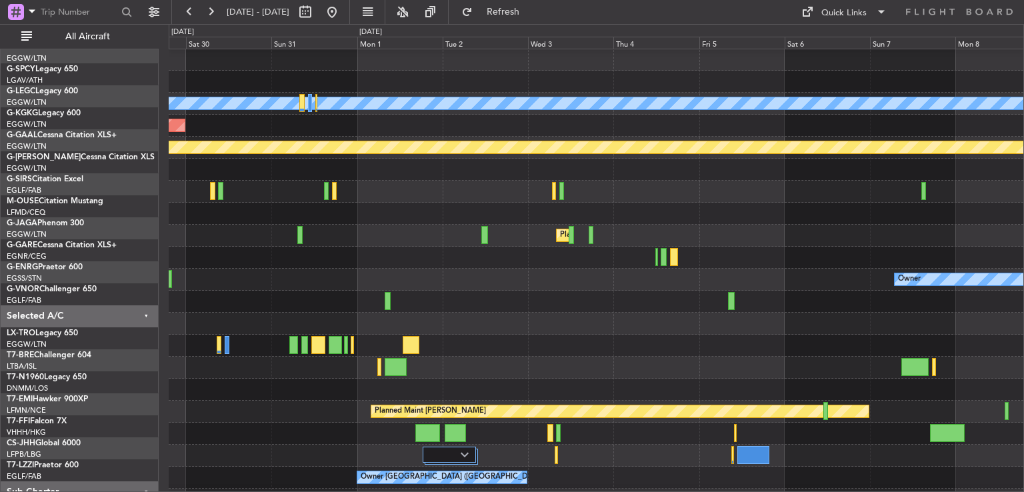
click at [461, 247] on div at bounding box center [596, 258] width 855 height 22
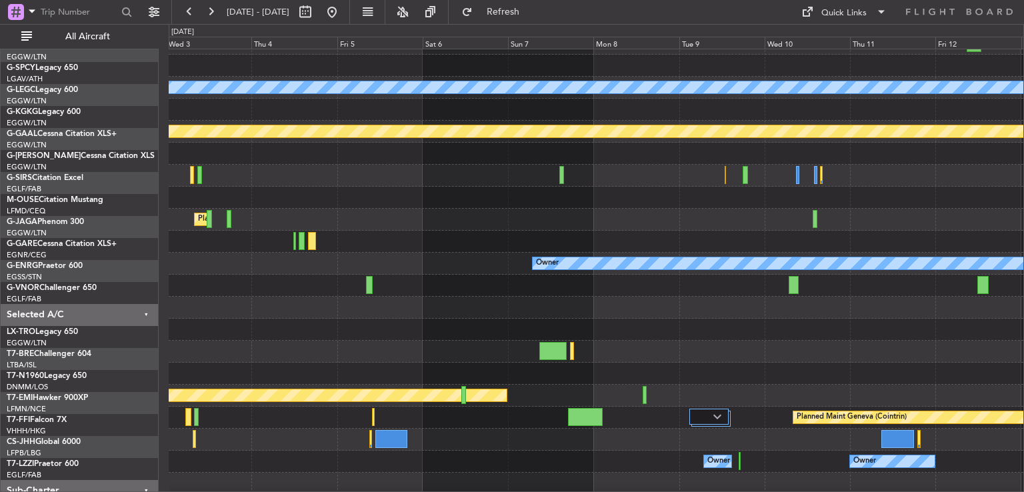
scroll to position [56, 0]
click at [497, 297] on div at bounding box center [596, 286] width 855 height 22
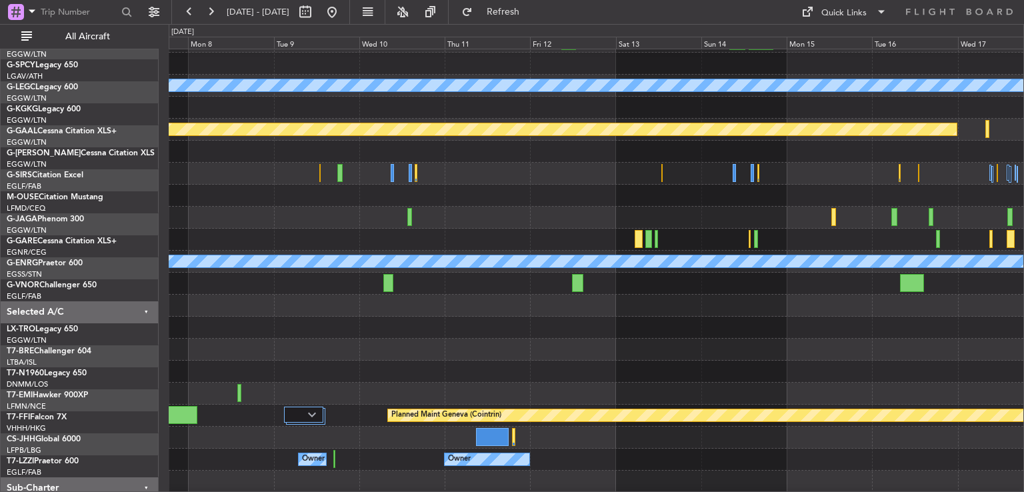
scroll to position [64, 0]
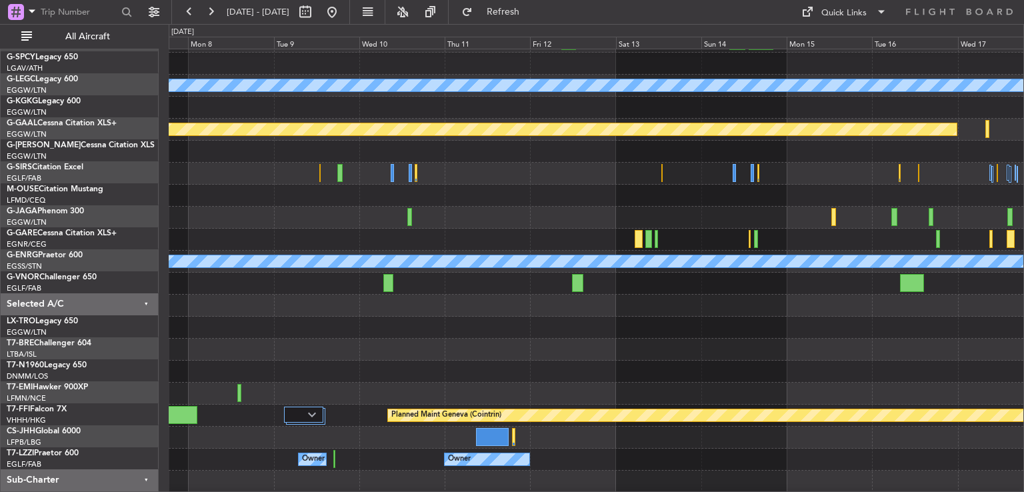
click at [515, 370] on div at bounding box center [596, 372] width 855 height 22
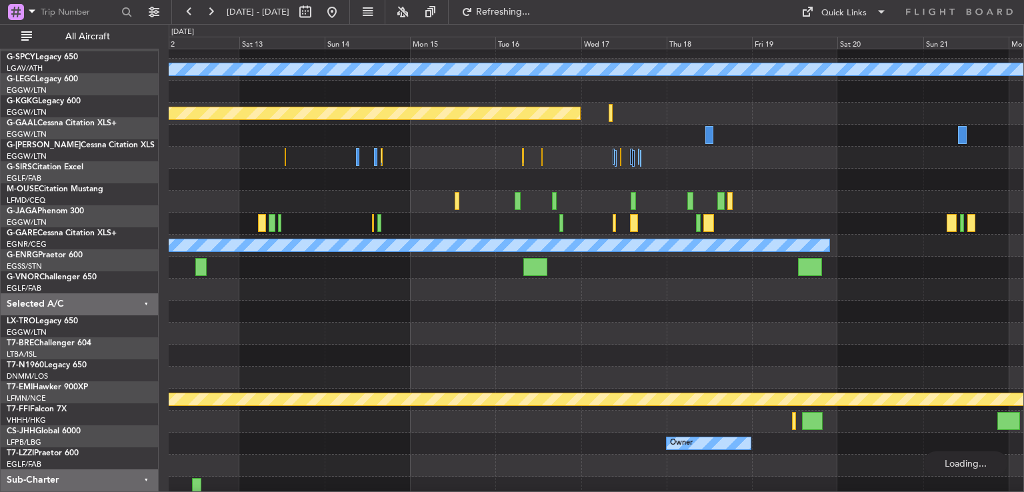
click at [379, 335] on div at bounding box center [596, 334] width 855 height 22
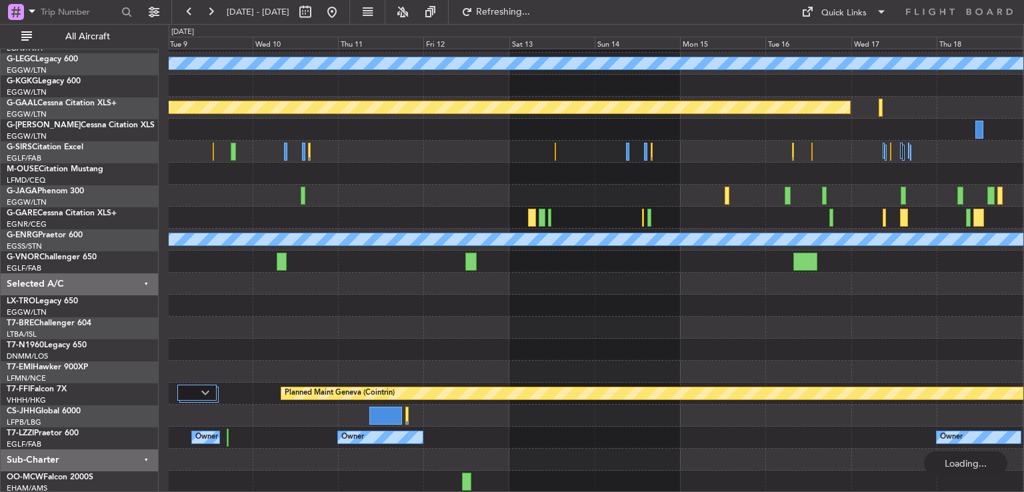
scroll to position [85, 0]
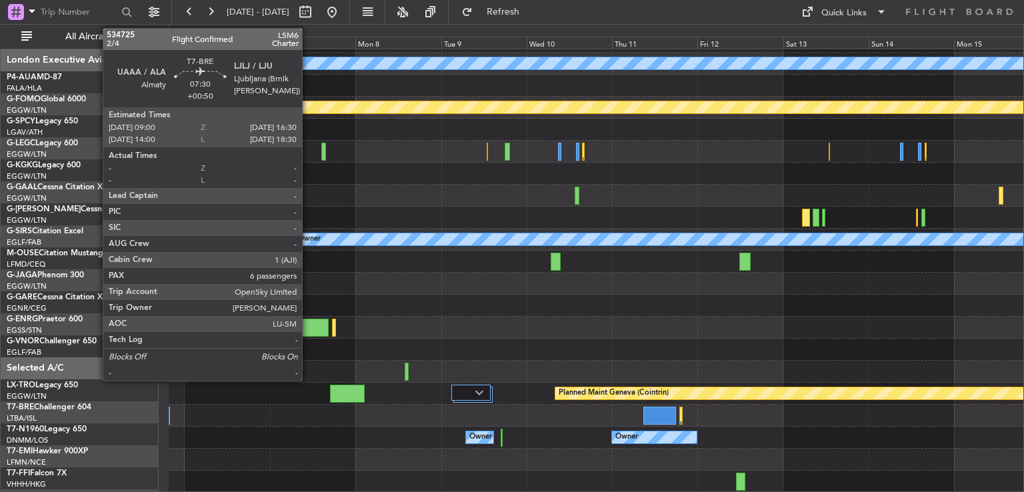
scroll to position [85, 0]
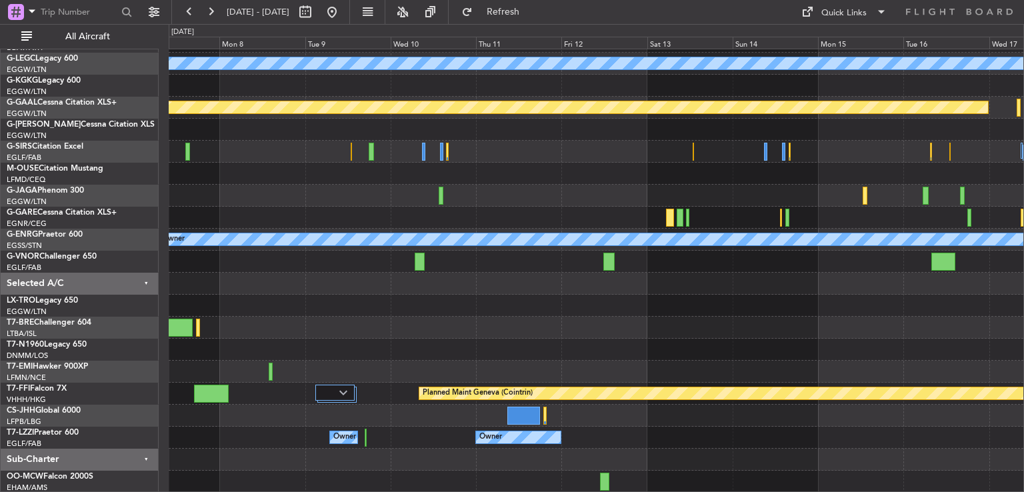
click at [364, 281] on div "A/C Unavailable London (Luton) Planned Maint Dusseldorf Owner Planned Maint Che…" at bounding box center [596, 229] width 855 height 528
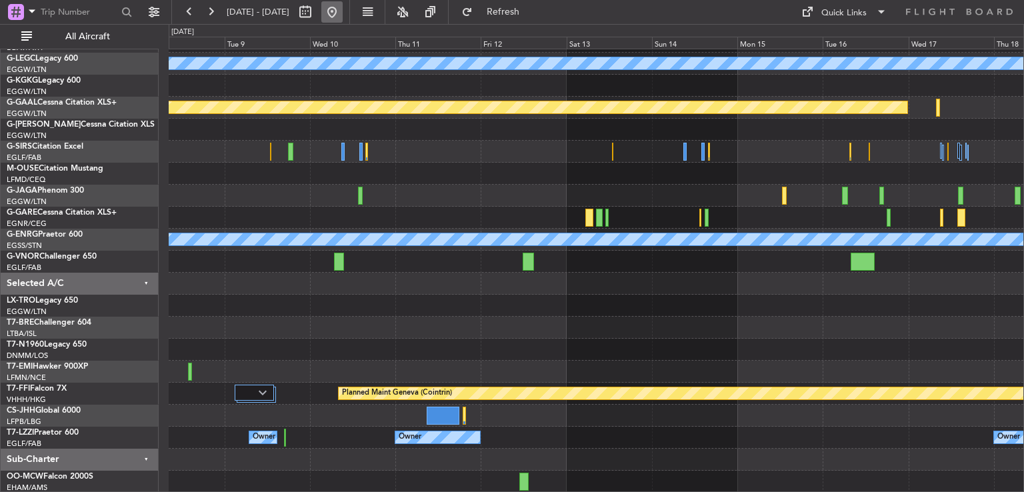
click at [343, 14] on button at bounding box center [331, 11] width 21 height 21
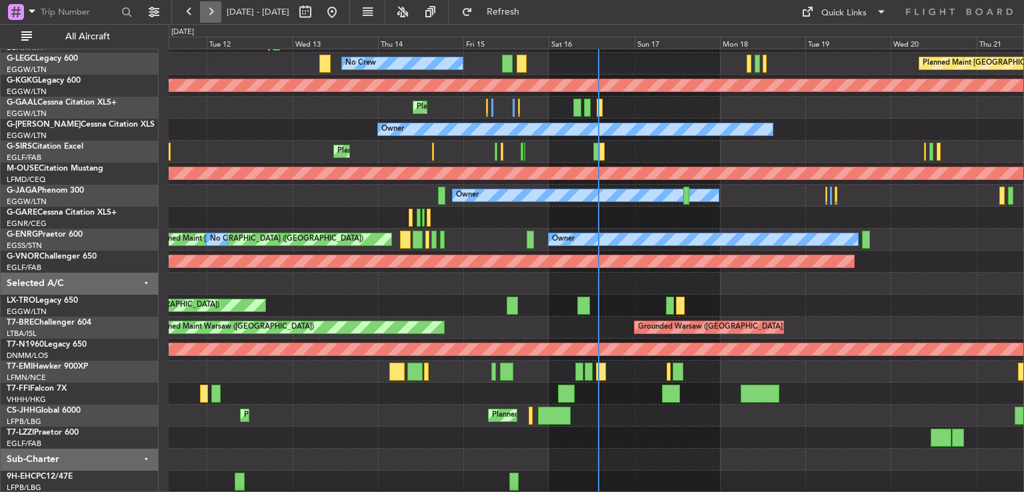
click at [211, 7] on button at bounding box center [210, 11] width 21 height 21
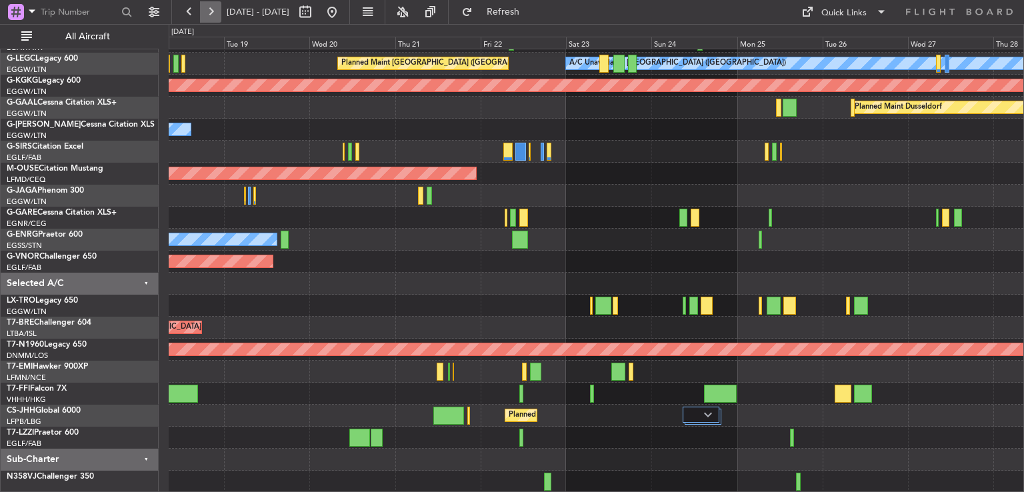
click at [211, 7] on button at bounding box center [210, 11] width 21 height 21
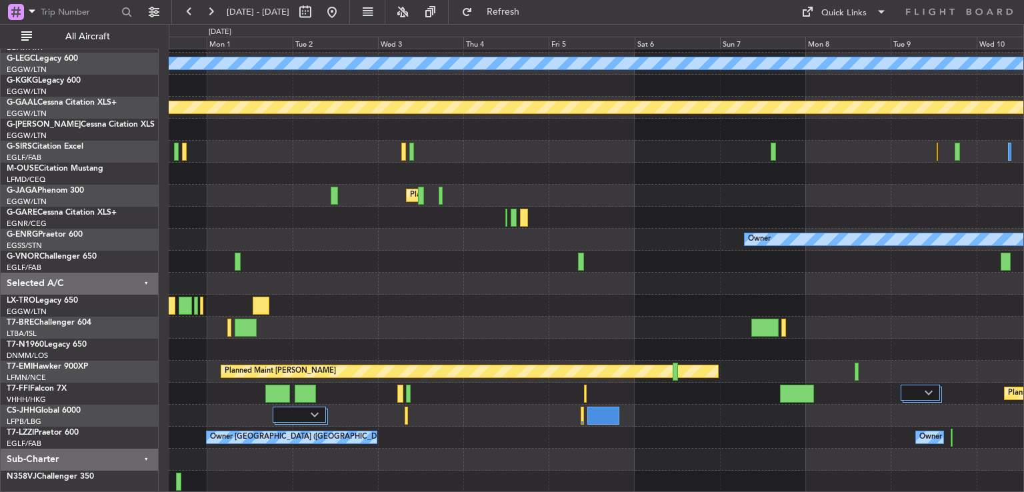
click at [325, 301] on div at bounding box center [596, 306] width 855 height 22
click at [343, 13] on button at bounding box center [331, 11] width 21 height 21
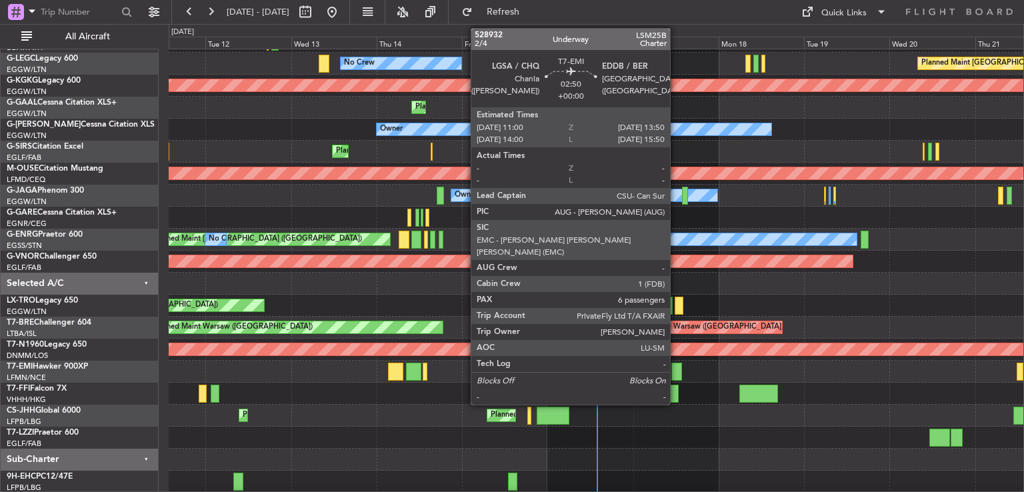
click at [676, 372] on div at bounding box center [676, 372] width 11 height 18
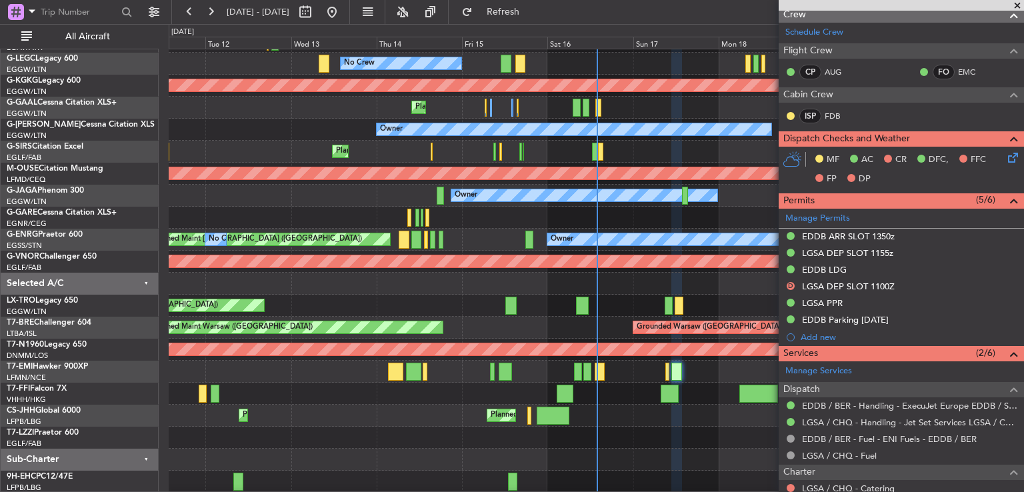
scroll to position [523, 0]
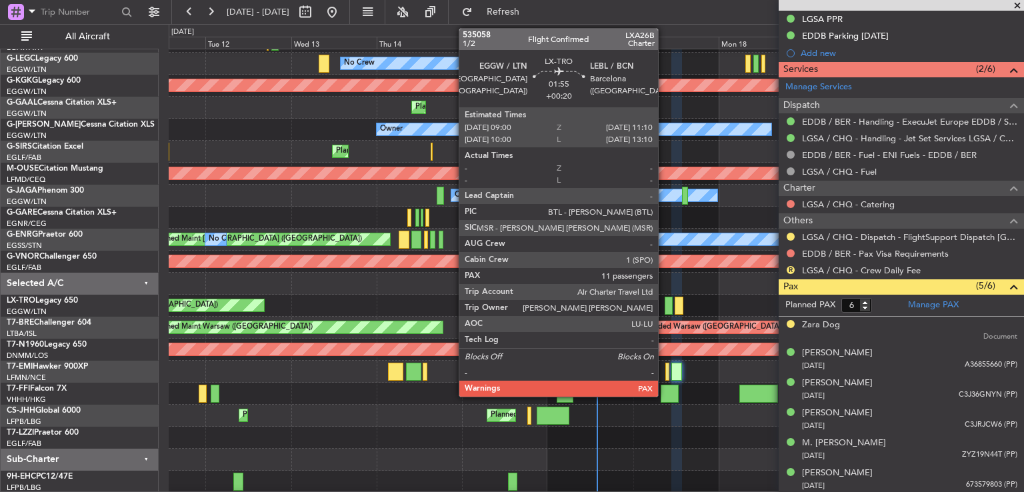
click at [665, 301] on div at bounding box center [669, 306] width 8 height 18
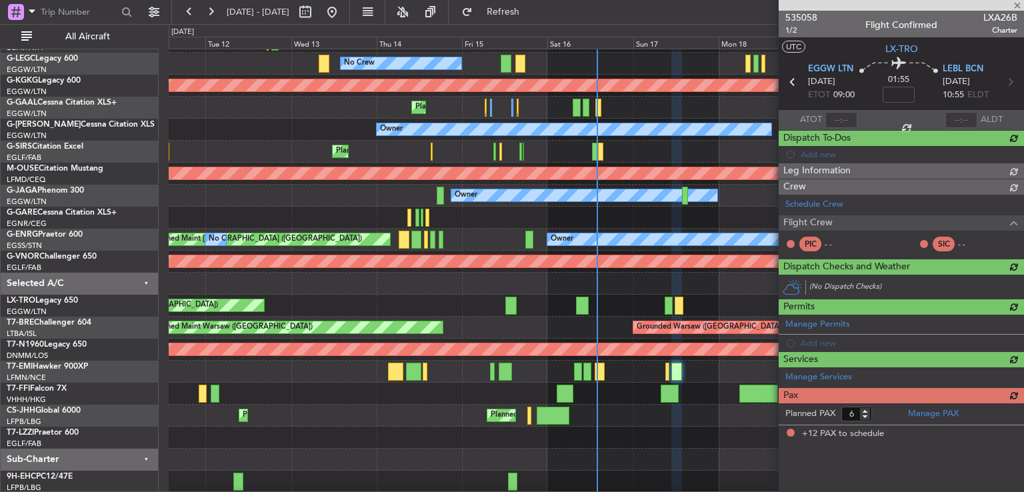
type input "+00:20"
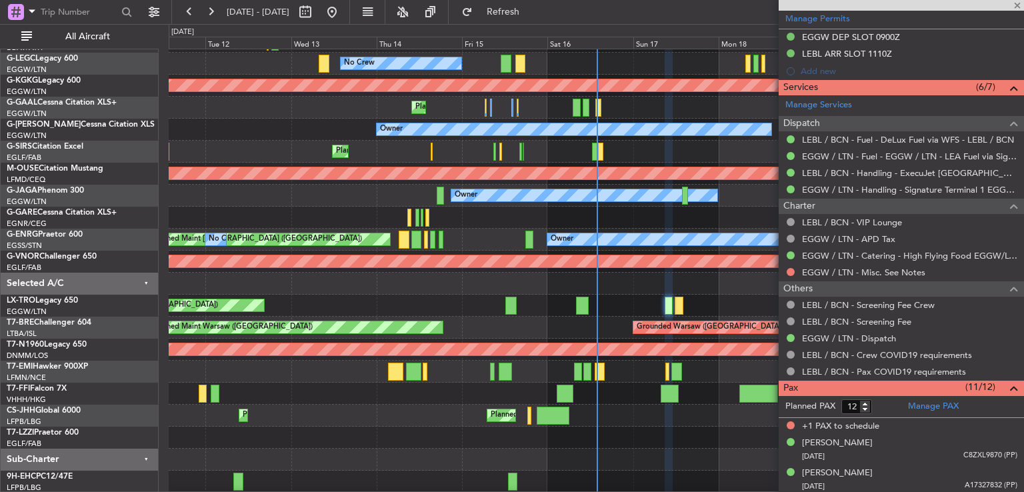
scroll to position [692, 0]
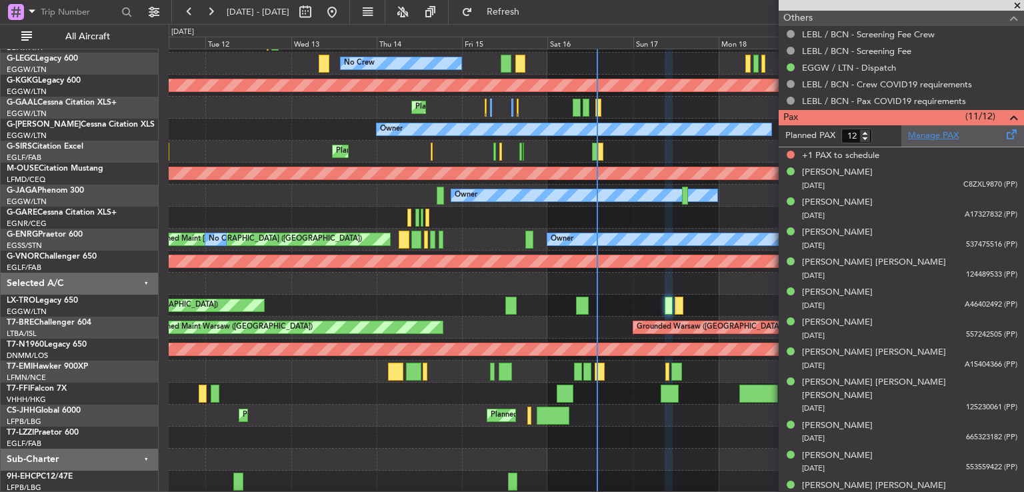
click at [932, 131] on link "Manage PAX" at bounding box center [933, 135] width 51 height 13
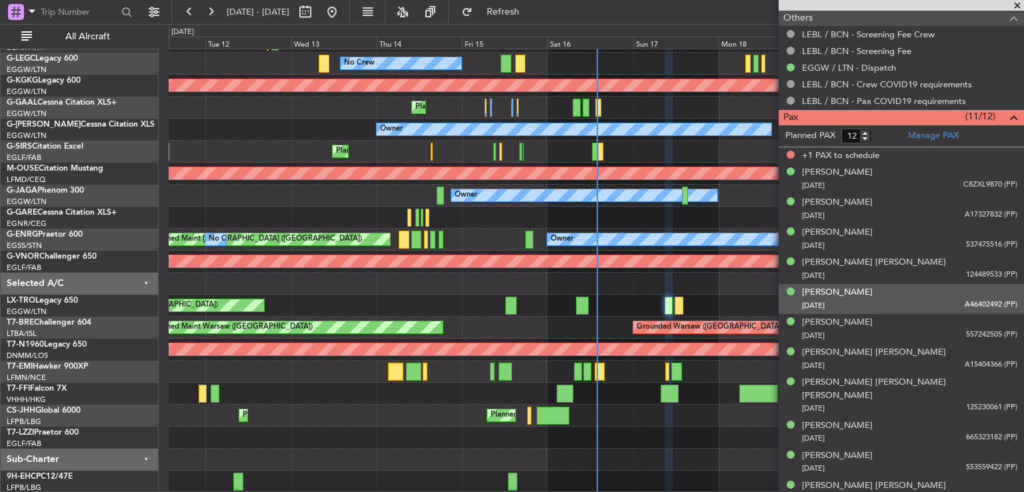
click at [915, 299] on div "27/02/1968 A46402492 (PP)" at bounding box center [909, 305] width 215 height 13
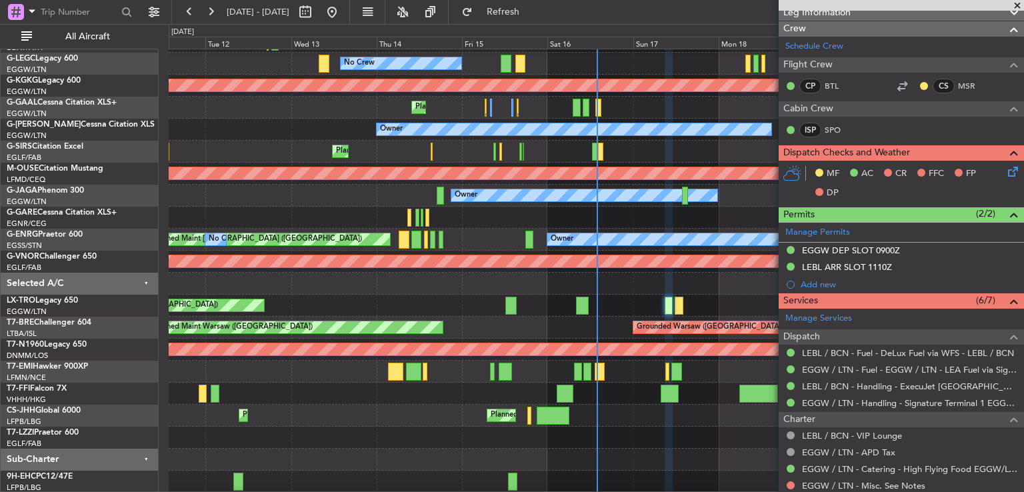
scroll to position [725, 0]
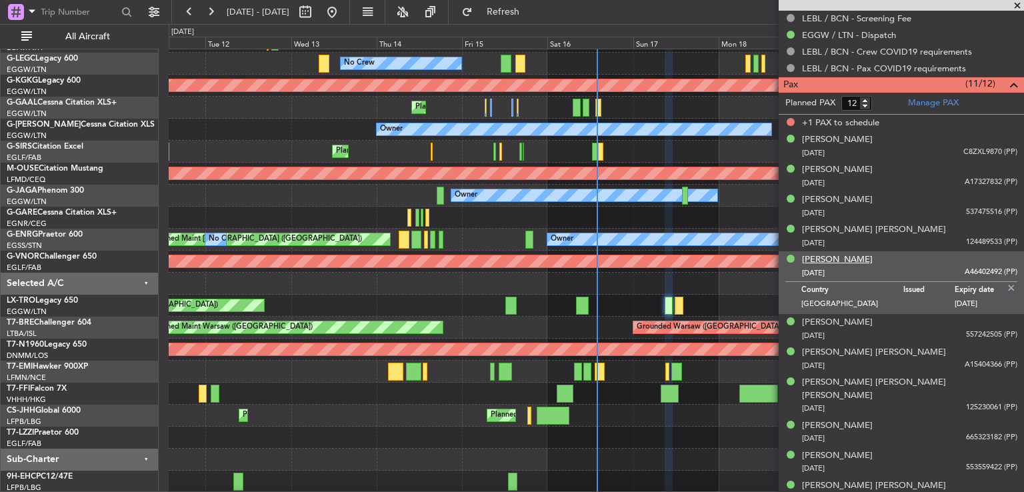
click at [845, 259] on div "[PERSON_NAME]" at bounding box center [837, 259] width 71 height 13
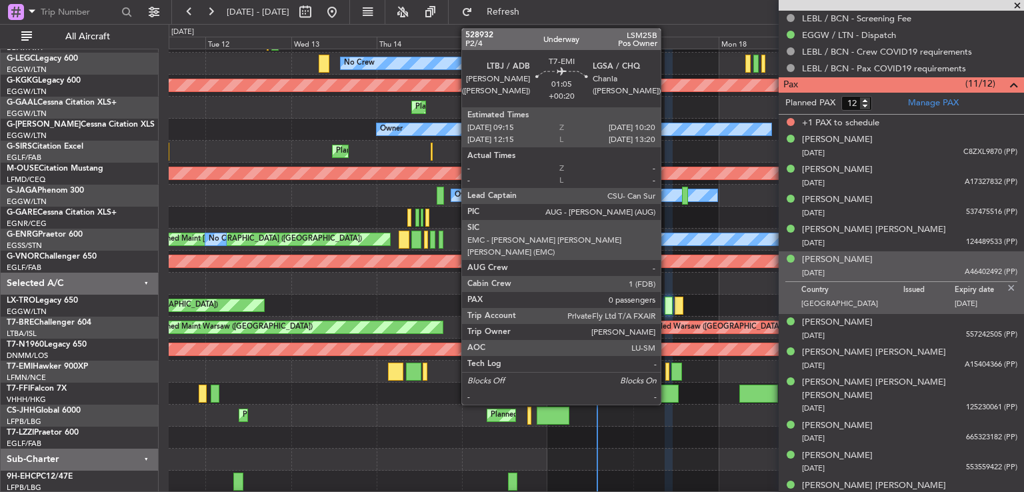
click at [667, 372] on div at bounding box center [667, 372] width 4 height 18
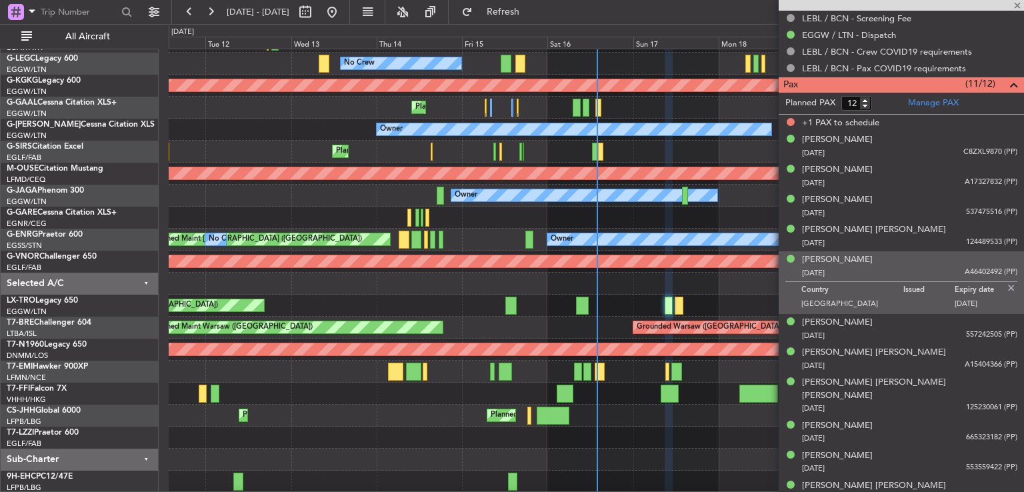
type input "0"
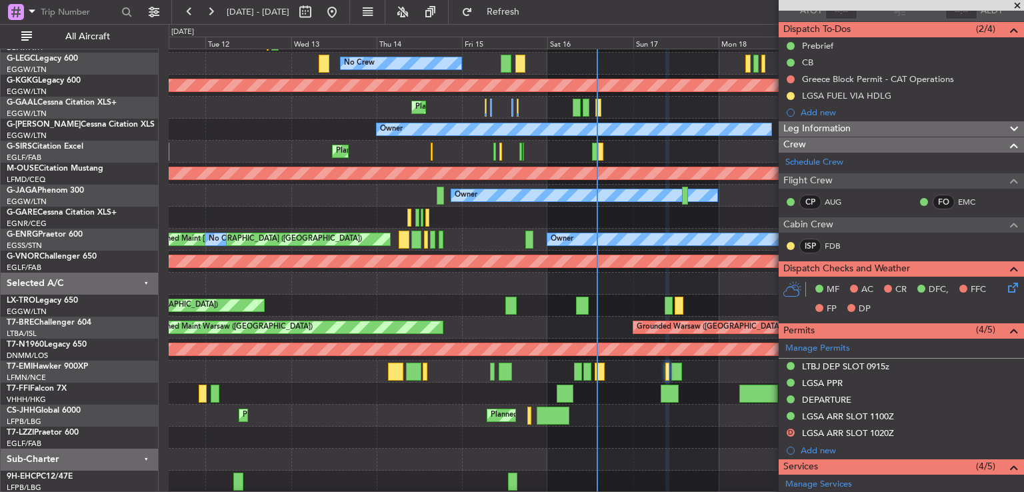
scroll to position [0, 0]
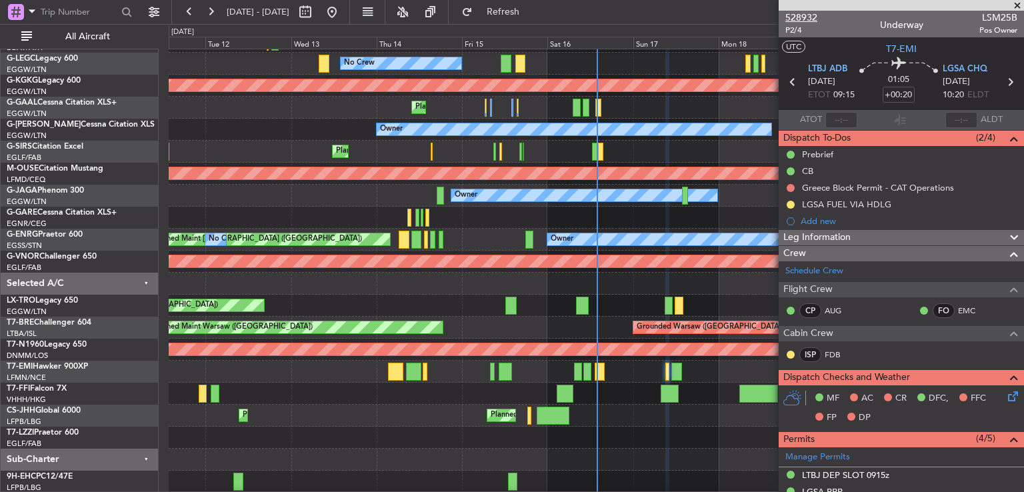
click at [797, 15] on span "528932" at bounding box center [801, 18] width 32 height 14
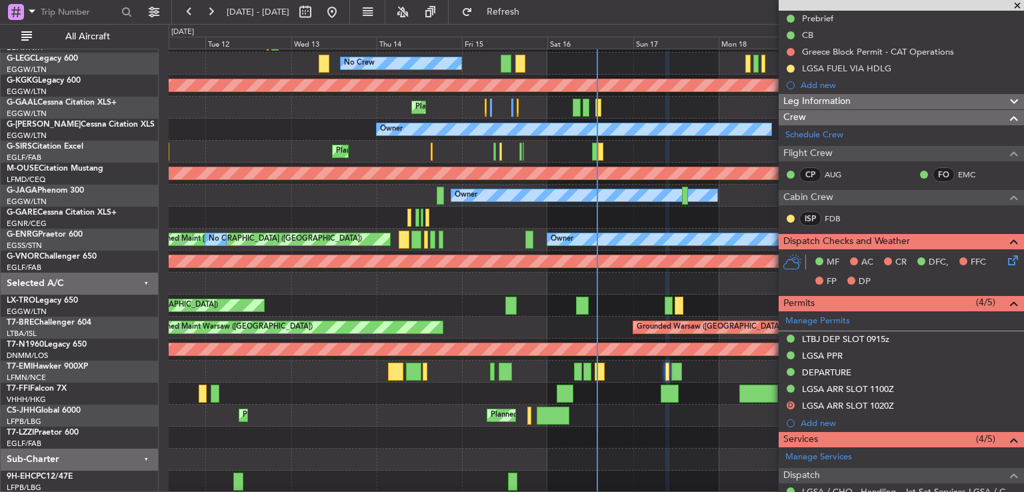
scroll to position [141, 0]
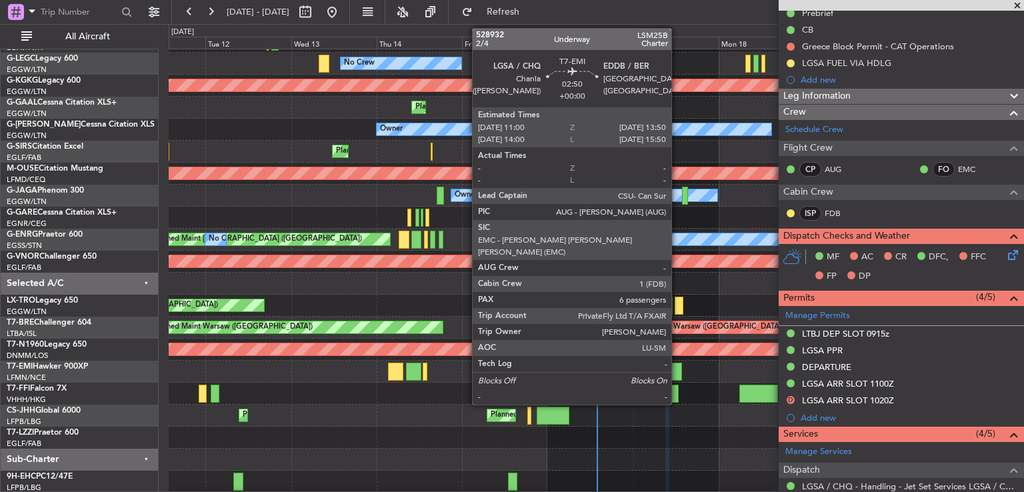
click at [677, 372] on div at bounding box center [676, 372] width 11 height 18
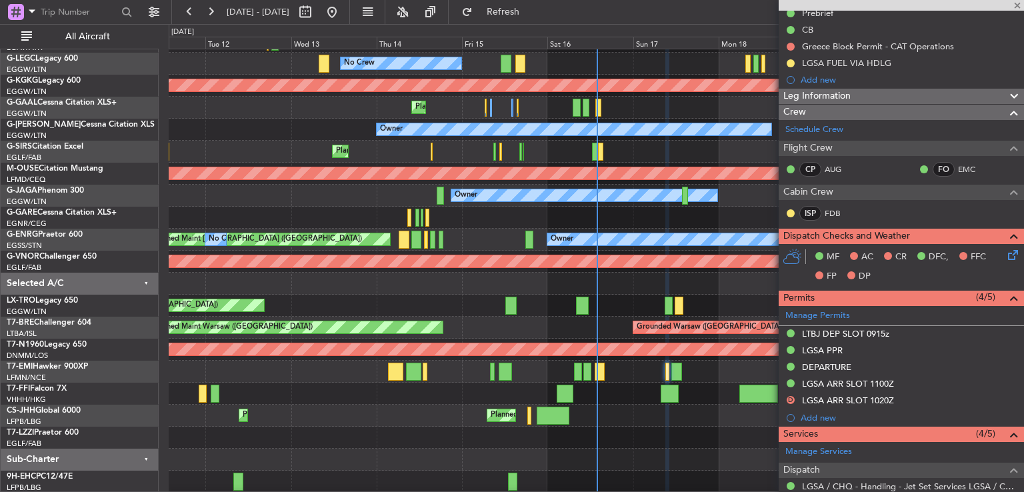
type input "6"
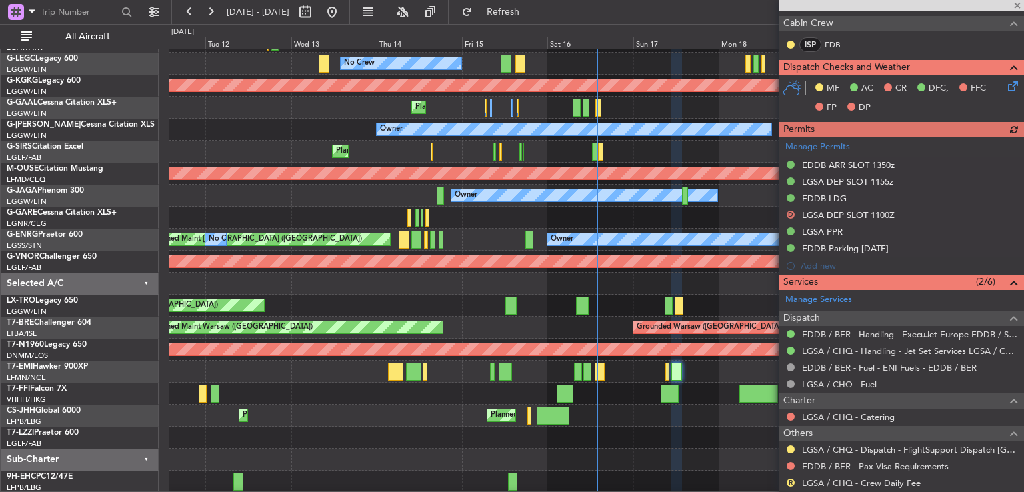
scroll to position [296, 0]
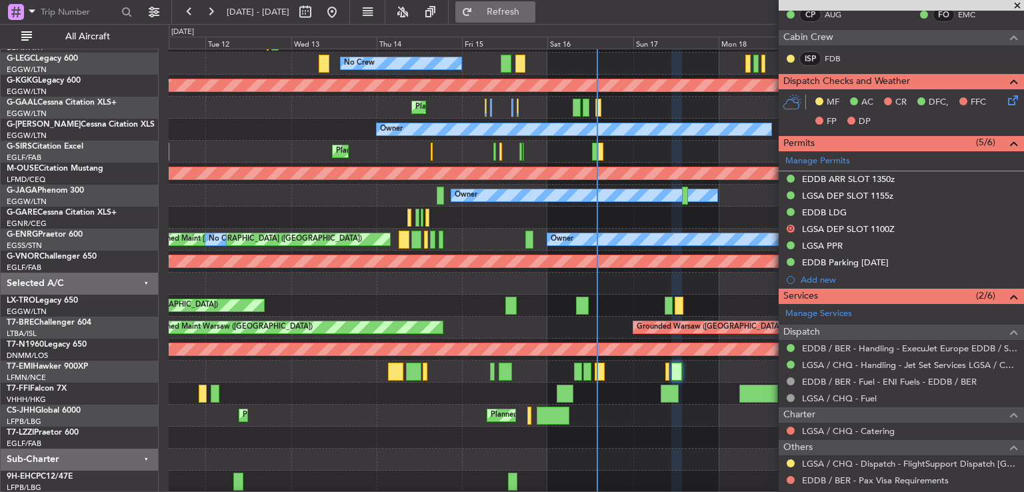
click at [530, 5] on button "Refresh" at bounding box center [495, 11] width 80 height 21
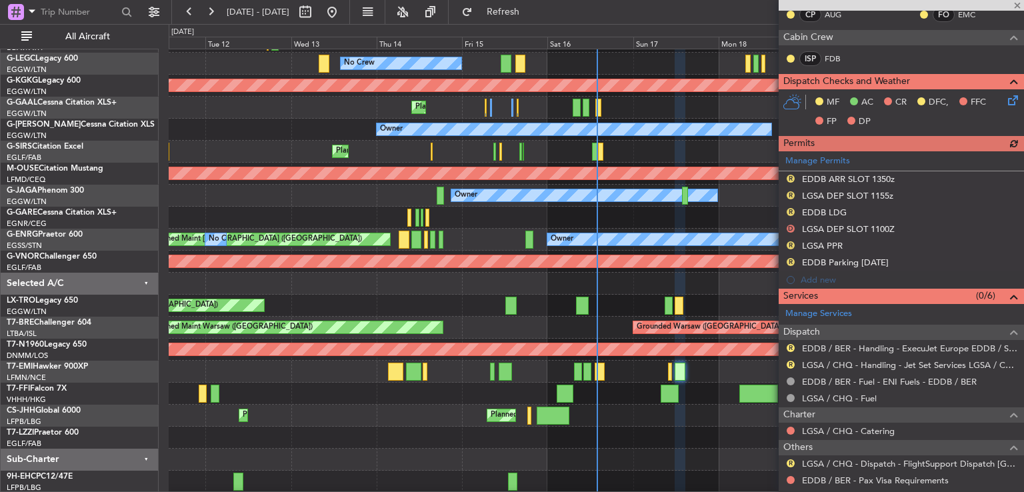
scroll to position [0, 0]
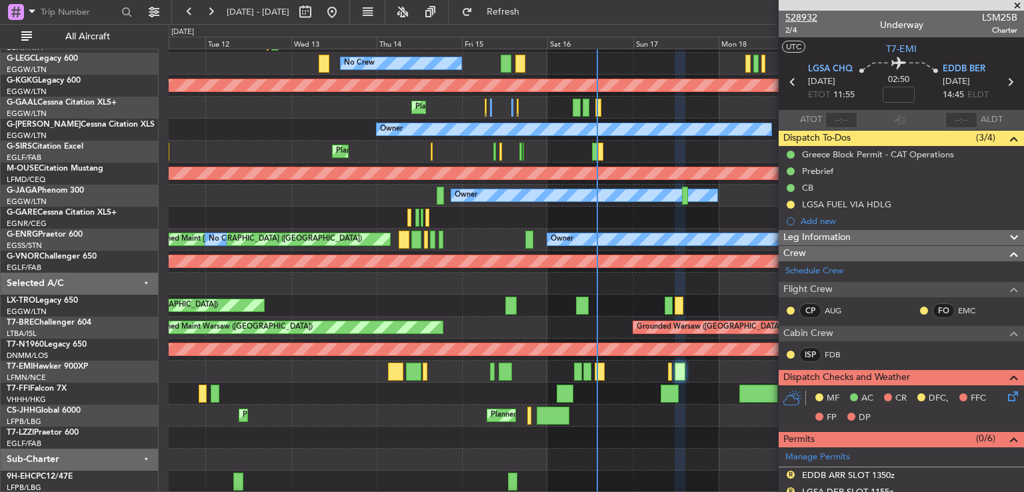
click at [800, 15] on span "528932" at bounding box center [801, 18] width 32 height 14
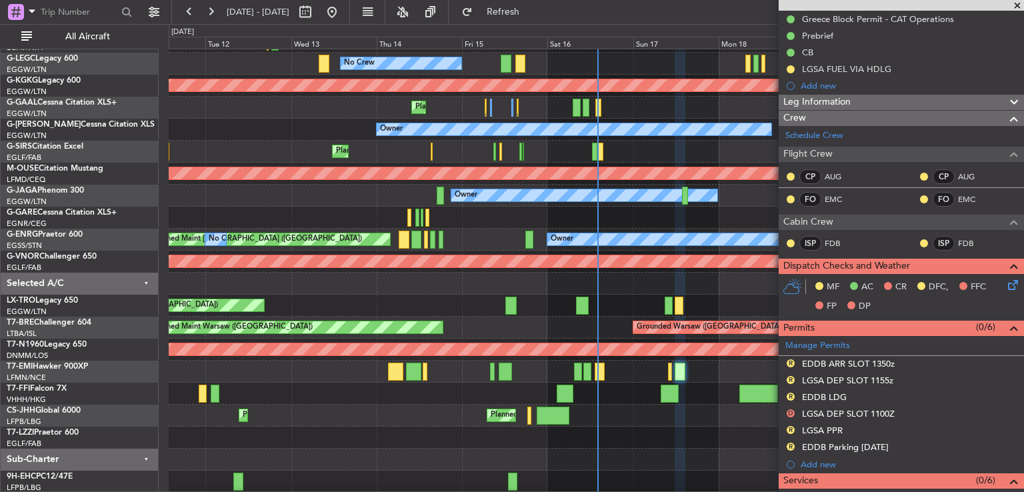
scroll to position [547, 0]
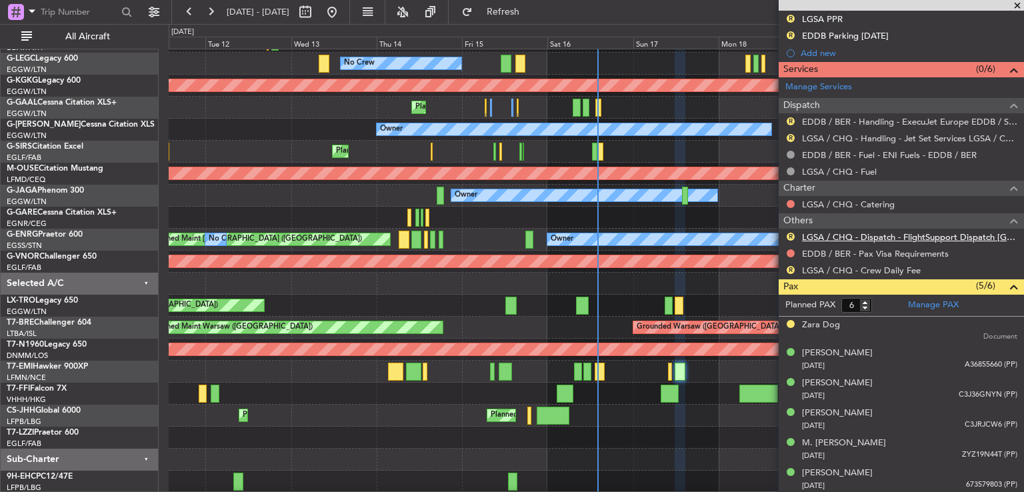
click at [839, 234] on link "LGSA / CHQ - Dispatch - FlightSupport Dispatch UK" at bounding box center [909, 236] width 215 height 11
click at [523, 11] on span "Refresh" at bounding box center [503, 11] width 56 height 9
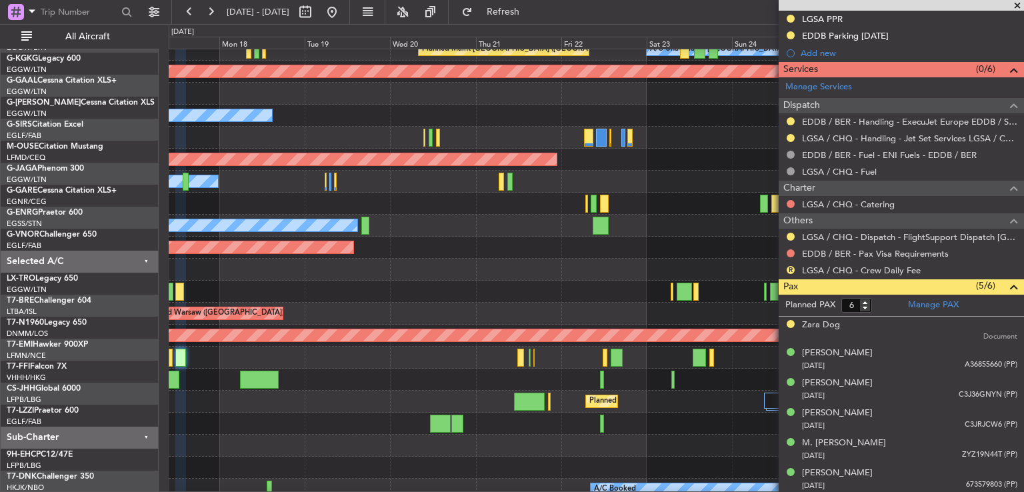
scroll to position [99, 0]
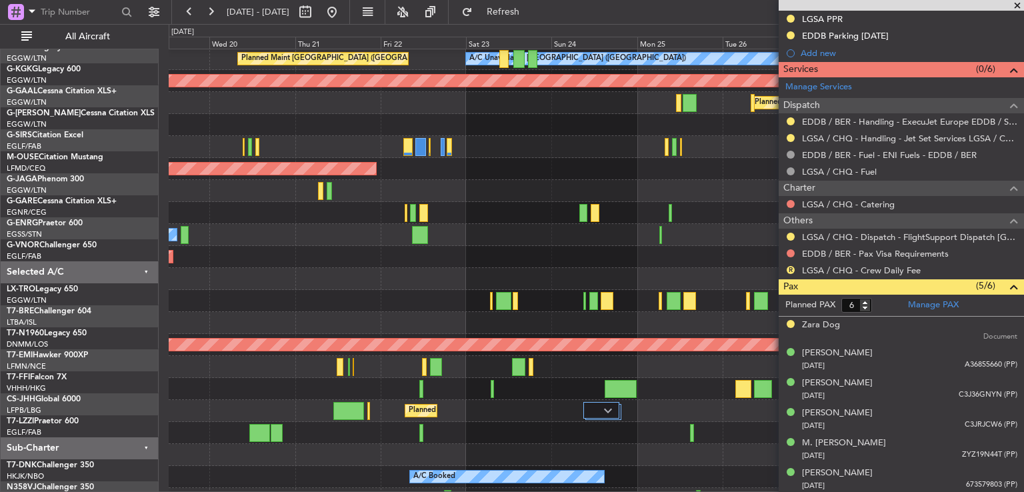
click at [409, 401] on div "Planned Maint [GEOGRAPHIC_DATA] ([GEOGRAPHIC_DATA])" at bounding box center [514, 411] width 210 height 20
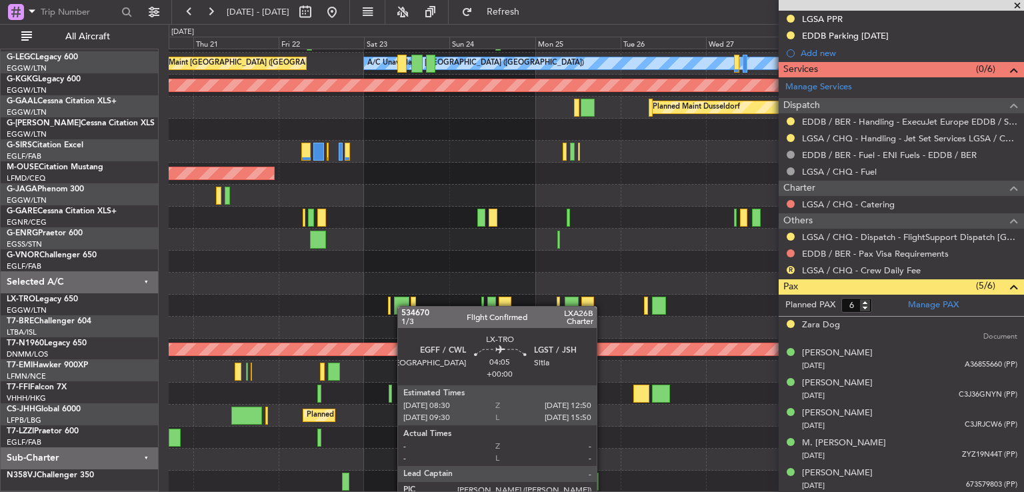
scroll to position [85, 0]
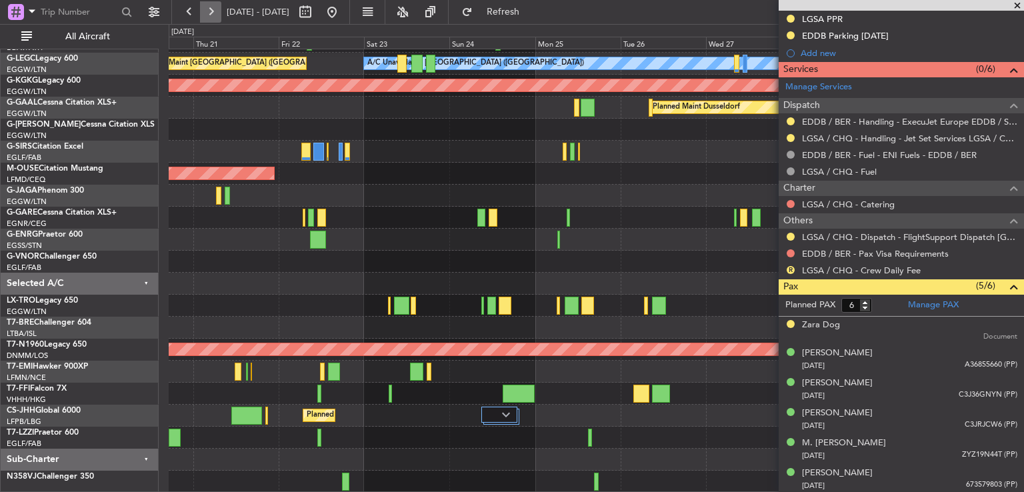
click at [205, 16] on button at bounding box center [210, 11] width 21 height 21
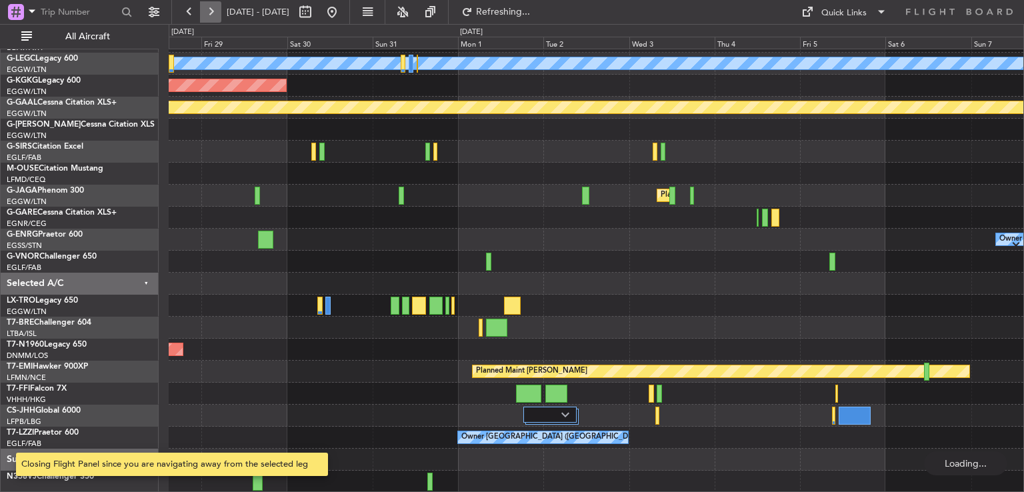
click at [205, 16] on button at bounding box center [210, 11] width 21 height 21
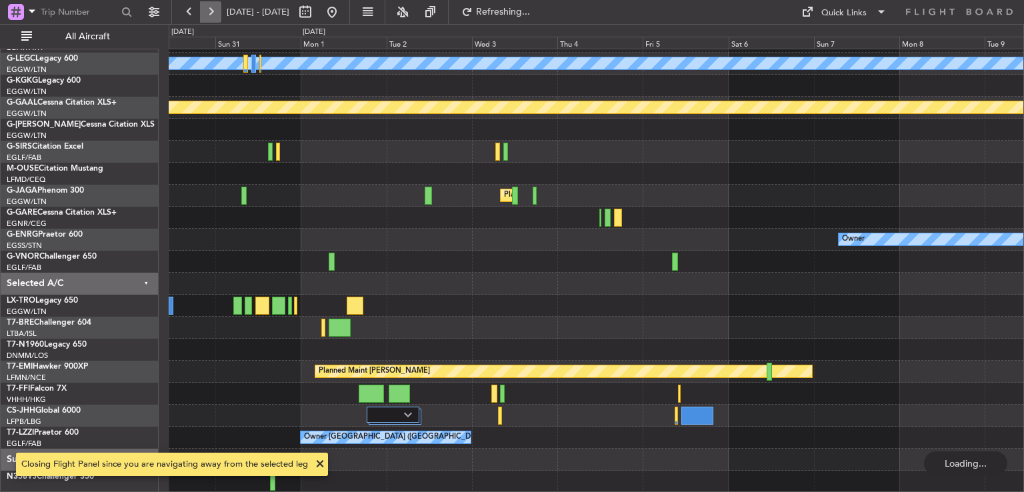
scroll to position [40, 0]
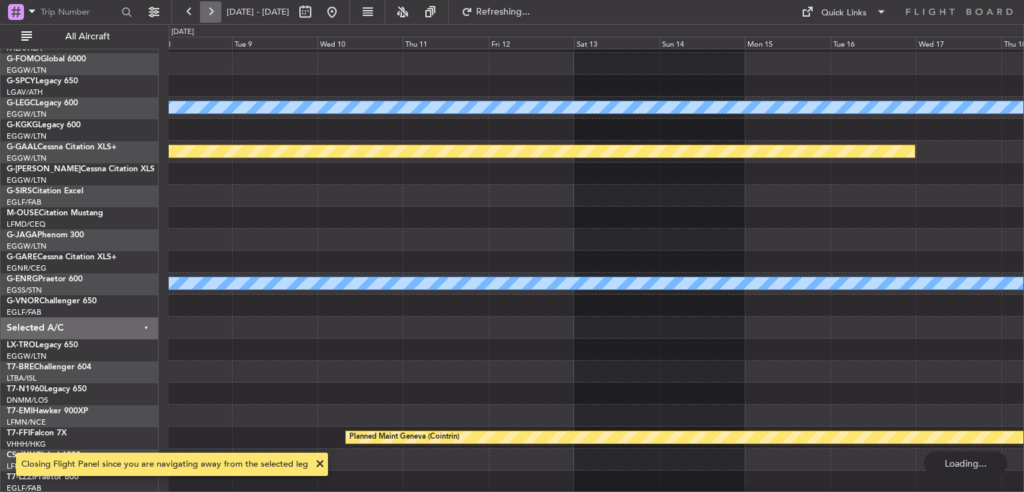
click at [205, 16] on button at bounding box center [210, 11] width 21 height 21
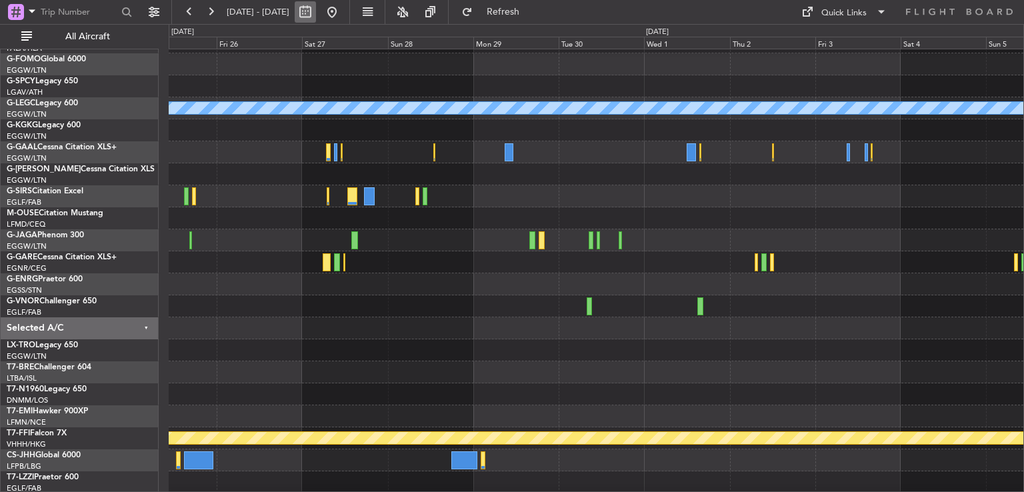
drag, startPoint x: 368, startPoint y: 19, endPoint x: 359, endPoint y: 14, distance: 10.2
click at [343, 19] on button at bounding box center [331, 11] width 21 height 21
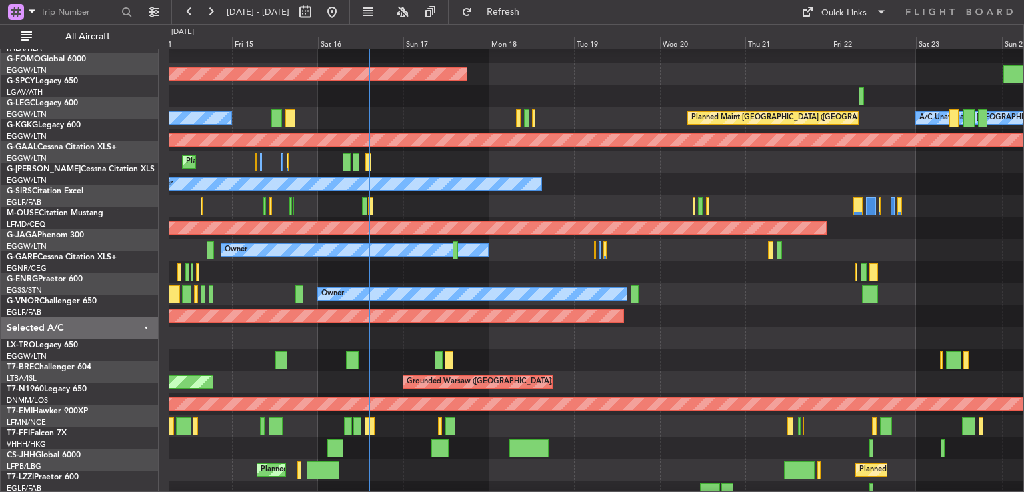
scroll to position [29, 0]
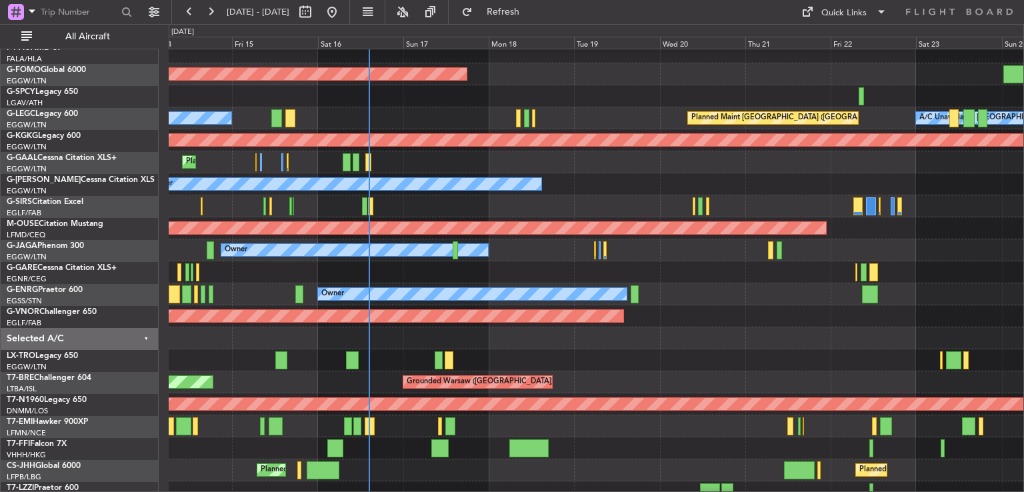
click at [685, 350] on div "Unplanned Maint [GEOGRAPHIC_DATA] ([GEOGRAPHIC_DATA])" at bounding box center [596, 360] width 855 height 22
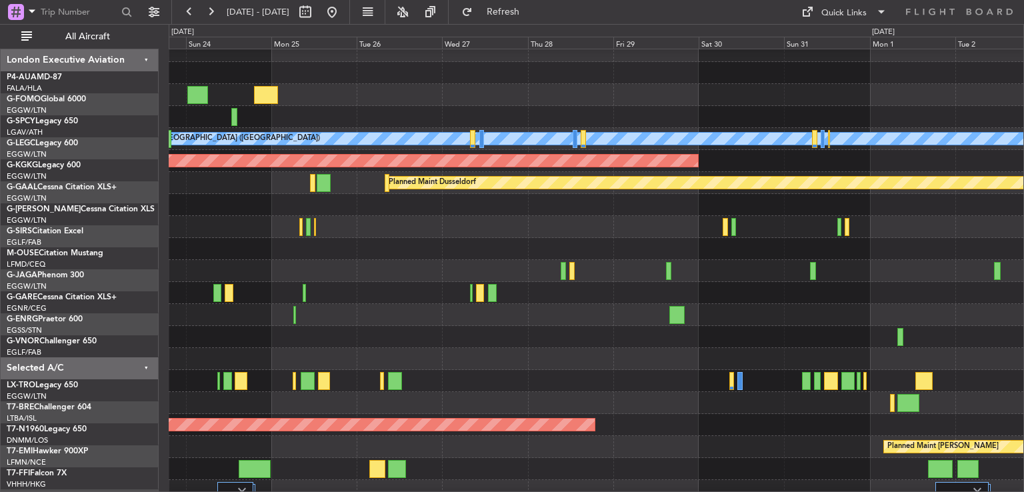
scroll to position [10, 0]
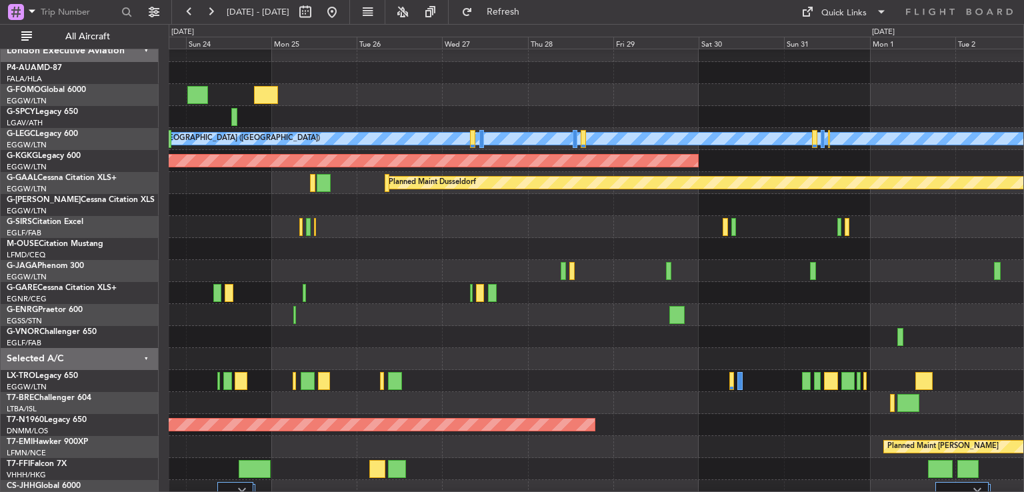
click at [725, 271] on div "Planned Maint [GEOGRAPHIC_DATA] ([GEOGRAPHIC_DATA])" at bounding box center [596, 271] width 855 height 22
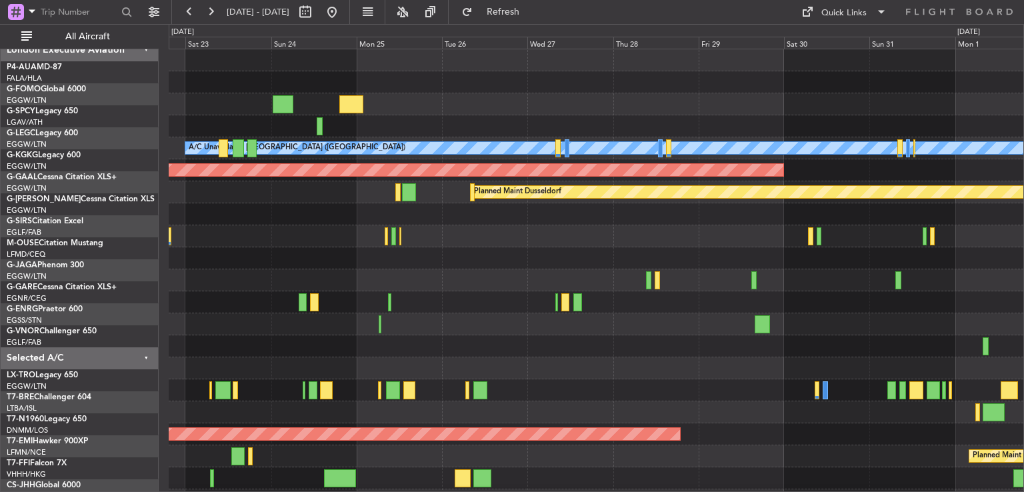
scroll to position [0, 0]
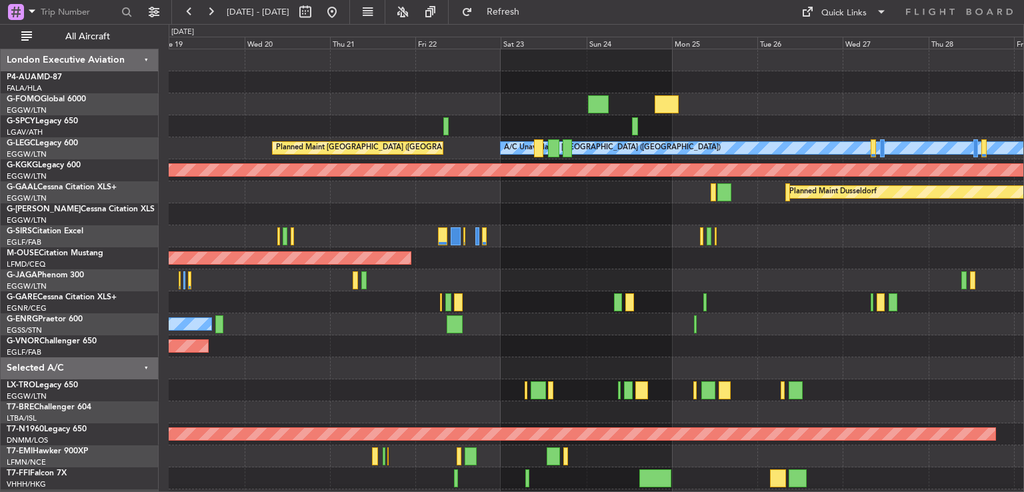
click at [754, 281] on div "Planned Maint Windsor Locks (Bradley Intl) A/C Unavailable London (Luton) Plann…" at bounding box center [596, 313] width 855 height 528
click at [299, 235] on div at bounding box center [596, 236] width 855 height 22
click at [343, 6] on button at bounding box center [331, 11] width 21 height 21
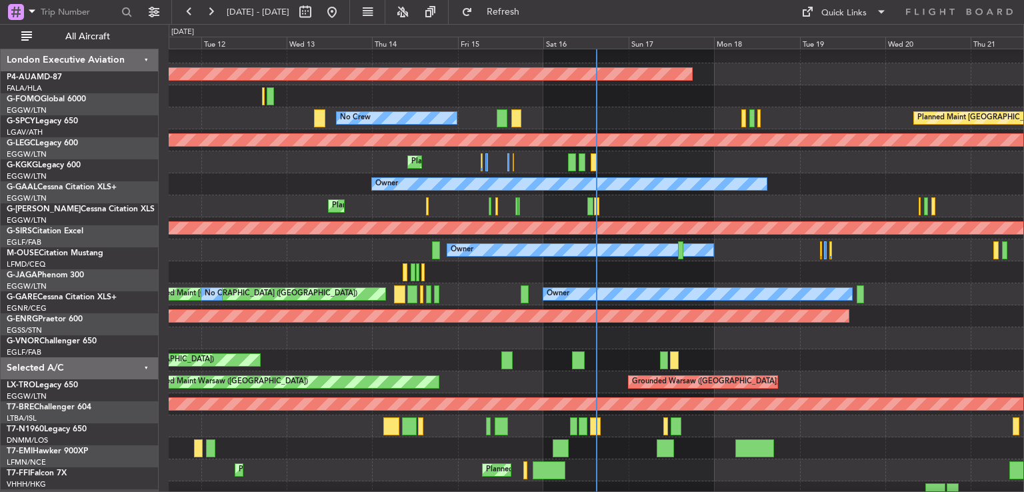
scroll to position [31, 0]
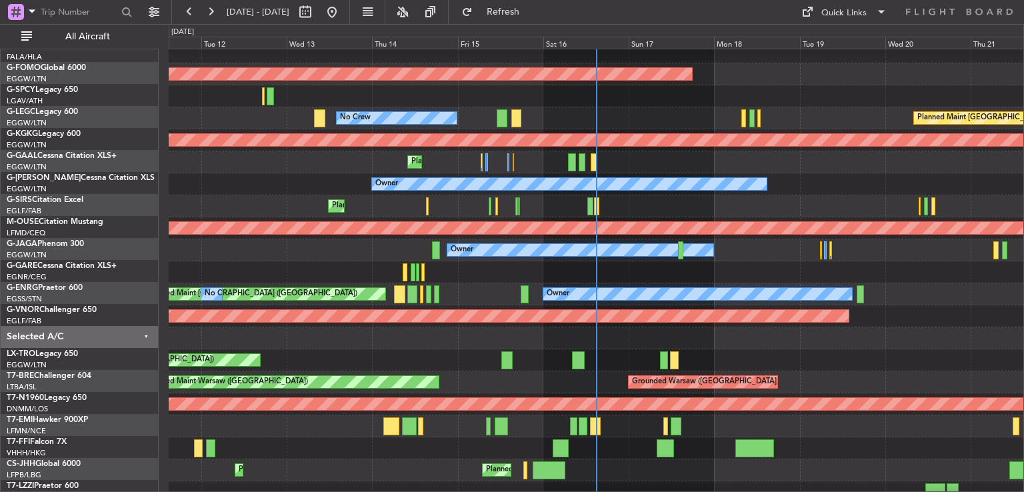
click at [659, 270] on div at bounding box center [596, 272] width 855 height 22
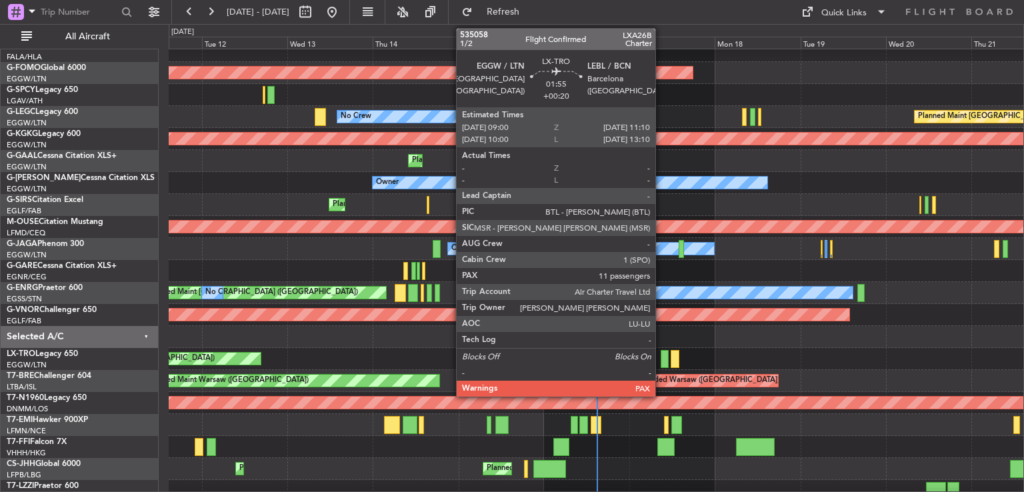
click at [661, 359] on div at bounding box center [665, 359] width 8 height 18
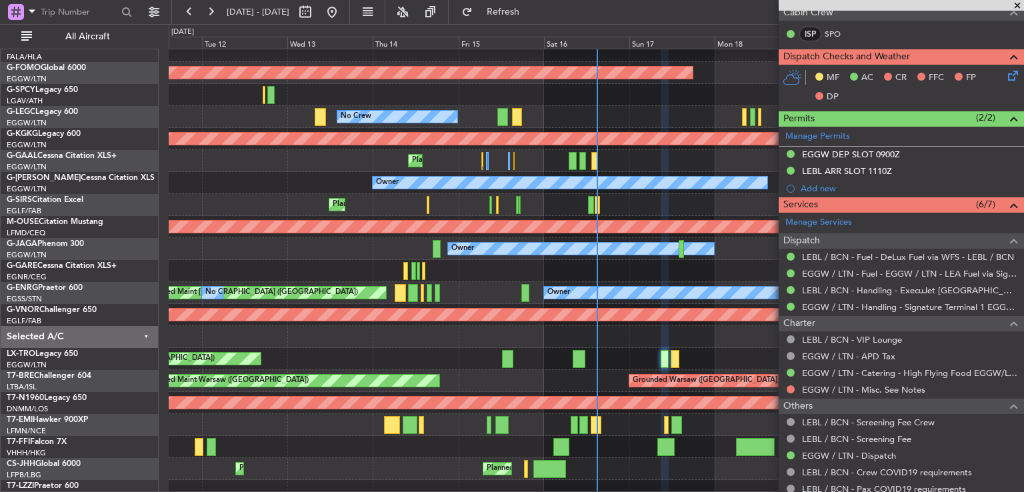
scroll to position [313, 0]
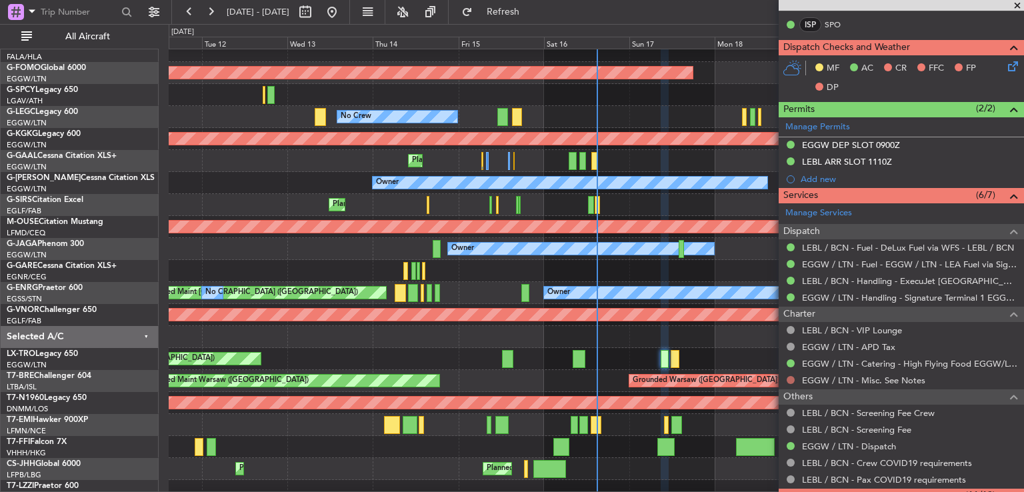
click at [791, 381] on button at bounding box center [791, 380] width 8 height 8
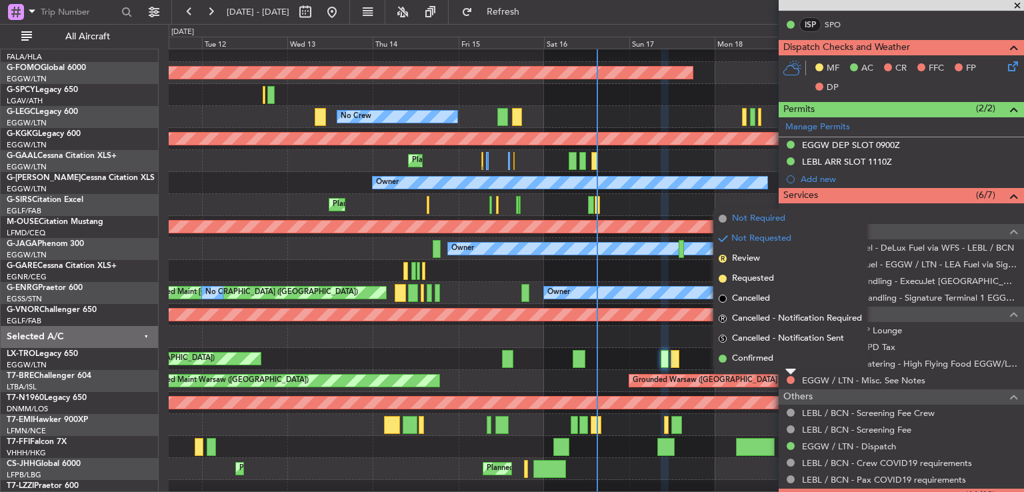
click at [761, 223] on span "Not Required" at bounding box center [758, 218] width 53 height 13
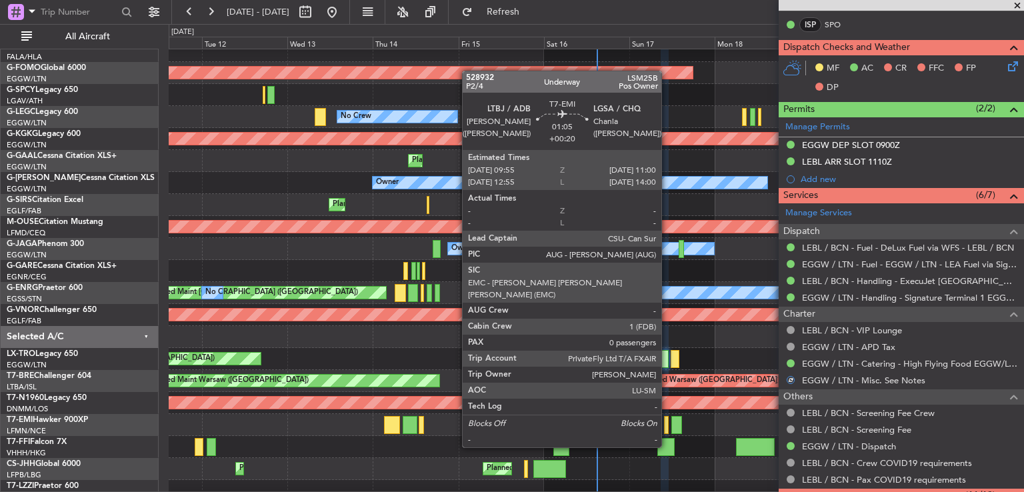
click at [667, 422] on div at bounding box center [666, 425] width 4 height 18
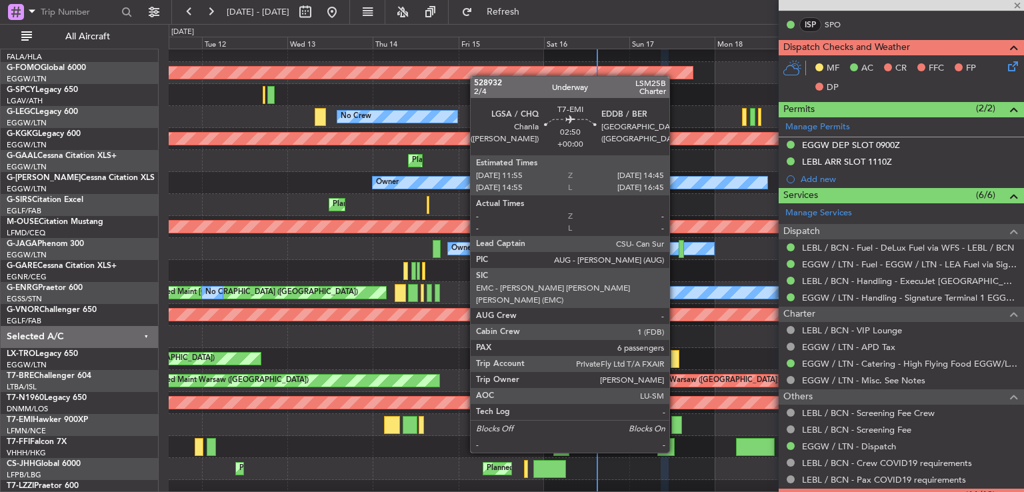
type input "0"
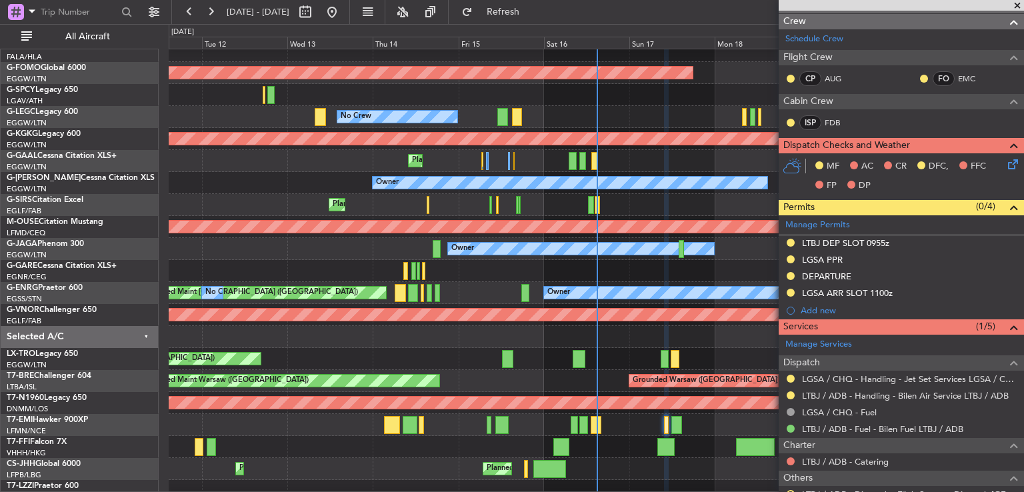
scroll to position [243, 0]
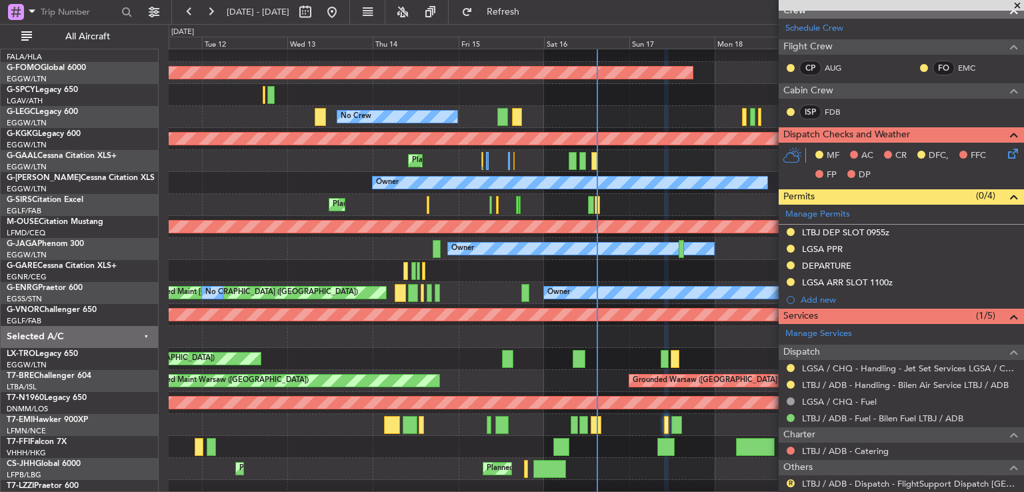
click at [1016, 3] on span at bounding box center [1016, 6] width 13 height 12
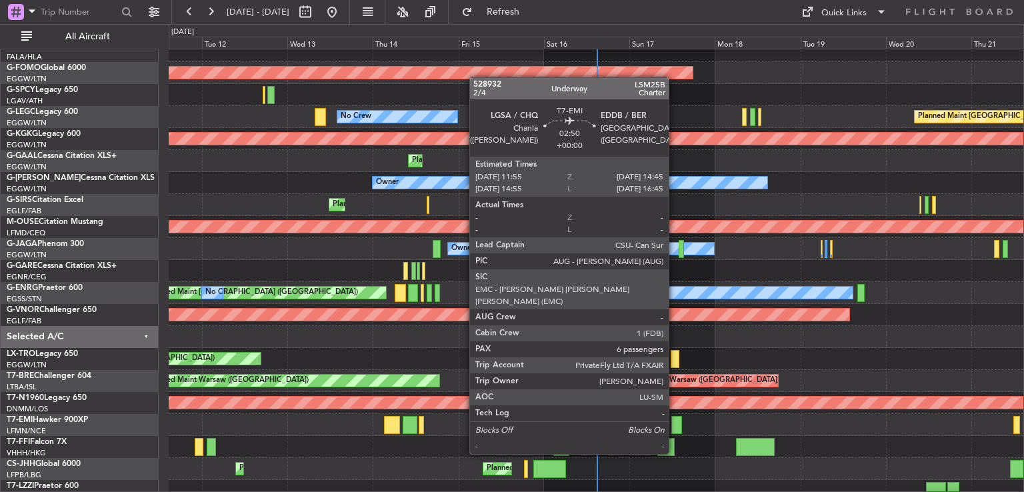
click at [675, 429] on div at bounding box center [676, 425] width 11 height 18
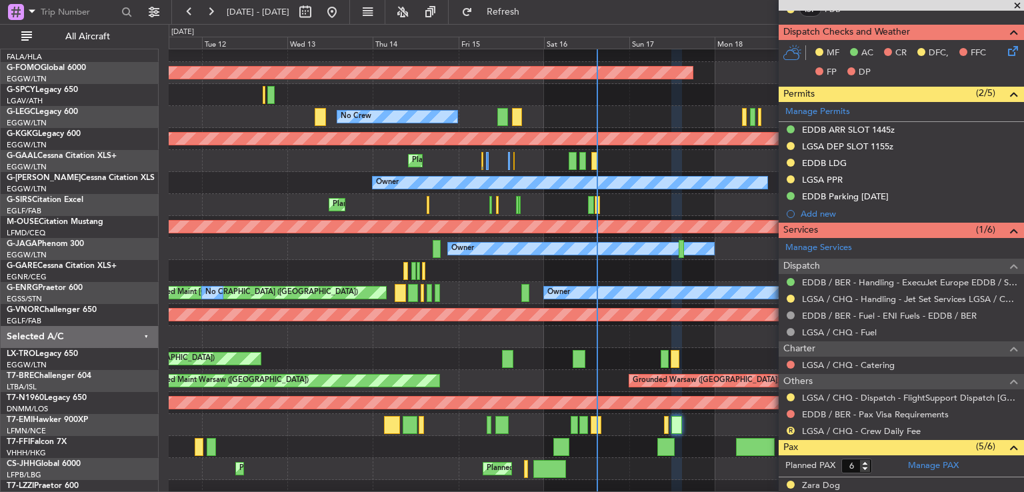
scroll to position [344, 0]
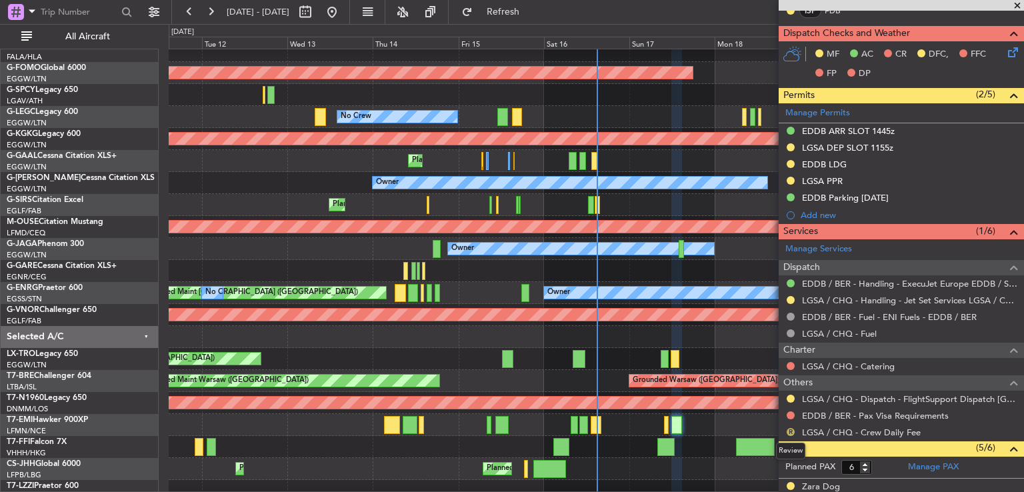
click at [789, 428] on button "R" at bounding box center [791, 432] width 8 height 8
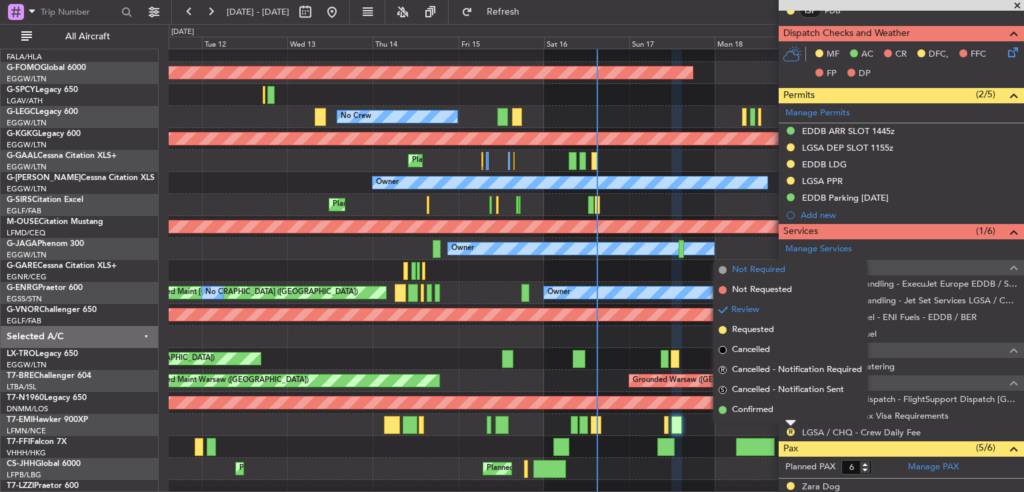
click at [772, 275] on span "Not Required" at bounding box center [758, 269] width 53 height 13
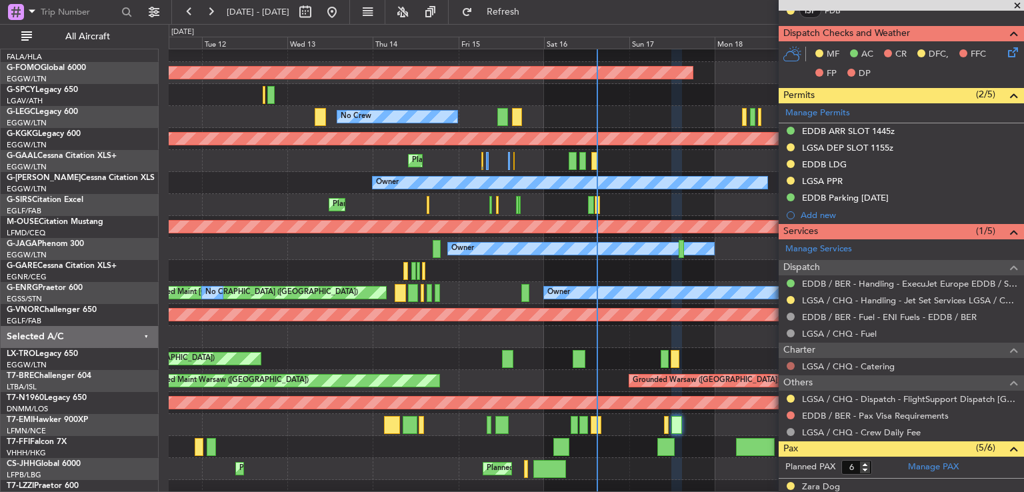
click at [787, 365] on button at bounding box center [791, 366] width 8 height 8
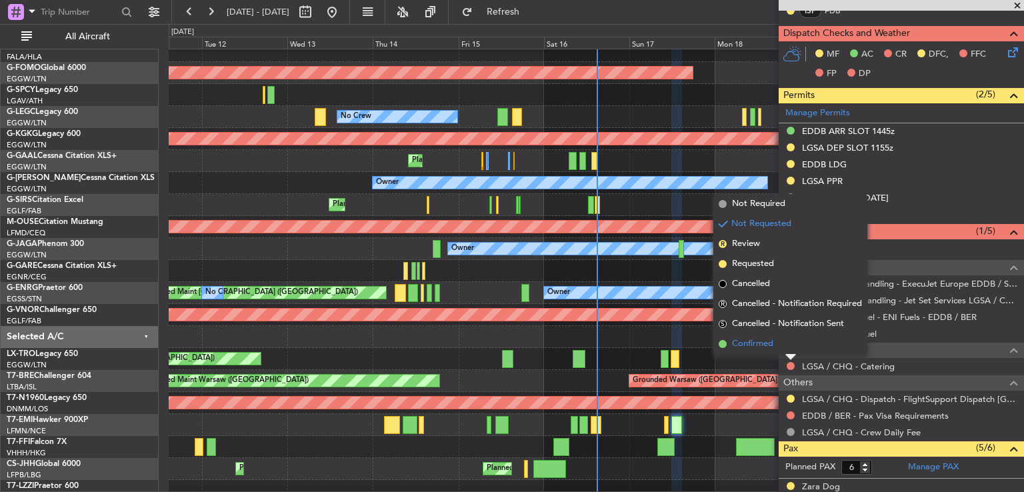
click at [763, 345] on span "Confirmed" at bounding box center [752, 343] width 41 height 13
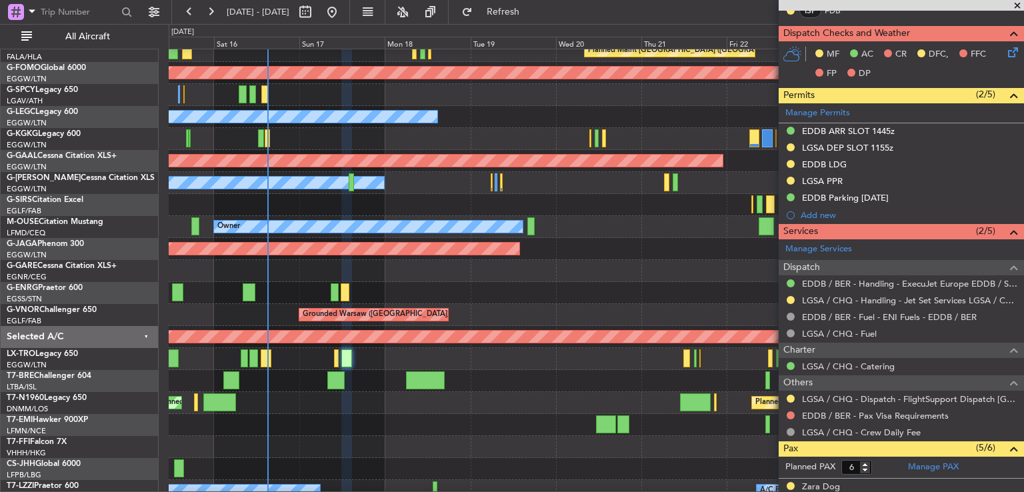
scroll to position [97, 0]
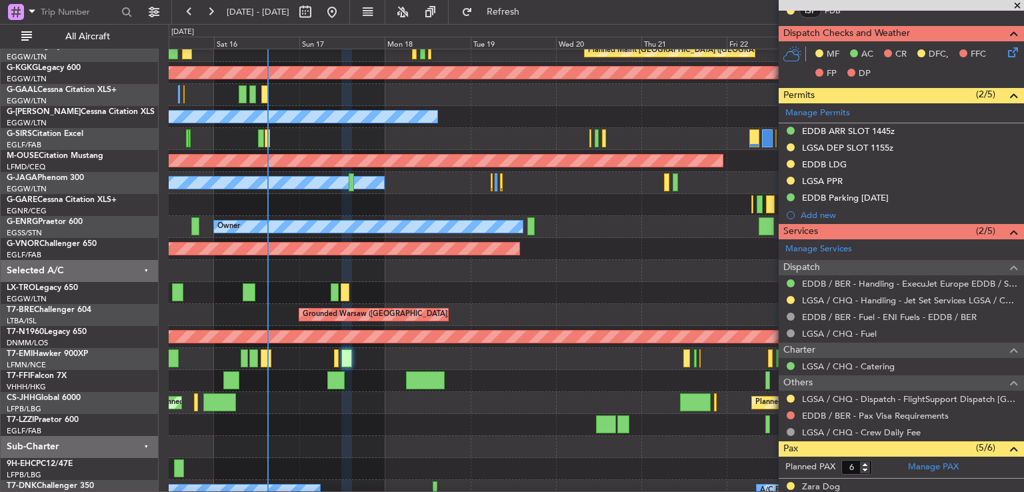
click at [291, 351] on div at bounding box center [596, 359] width 855 height 22
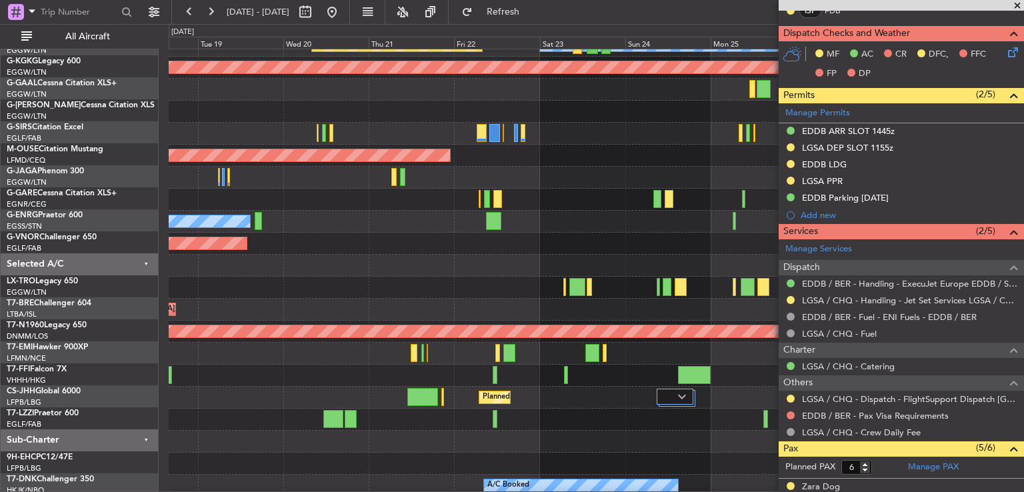
click at [201, 415] on div at bounding box center [596, 420] width 855 height 22
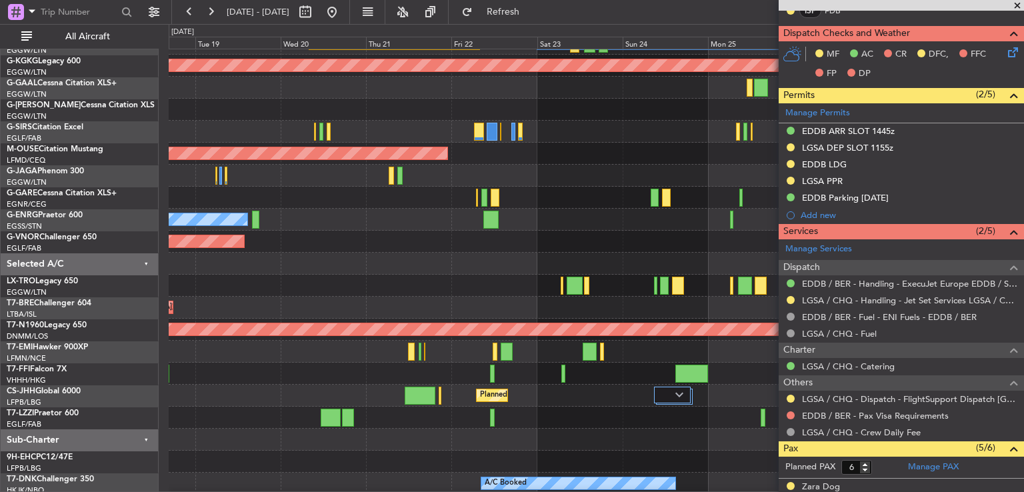
scroll to position [85, 0]
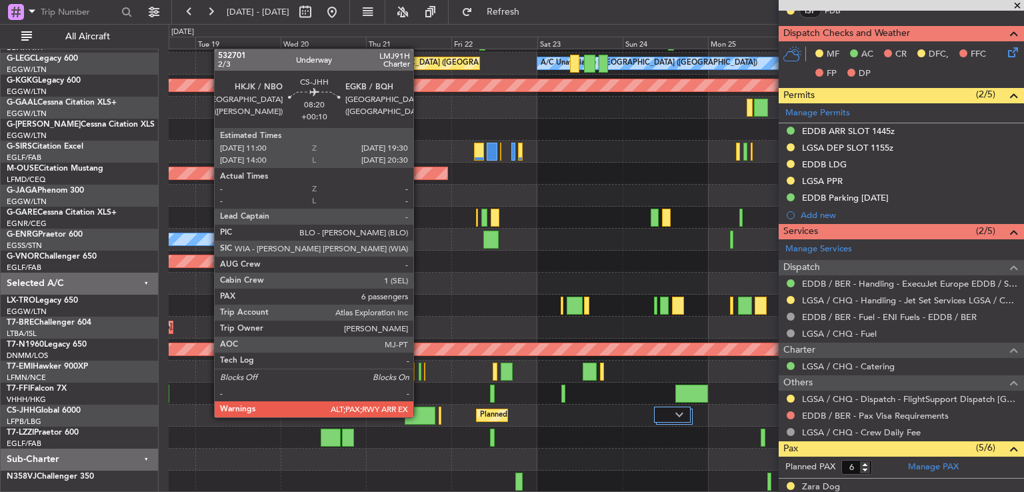
click at [419, 416] on div at bounding box center [420, 416] width 31 height 18
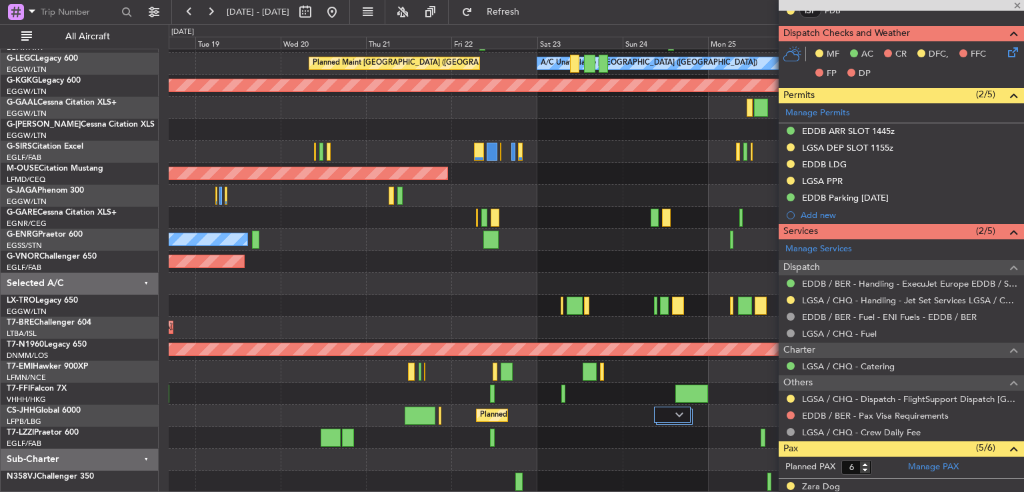
type input "+00:10"
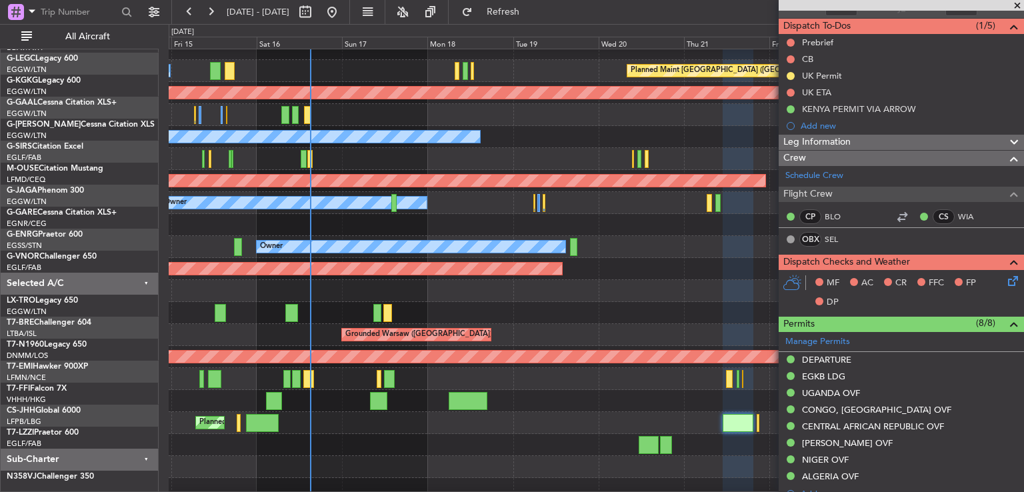
click at [719, 390] on div at bounding box center [596, 401] width 855 height 22
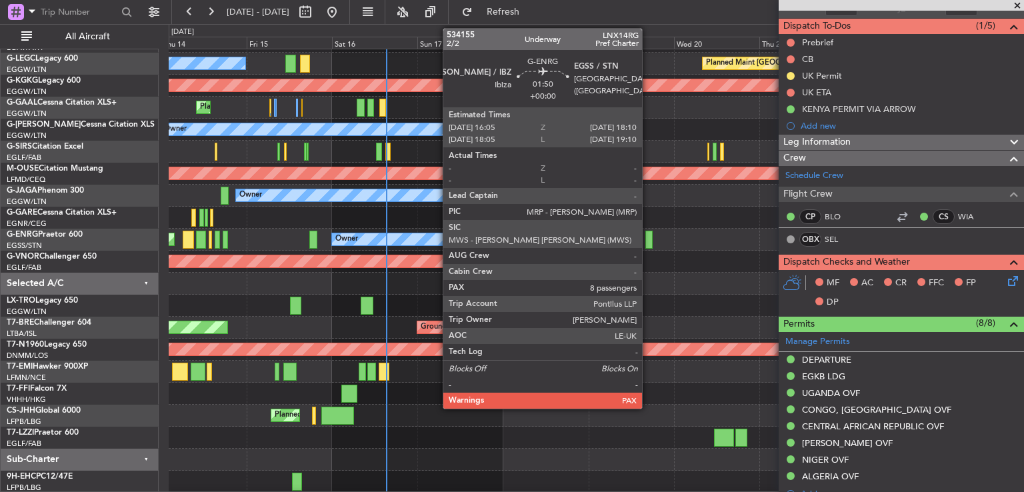
click at [648, 238] on div at bounding box center [649, 240] width 8 height 18
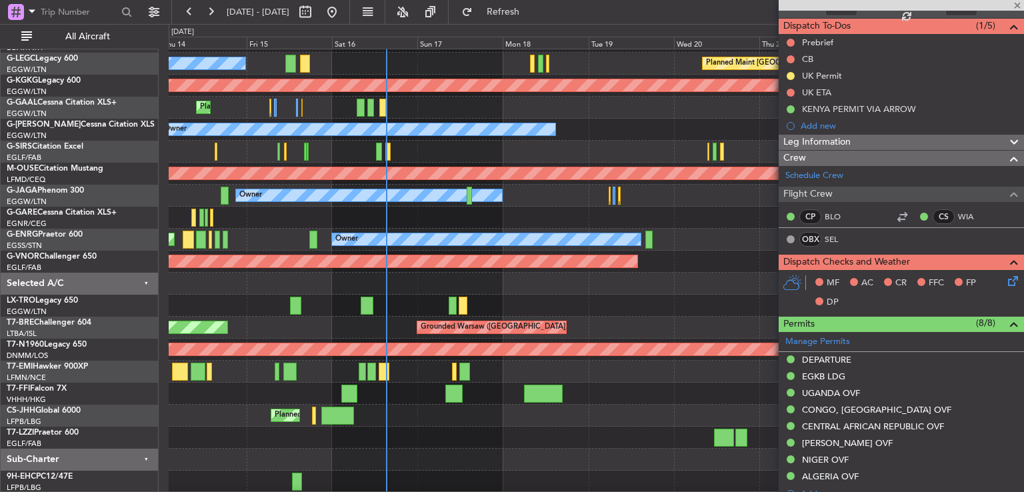
type input "8"
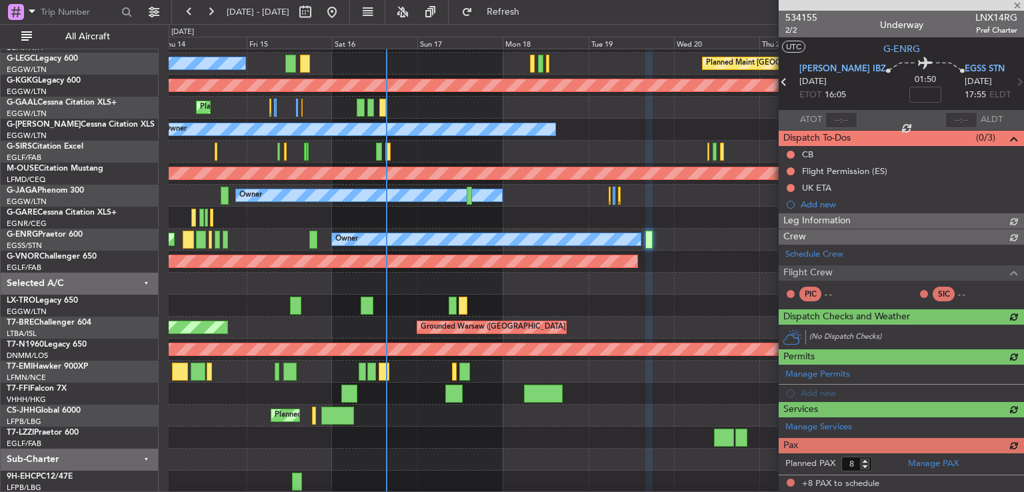
scroll to position [0, 0]
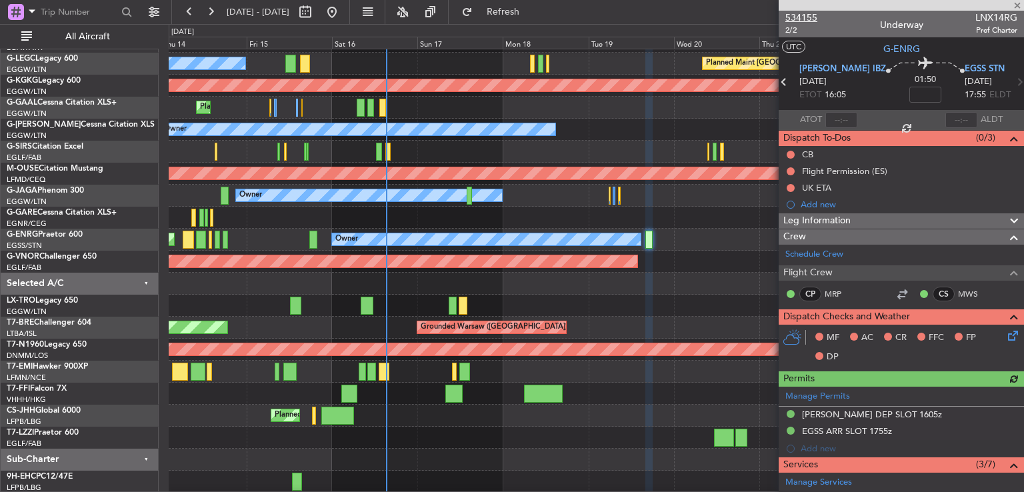
click at [798, 23] on span "534155" at bounding box center [801, 18] width 32 height 14
click at [513, 13] on button "Refresh" at bounding box center [495, 11] width 80 height 21
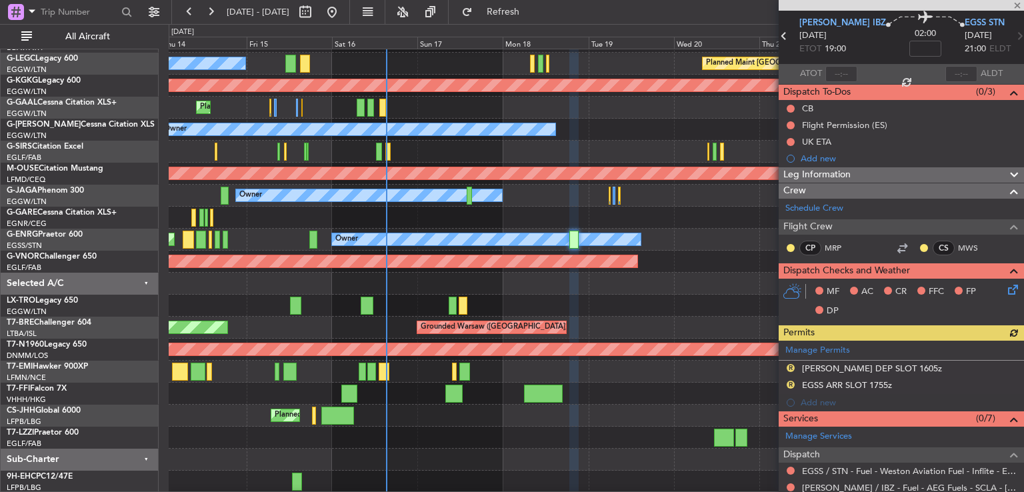
scroll to position [475, 0]
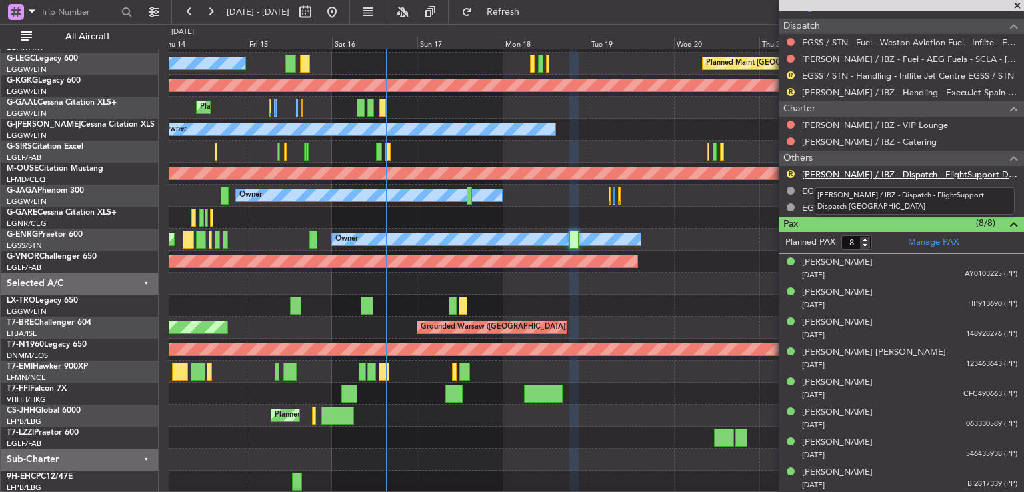
click at [939, 173] on link "[PERSON_NAME] / IBZ - Dispatch - FlightSupport Dispatch [GEOGRAPHIC_DATA]" at bounding box center [909, 174] width 215 height 11
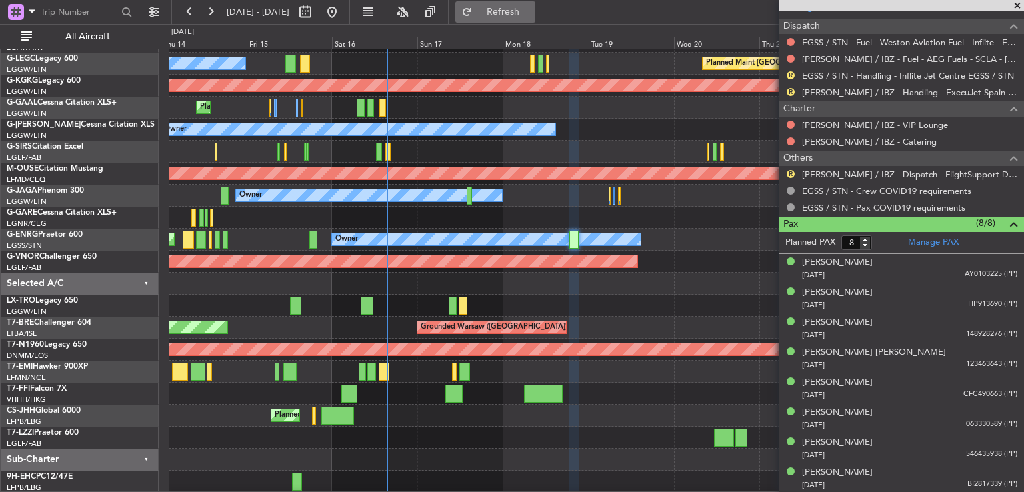
click at [515, 9] on button "Refresh" at bounding box center [495, 11] width 80 height 21
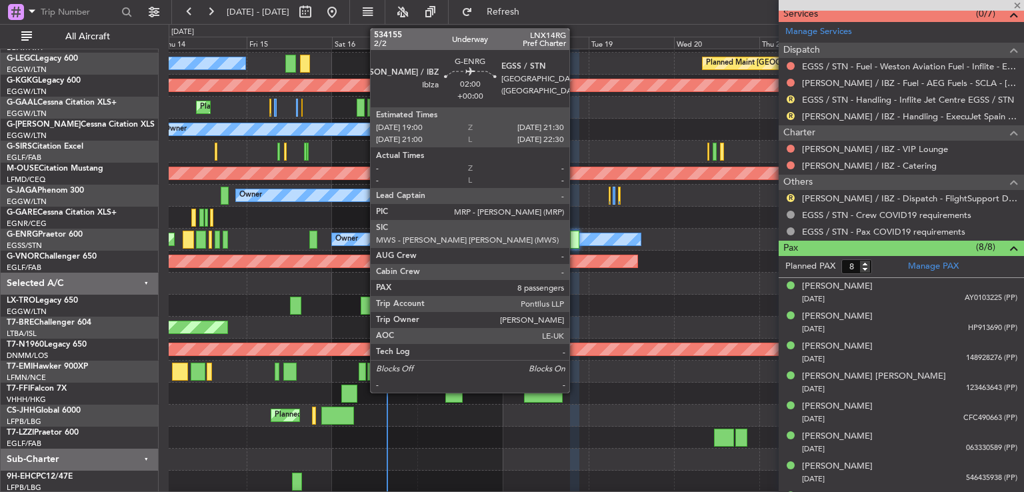
scroll to position [498, 0]
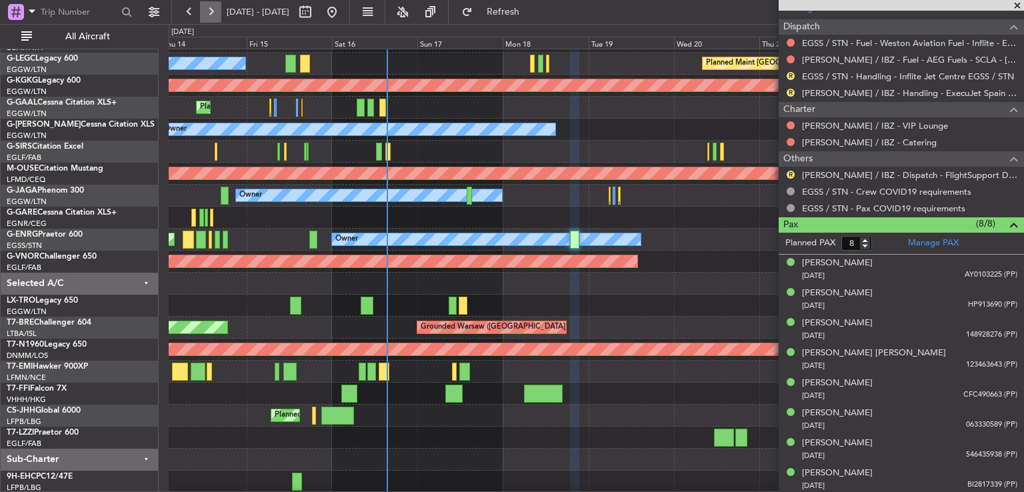
click at [206, 7] on button at bounding box center [210, 11] width 21 height 21
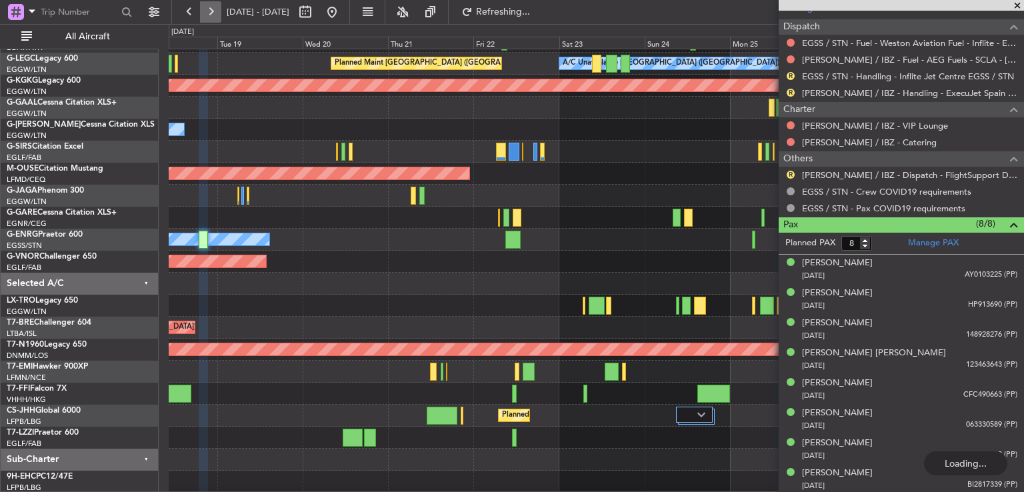
scroll to position [40, 0]
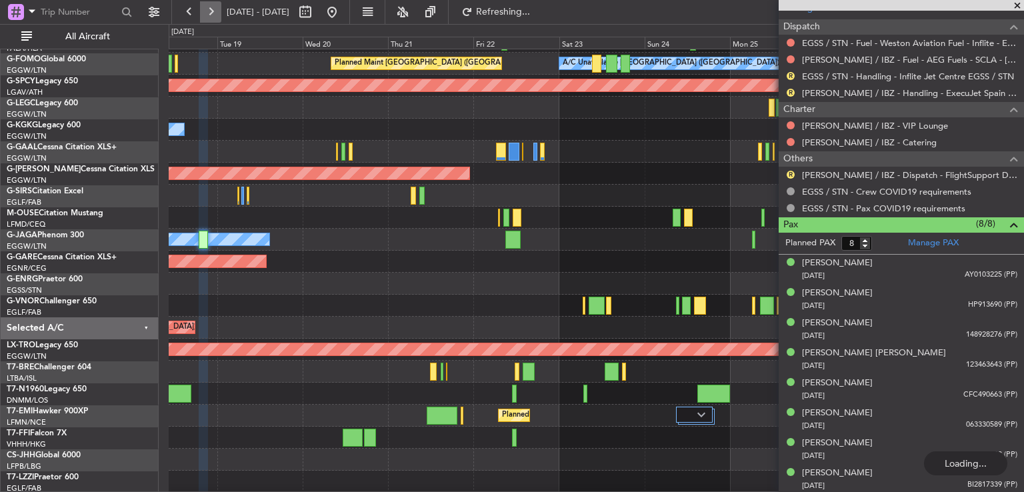
click at [206, 7] on button at bounding box center [210, 11] width 21 height 21
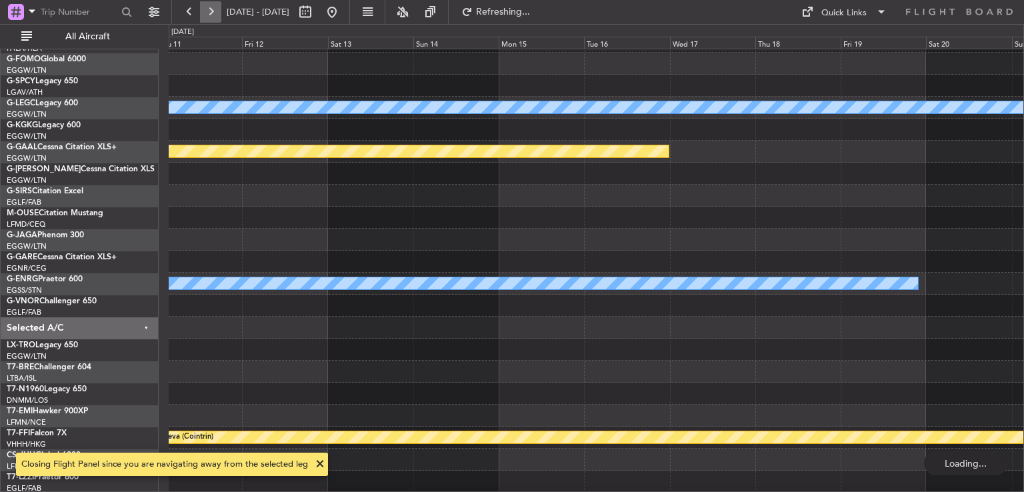
click at [206, 7] on button at bounding box center [210, 11] width 21 height 21
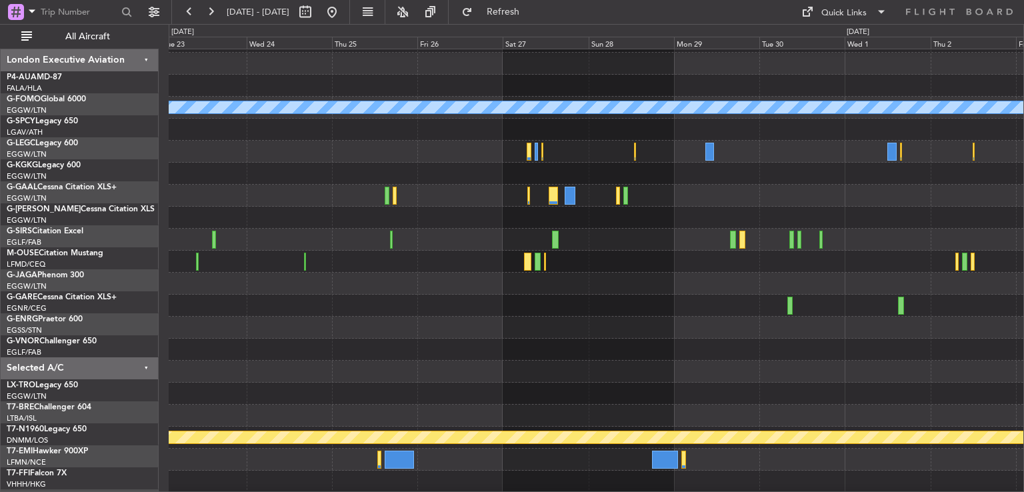
scroll to position [40, 0]
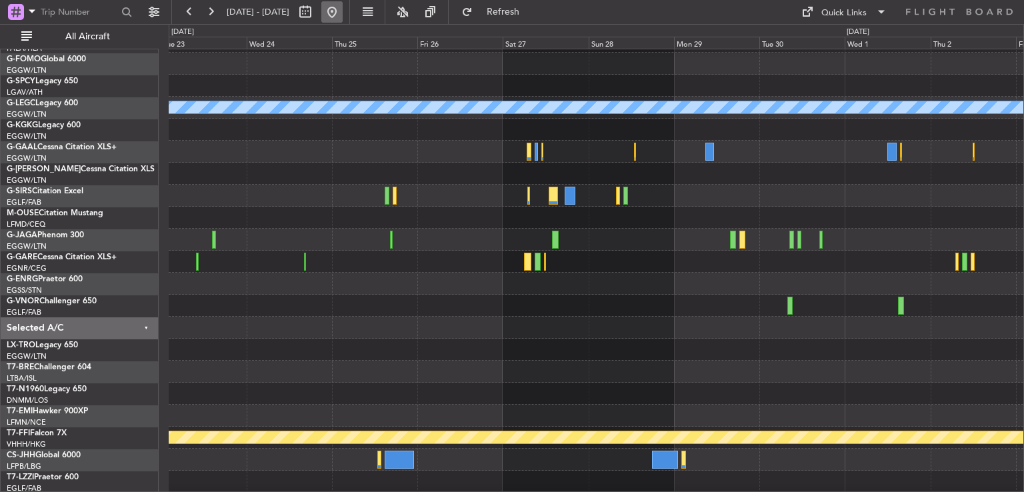
click at [343, 14] on button at bounding box center [331, 11] width 21 height 21
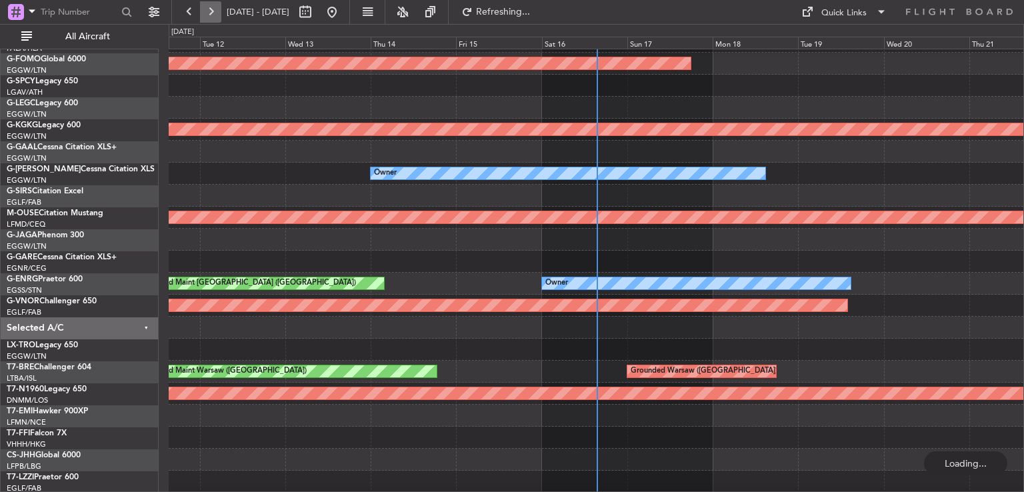
click at [210, 15] on button at bounding box center [210, 11] width 21 height 21
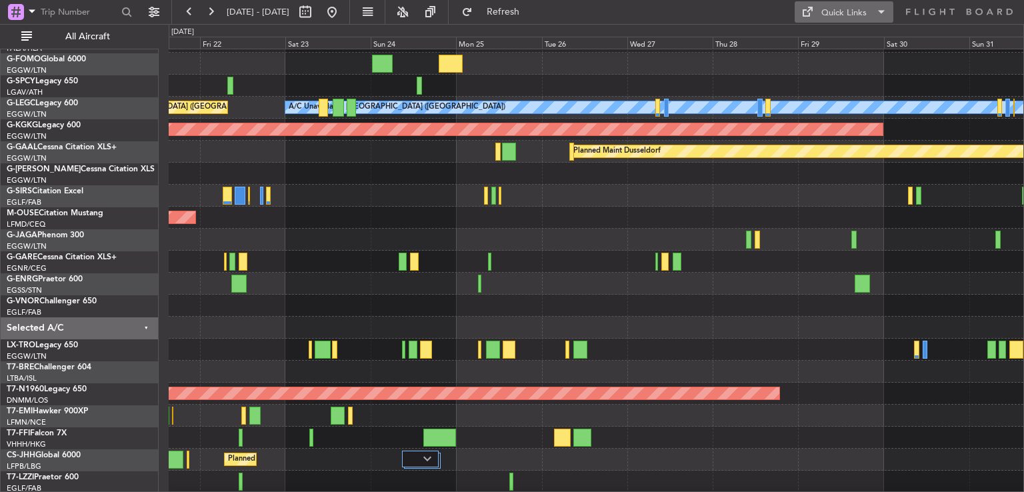
click at [825, 21] on button "Quick Links" at bounding box center [844, 11] width 99 height 21
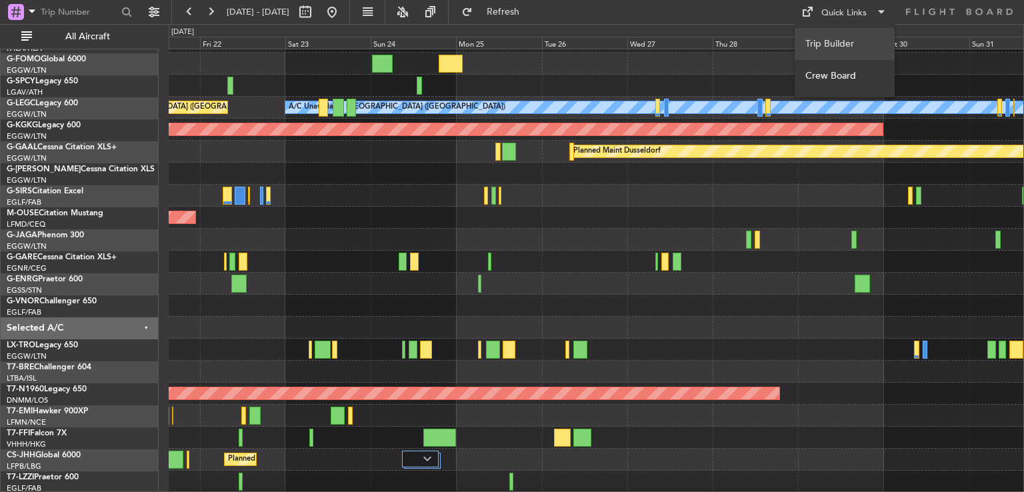
click at [827, 35] on button "Trip Builder" at bounding box center [845, 44] width 100 height 32
click at [343, 5] on button at bounding box center [331, 11] width 21 height 21
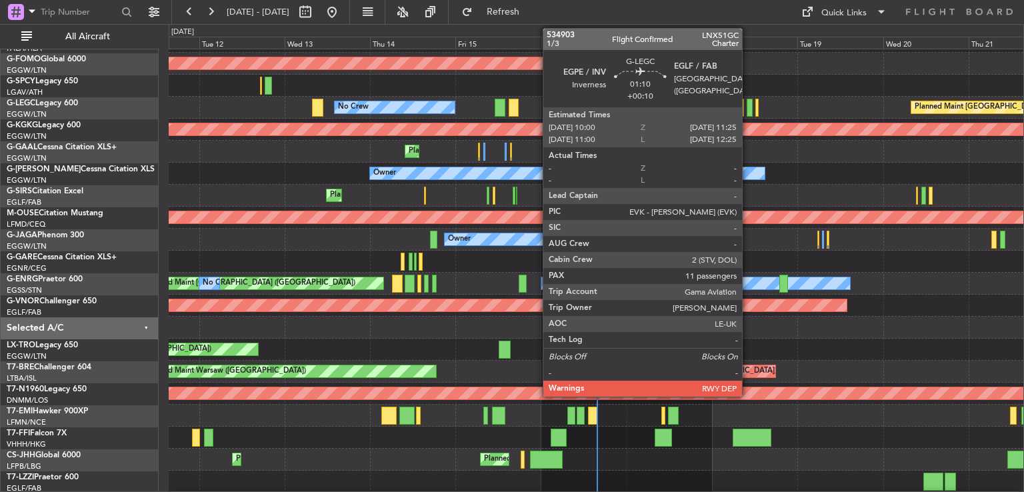
click at [748, 107] on div at bounding box center [749, 108] width 5 height 18
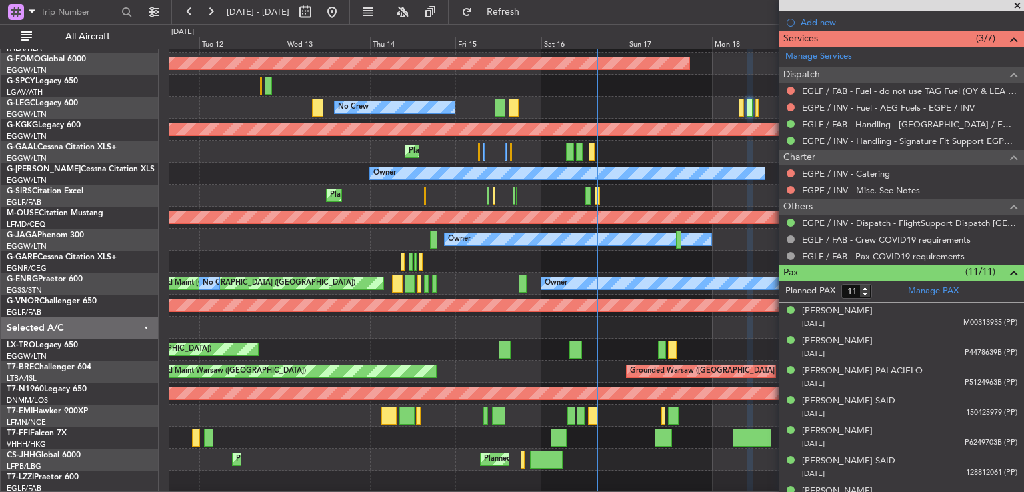
scroll to position [373, 0]
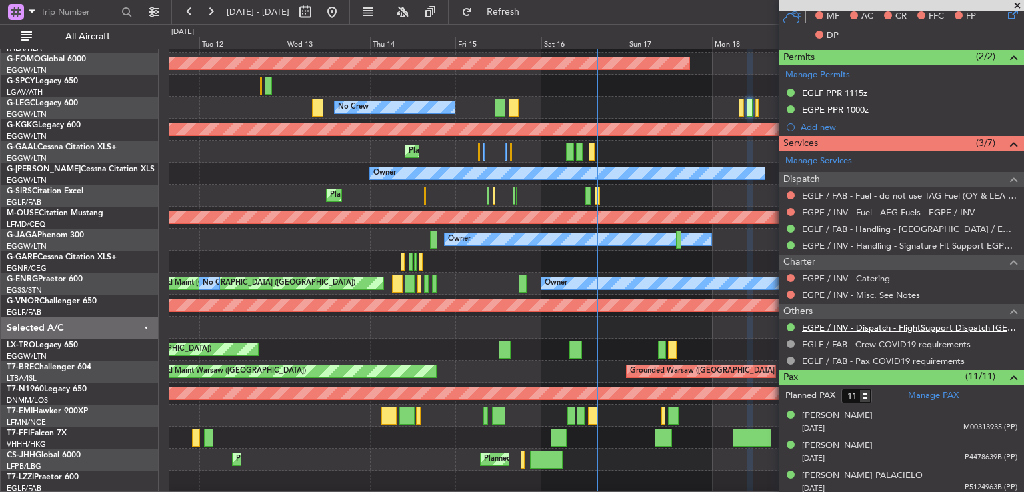
click at [891, 323] on link "EGPE / INV - Dispatch - FlightSupport Dispatch [GEOGRAPHIC_DATA]" at bounding box center [909, 327] width 215 height 11
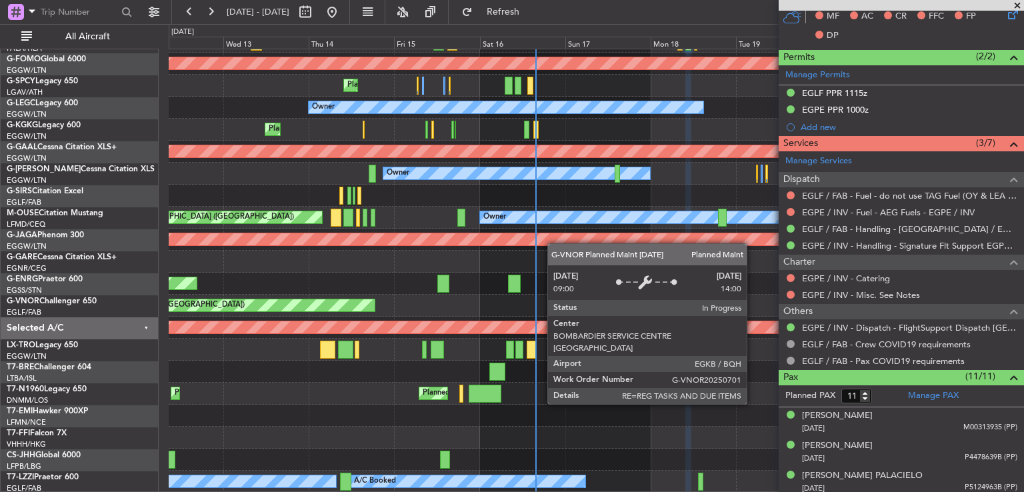
scroll to position [107, 0]
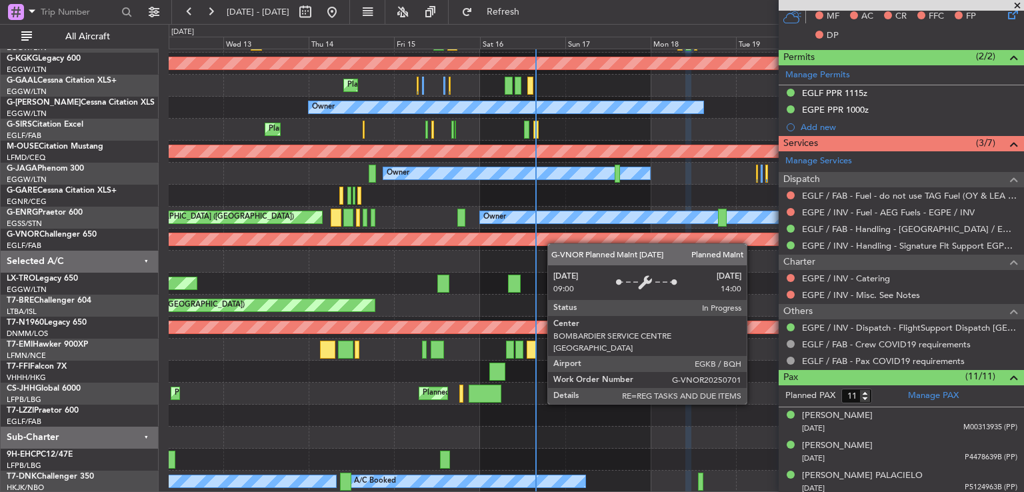
click at [536, 222] on div "No Crew Planned Maint [GEOGRAPHIC_DATA] ([GEOGRAPHIC_DATA]) A/C Unavailable [GE…" at bounding box center [596, 218] width 855 height 550
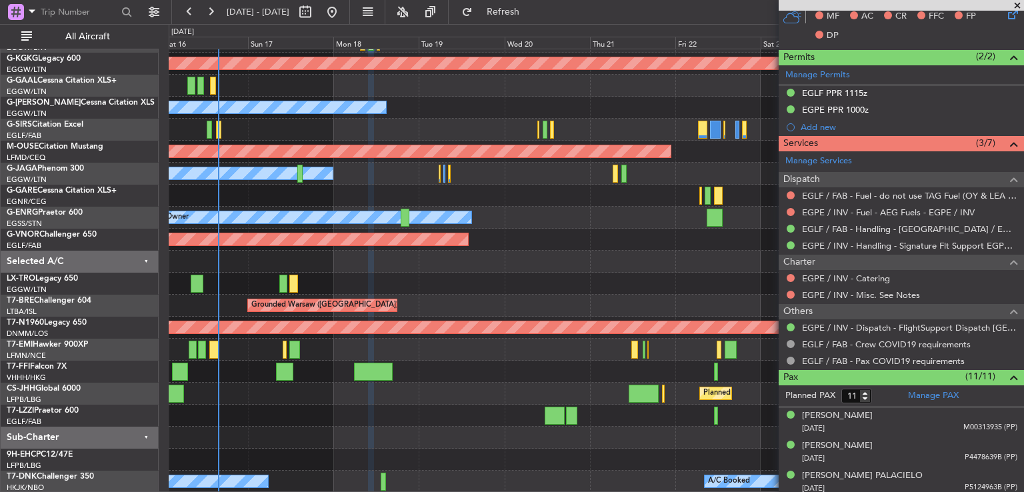
click at [354, 377] on div "Planned Maint [GEOGRAPHIC_DATA] ([GEOGRAPHIC_DATA]) A/C Unavailable [GEOGRAPHIC…" at bounding box center [596, 218] width 855 height 550
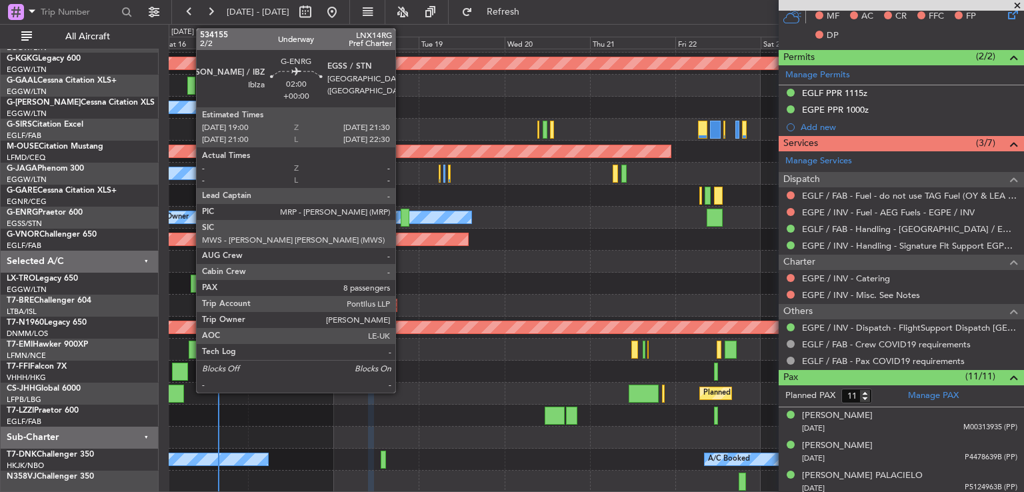
click at [401, 217] on div at bounding box center [405, 218] width 9 height 18
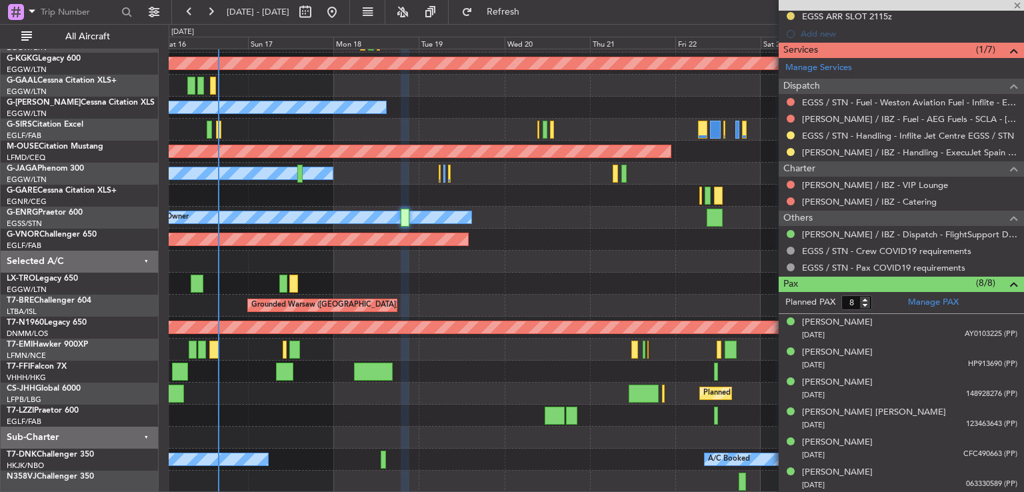
scroll to position [475, 0]
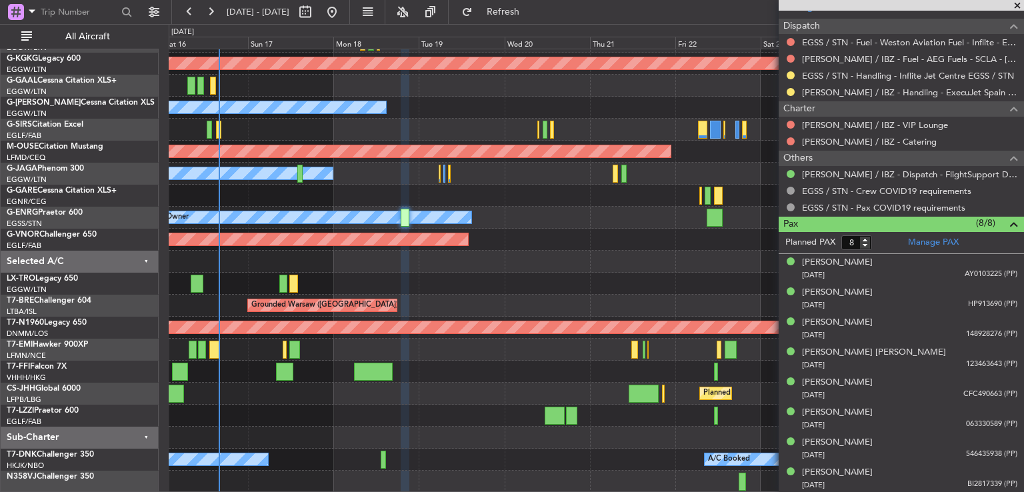
click at [400, 414] on div "Planned Maint [GEOGRAPHIC_DATA] ([GEOGRAPHIC_DATA]) A/C Unavailable [GEOGRAPHIC…" at bounding box center [596, 218] width 855 height 550
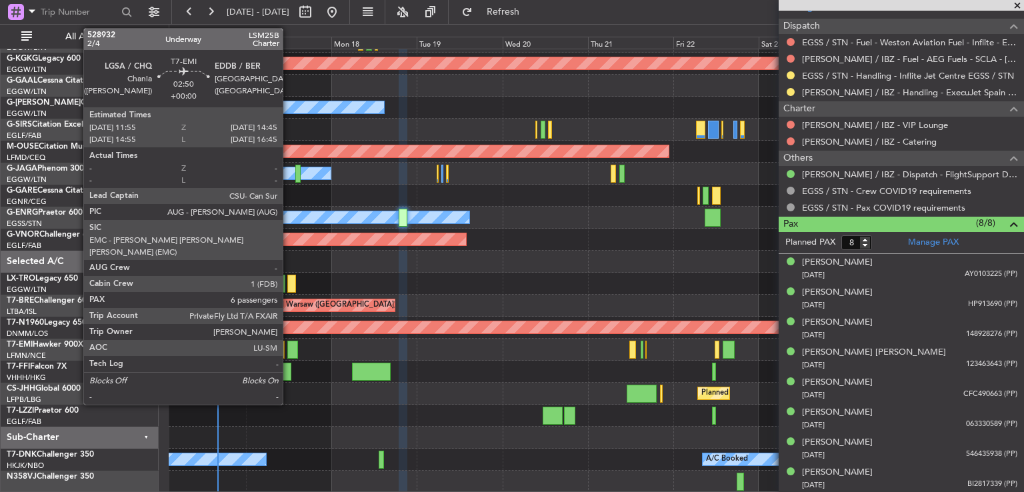
click at [289, 348] on div at bounding box center [292, 350] width 11 height 18
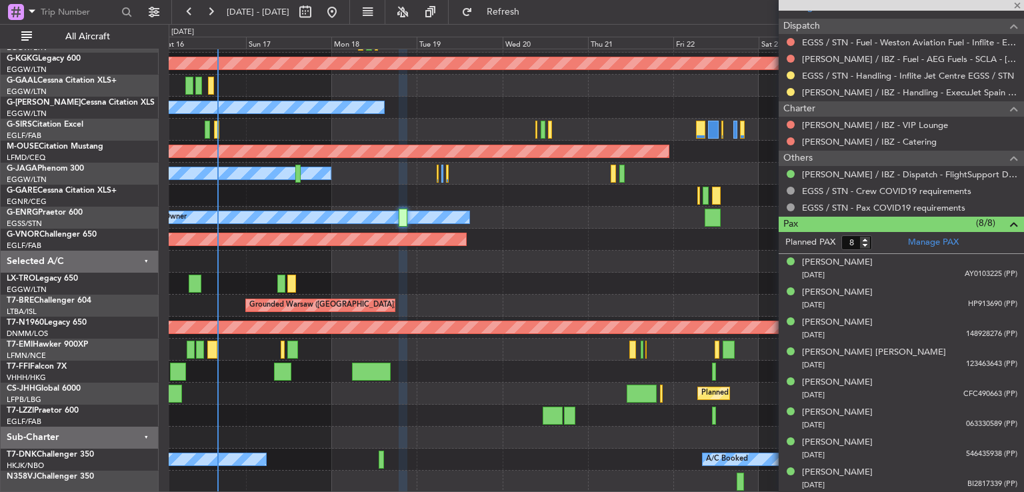
type input "6"
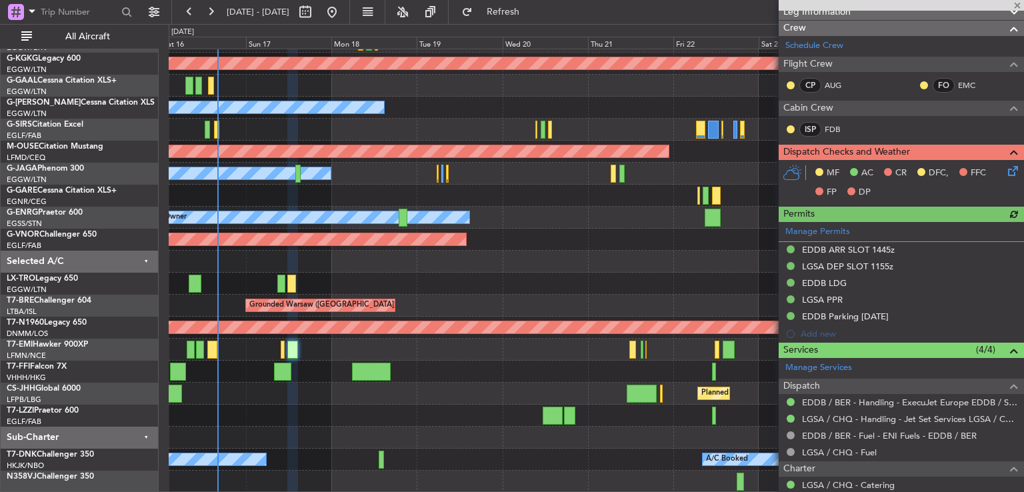
scroll to position [223, 0]
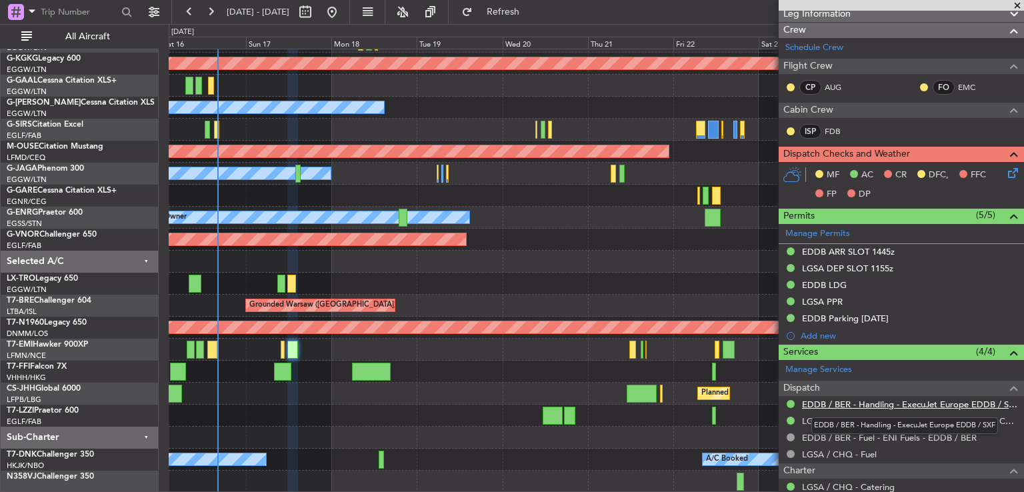
click at [885, 403] on link "EDDB / BER - Handling - ExecuJet Europe EDDB / SXF" at bounding box center [909, 404] width 215 height 11
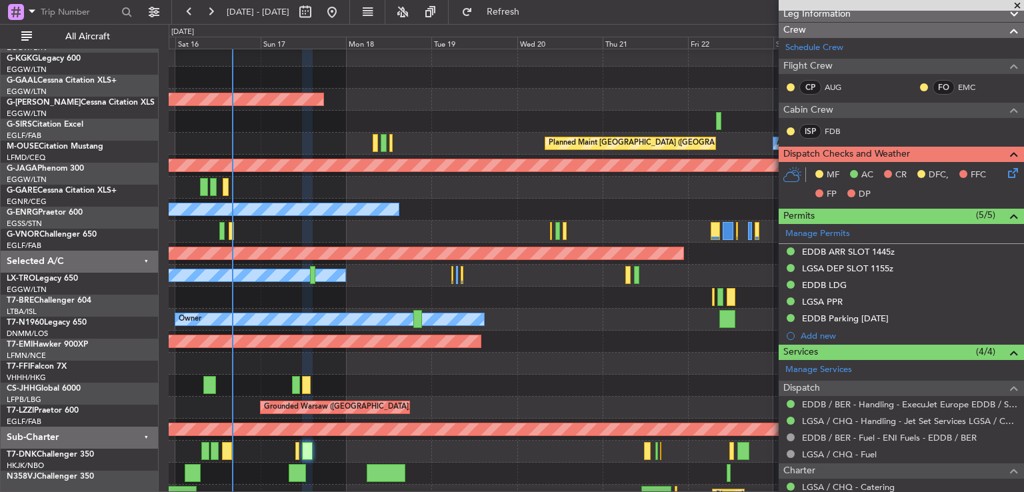
click at [382, 195] on div "Planned Maint Planned [GEOGRAPHIC_DATA]" at bounding box center [596, 188] width 855 height 22
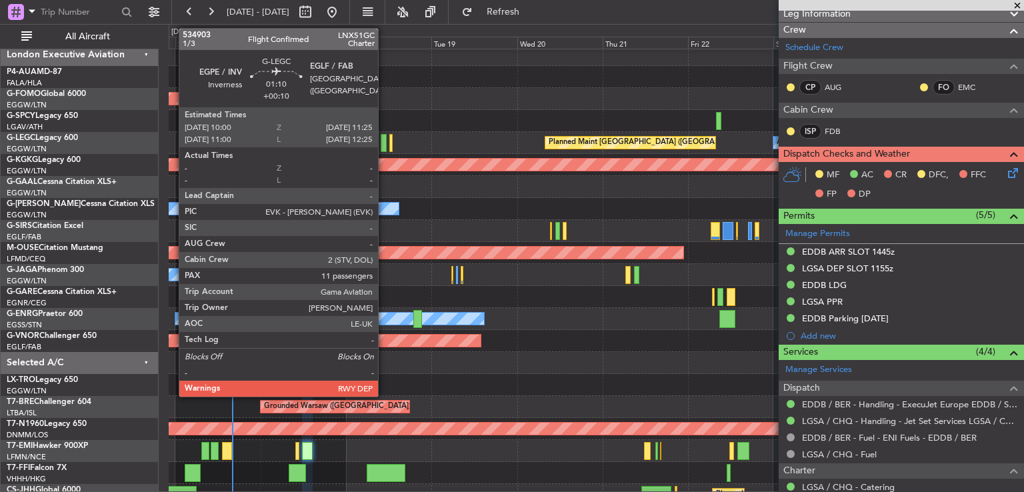
click at [384, 146] on div at bounding box center [383, 143] width 5 height 18
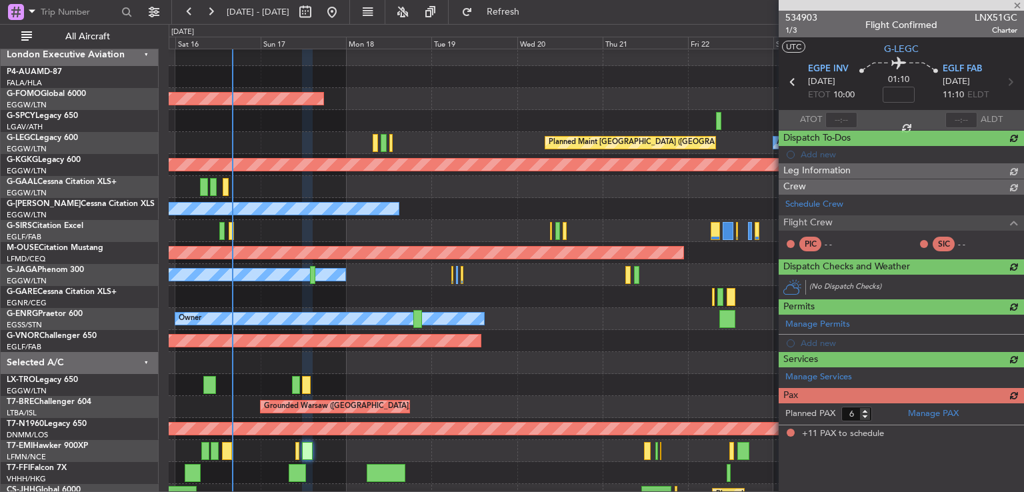
type input "+00:10"
type input "11"
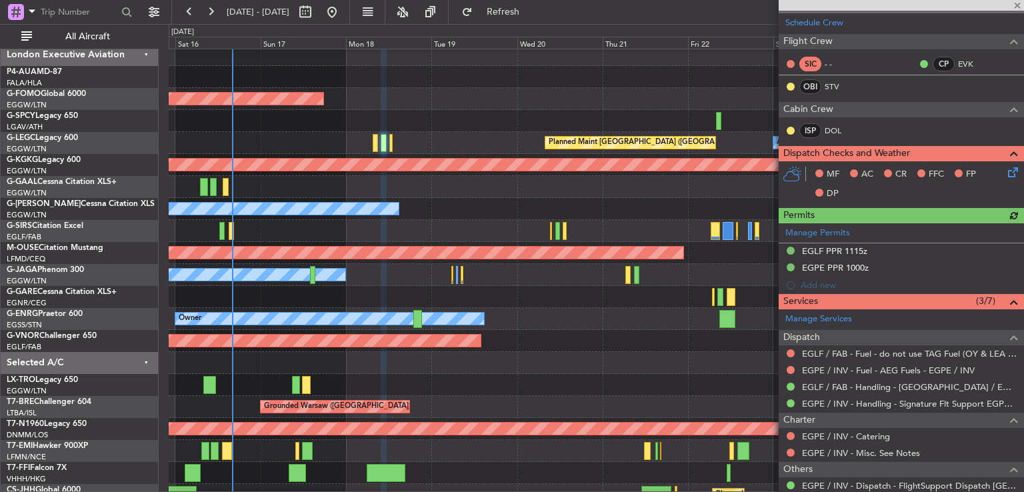
scroll to position [128, 0]
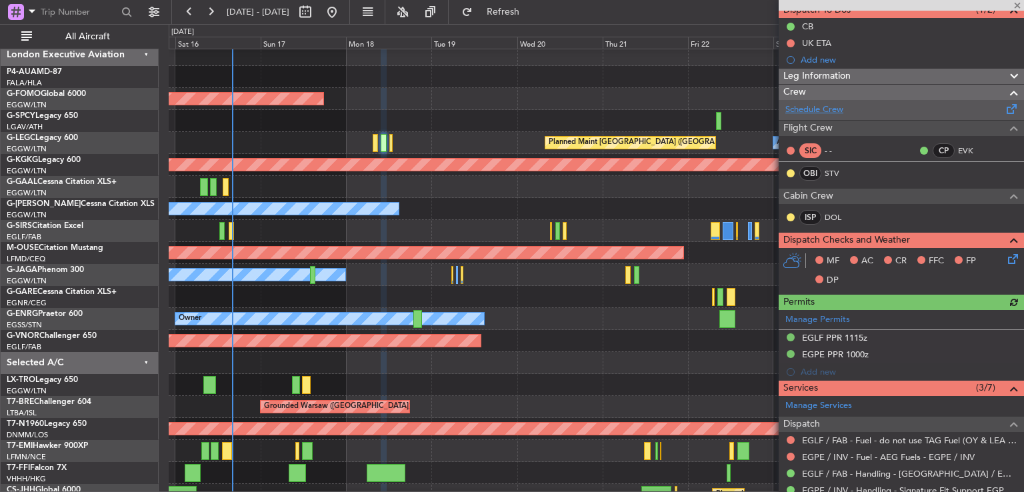
click at [835, 106] on link "Schedule Crew" at bounding box center [814, 109] width 58 height 13
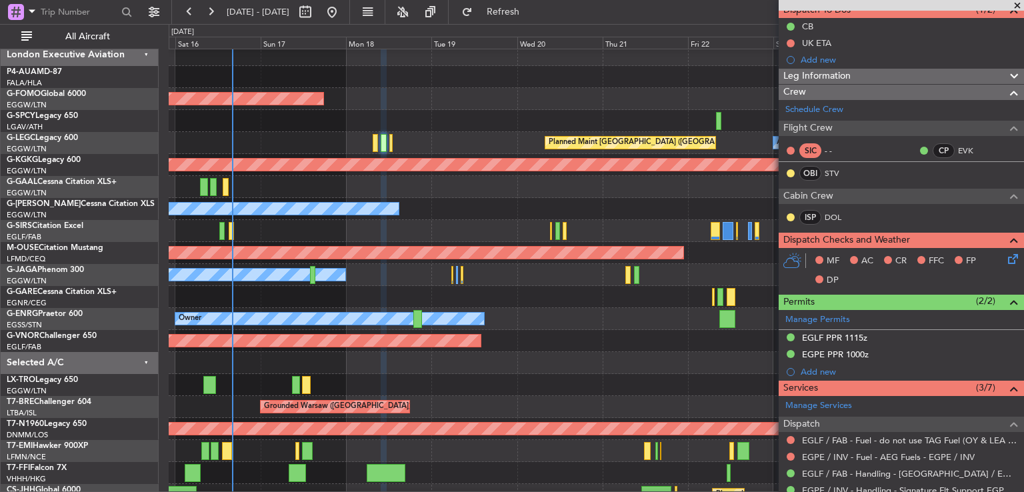
scroll to position [615, 0]
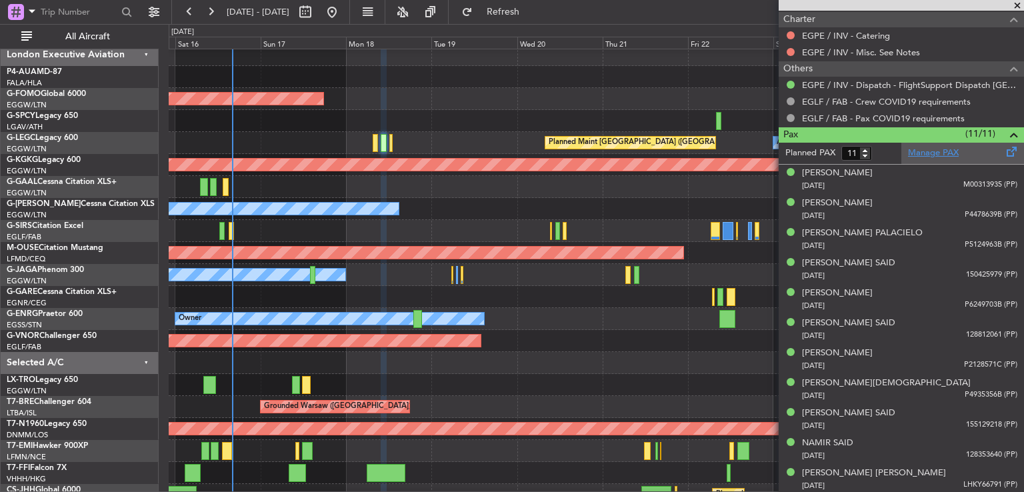
click at [933, 150] on link "Manage PAX" at bounding box center [933, 153] width 51 height 13
click at [519, 17] on button "Refresh" at bounding box center [495, 11] width 80 height 21
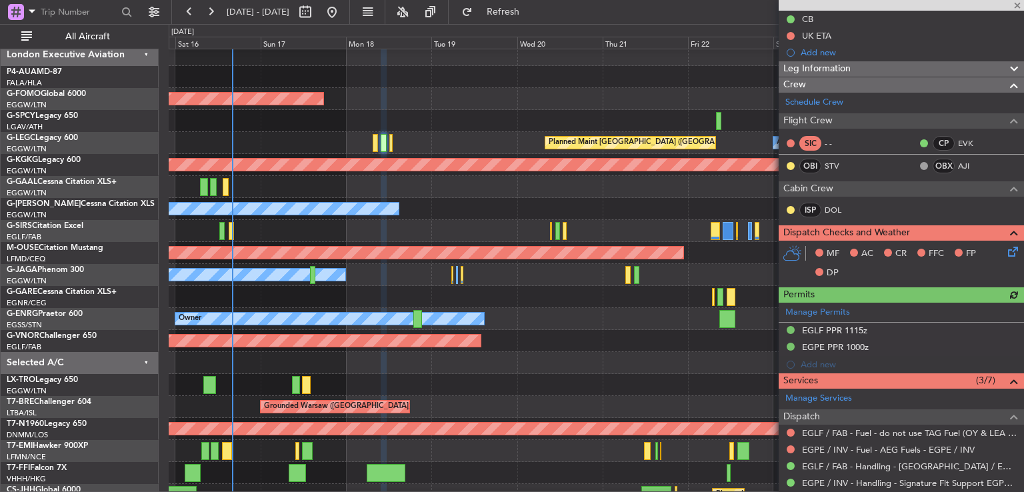
scroll to position [131, 0]
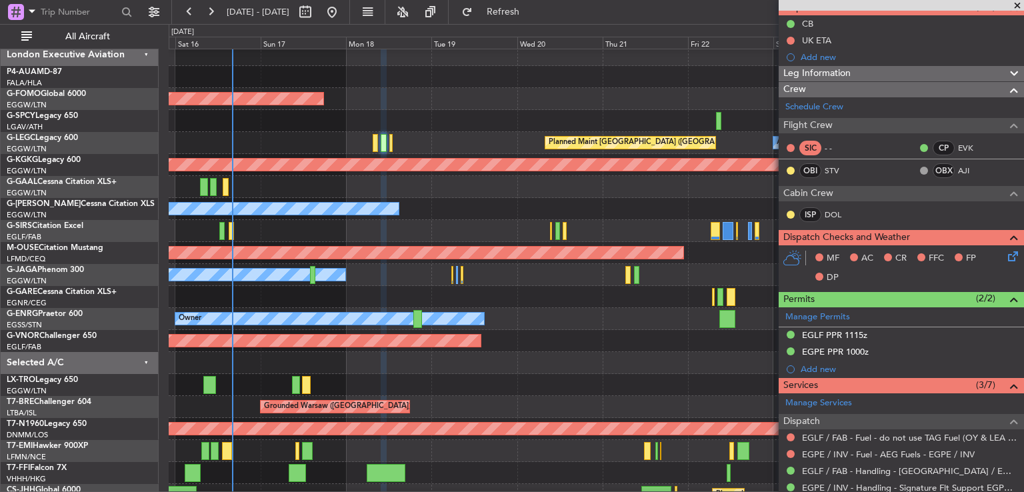
click at [1016, 1] on span at bounding box center [1016, 6] width 13 height 12
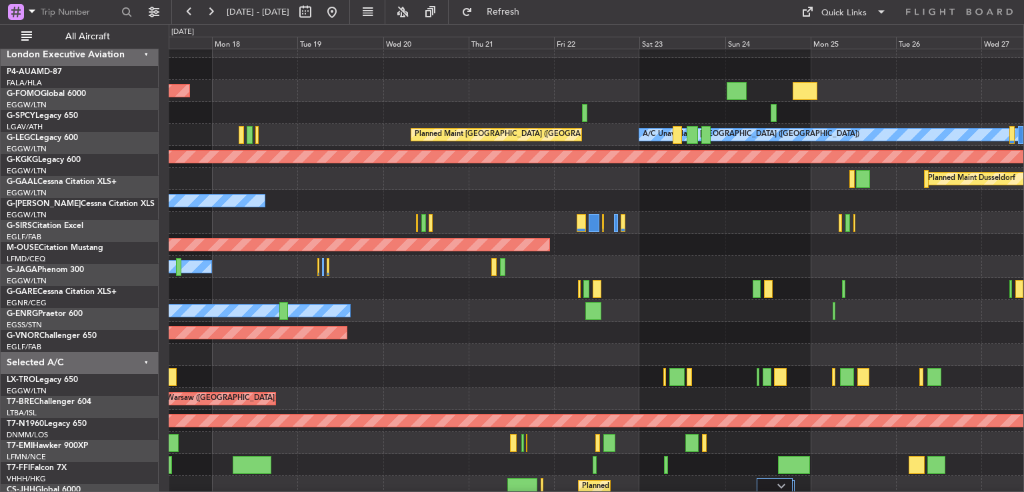
scroll to position [13, 0]
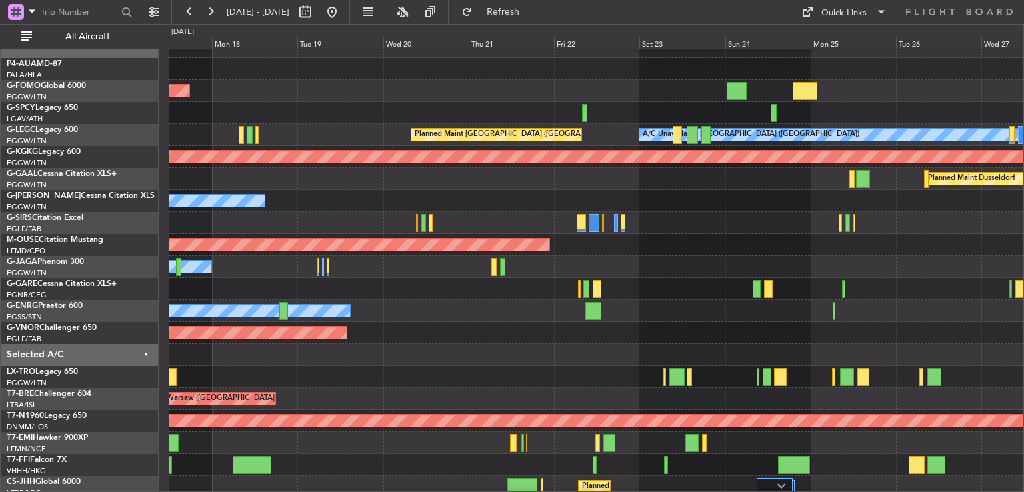
click at [624, 186] on div "Planned Maint Dusseldorf" at bounding box center [596, 179] width 855 height 22
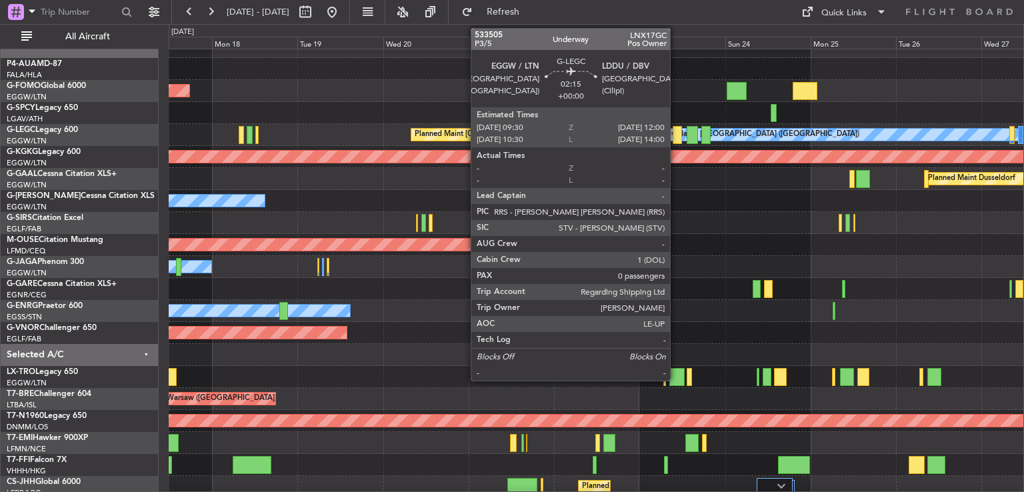
click at [676, 139] on div at bounding box center [677, 135] width 9 height 18
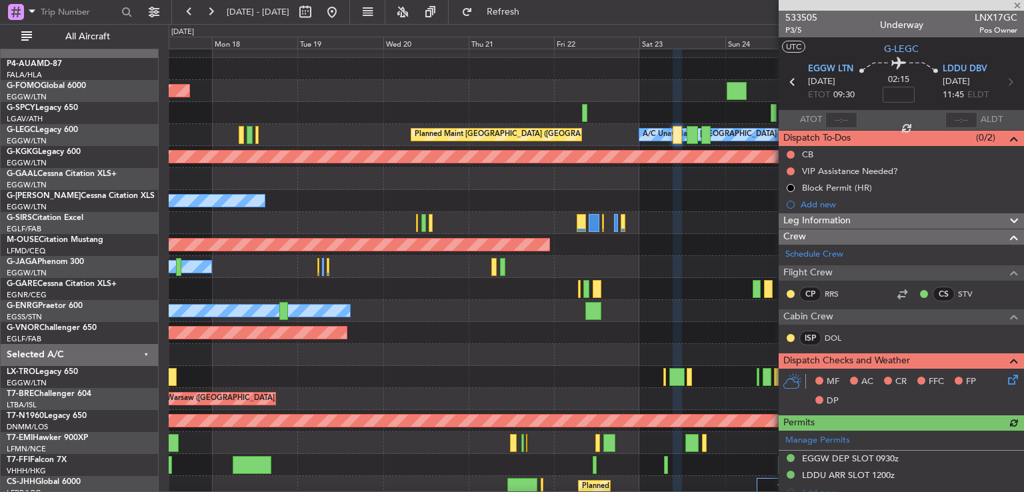
scroll to position [261, 0]
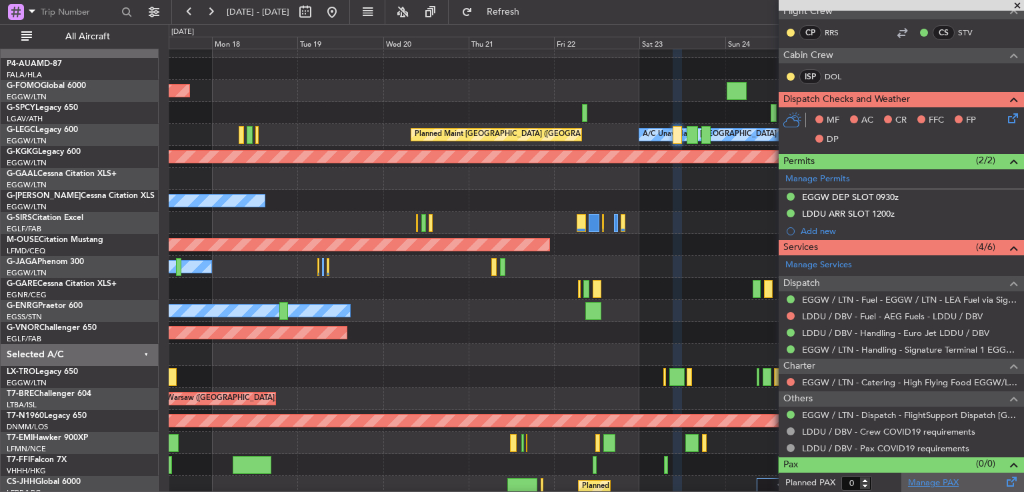
click at [925, 481] on link "Manage PAX" at bounding box center [933, 483] width 51 height 13
click at [1018, 3] on span at bounding box center [1016, 6] width 13 height 12
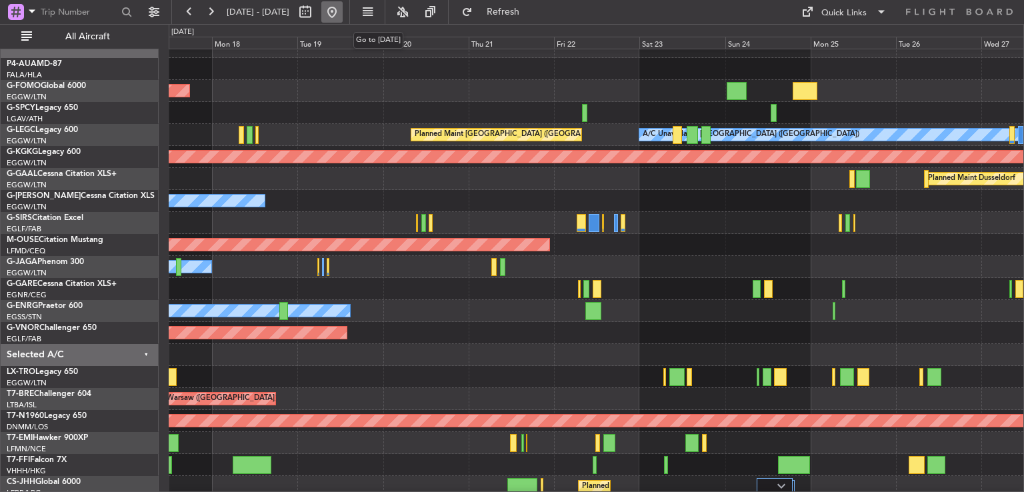
click at [343, 15] on button at bounding box center [331, 11] width 21 height 21
